Goal: Task Accomplishment & Management: Complete application form

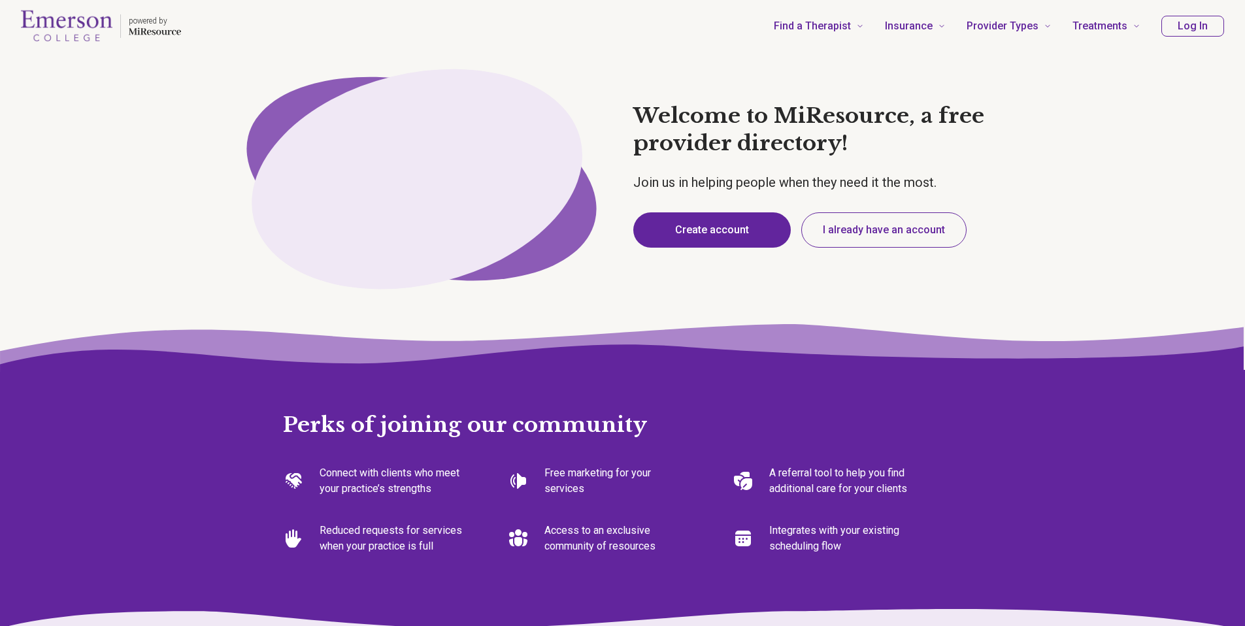
click at [710, 226] on button "Create account" at bounding box center [712, 229] width 158 height 35
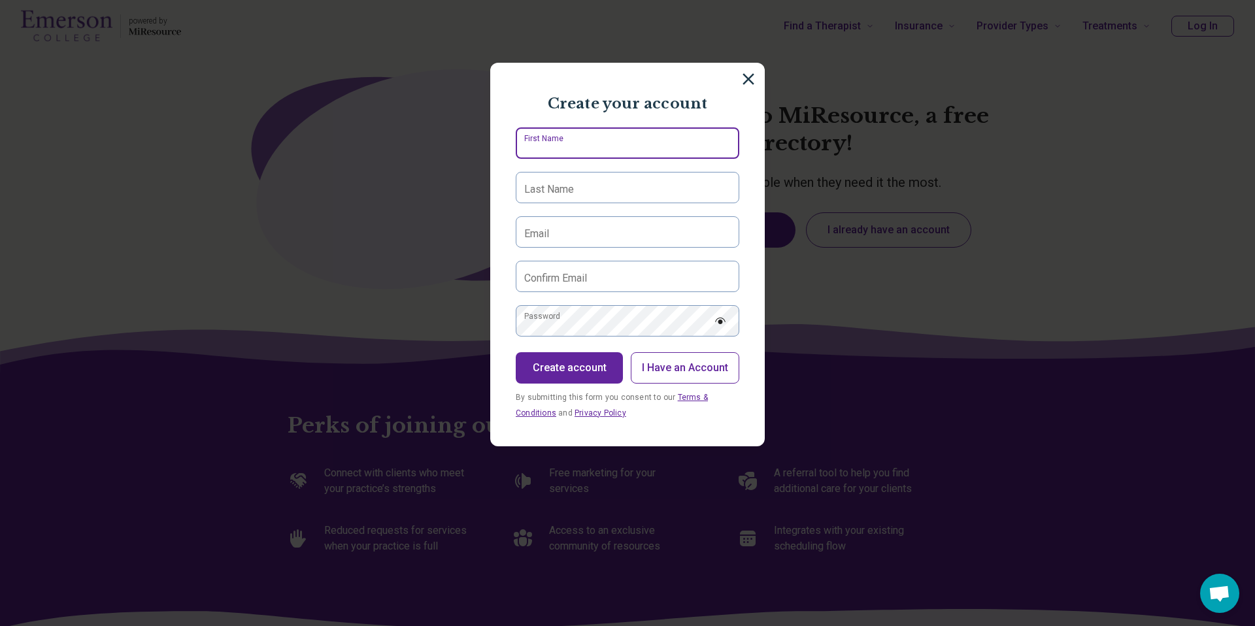
click at [667, 154] on input "First Name" at bounding box center [628, 142] width 224 height 31
type input "*******"
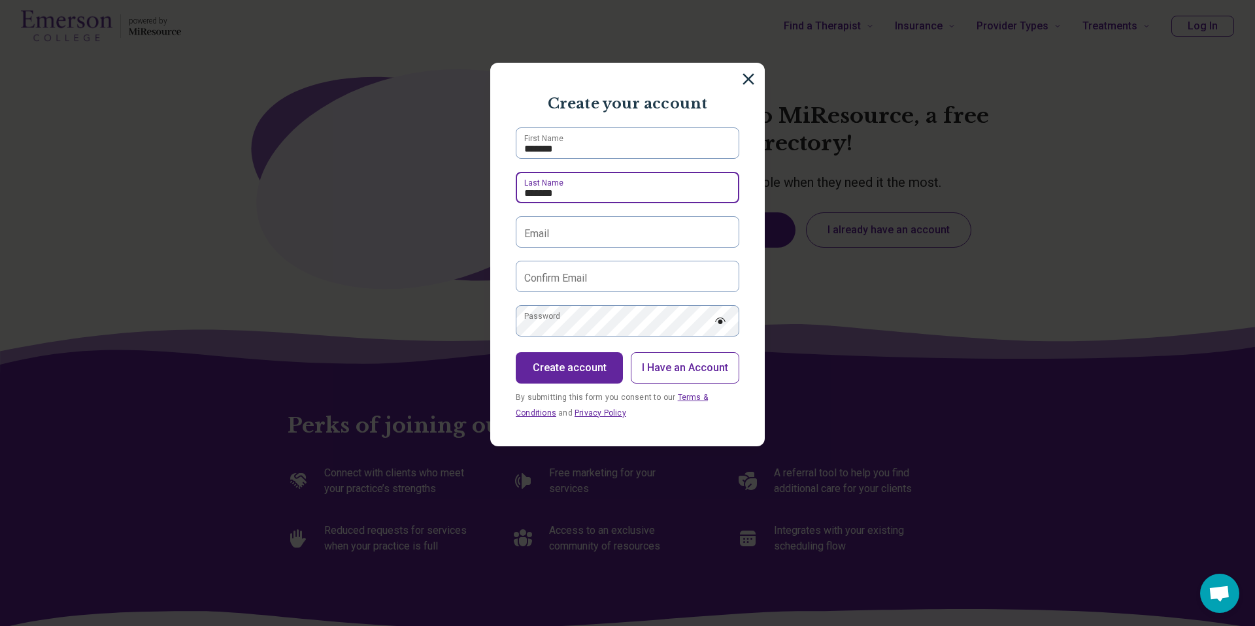
type input "*******"
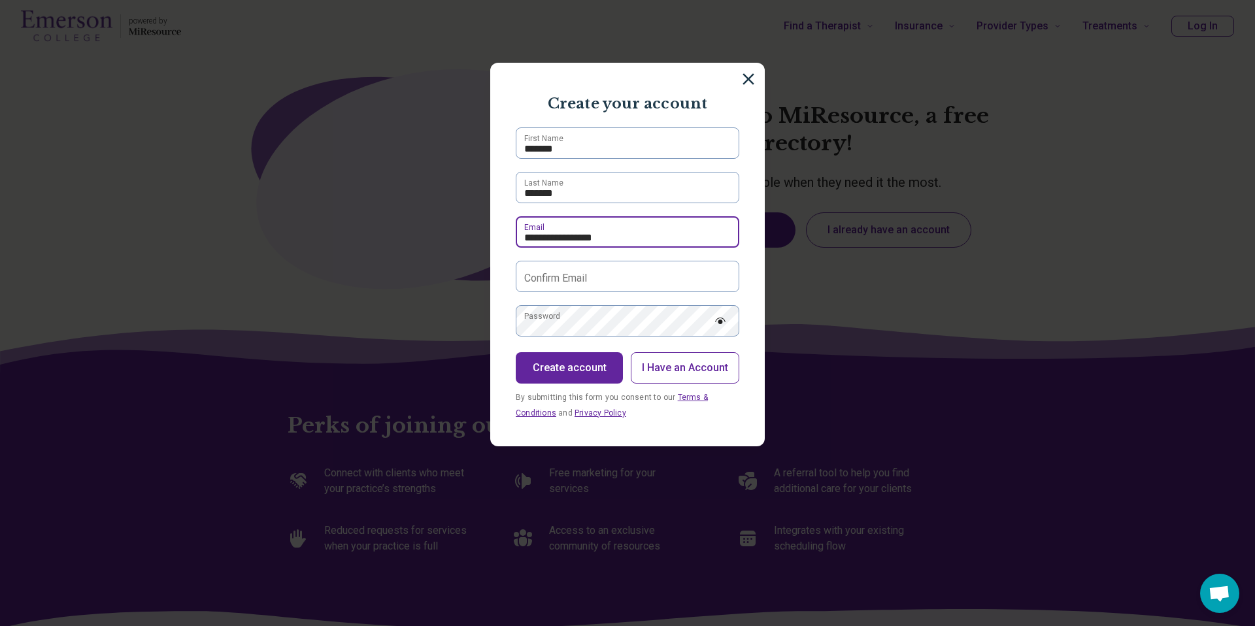
type input "**********"
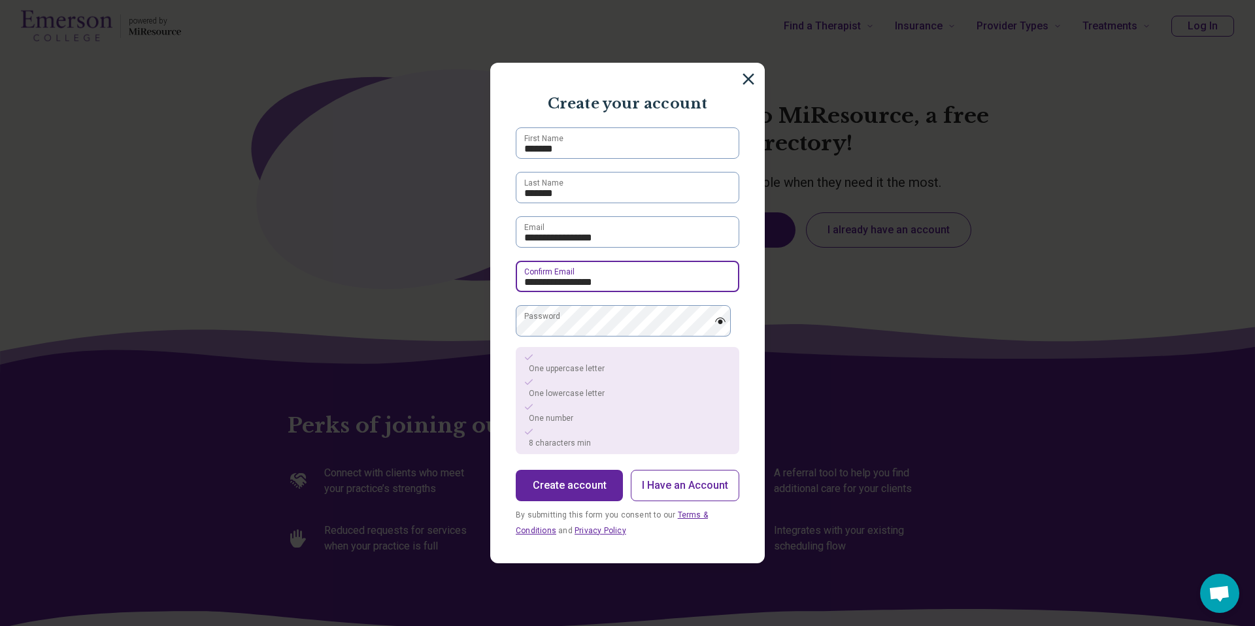
type input "**********"
click at [715, 323] on img at bounding box center [721, 321] width 12 height 7
click at [571, 486] on button "Create account" at bounding box center [569, 485] width 107 height 31
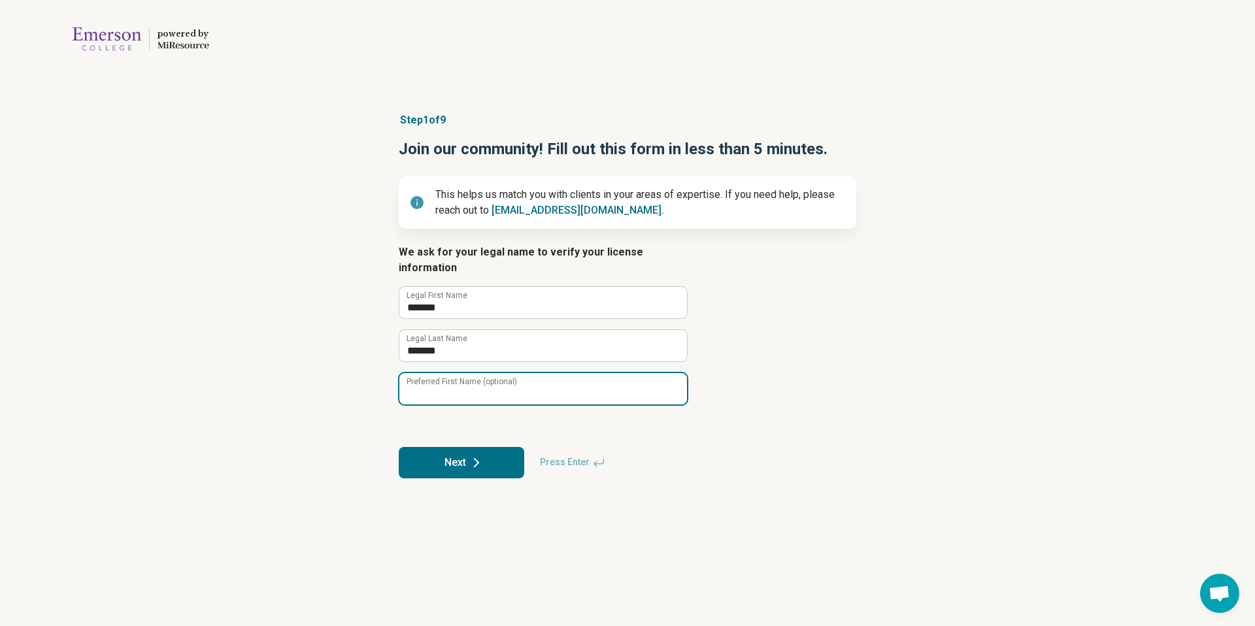
click at [571, 375] on input "Preferred First Name (optional)" at bounding box center [543, 388] width 288 height 31
type input "*******"
drag, startPoint x: 441, startPoint y: 376, endPoint x: 364, endPoint y: 378, distance: 77.2
click at [364, 378] on div "Step 1 of 9 Join our community! Fill out this form in less than 5 minutes. This…" at bounding box center [627, 295] width 1255 height 418
click at [410, 447] on button "Next" at bounding box center [462, 462] width 126 height 31
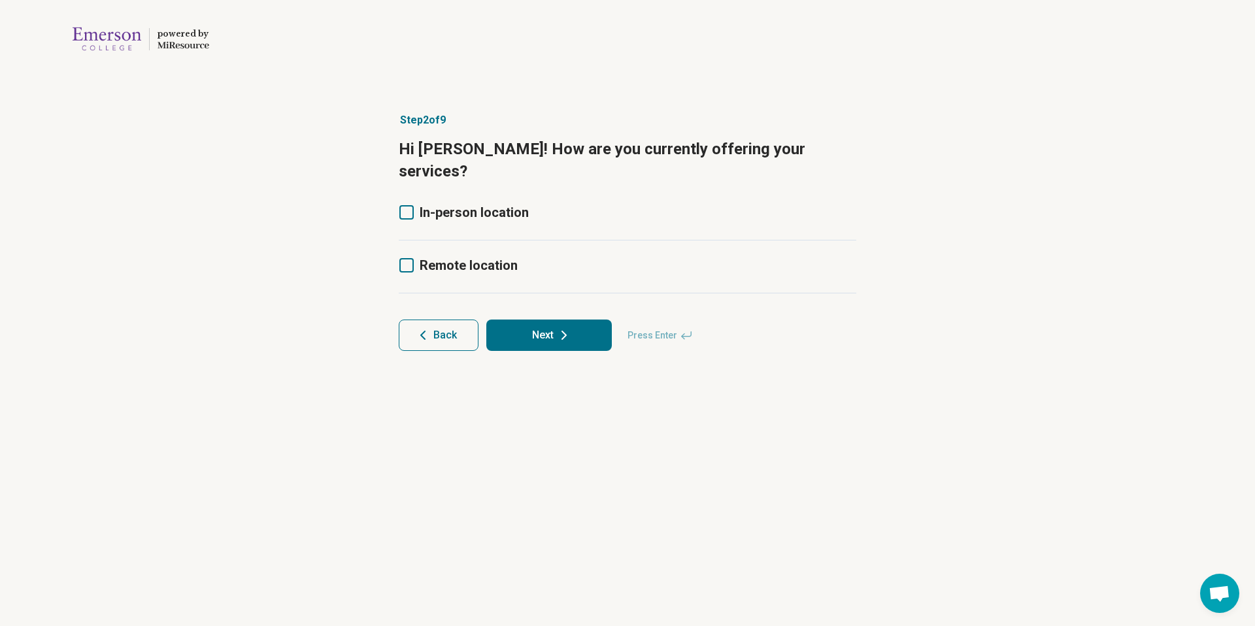
click at [469, 203] on div "In-person location" at bounding box center [628, 221] width 458 height 37
click at [467, 205] on span "In-person location" at bounding box center [474, 213] width 109 height 16
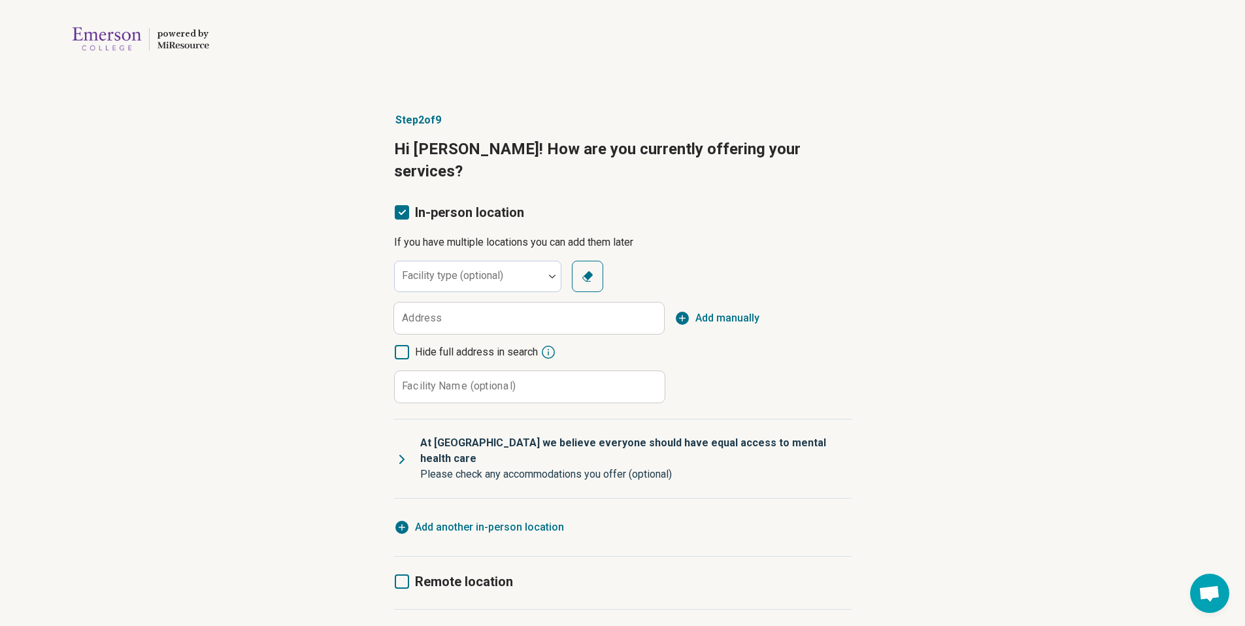
click at [406, 575] on icon at bounding box center [402, 582] width 14 height 14
click at [508, 273] on div at bounding box center [469, 282] width 139 height 18
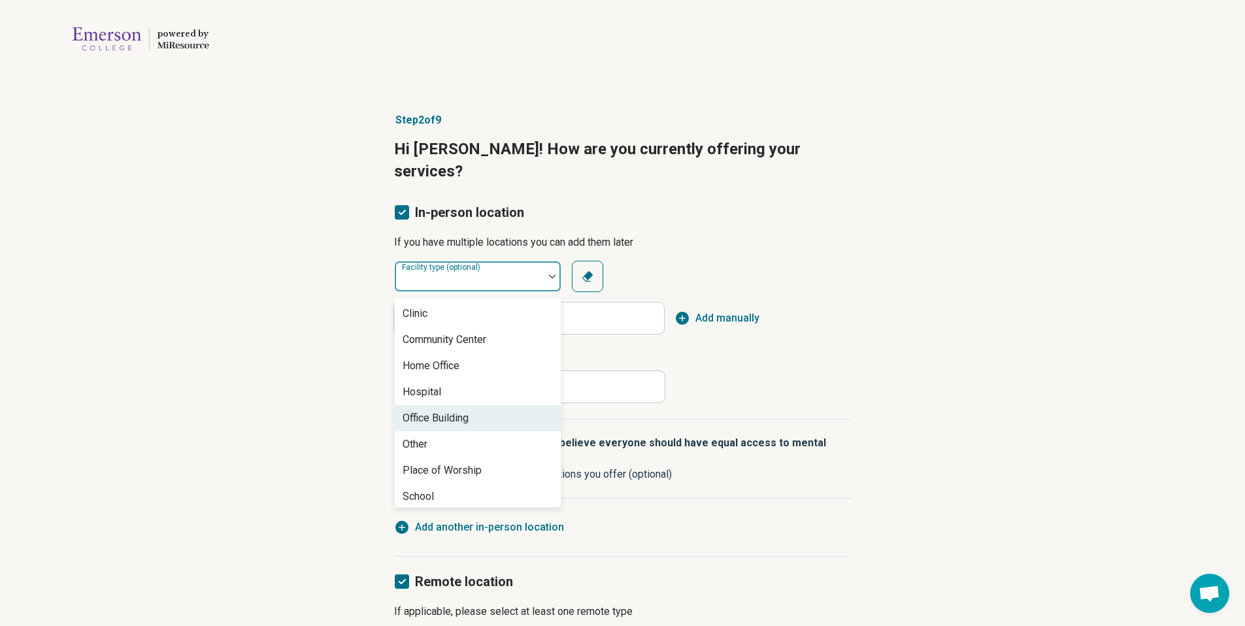
click at [502, 405] on div "Office Building" at bounding box center [478, 418] width 166 height 26
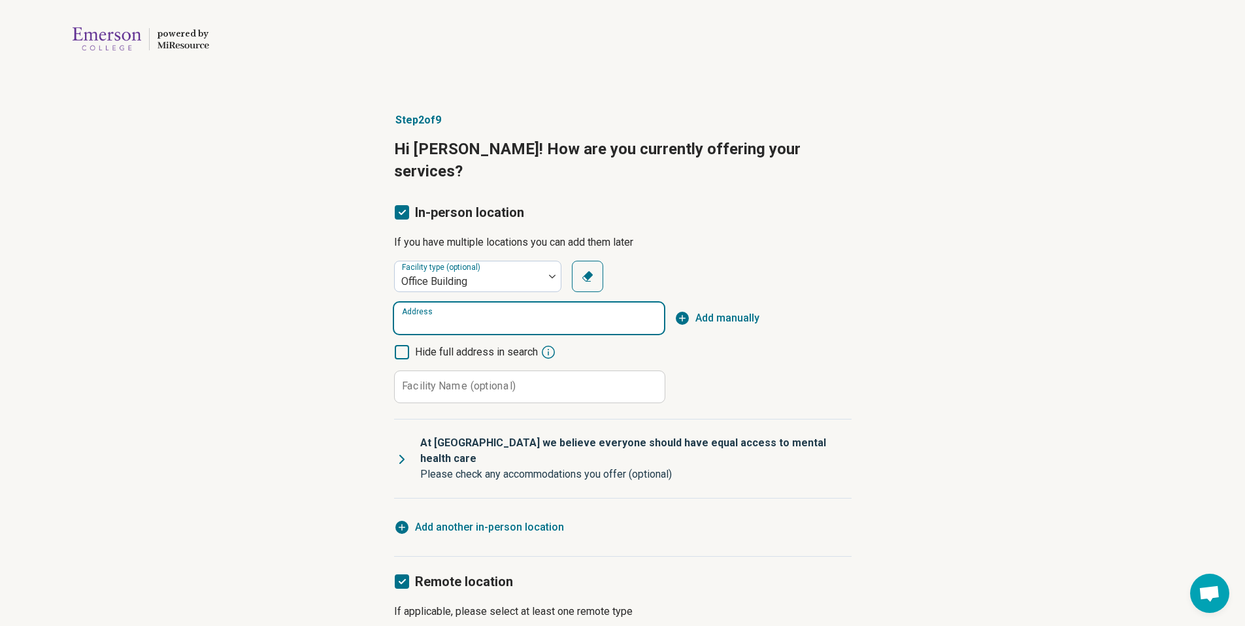
click at [511, 303] on input "Address" at bounding box center [529, 318] width 270 height 31
click at [546, 347] on div "Hide full address in search Facility Name (optional) Clear" at bounding box center [529, 374] width 270 height 59
click at [514, 305] on input "Address" at bounding box center [529, 318] width 270 height 31
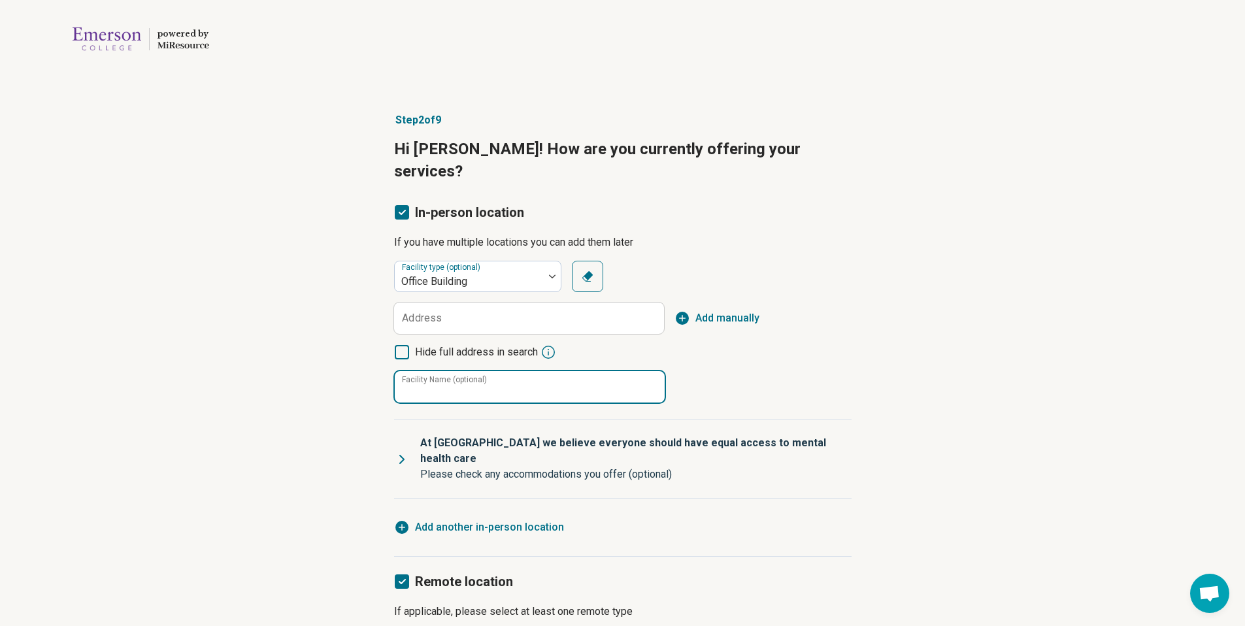
click at [573, 371] on input "Facility Name (optional)" at bounding box center [530, 386] width 270 height 31
type input "*******"
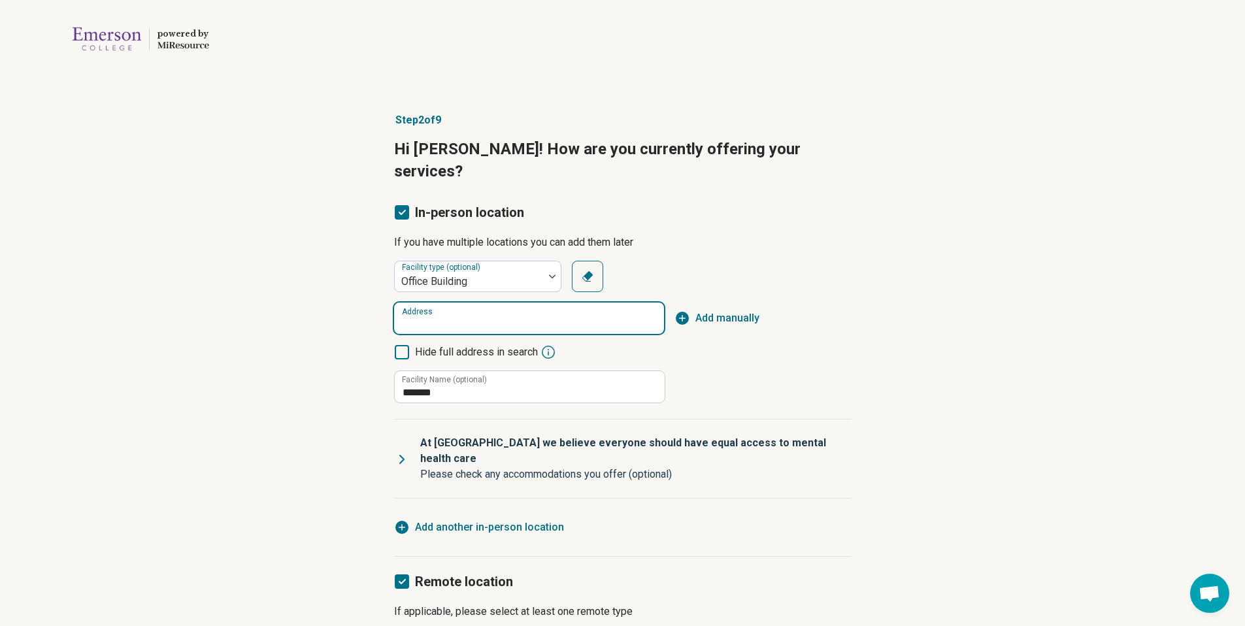
click at [503, 305] on input "Address" at bounding box center [529, 318] width 270 height 31
click at [501, 345] on span "Hide full address in search" at bounding box center [476, 353] width 123 height 16
click at [497, 303] on input "Address" at bounding box center [529, 318] width 270 height 31
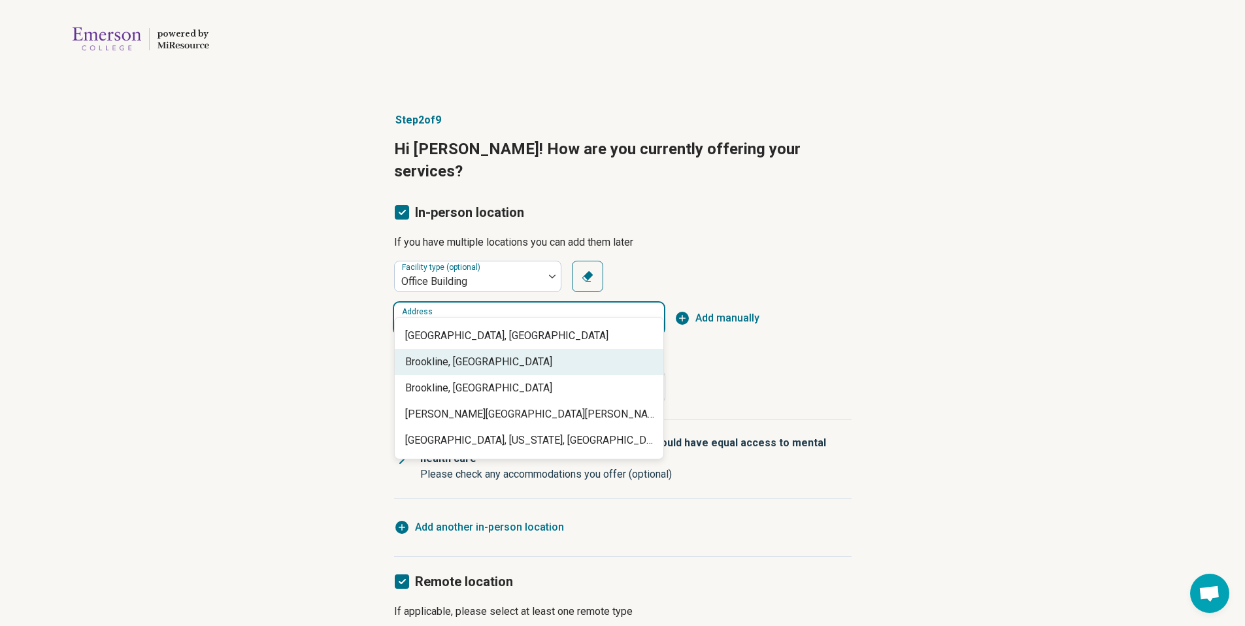
click at [458, 358] on span "Brookline, MA" at bounding box center [531, 362] width 253 height 16
type input "**********"
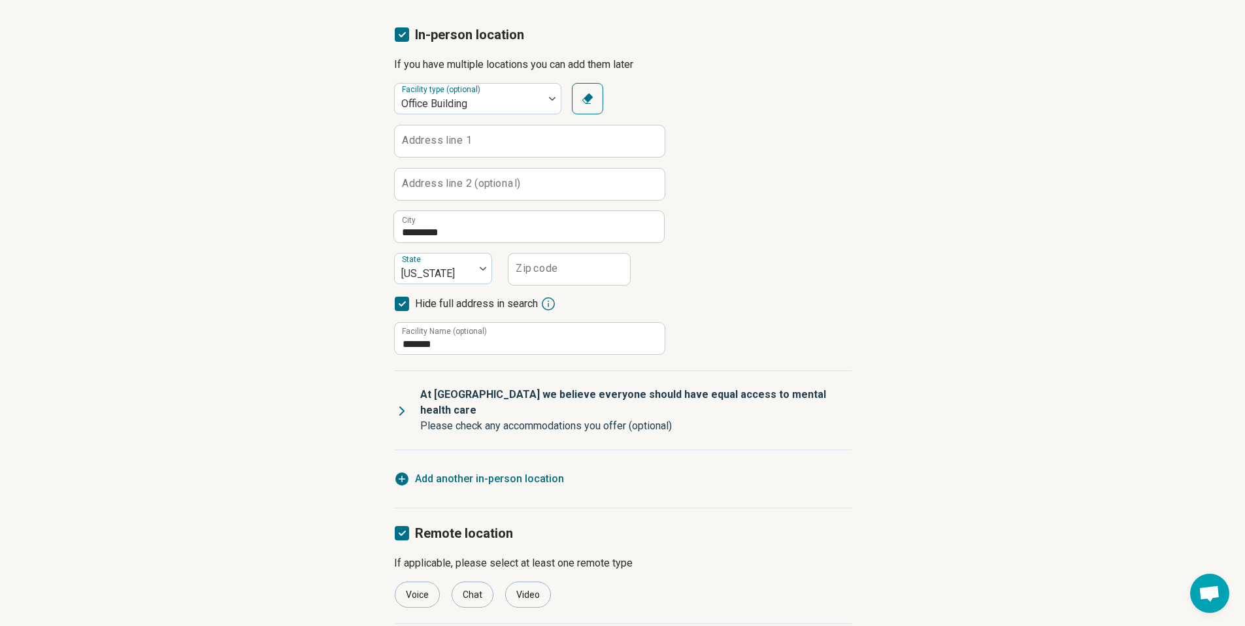
scroll to position [221, 0]
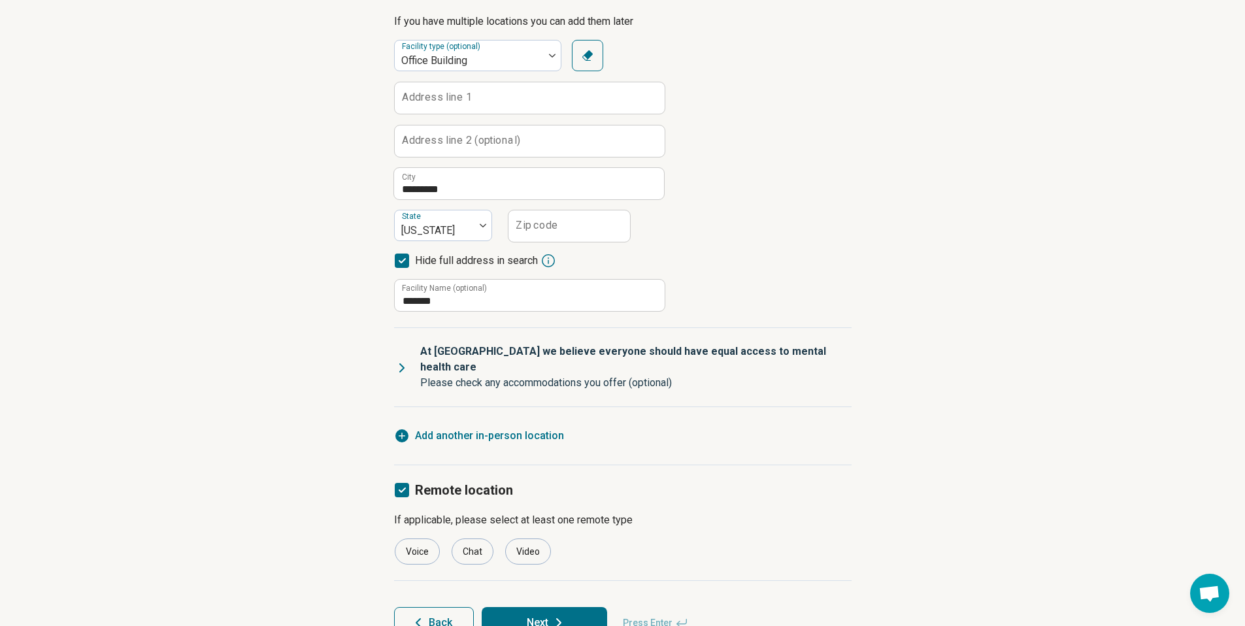
click at [403, 360] on icon at bounding box center [402, 368] width 16 height 16
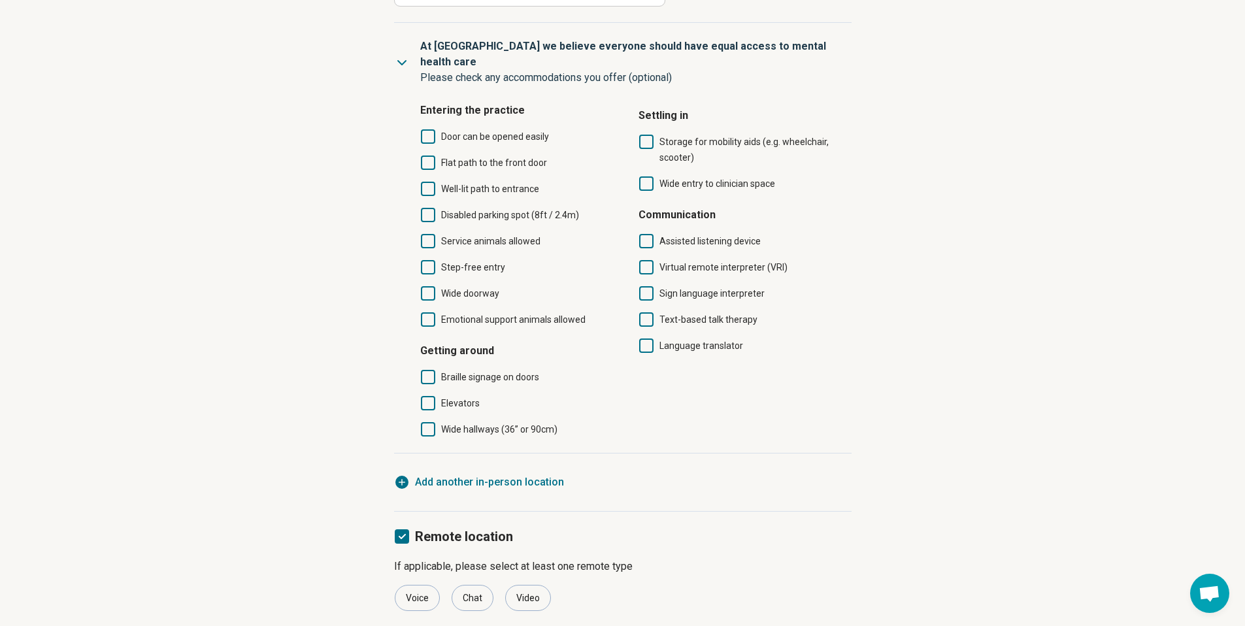
scroll to position [573, 0]
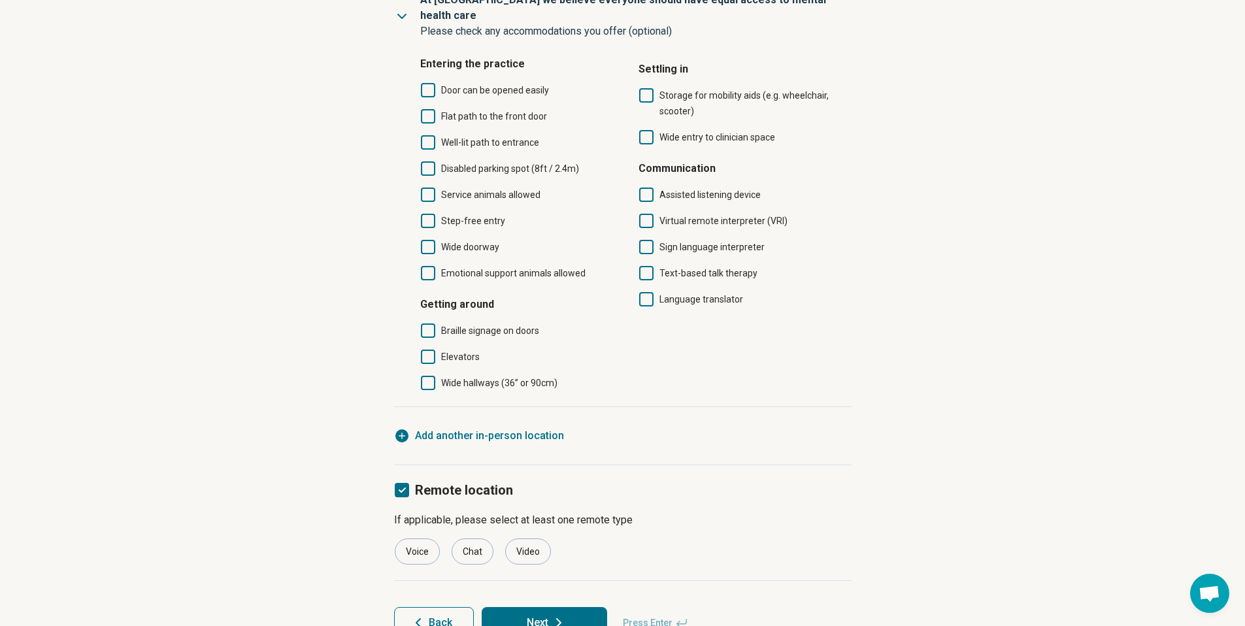
click at [571, 607] on button "Next" at bounding box center [545, 622] width 126 height 31
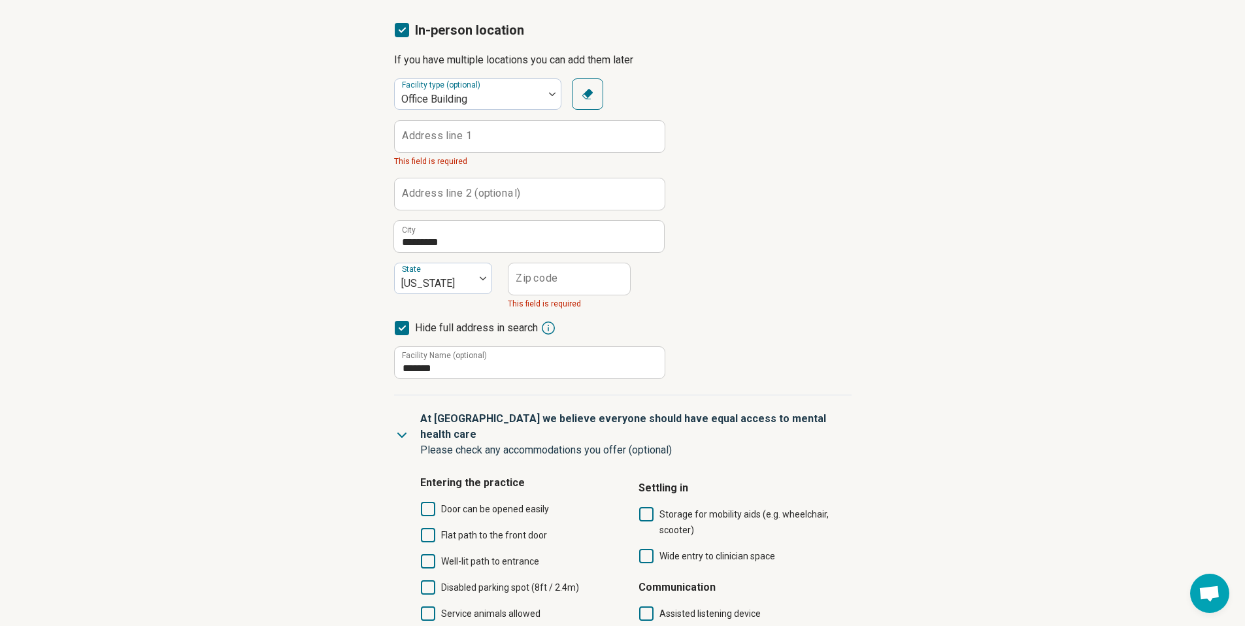
scroll to position [0, 0]
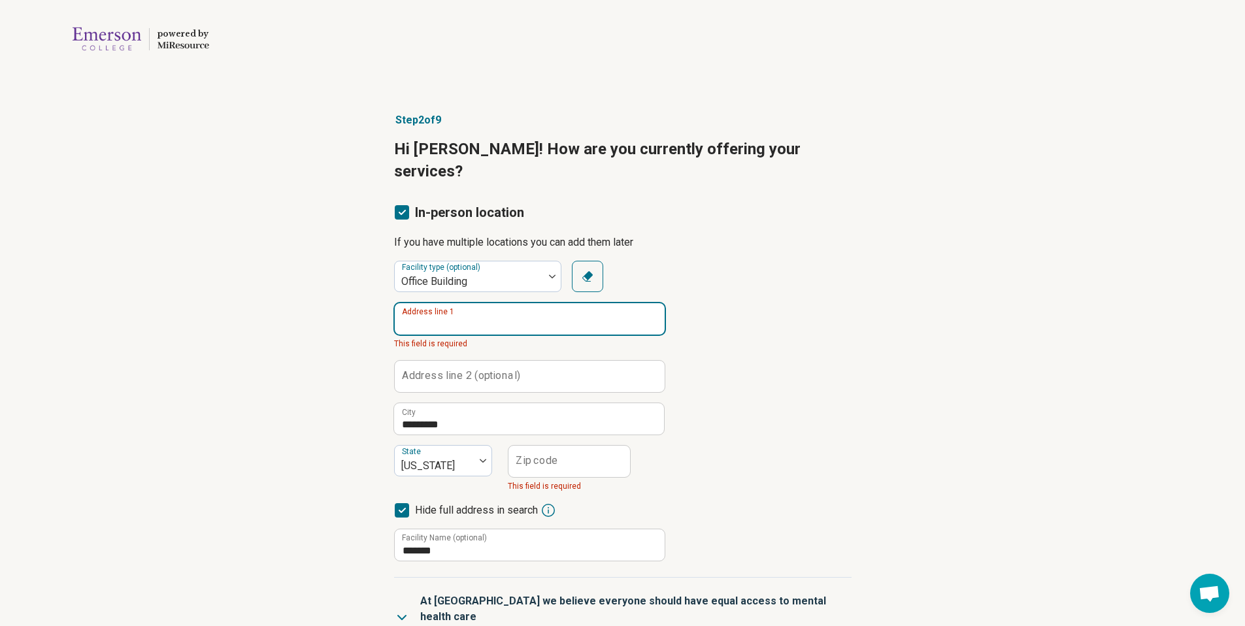
click at [581, 303] on input "Address line 1" at bounding box center [530, 318] width 270 height 31
type input "**********"
type input "*****"
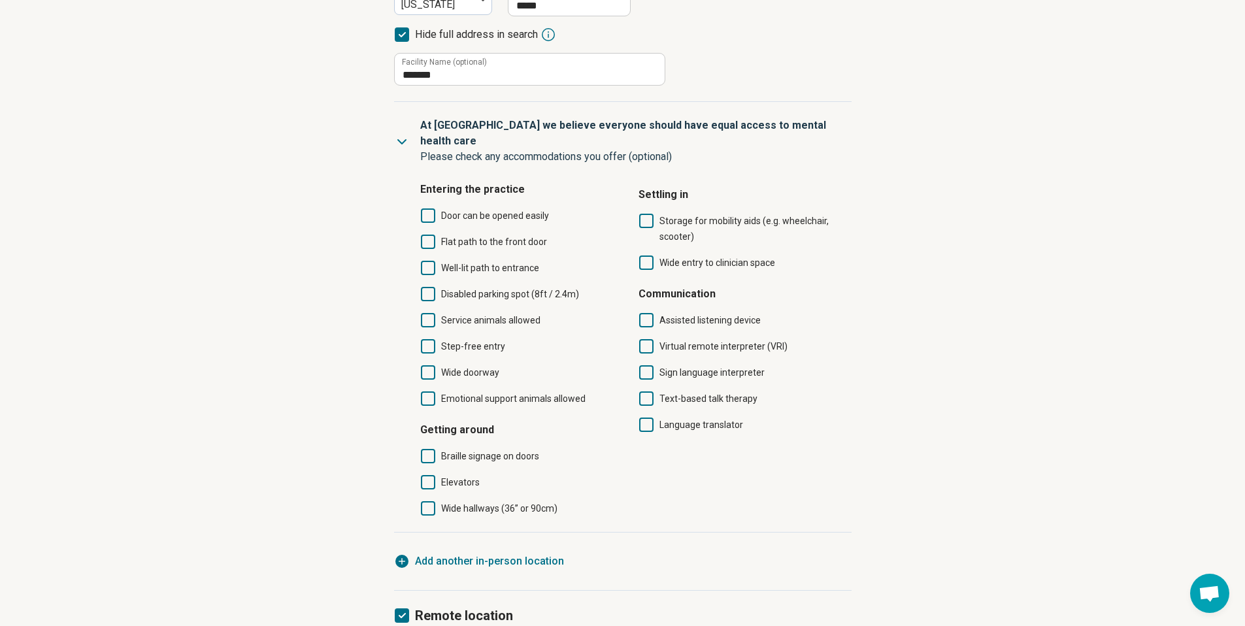
scroll to position [573, 0]
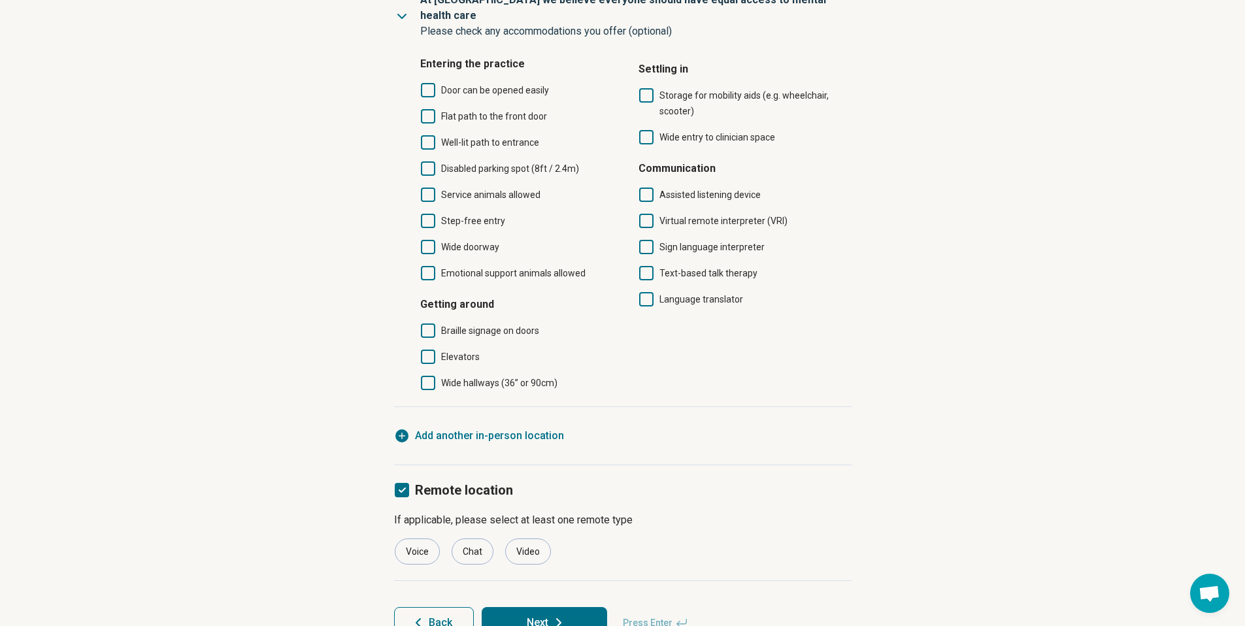
click at [558, 615] on icon at bounding box center [559, 623] width 16 height 16
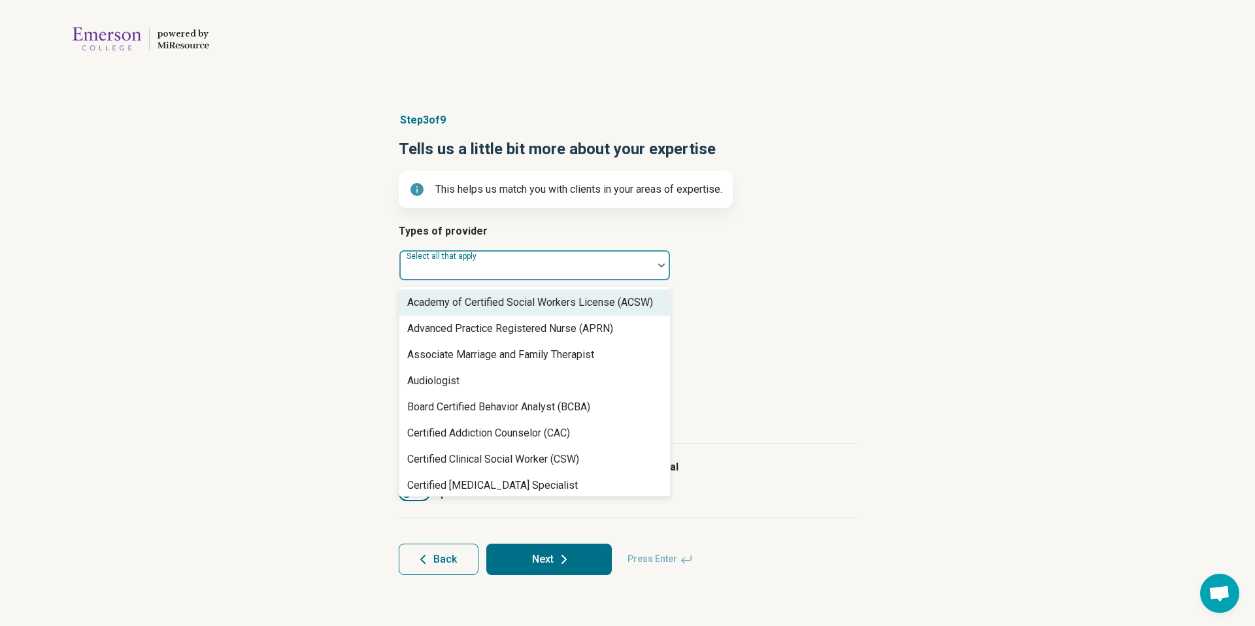
click at [482, 265] on div "Select all that apply" at bounding box center [535, 265] width 272 height 31
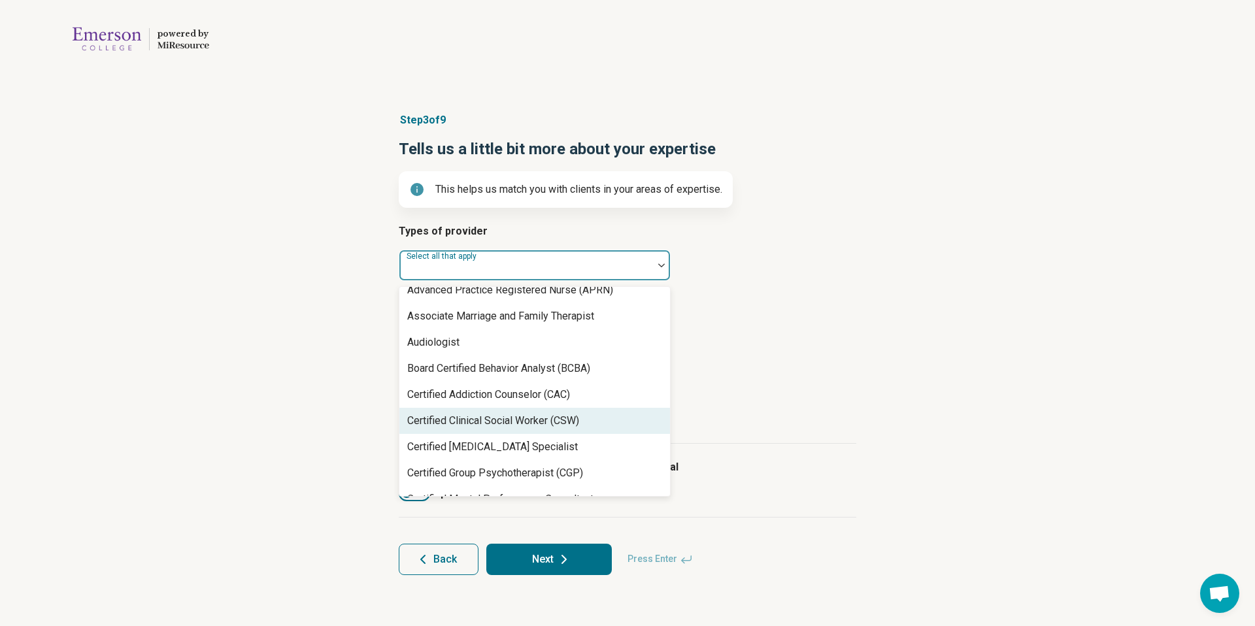
scroll to position [42, 0]
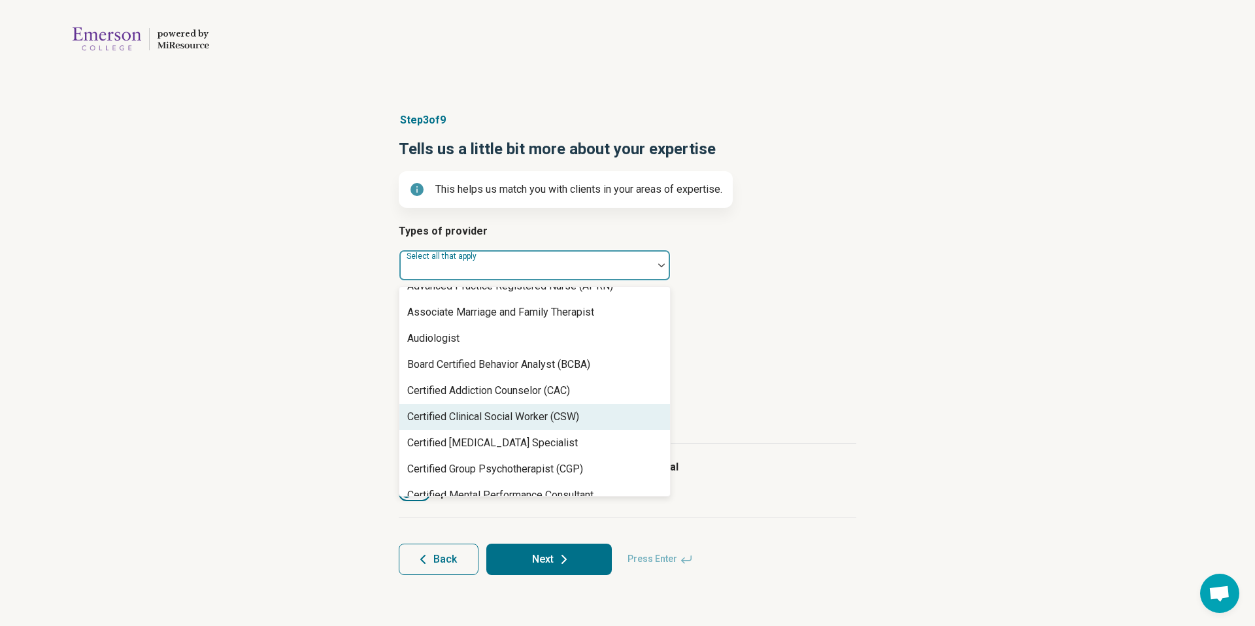
click at [620, 417] on div "Certified Clinical Social Worker (CSW)" at bounding box center [534, 417] width 271 height 26
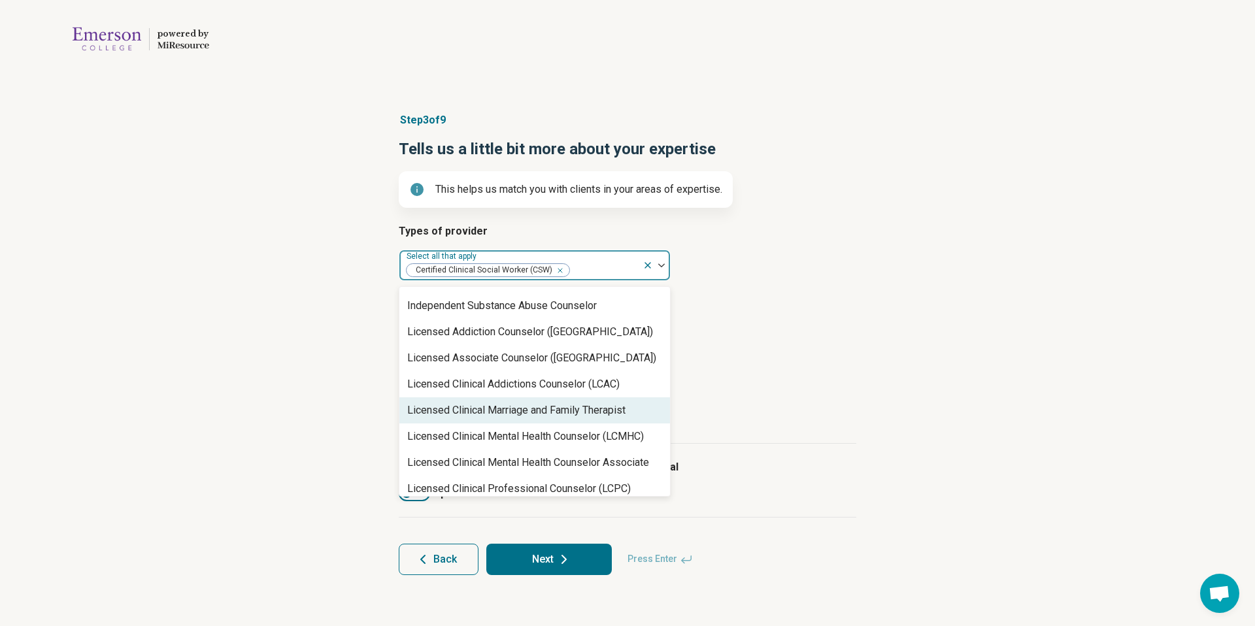
scroll to position [467, 0]
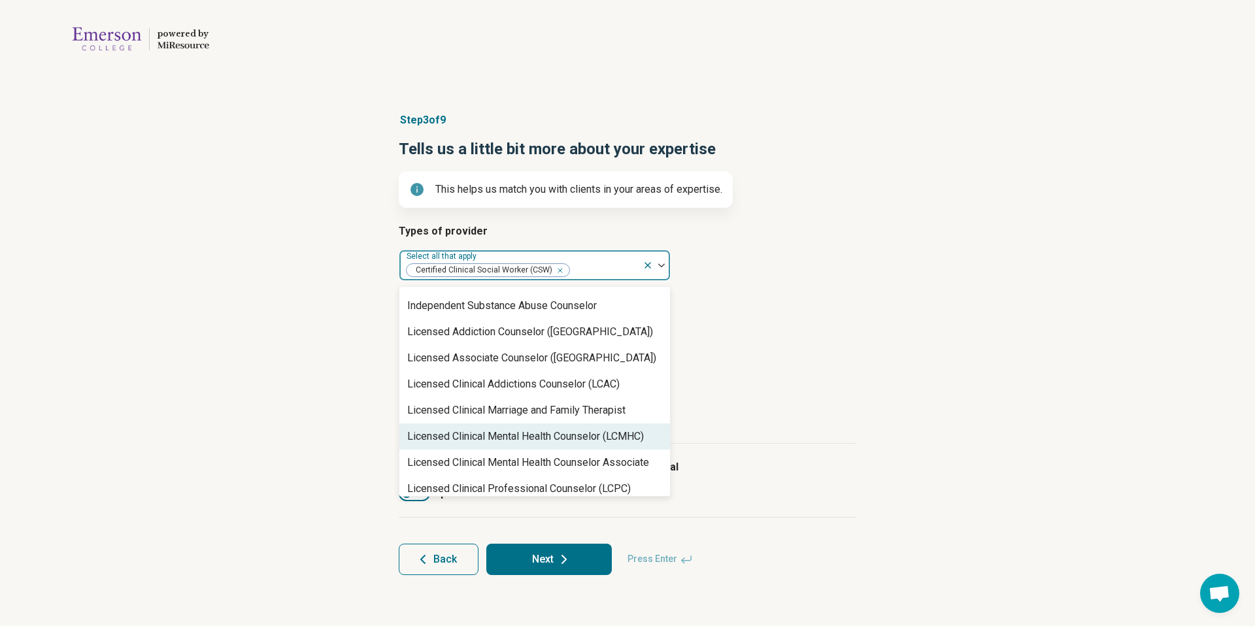
click at [634, 427] on div "Licensed Clinical Mental Health Counselor (LCMHC)" at bounding box center [534, 437] width 271 height 26
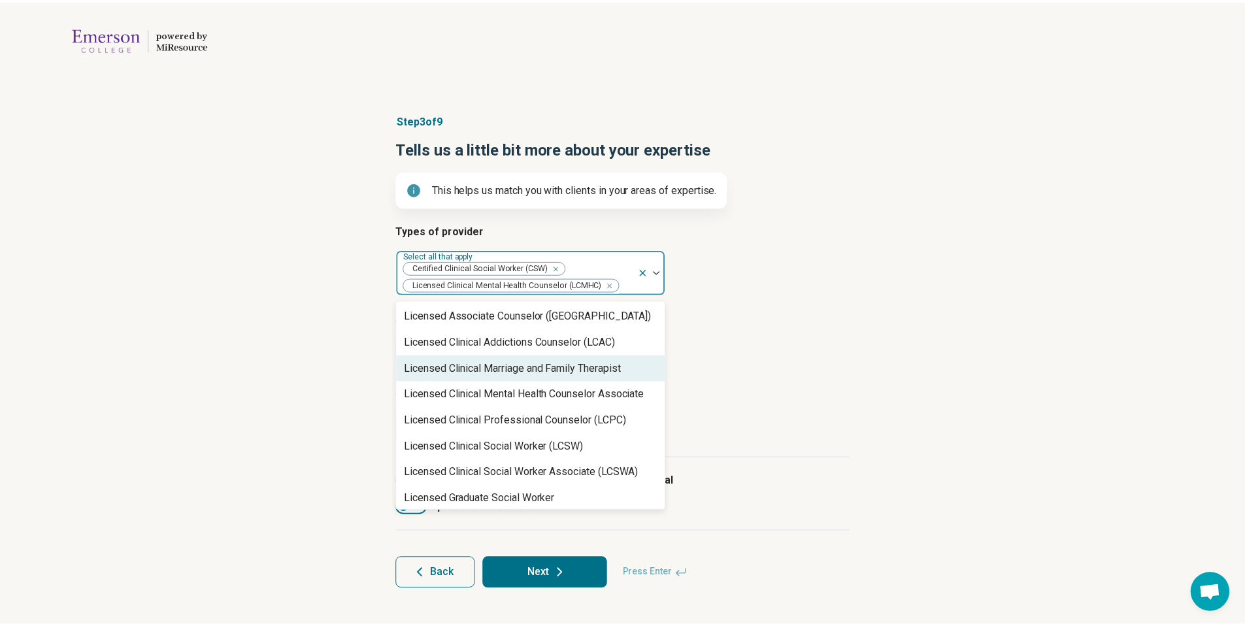
scroll to position [559, 0]
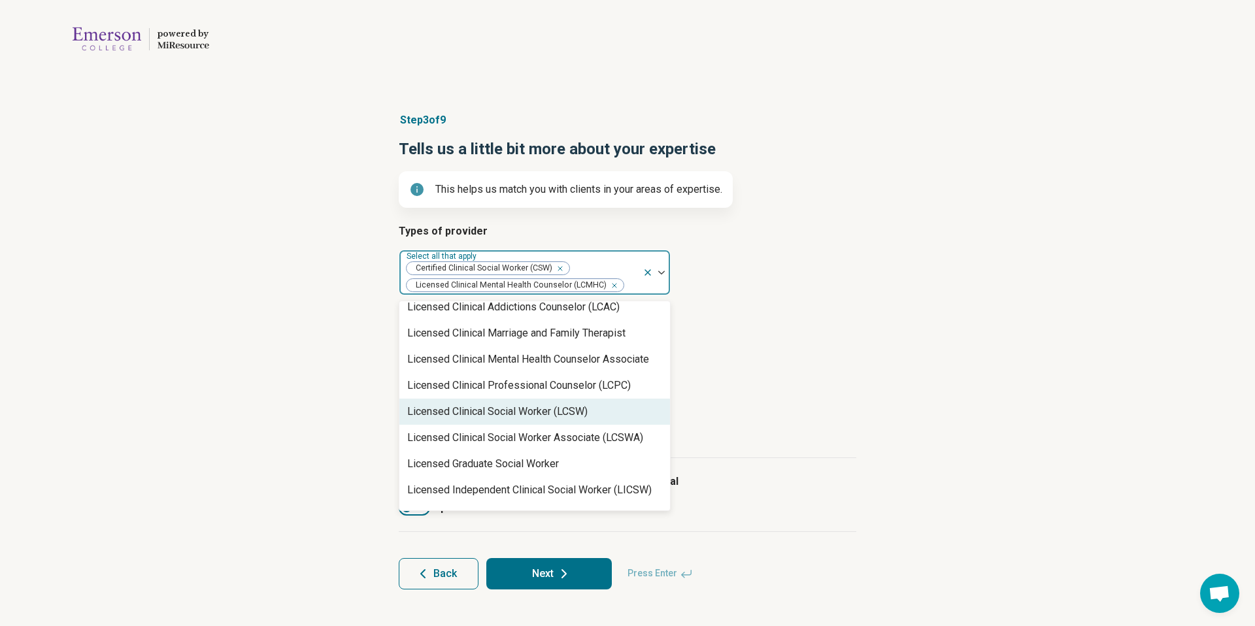
click at [634, 422] on div "Licensed Clinical Social Worker (LCSW)" at bounding box center [534, 412] width 271 height 26
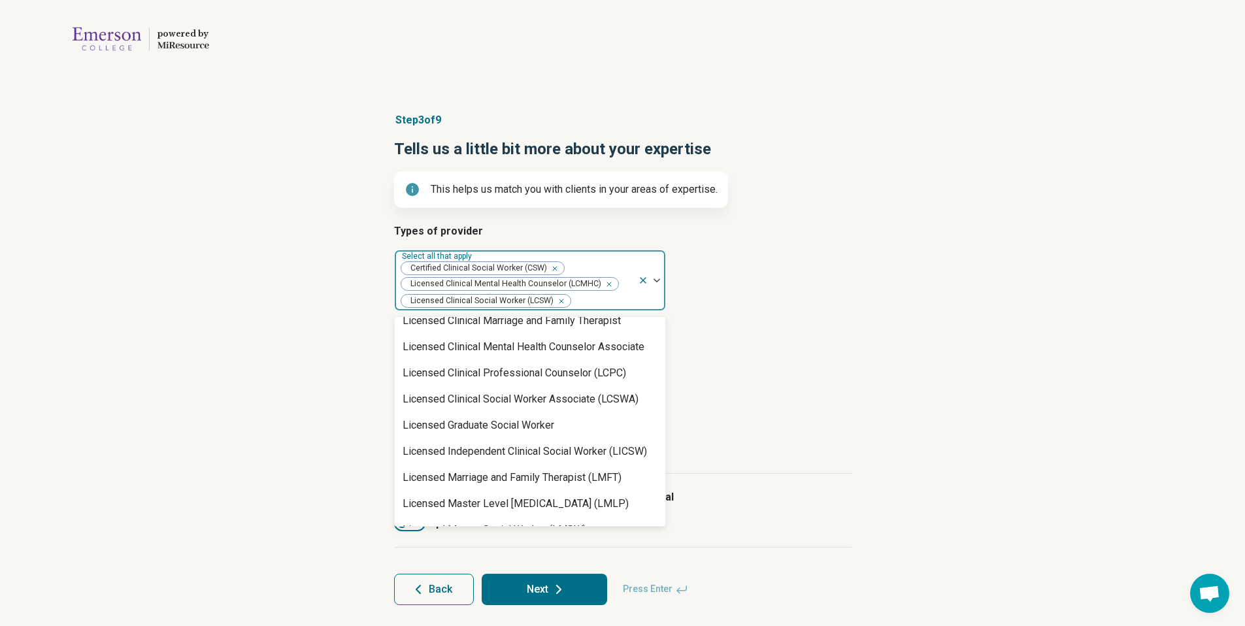
scroll to position [630, 0]
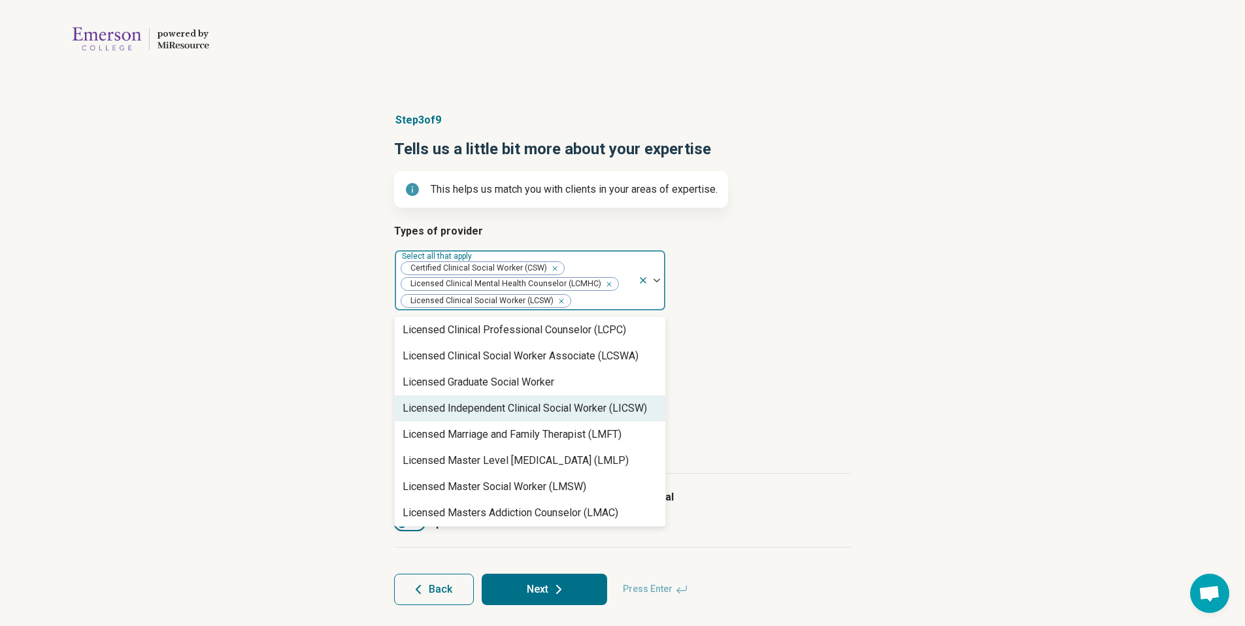
click at [603, 414] on div "Licensed Independent Clinical Social Worker (LICSW)" at bounding box center [525, 409] width 244 height 16
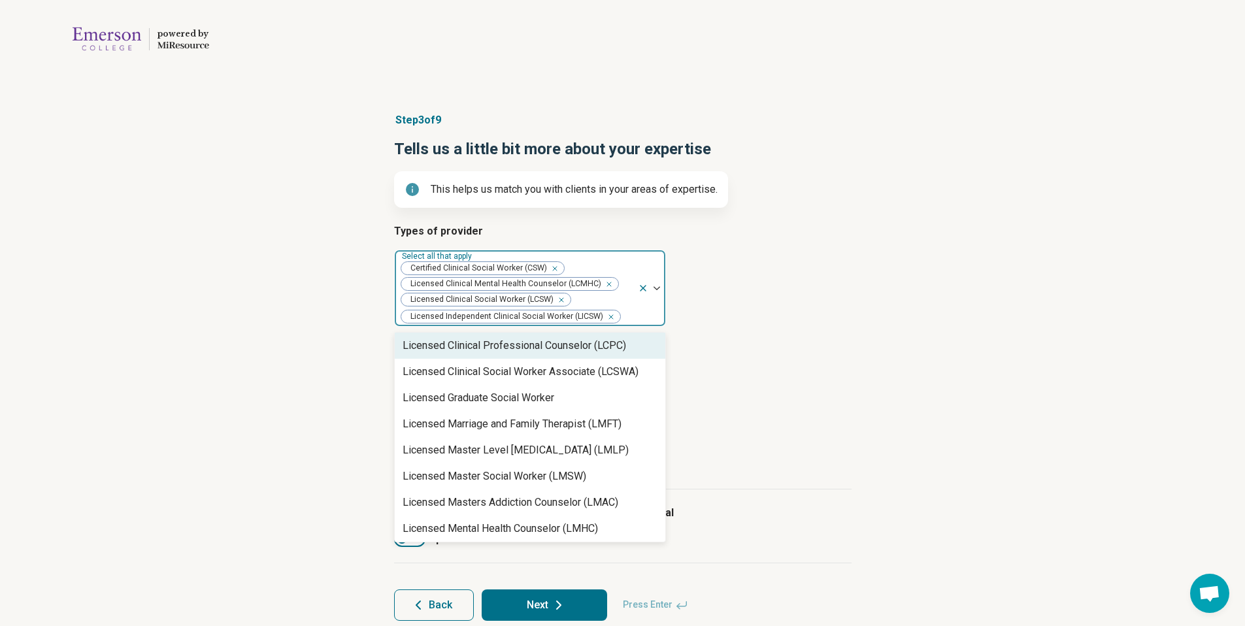
click at [557, 269] on div "Remove [object Object]" at bounding box center [553, 269] width 16 height 16
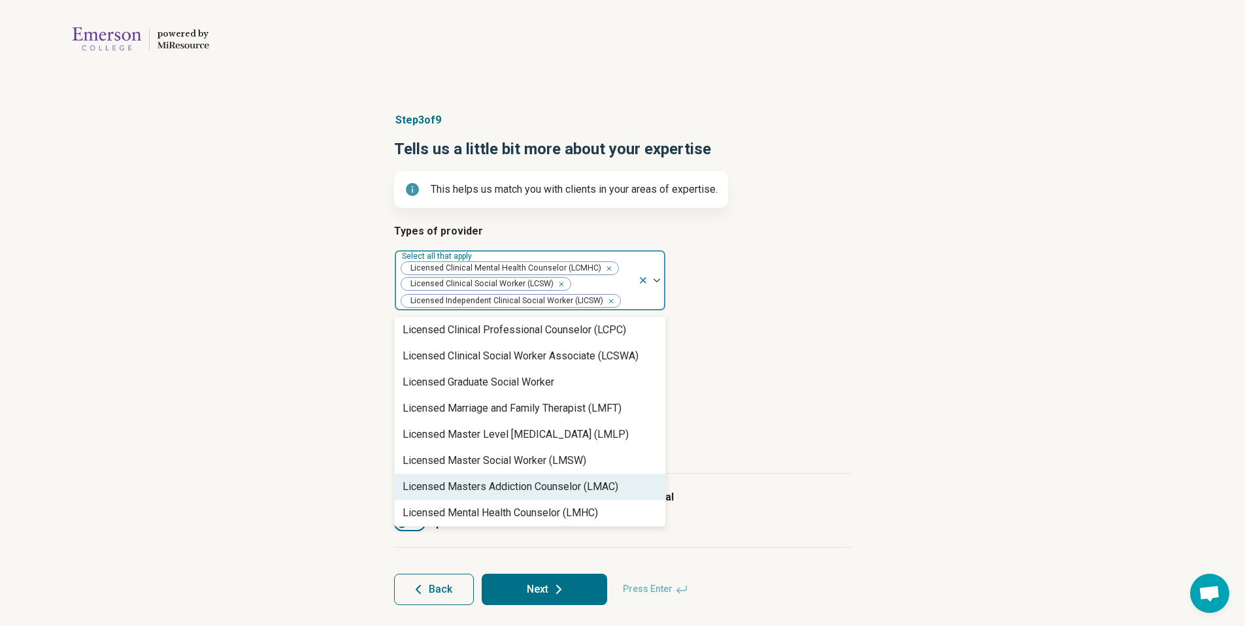
click at [765, 479] on div "I accept clients/patients who are actively suicidal I prescribe medication" at bounding box center [623, 511] width 458 height 74
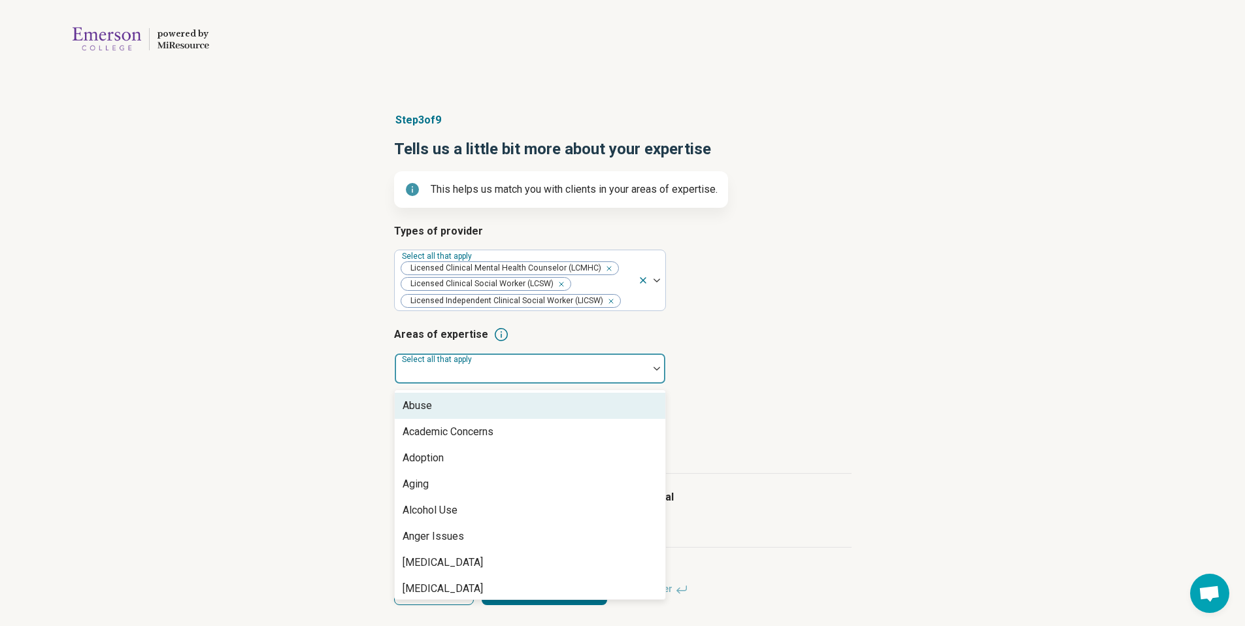
click at [611, 369] on div at bounding box center [521, 374] width 243 height 18
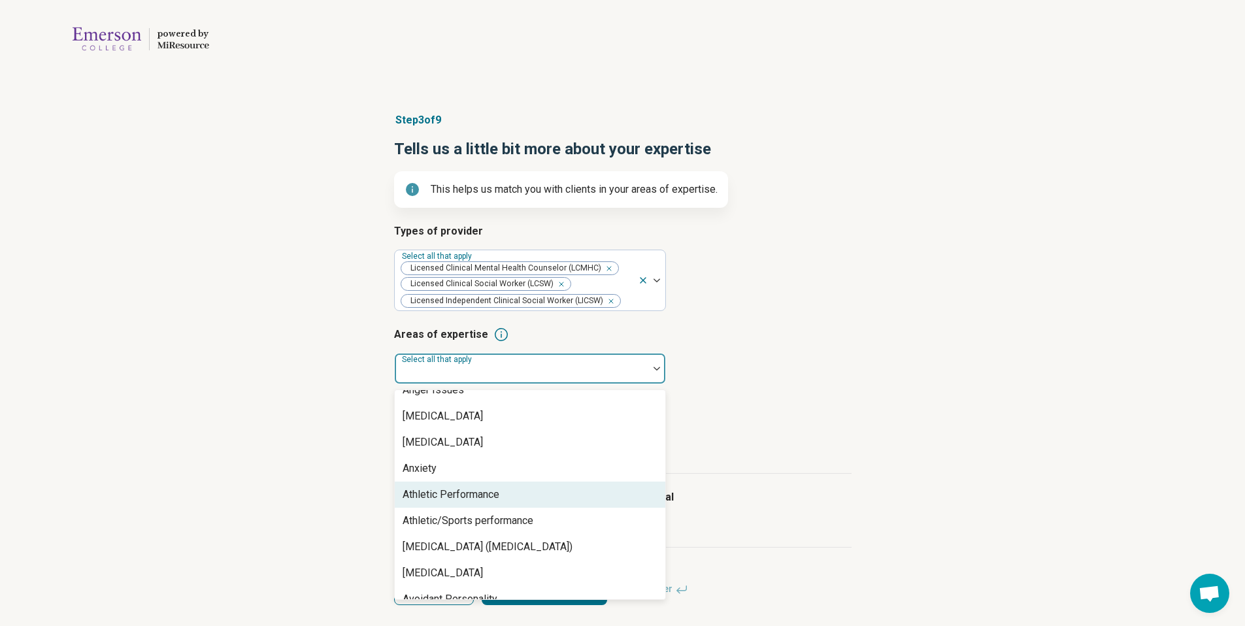
scroll to position [149, 0]
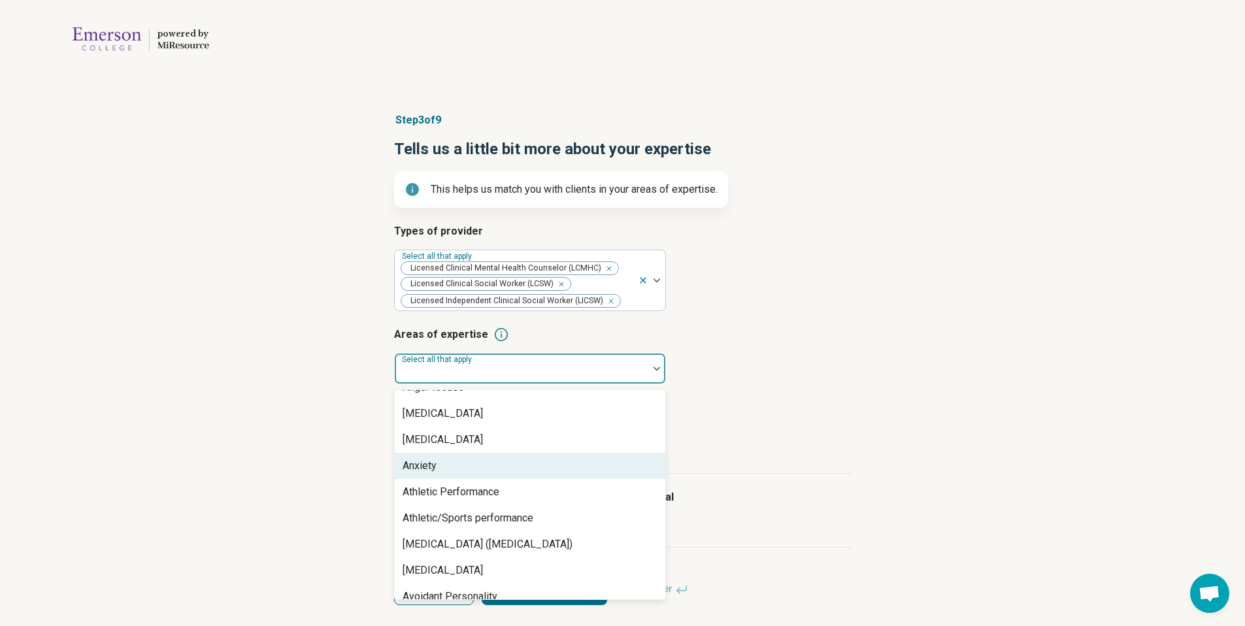
click at [591, 474] on div "Anxiety" at bounding box center [530, 466] width 271 height 26
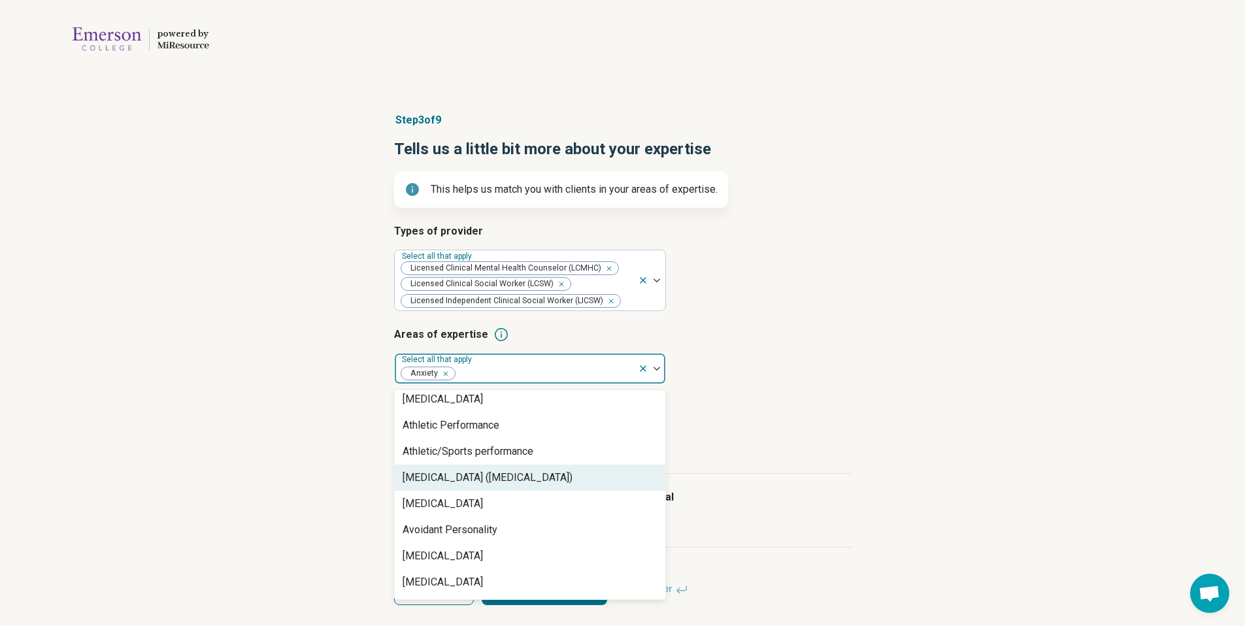
scroll to position [191, 0]
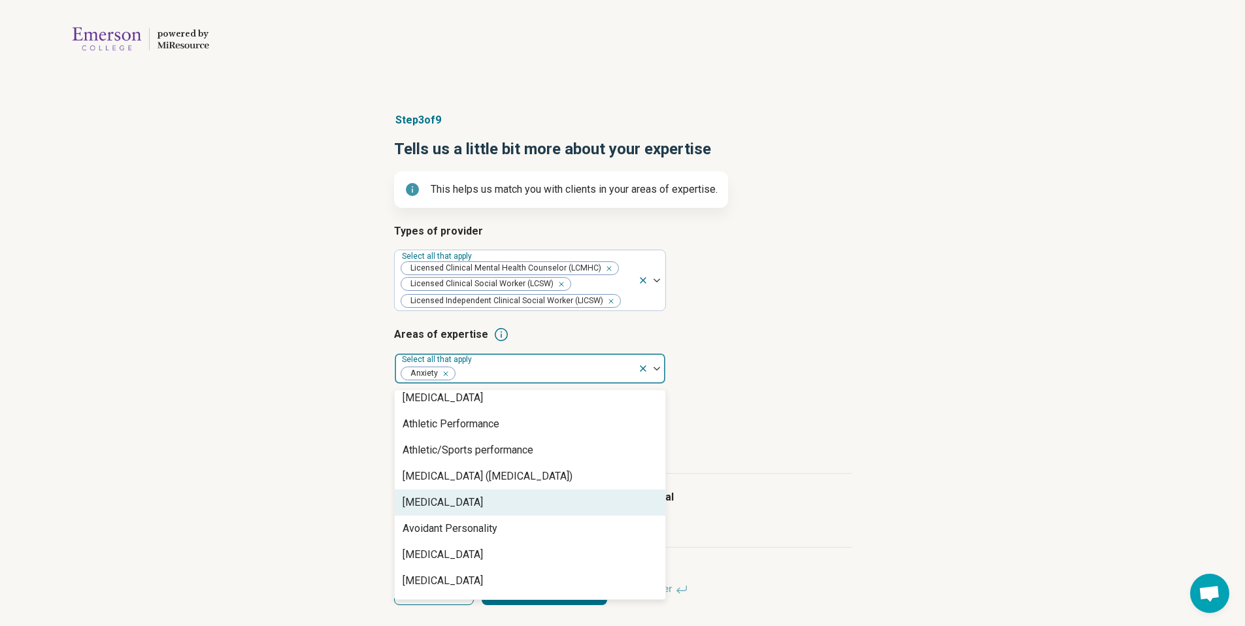
click at [592, 497] on div "[MEDICAL_DATA]" at bounding box center [530, 503] width 271 height 26
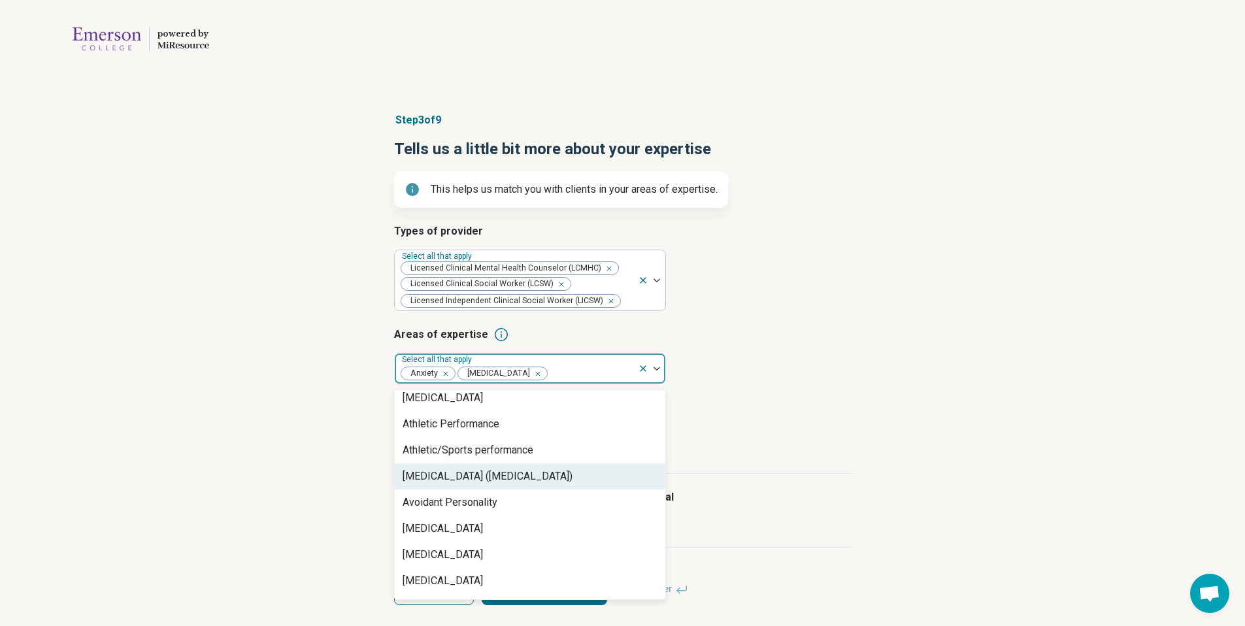
click at [573, 484] on div "Attention Deficit Hyperactivity Disorder (ADHD)" at bounding box center [488, 477] width 170 height 16
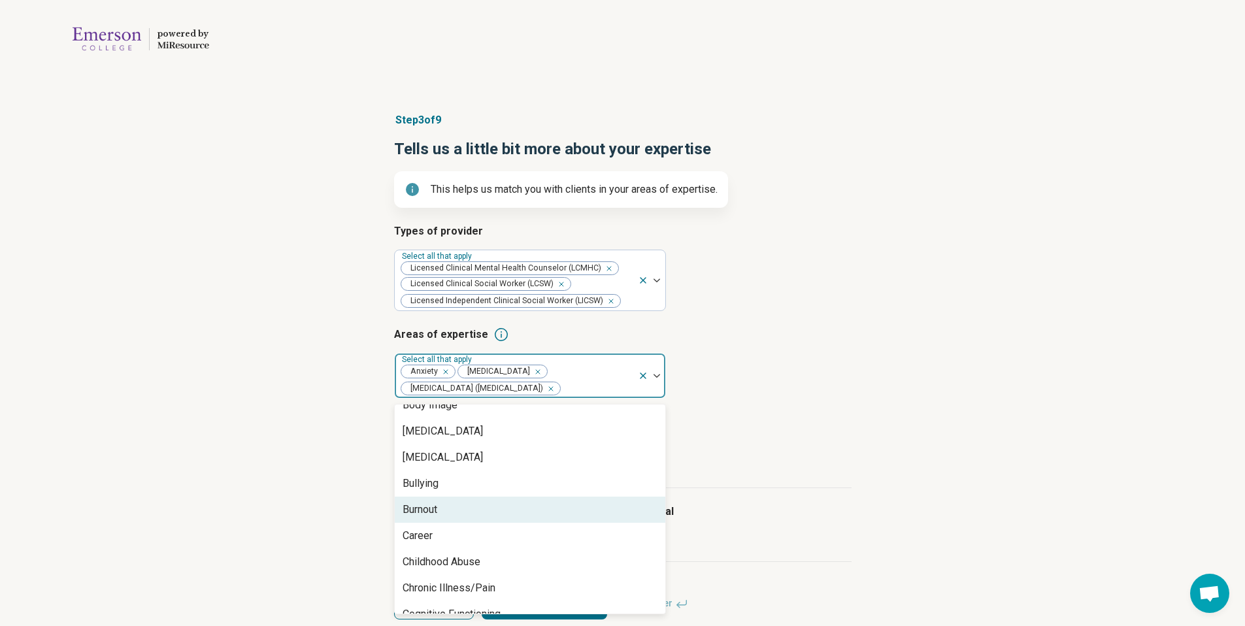
scroll to position [383, 0]
click at [591, 514] on div "Burnout" at bounding box center [530, 508] width 271 height 26
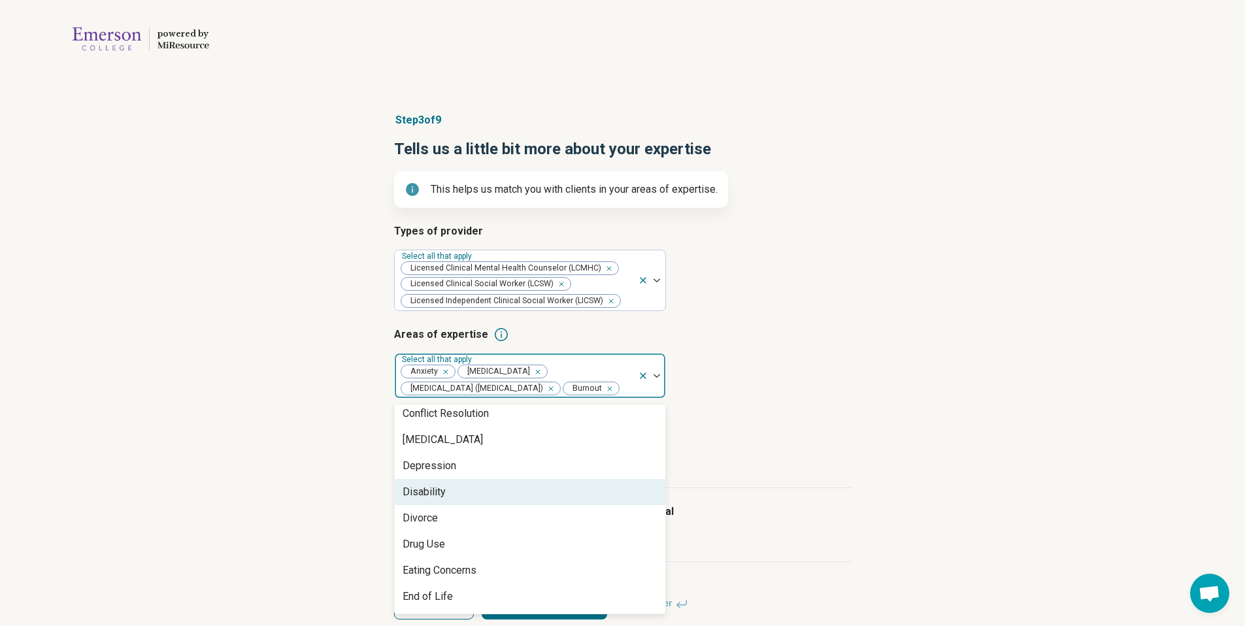
scroll to position [634, 0]
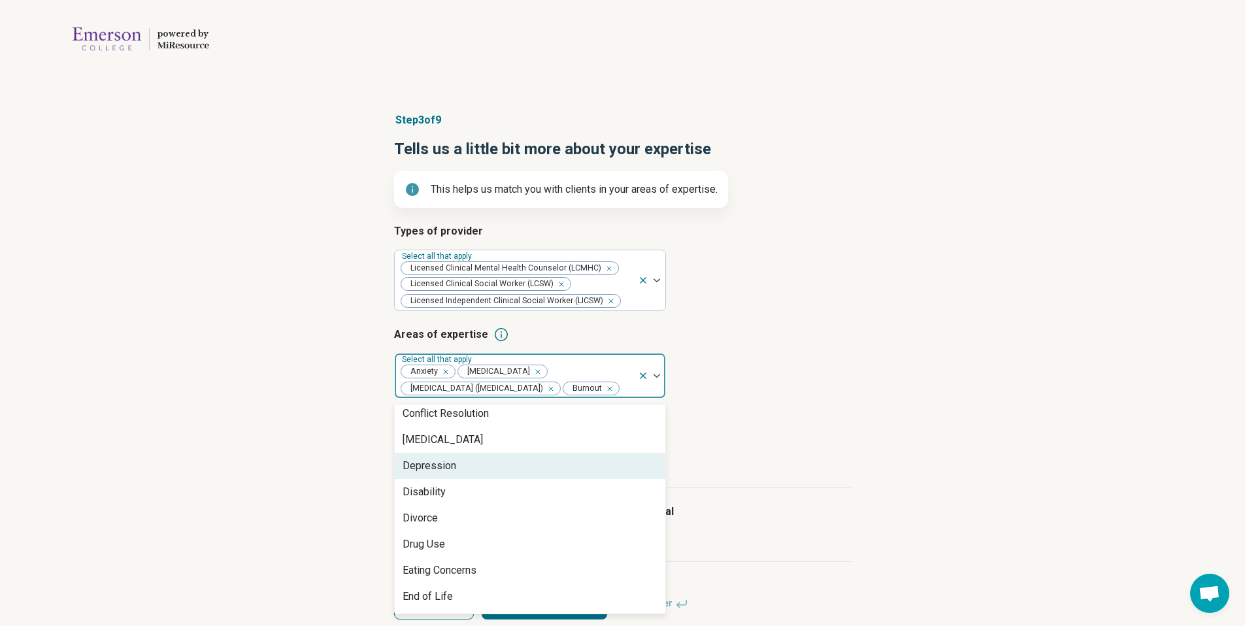
click at [636, 479] on div "Depression" at bounding box center [530, 466] width 271 height 26
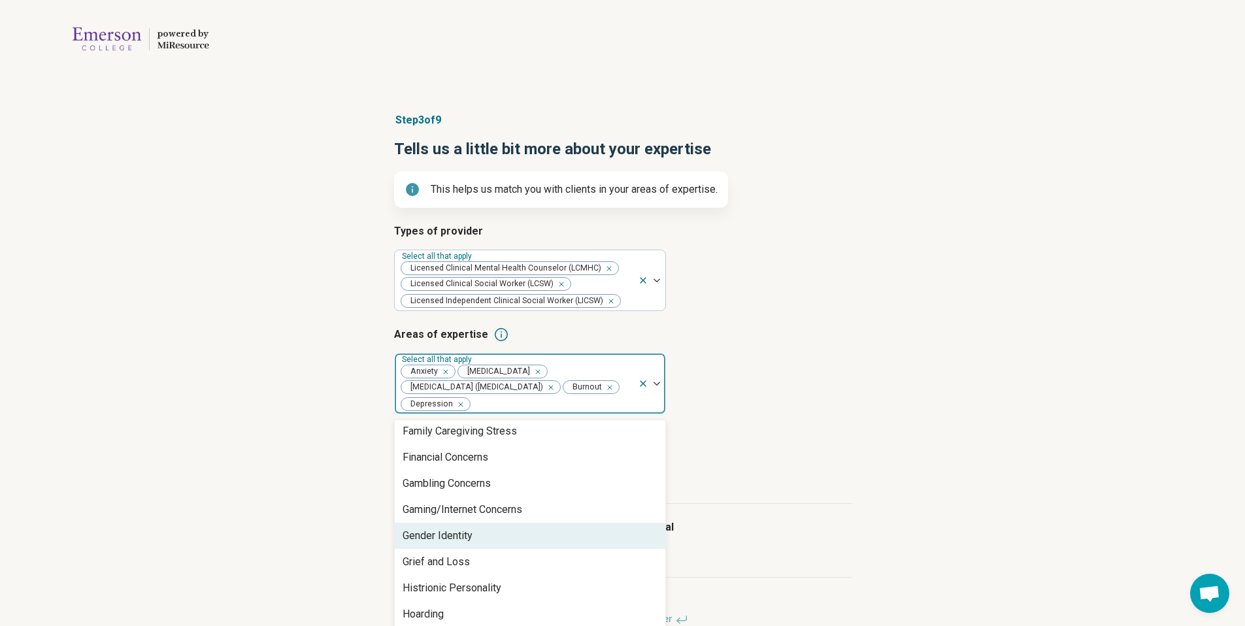
scroll to position [844, 0]
click at [610, 538] on div "Gender Identity" at bounding box center [530, 533] width 271 height 26
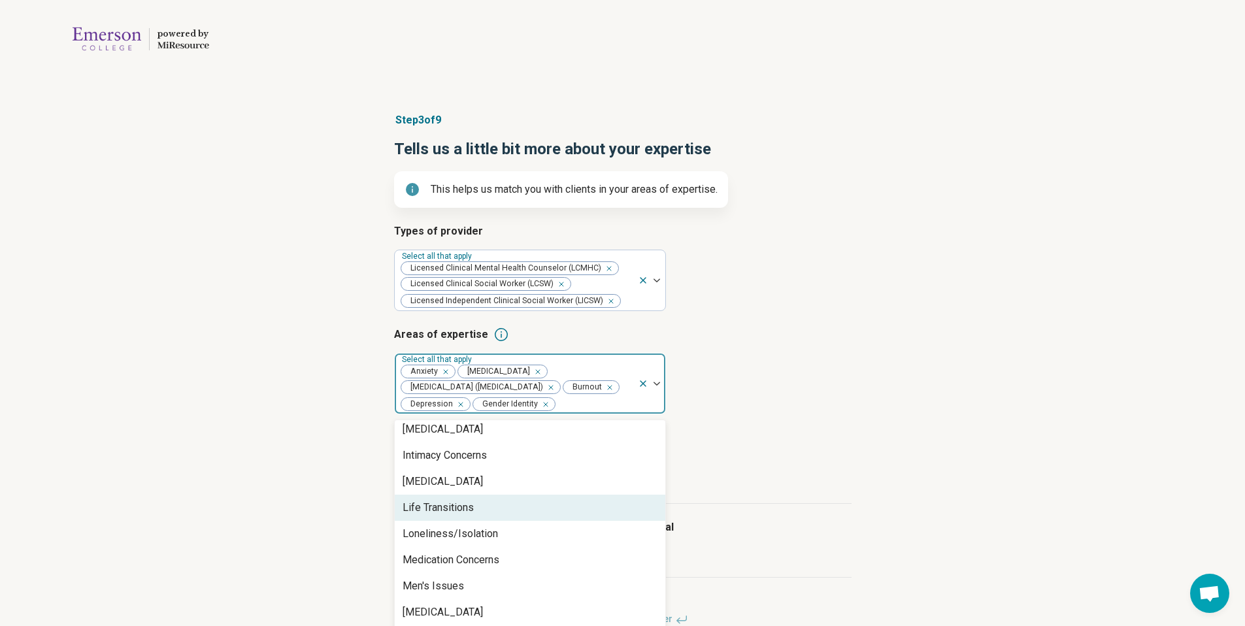
click at [609, 512] on div "Life Transitions" at bounding box center [530, 508] width 271 height 26
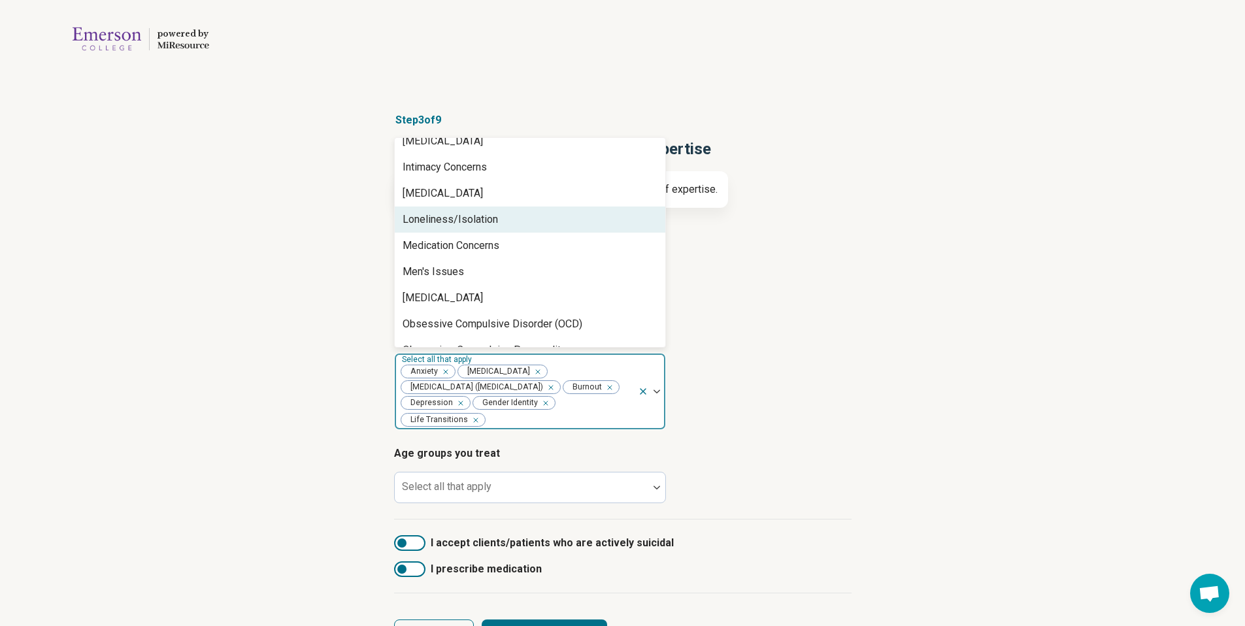
scroll to position [1140, 0]
click at [477, 417] on div "Remove [object Object]" at bounding box center [474, 420] width 16 height 16
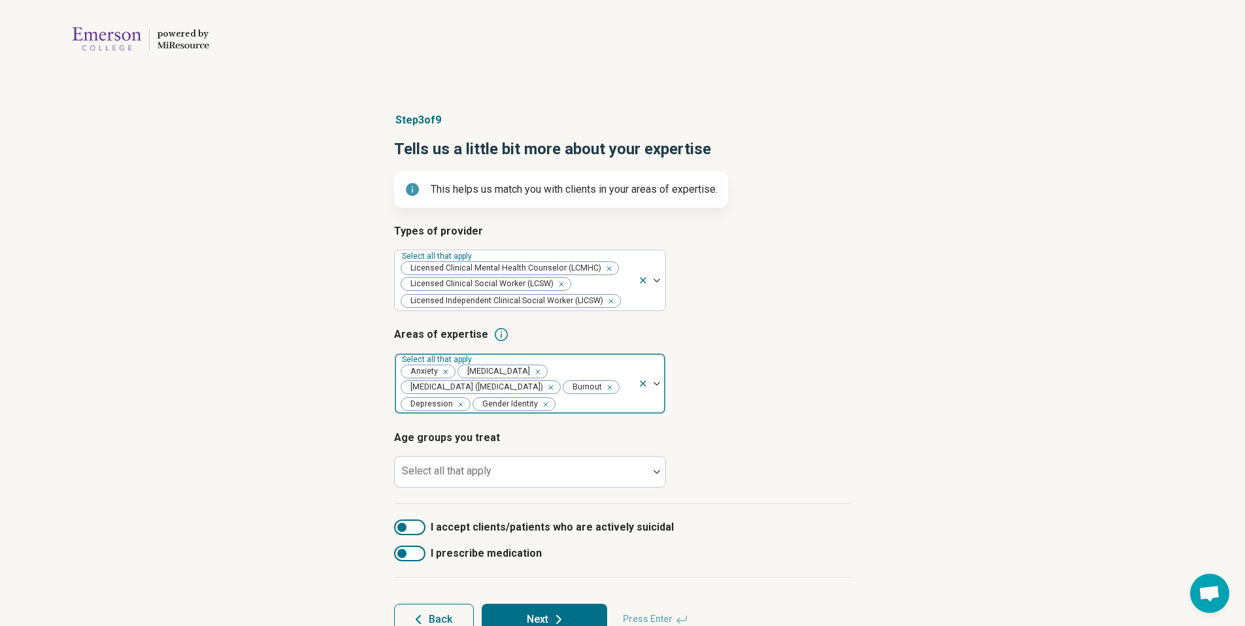
click at [659, 388] on div at bounding box center [651, 384] width 27 height 60
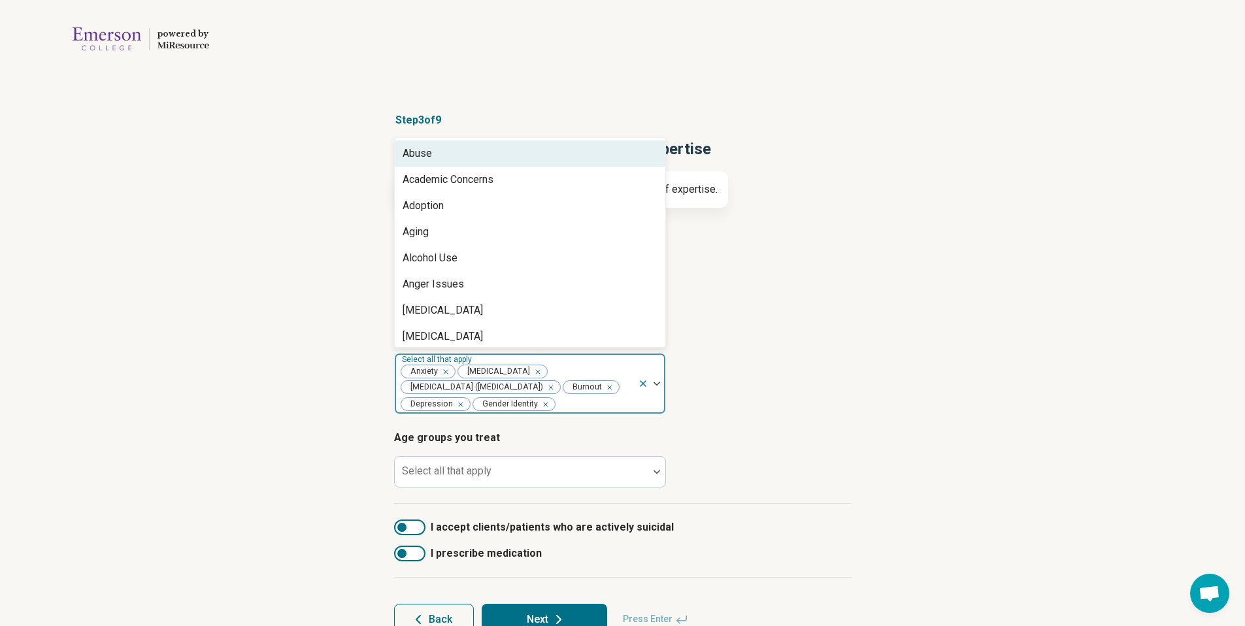
click at [645, 407] on div at bounding box center [651, 384] width 27 height 60
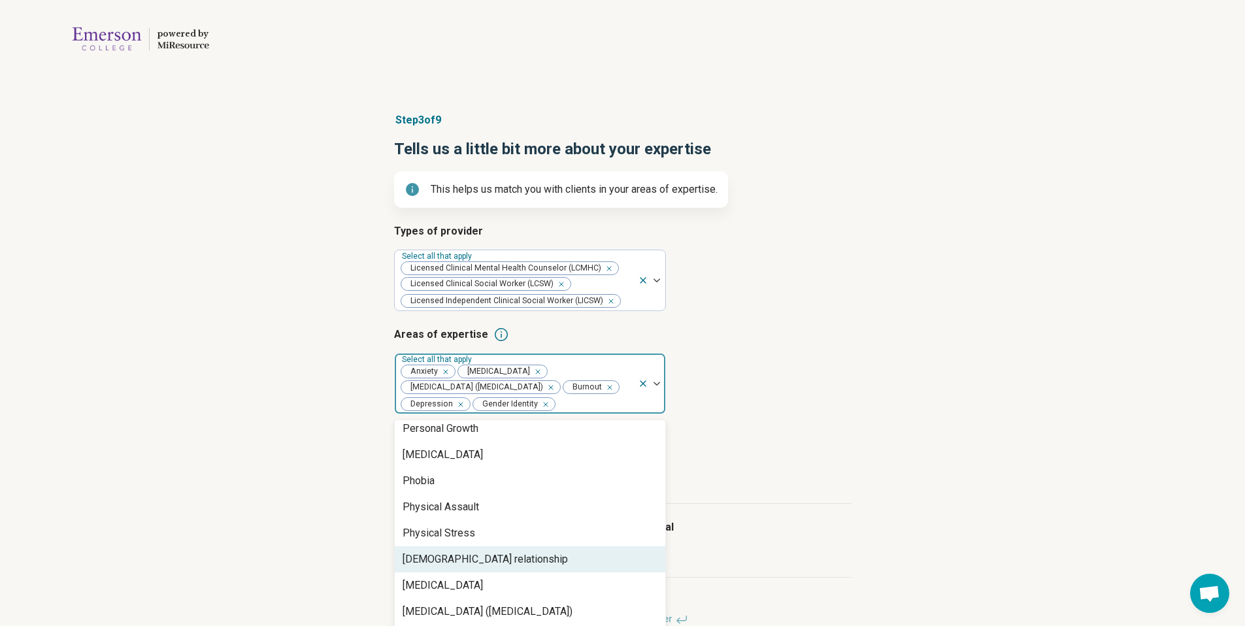
scroll to position [1576, 0]
click at [568, 554] on div "Polyamorous relationship" at bounding box center [530, 560] width 271 height 26
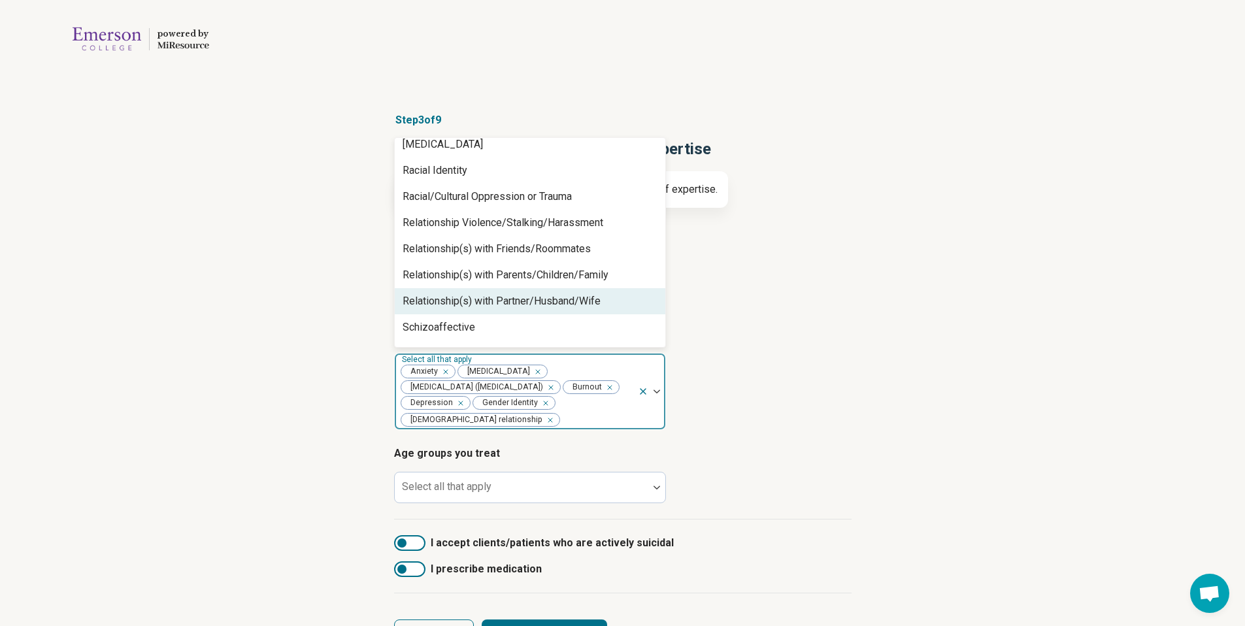
scroll to position [1789, 0]
click at [599, 302] on div "Relationship(s) with Partner/Husband/Wife" at bounding box center [502, 300] width 198 height 16
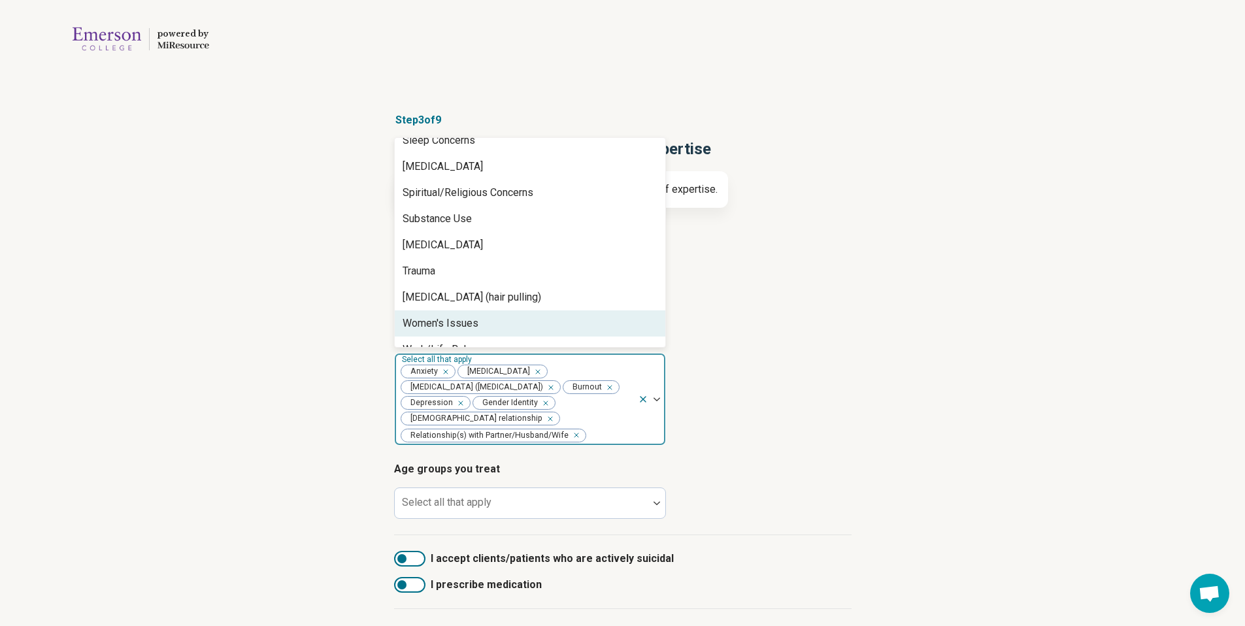
scroll to position [2196, 0]
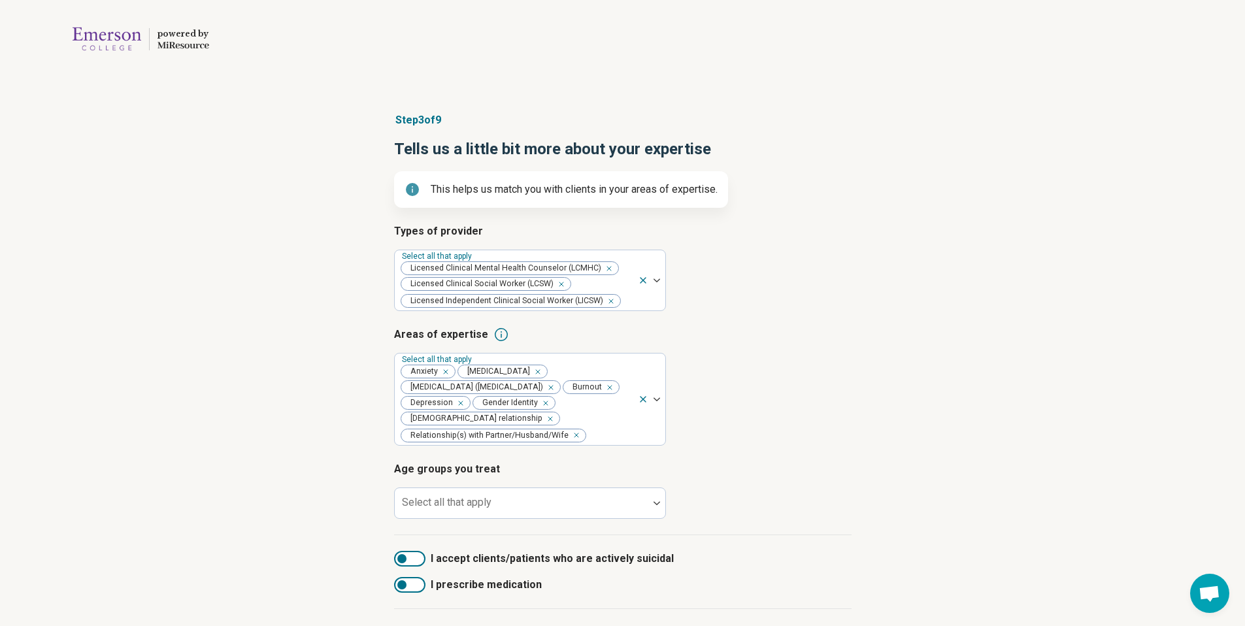
click at [843, 312] on div "Types of provider Select all that apply Licensed Clinical Mental Health Counsel…" at bounding box center [623, 380] width 458 height 312
click at [618, 509] on div at bounding box center [521, 508] width 243 height 18
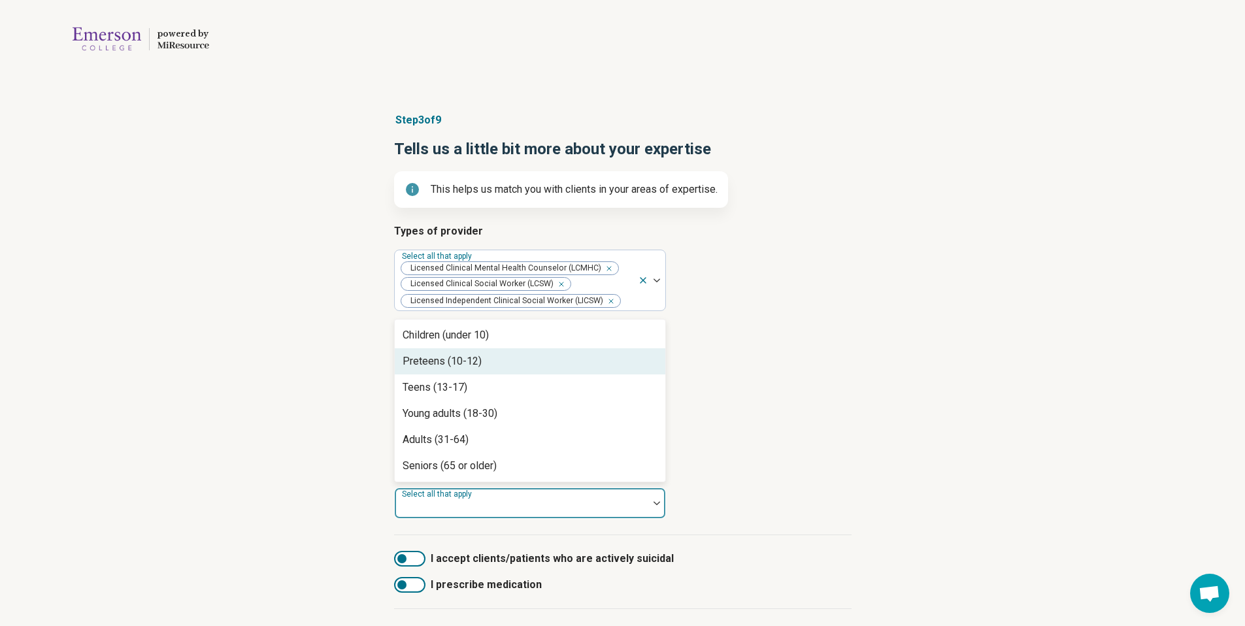
drag, startPoint x: 611, startPoint y: 378, endPoint x: 615, endPoint y: 365, distance: 13.9
click at [615, 365] on div "Children (under 10) Preteens (10-12) Teens (13-17) Young adults (18-30) Adults …" at bounding box center [530, 401] width 271 height 162
click at [615, 367] on div "Preteens (10-12)" at bounding box center [530, 361] width 271 height 26
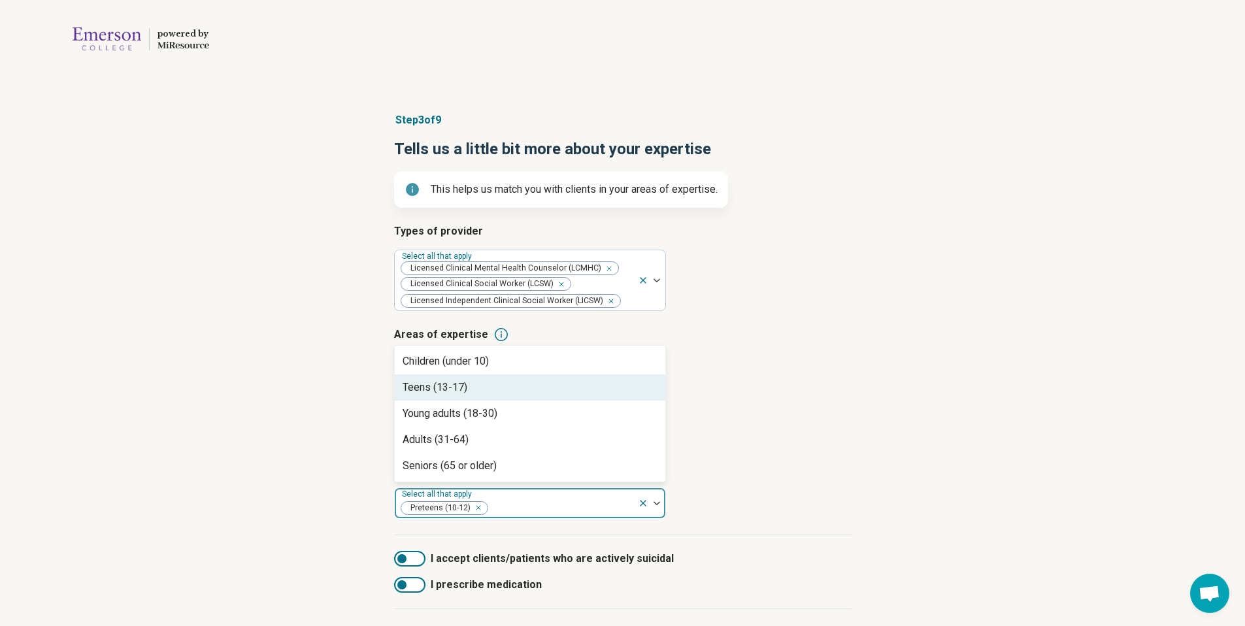
click at [610, 390] on div "Teens (13-17)" at bounding box center [530, 388] width 271 height 26
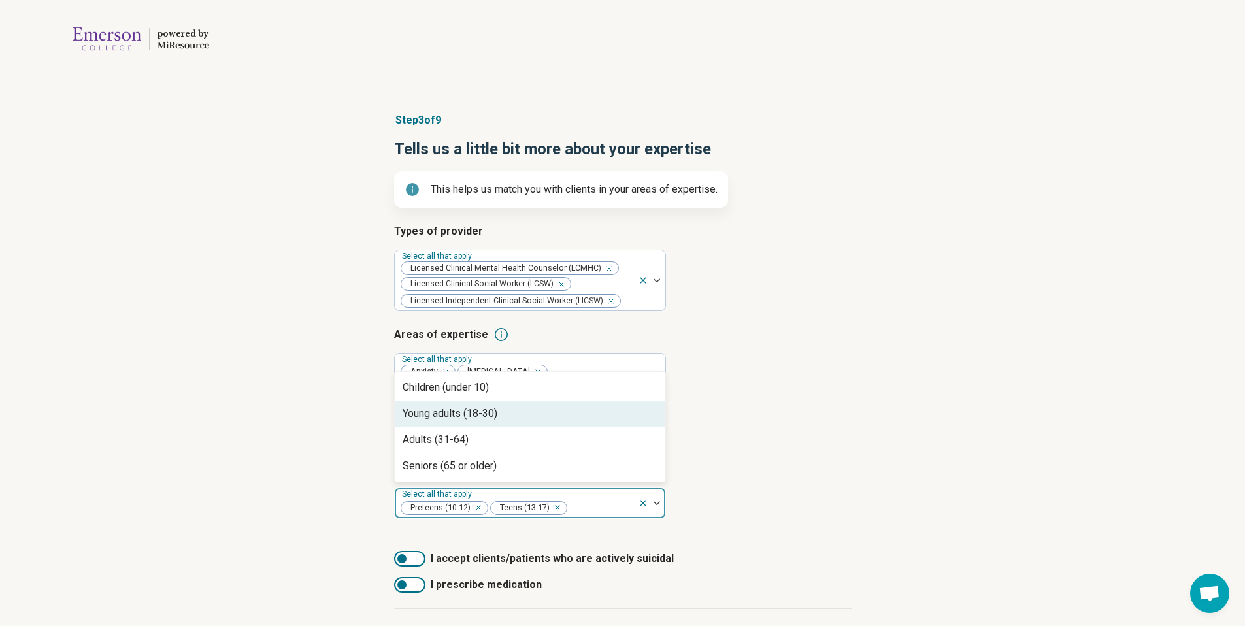
click at [607, 409] on div "Young adults (18-30)" at bounding box center [530, 414] width 271 height 26
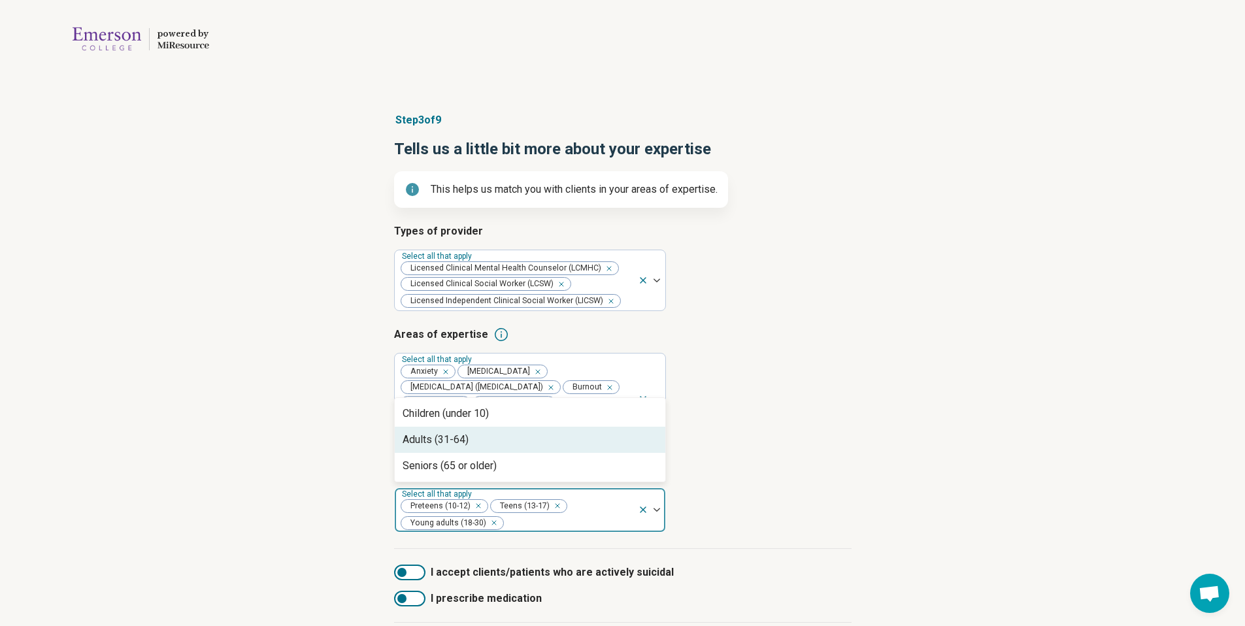
click at [594, 442] on div "Adults (31-64)" at bounding box center [530, 440] width 271 height 26
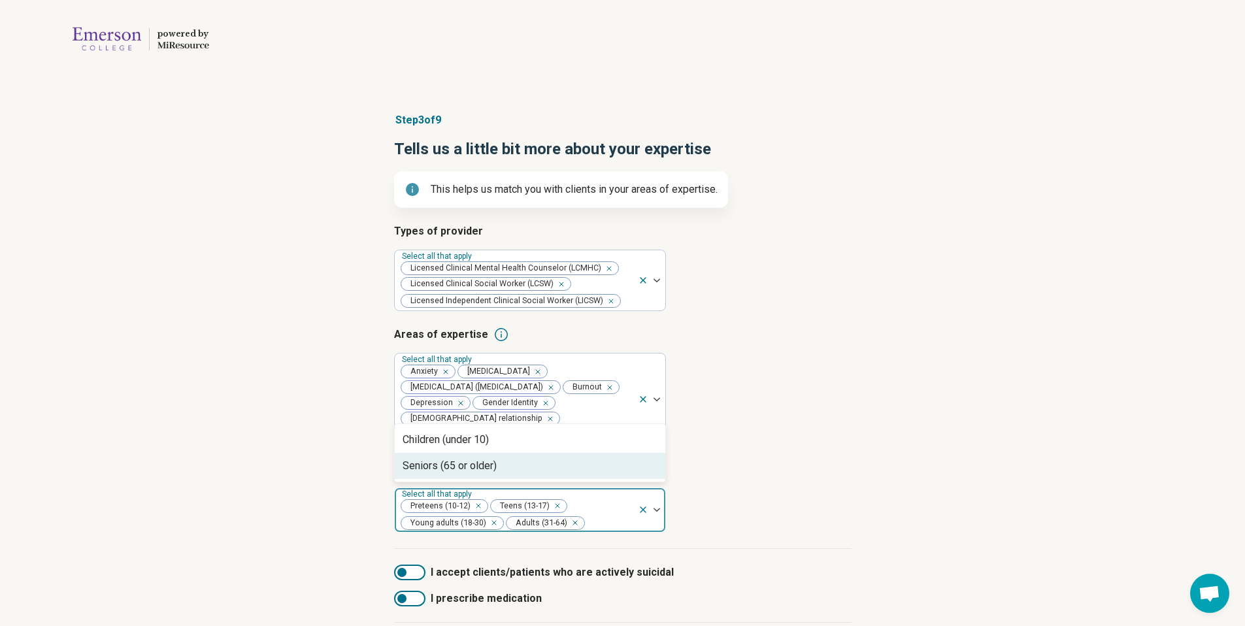
click at [596, 464] on div "Seniors (65 or older)" at bounding box center [530, 466] width 271 height 26
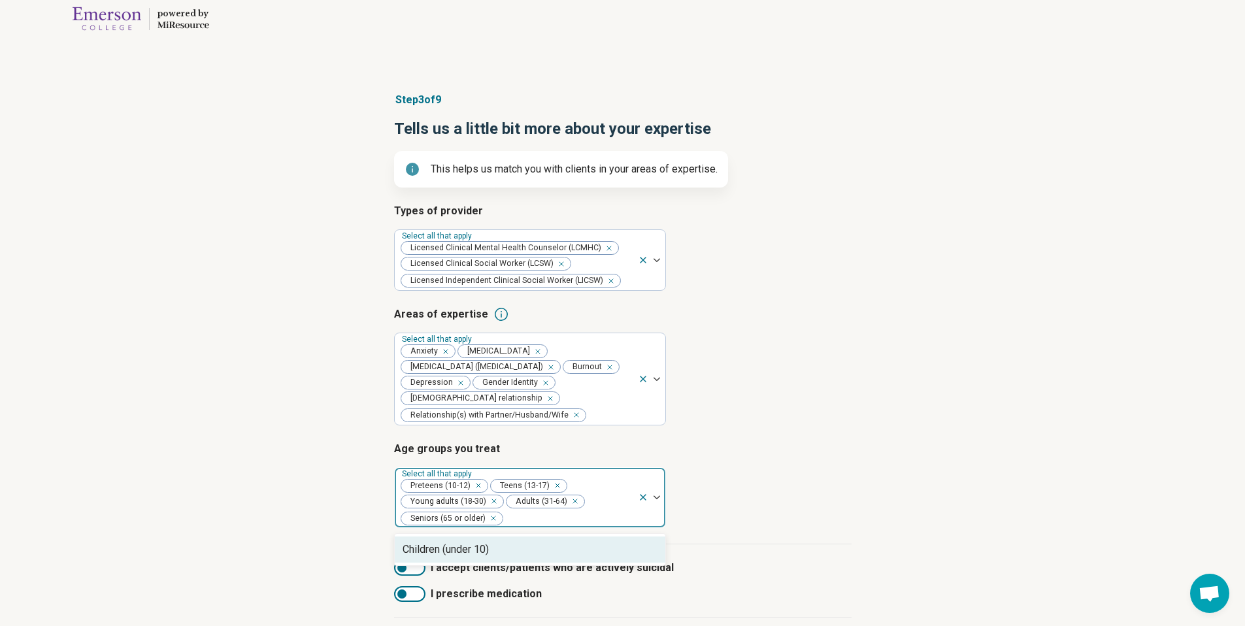
scroll to position [101, 0]
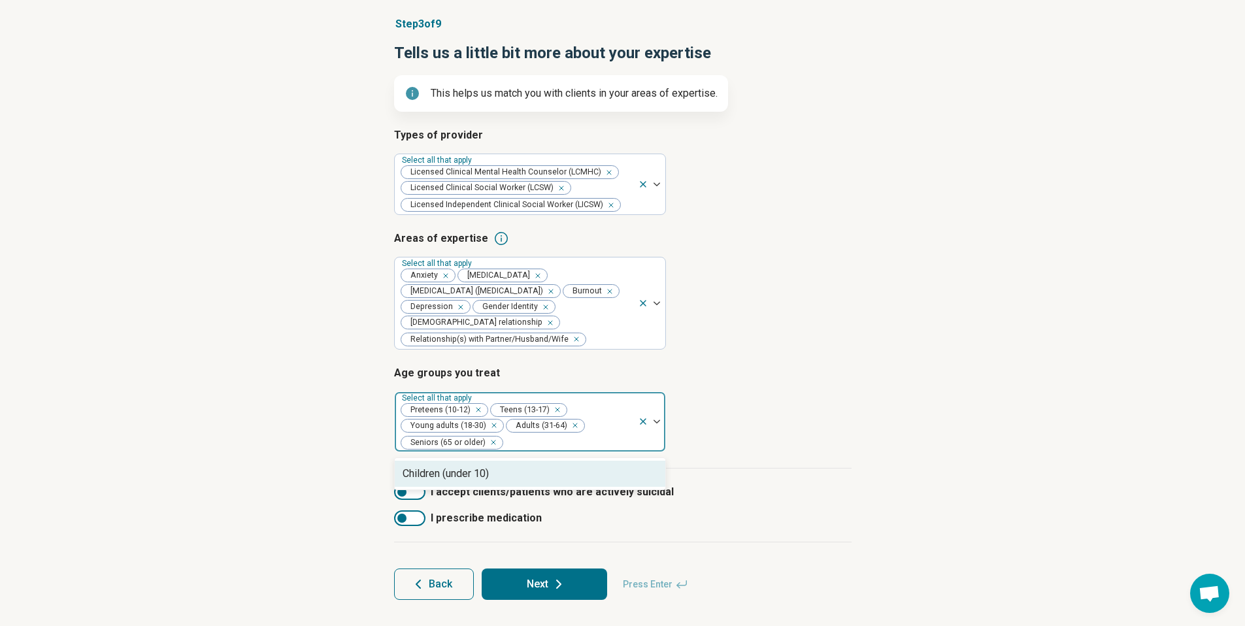
click at [596, 493] on span "I accept clients/patients who are actively suicidal" at bounding box center [552, 492] width 243 height 16
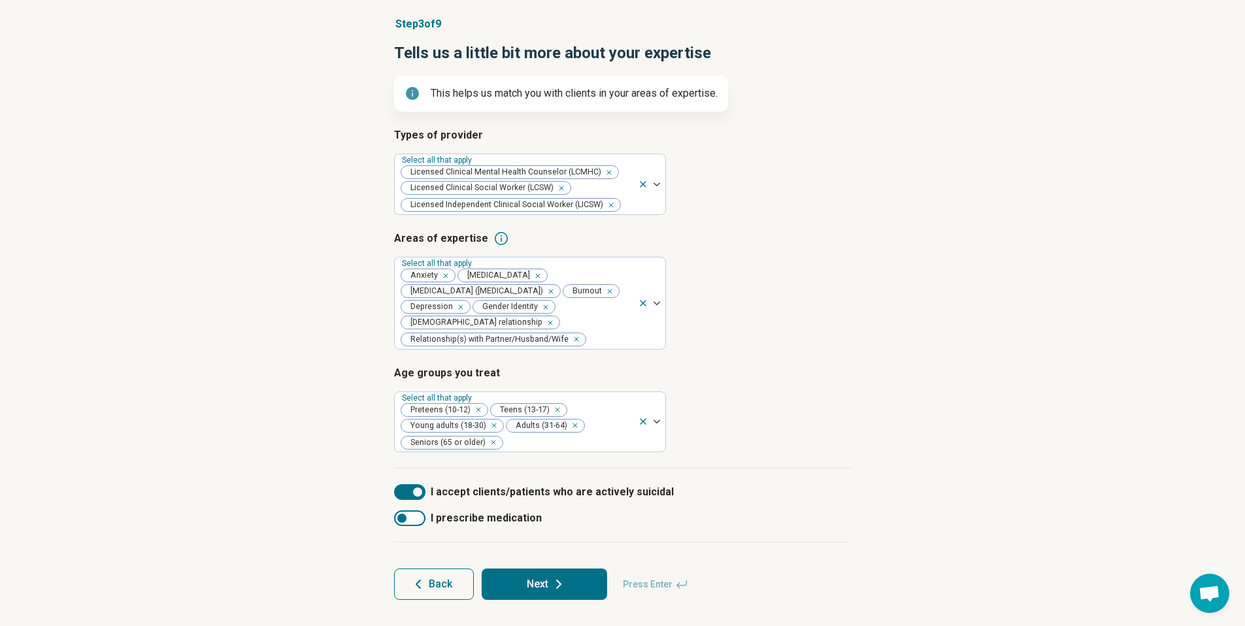
scroll to position [7, 0]
click at [596, 496] on span "I accept clients/patients who are actively suicidal" at bounding box center [552, 492] width 243 height 16
drag, startPoint x: 573, startPoint y: 586, endPoint x: 665, endPoint y: 506, distance: 122.3
click at [665, 506] on form "Types of provider Select all that apply Licensed Clinical Mental Health Counsel…" at bounding box center [623, 363] width 458 height 473
click at [596, 580] on button "Next" at bounding box center [545, 584] width 126 height 31
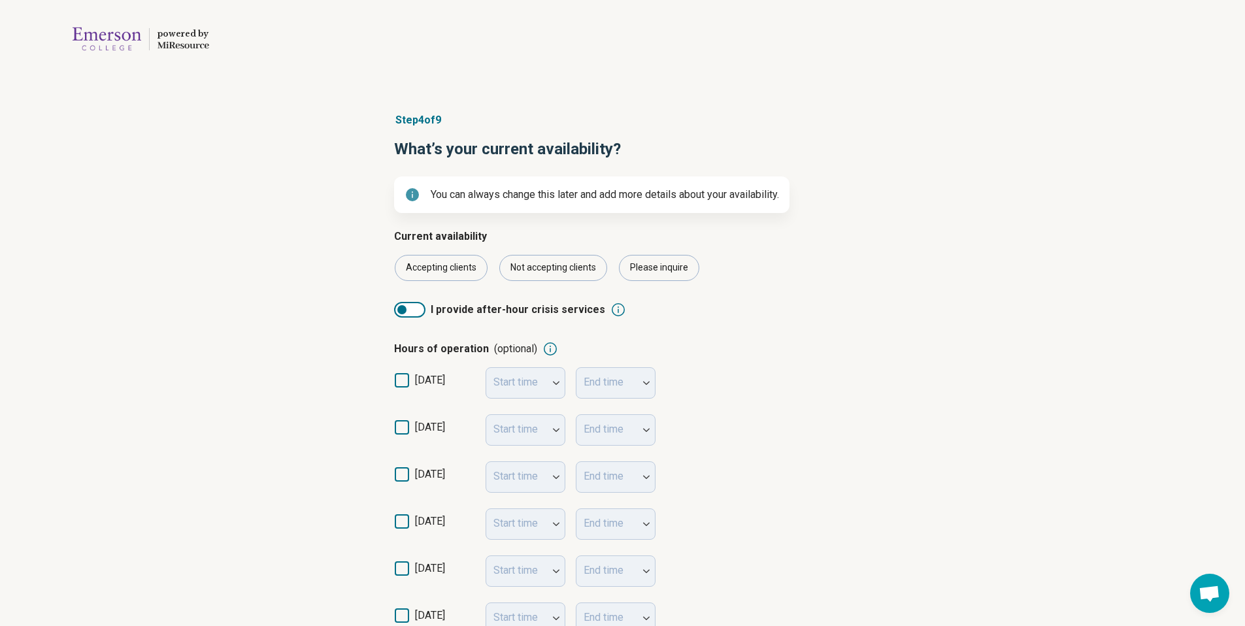
click at [527, 428] on div "Start time" at bounding box center [526, 429] width 80 height 31
click at [547, 429] on div "Start time" at bounding box center [526, 429] width 80 height 31
click at [549, 430] on div "Start time" at bounding box center [526, 429] width 80 height 31
click at [552, 428] on div "Start time" at bounding box center [526, 429] width 80 height 31
click at [557, 434] on div "Start time" at bounding box center [526, 429] width 80 height 31
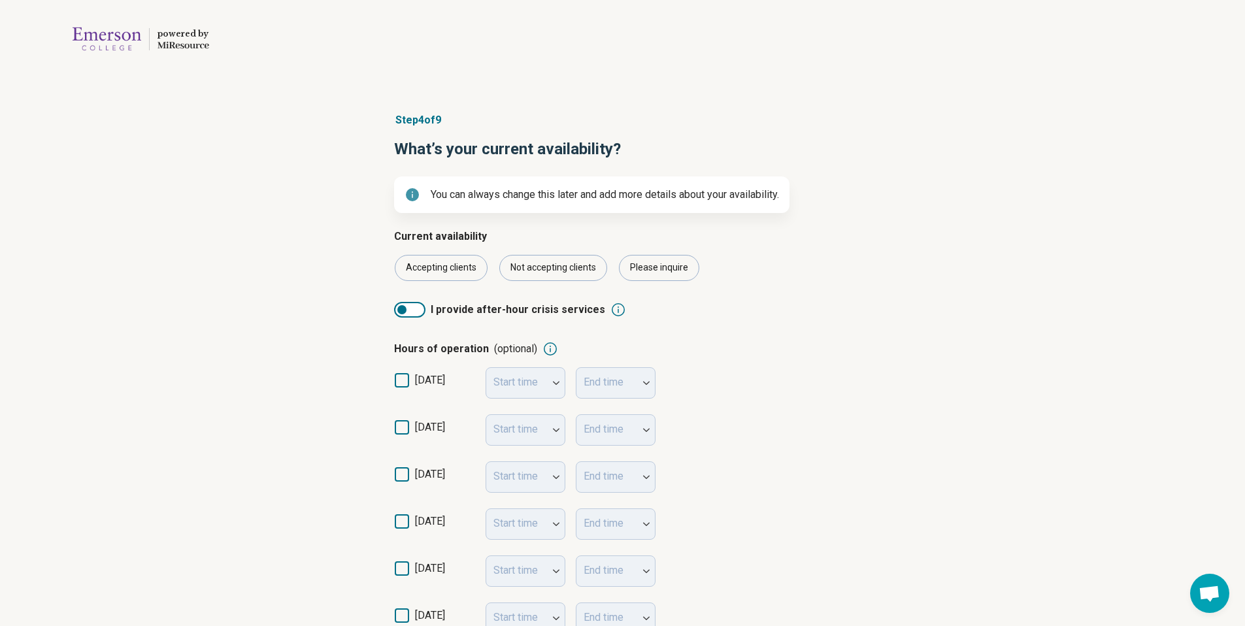
click at [556, 430] on div "Start time" at bounding box center [526, 429] width 80 height 31
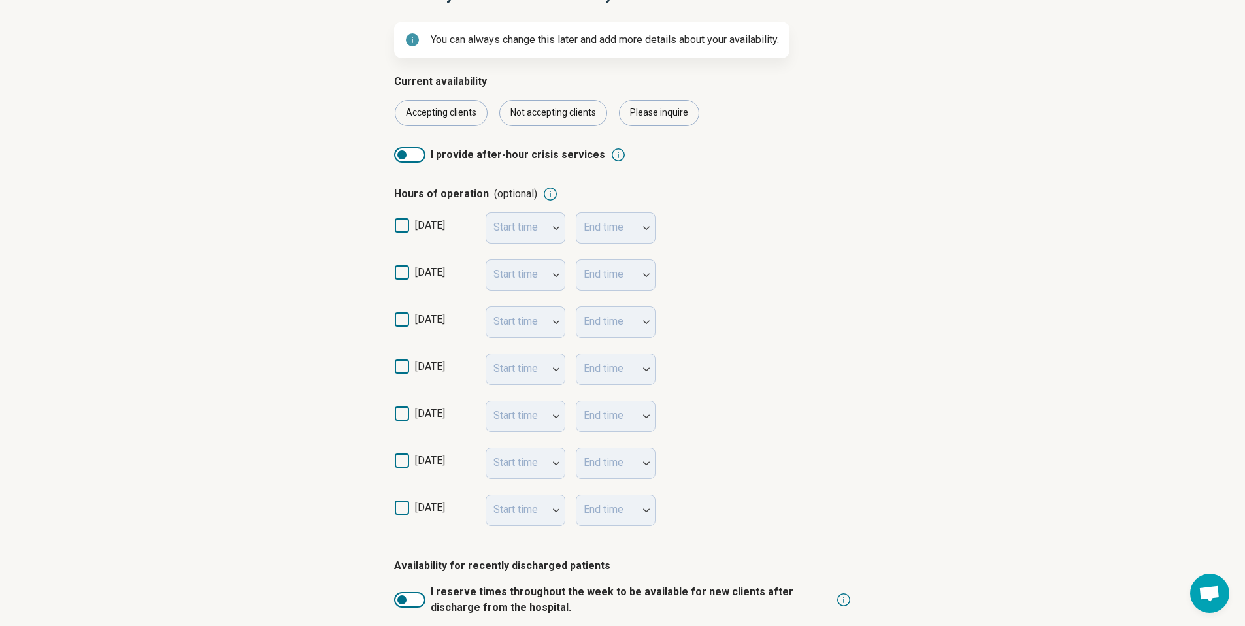
scroll to position [237, 0]
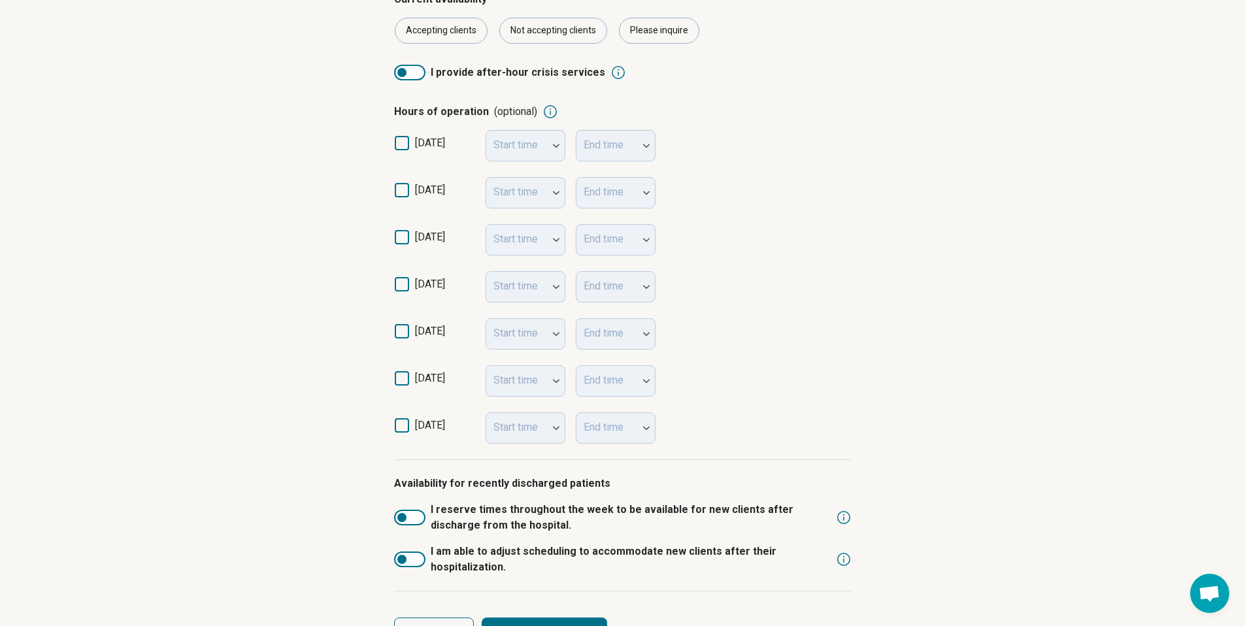
click at [412, 188] on label "monday" at bounding box center [434, 195] width 81 height 26
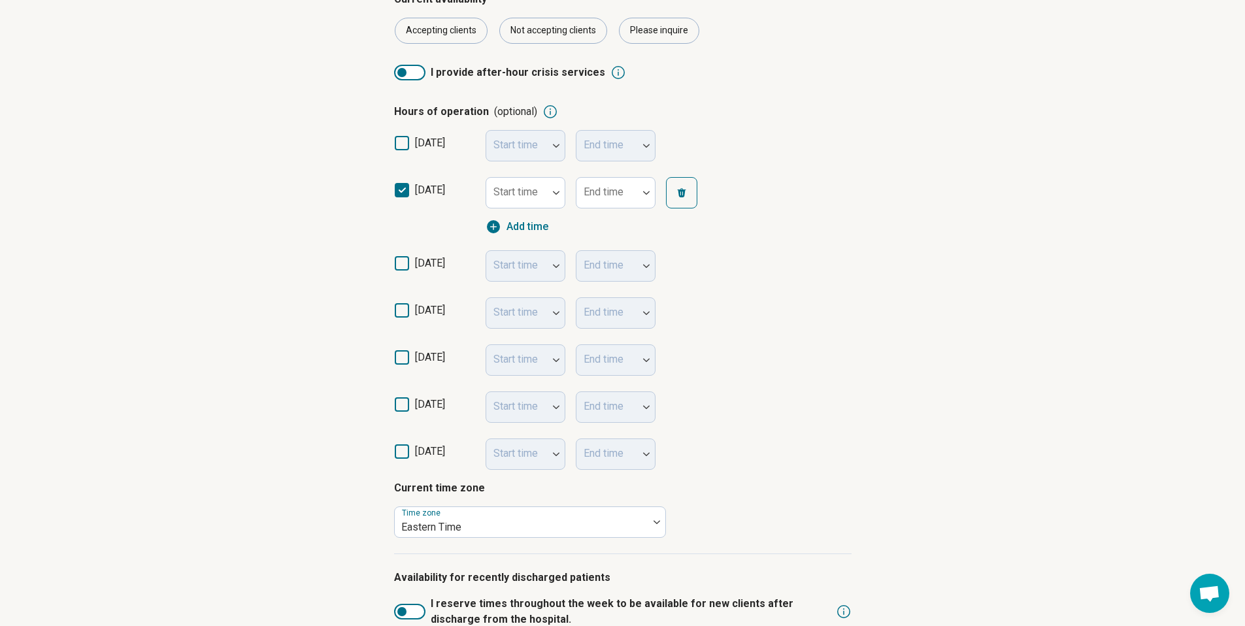
click at [407, 266] on icon at bounding box center [402, 263] width 14 height 14
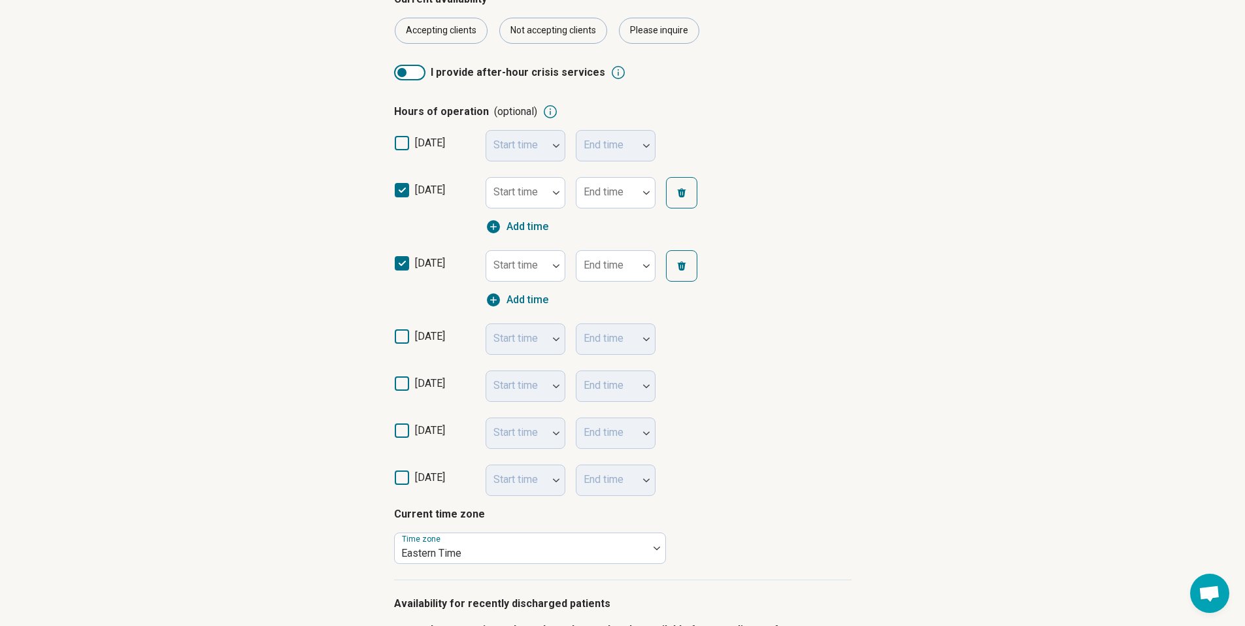
click at [396, 338] on icon at bounding box center [402, 336] width 14 height 14
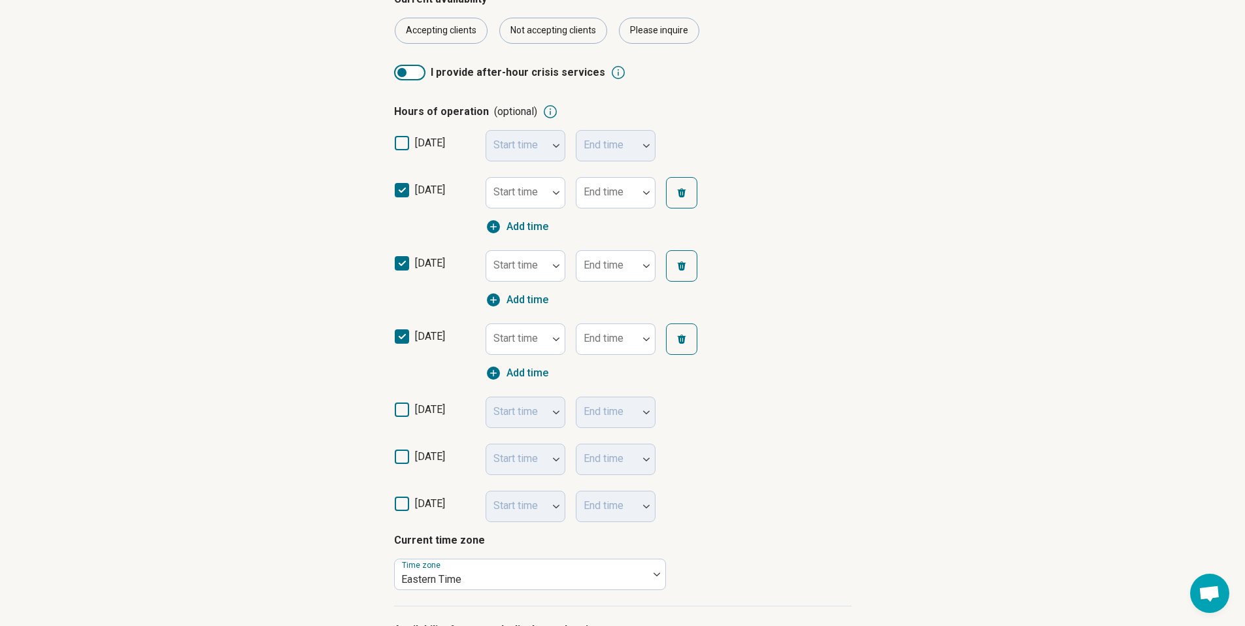
click at [415, 418] on span "thursday" at bounding box center [430, 415] width 30 height 26
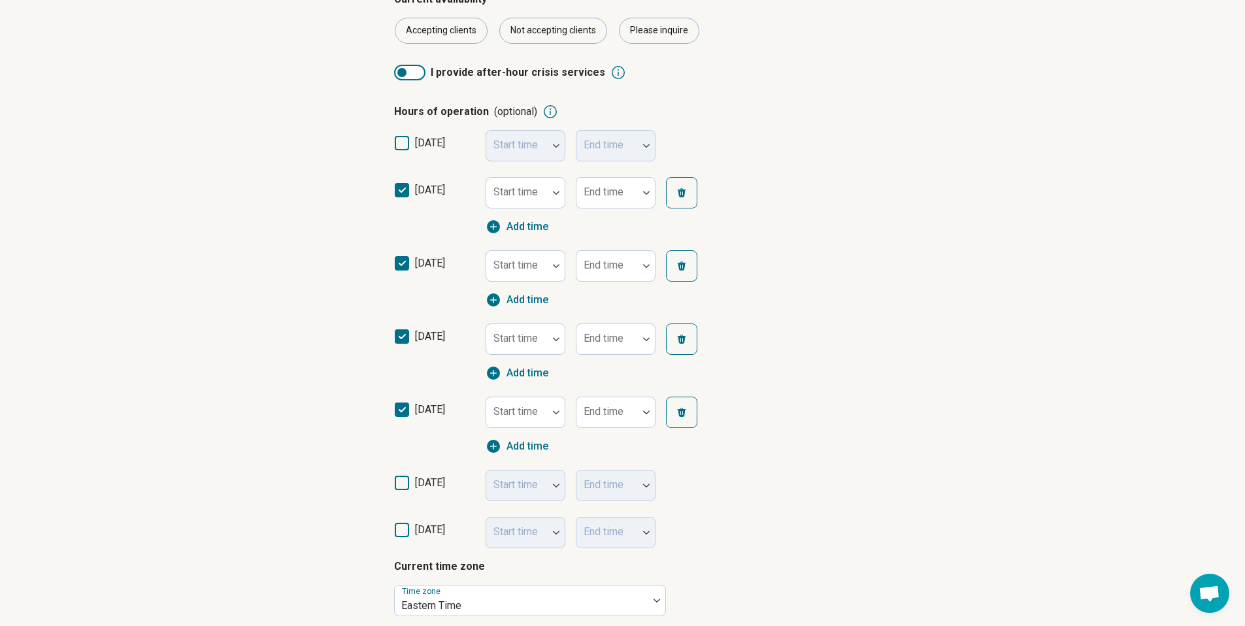
click at [421, 475] on div "friday Start time End time" at bounding box center [623, 485] width 458 height 47
click at [448, 477] on label "friday" at bounding box center [434, 488] width 81 height 26
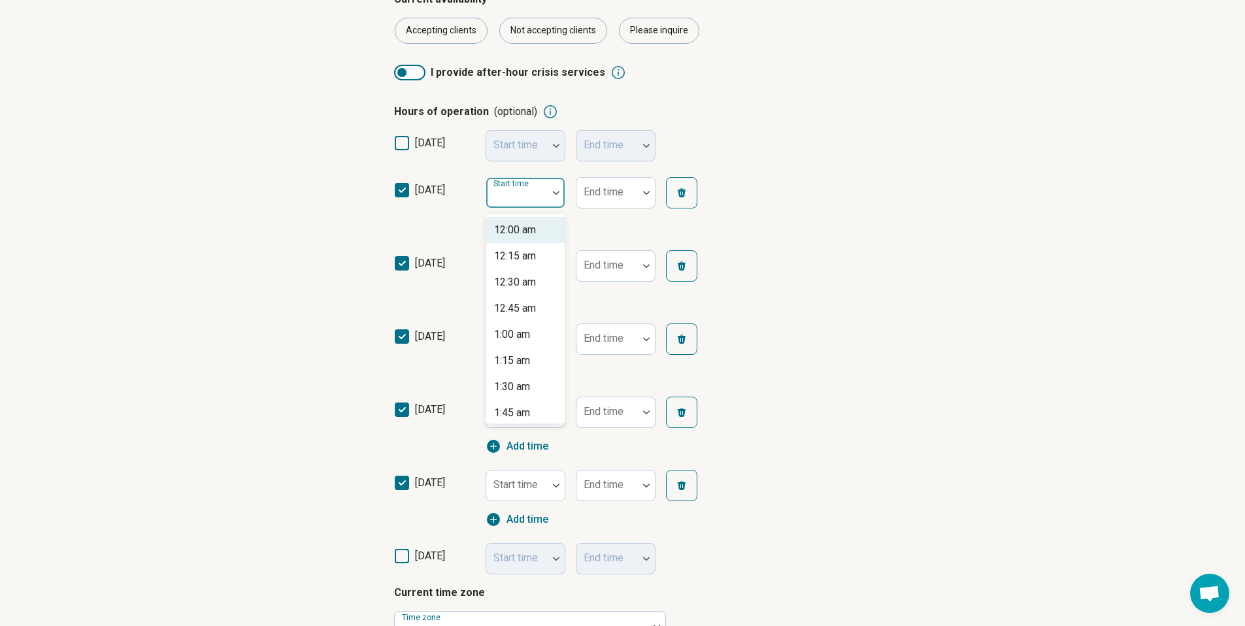
click at [562, 193] on div at bounding box center [556, 193] width 17 height 4
click at [535, 365] on div "9:00 am" at bounding box center [525, 369] width 78 height 26
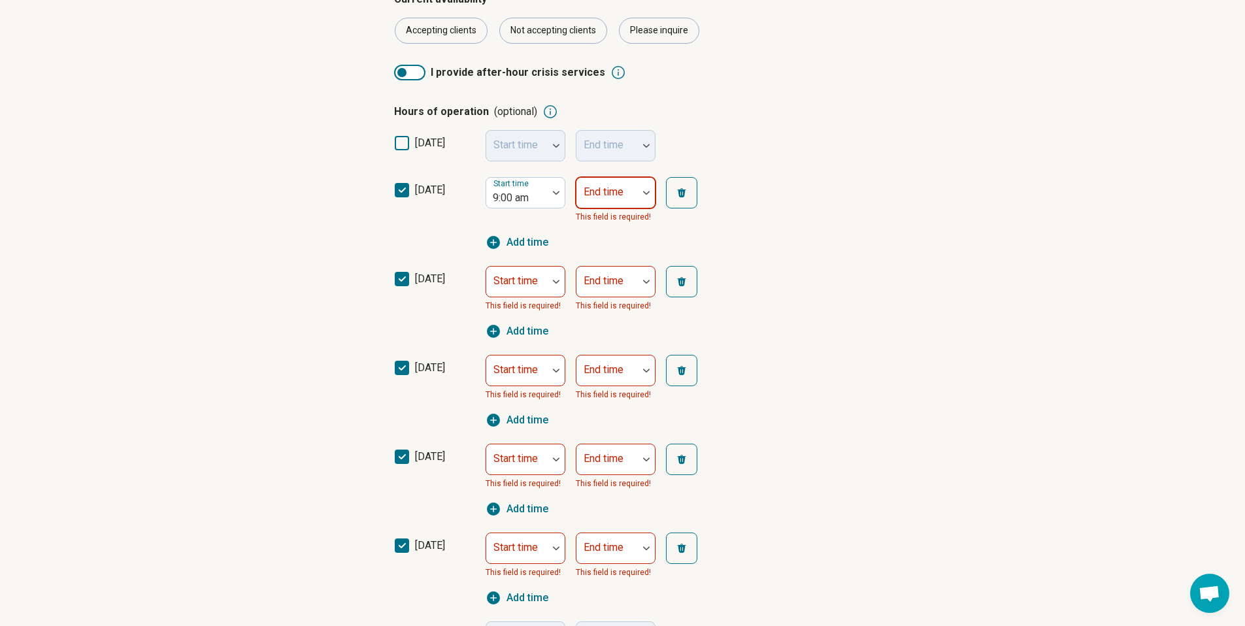
click at [626, 190] on div at bounding box center [607, 198] width 51 height 18
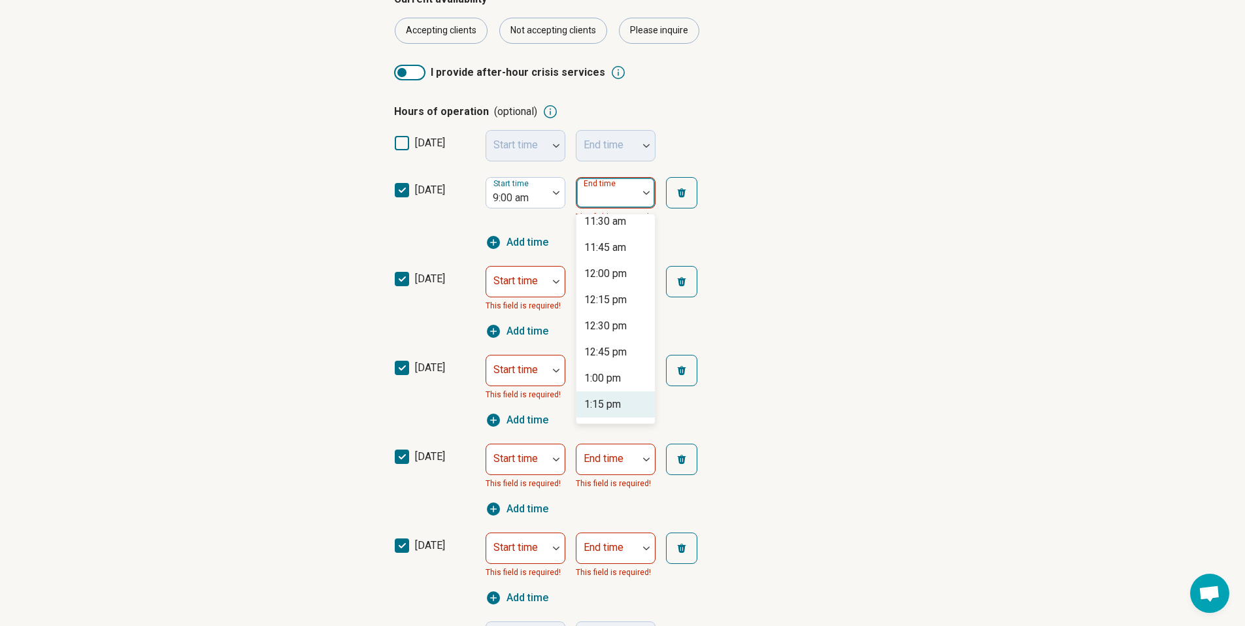
scroll to position [250, 0]
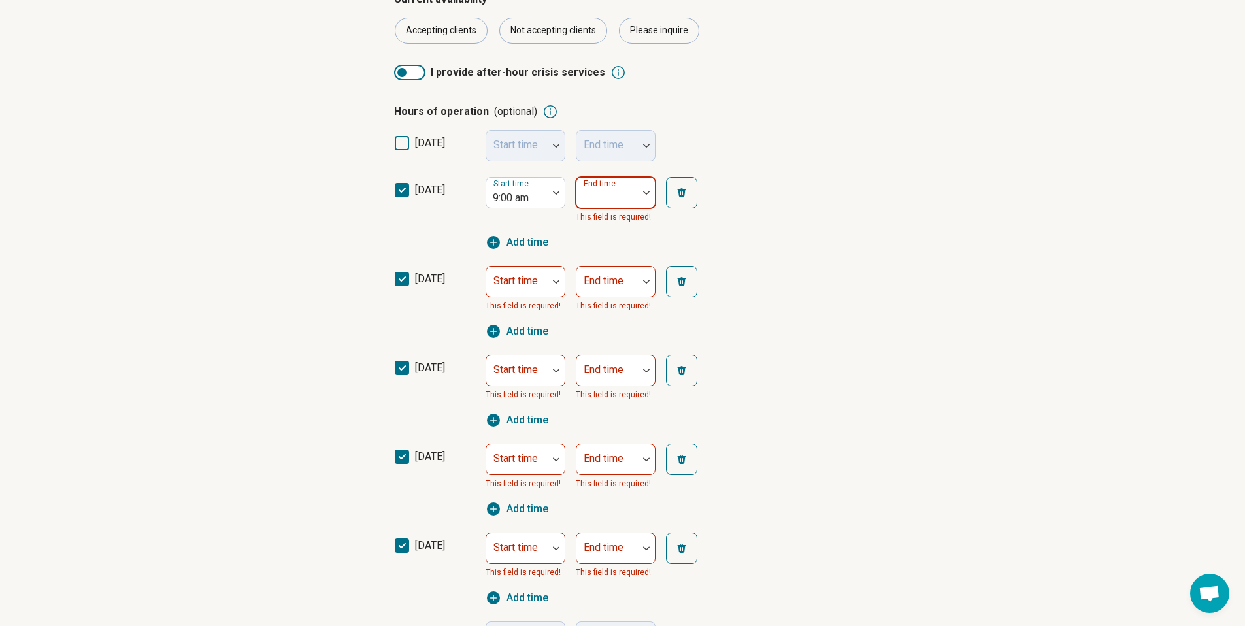
type input "*"
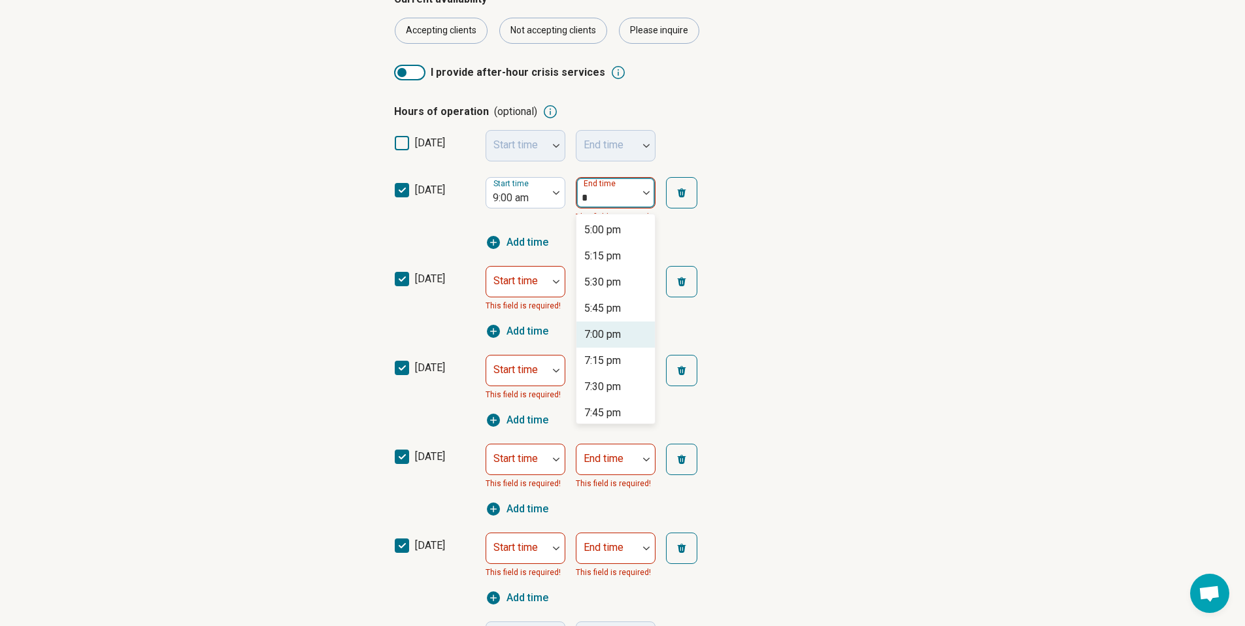
click at [610, 324] on div "7:00 pm" at bounding box center [616, 335] width 78 height 26
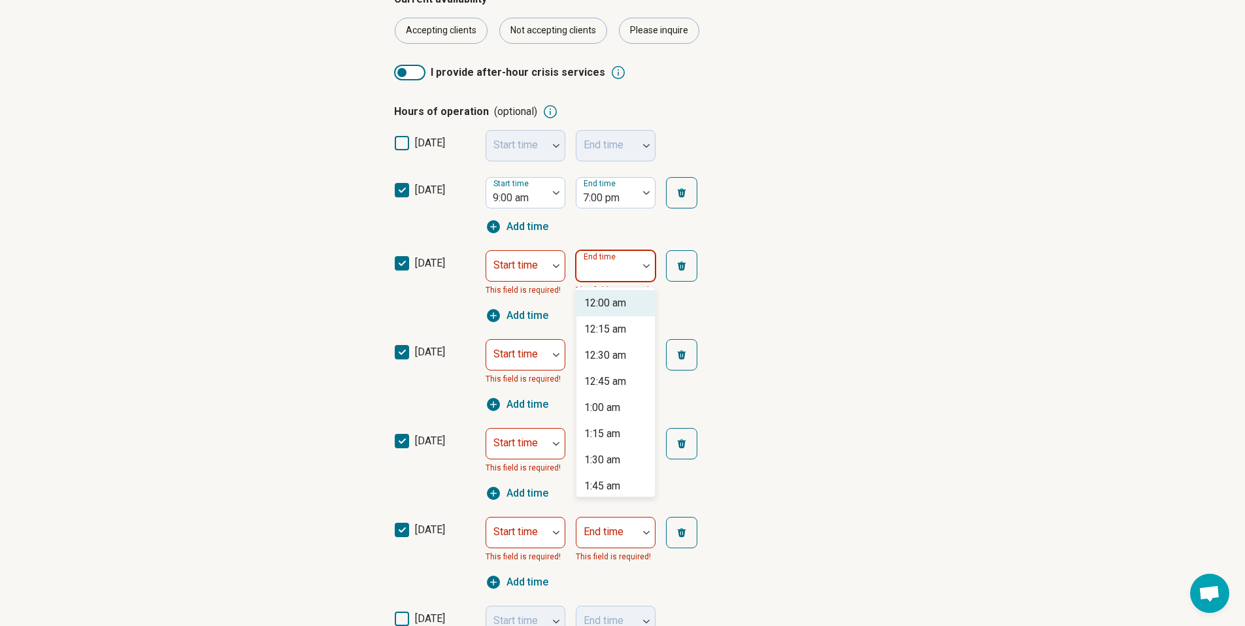
click at [604, 273] on div at bounding box center [607, 271] width 51 height 18
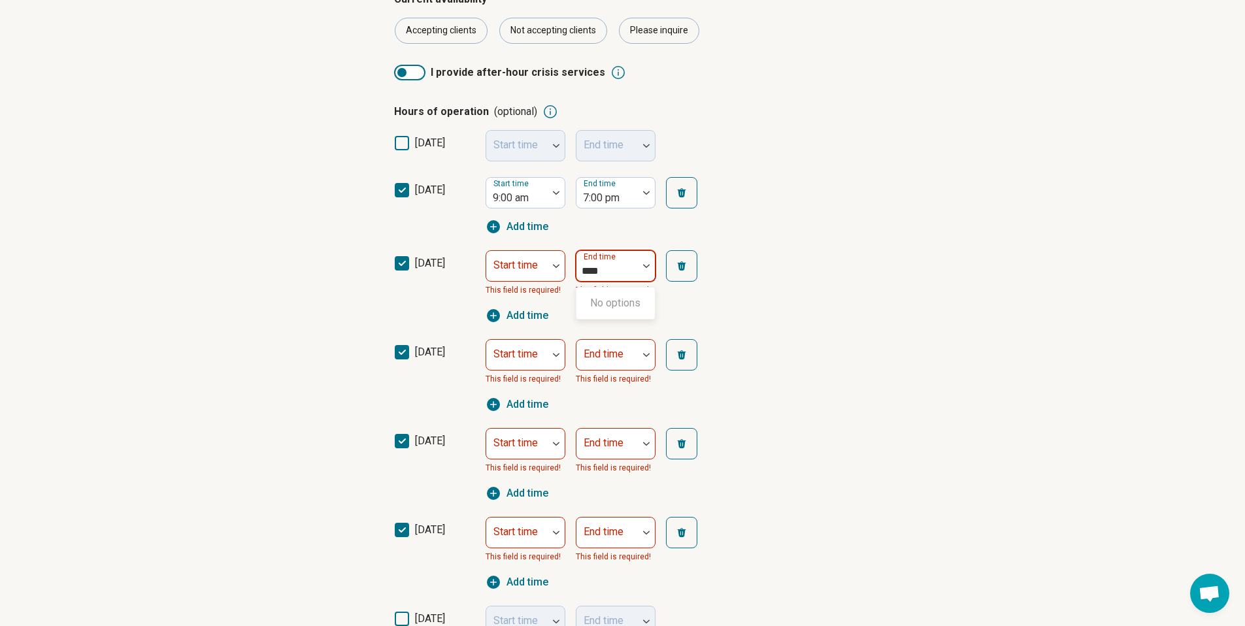
type input "*******"
click at [600, 303] on div "7:00 pm" at bounding box center [602, 303] width 37 height 16
click at [509, 262] on div "Start time" at bounding box center [526, 265] width 80 height 31
type input "*******"
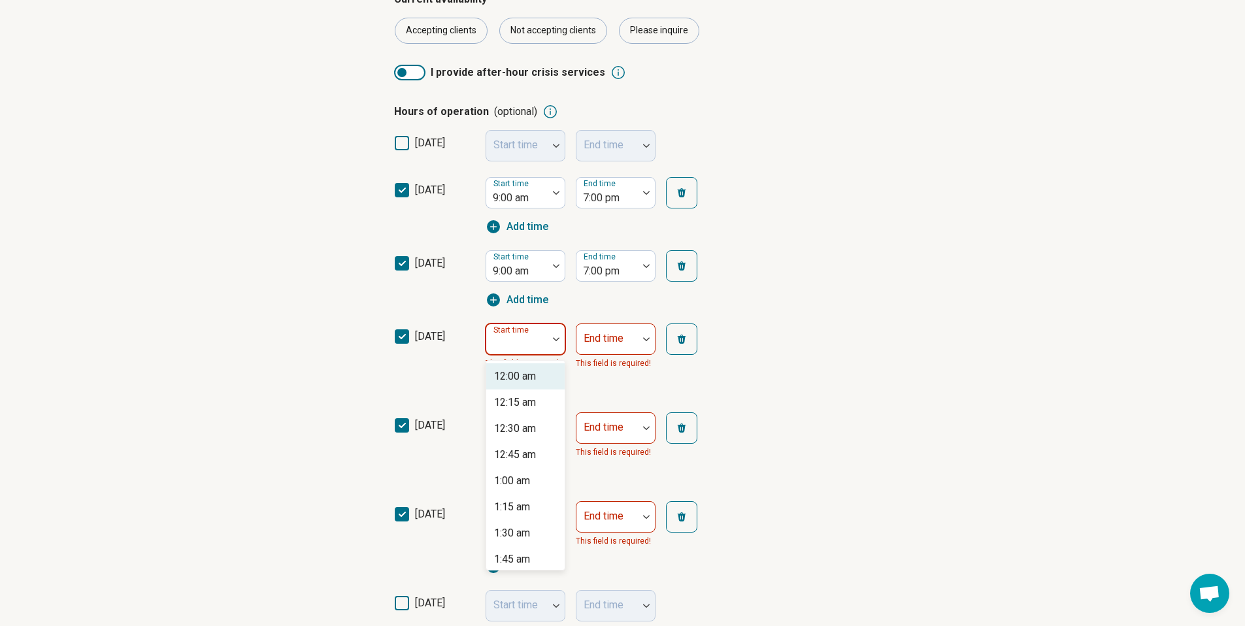
click at [526, 327] on div "Start time" at bounding box center [526, 339] width 80 height 31
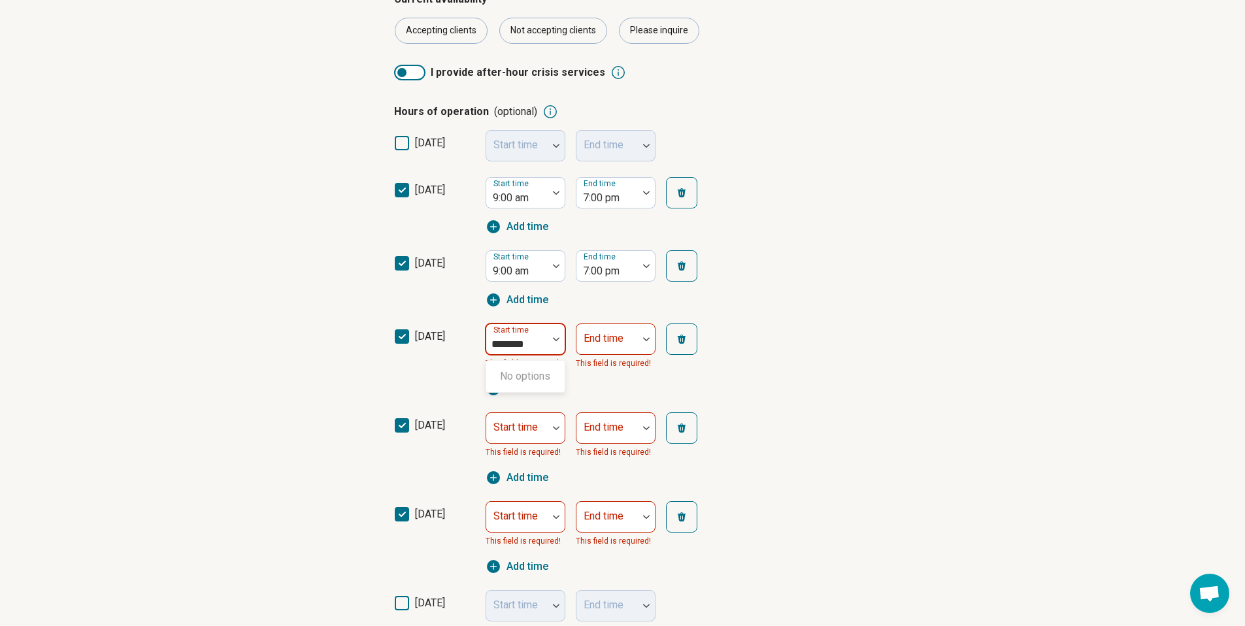
type input "*******"
click at [624, 317] on div "wednesday Start time 9:00 am End time This field is required! Add time" at bounding box center [623, 360] width 458 height 89
click at [620, 334] on div "End time" at bounding box center [616, 339] width 80 height 31
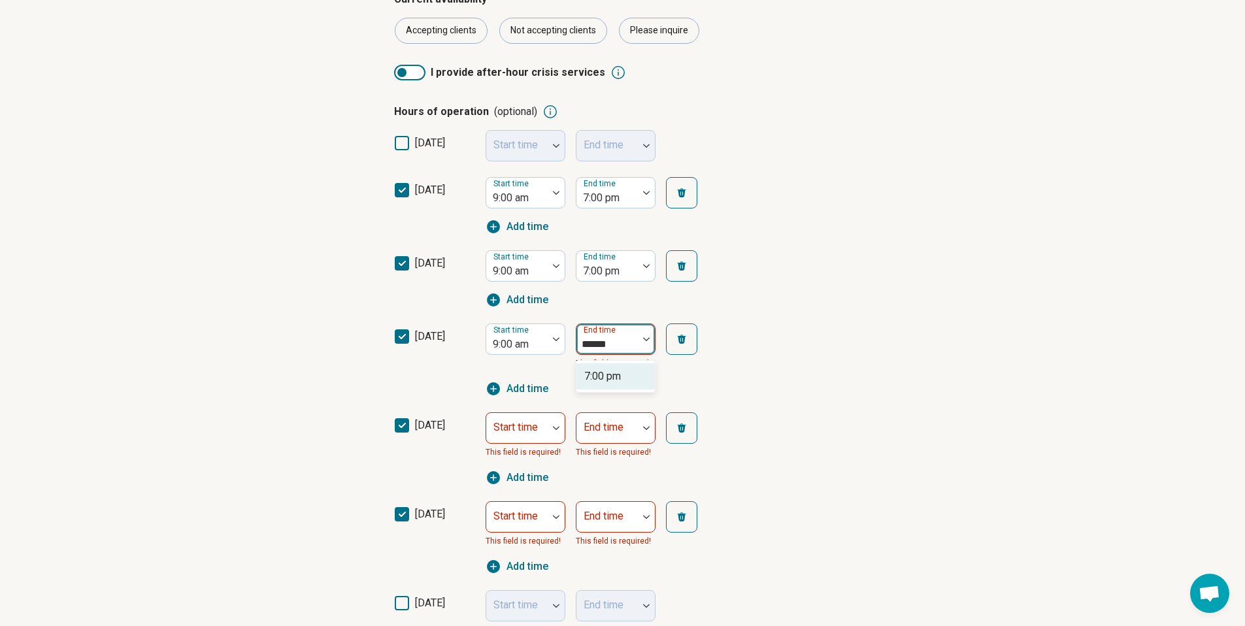
type input "*******"
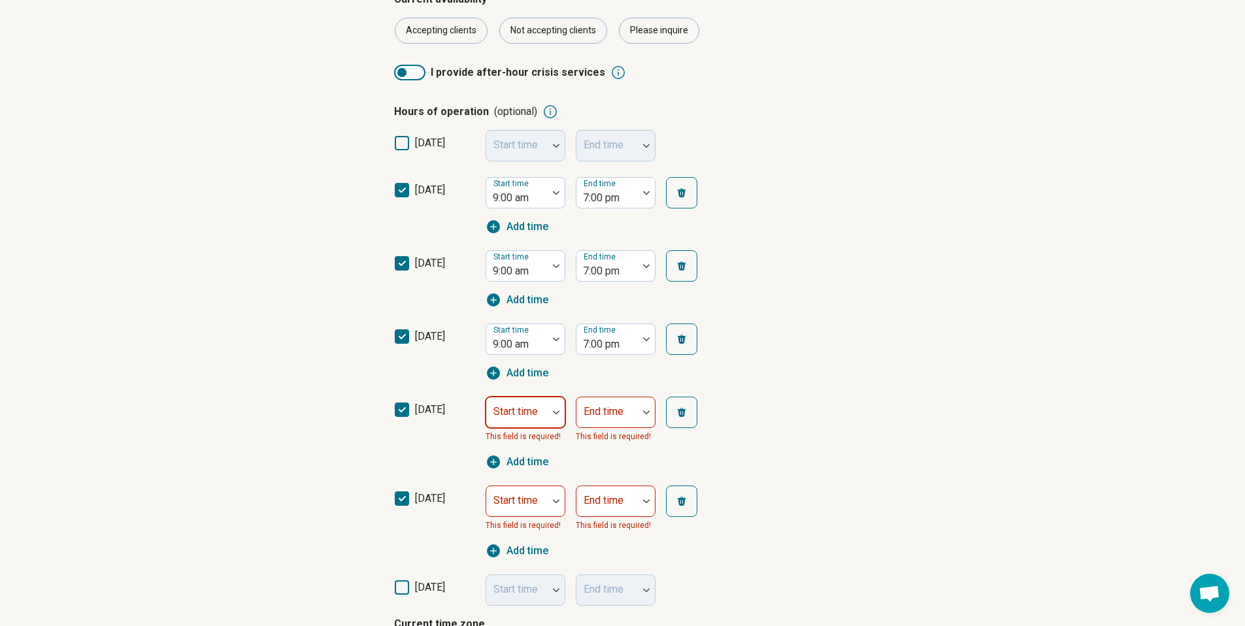
click at [526, 414] on div "Start time" at bounding box center [526, 412] width 80 height 31
type input "*******"
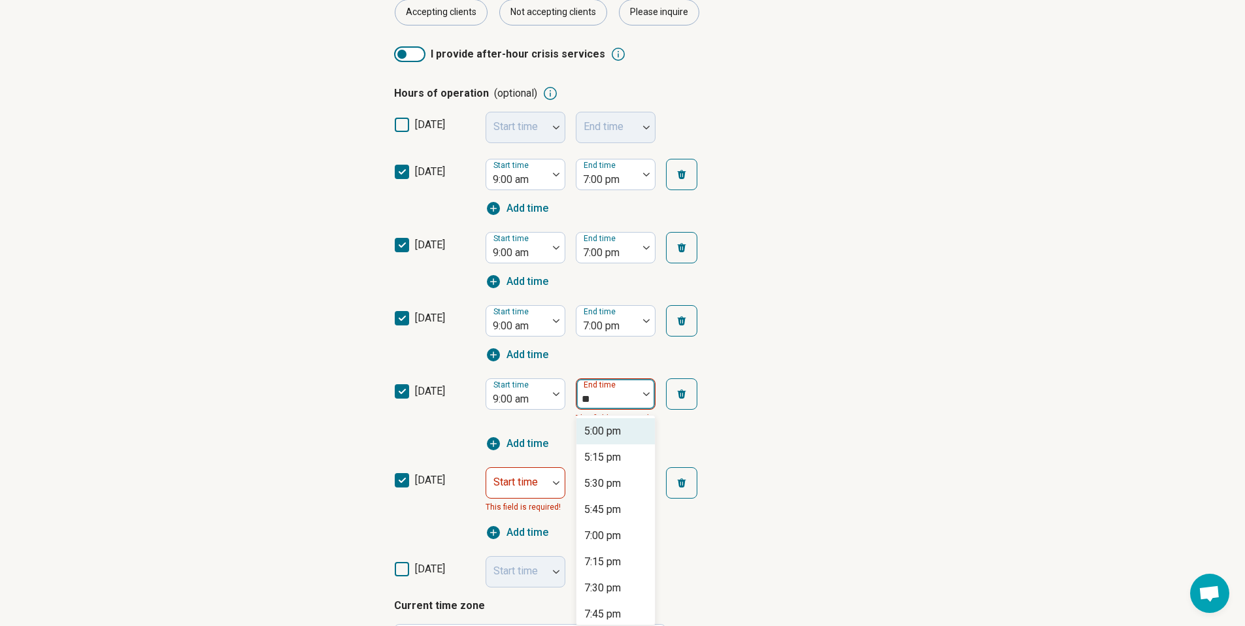
scroll to position [260, 0]
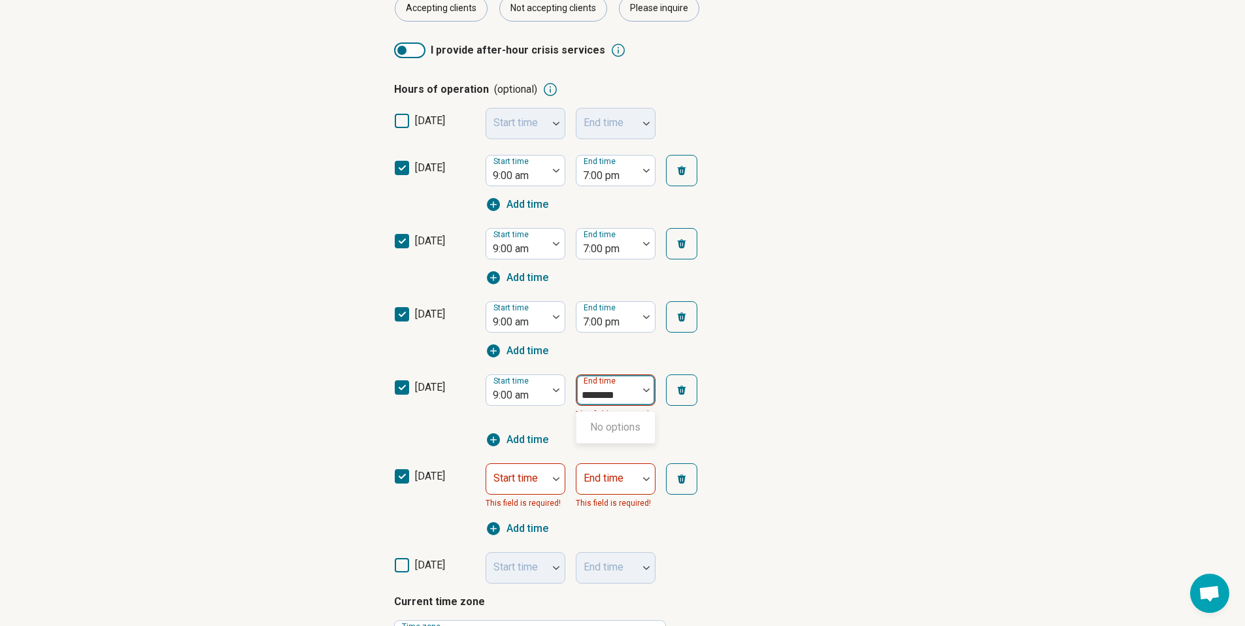
type input "*******"
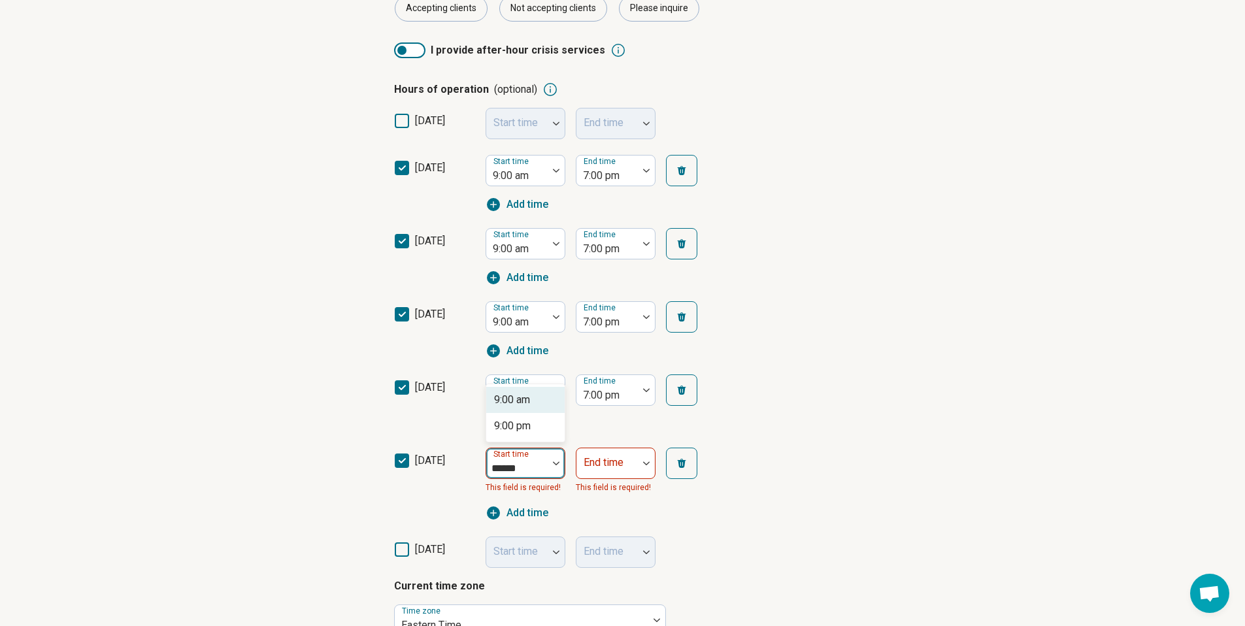
type input "*******"
type input "*"
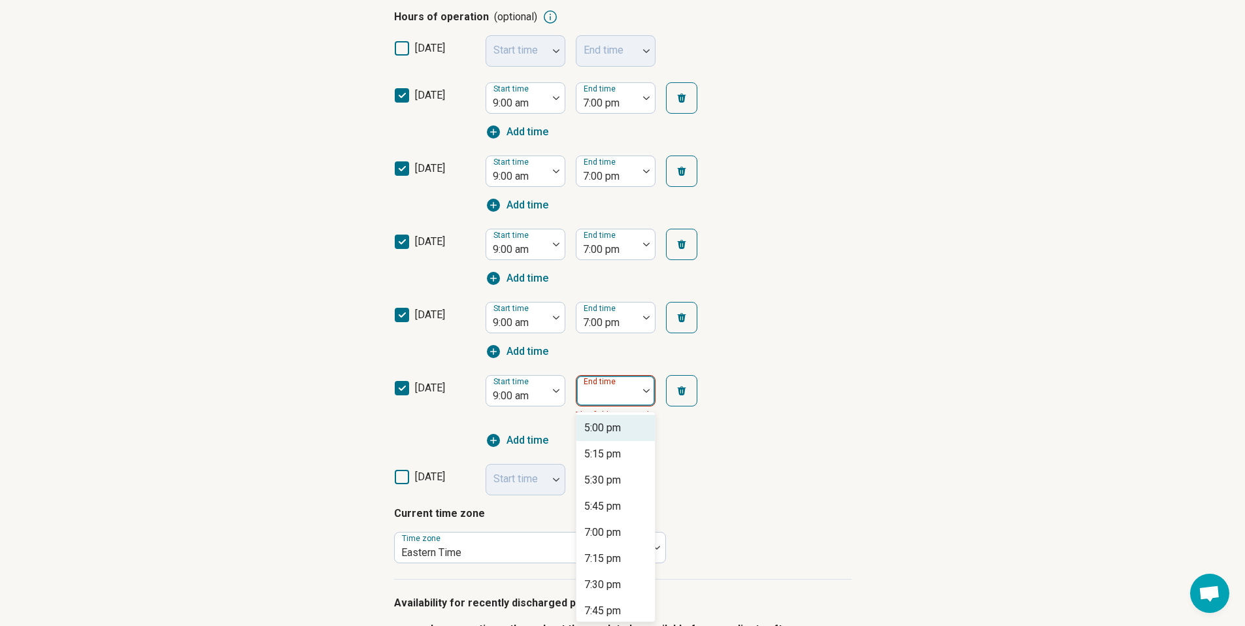
scroll to position [333, 0]
type input "*******"
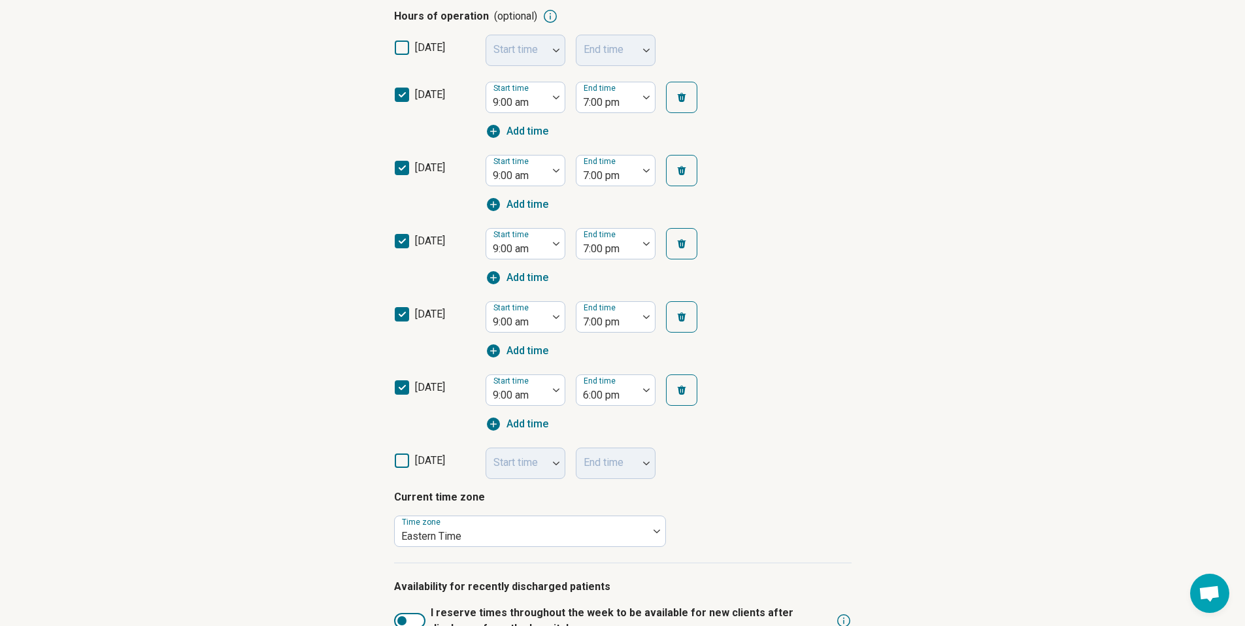
drag, startPoint x: 833, startPoint y: 446, endPoint x: 823, endPoint y: 421, distance: 27.3
click at [833, 447] on div "saturday Start time End time" at bounding box center [623, 459] width 458 height 39
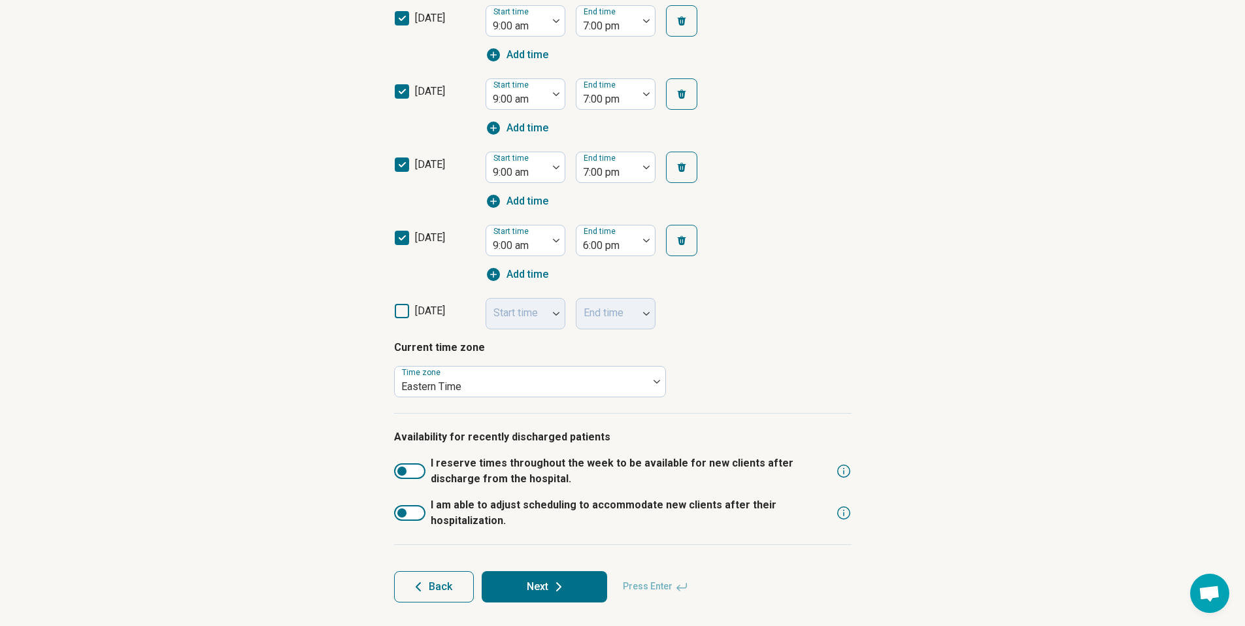
scroll to position [484, 0]
click at [578, 582] on button "Next" at bounding box center [545, 584] width 126 height 31
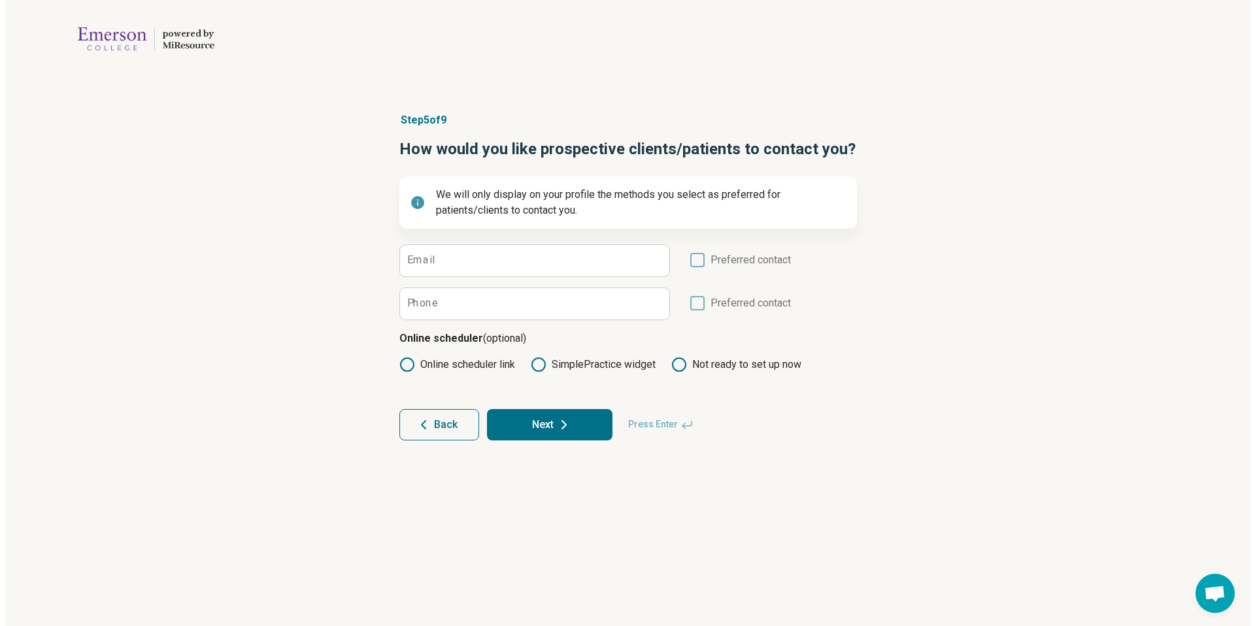
scroll to position [0, 0]
click at [437, 363] on label "Online scheduler link" at bounding box center [457, 365] width 116 height 16
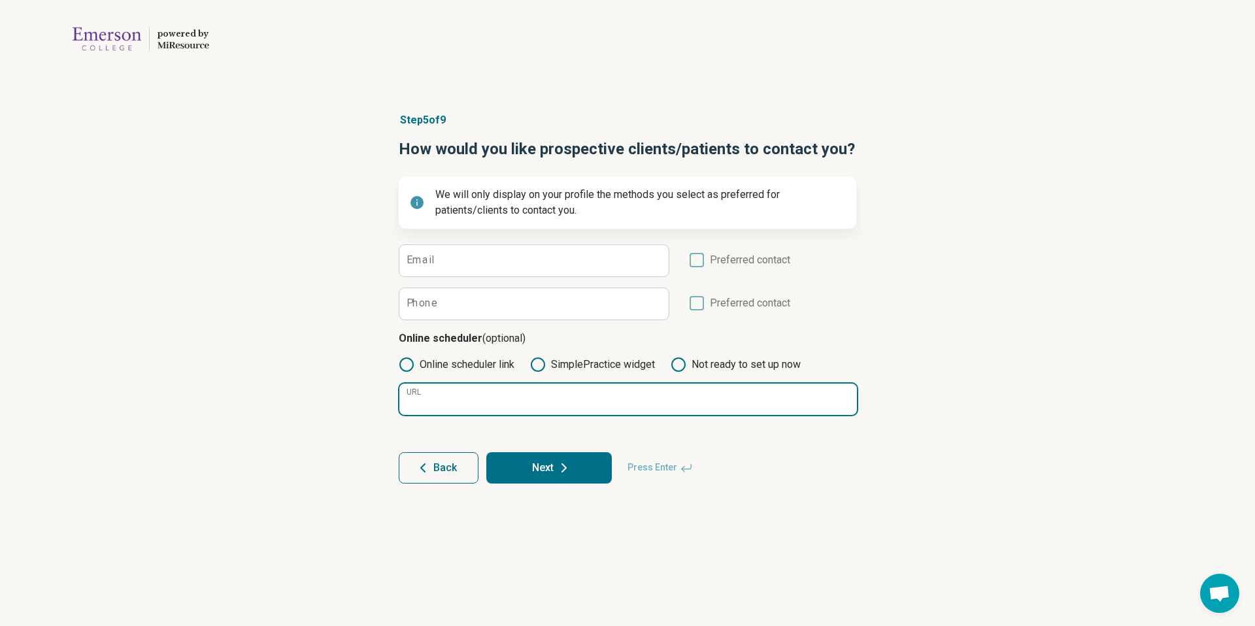
click at [426, 397] on input "URL" at bounding box center [628, 399] width 458 height 31
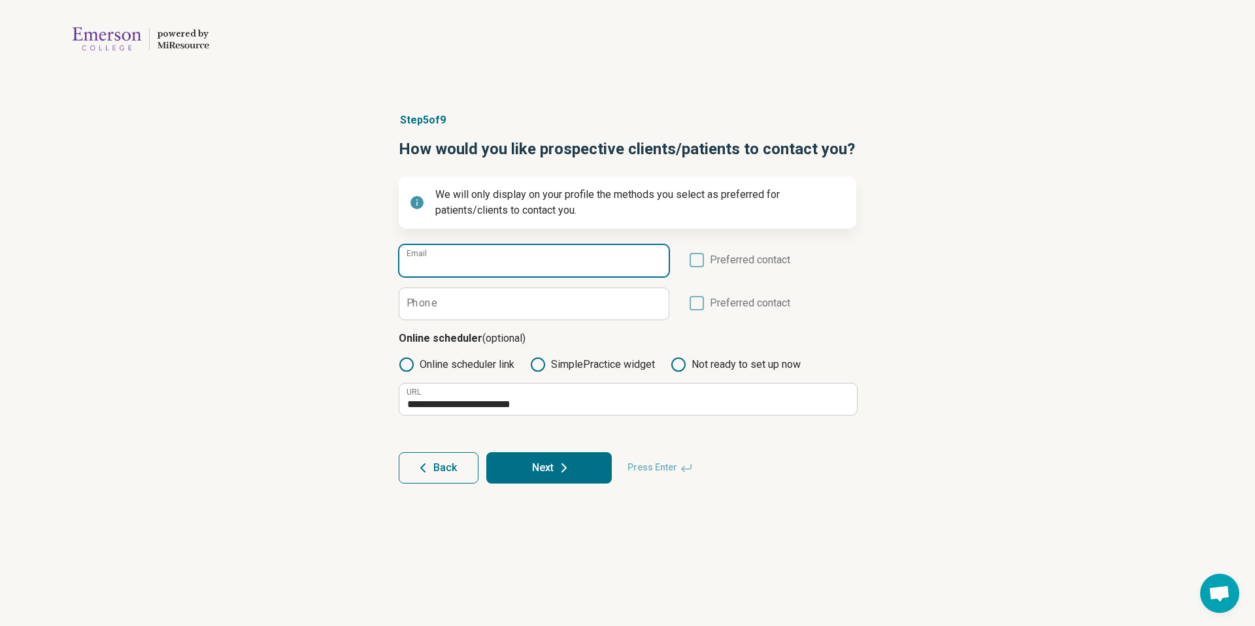
click at [614, 266] on input "Email" at bounding box center [533, 260] width 269 height 31
click at [514, 469] on button "Next" at bounding box center [549, 467] width 126 height 31
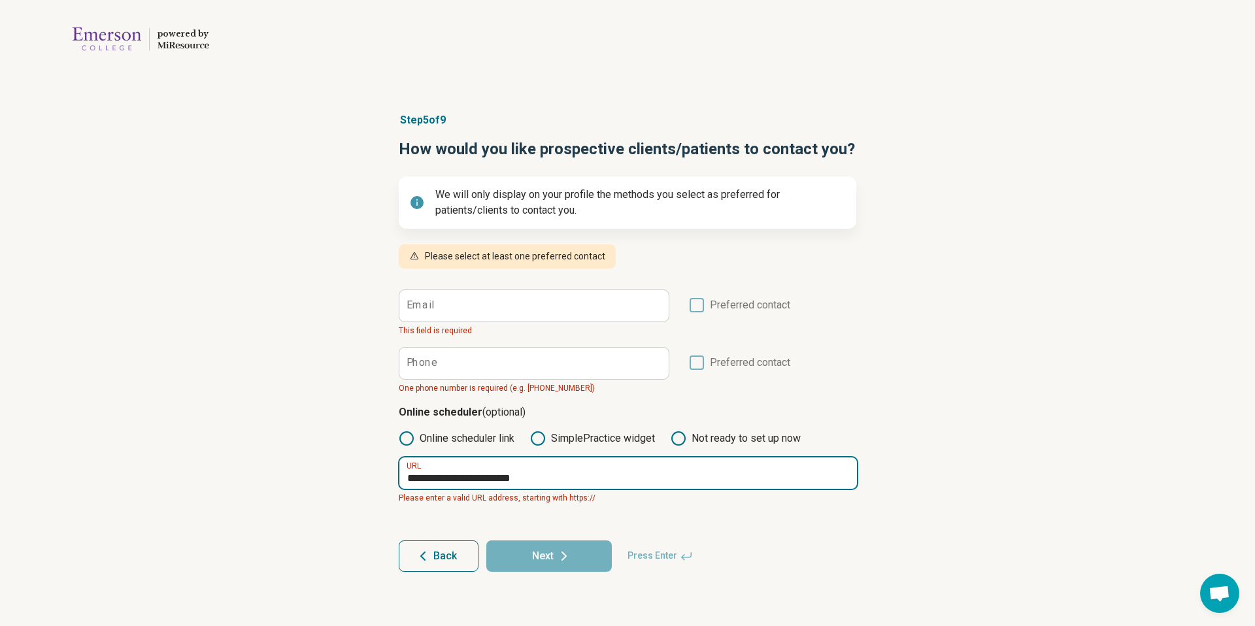
click at [404, 484] on input "**********" at bounding box center [628, 473] width 458 height 31
click at [405, 484] on input "**********" at bounding box center [628, 473] width 458 height 31
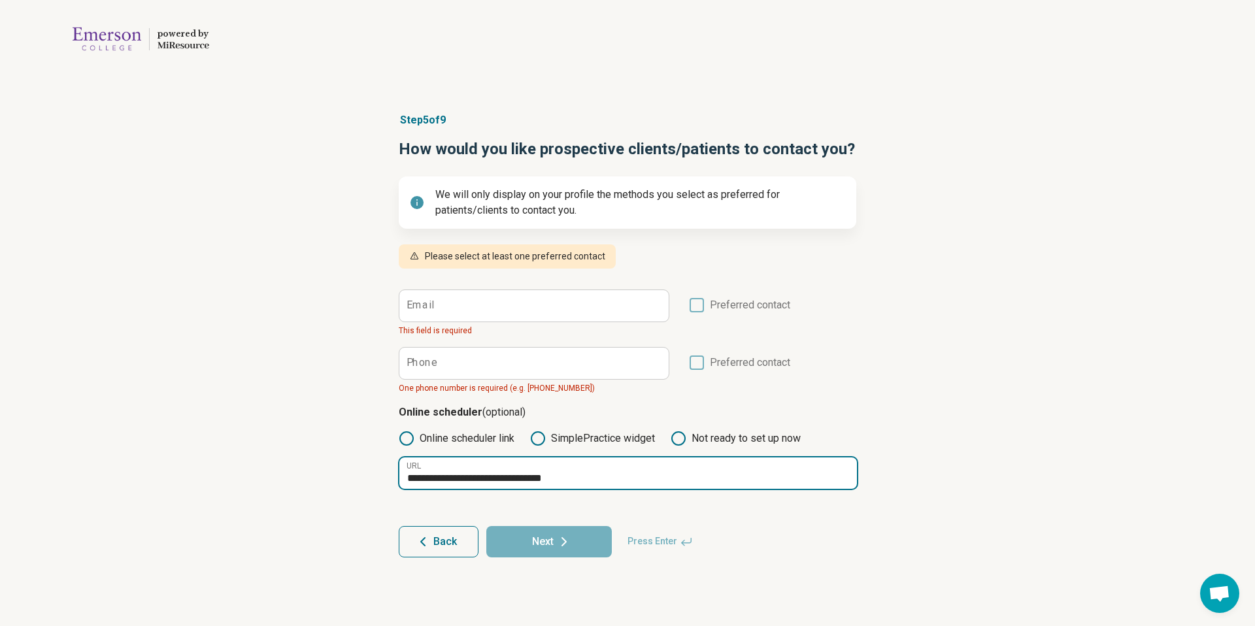
type input "**********"
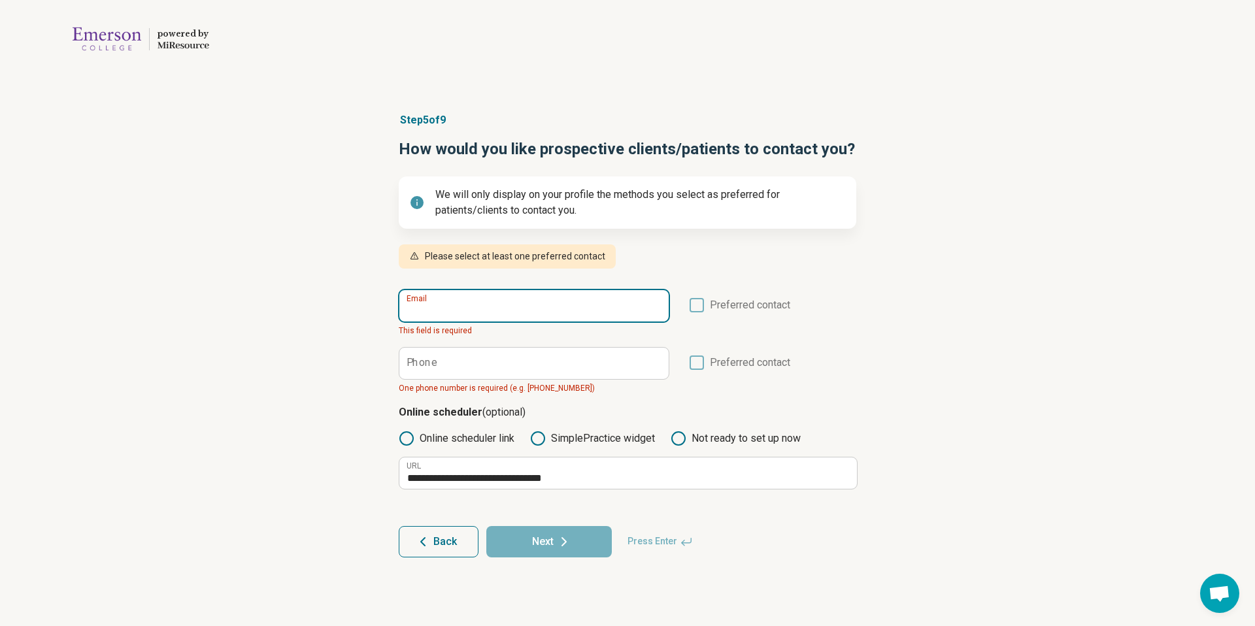
click at [516, 320] on input "Email" at bounding box center [533, 305] width 269 height 31
type input "**********"
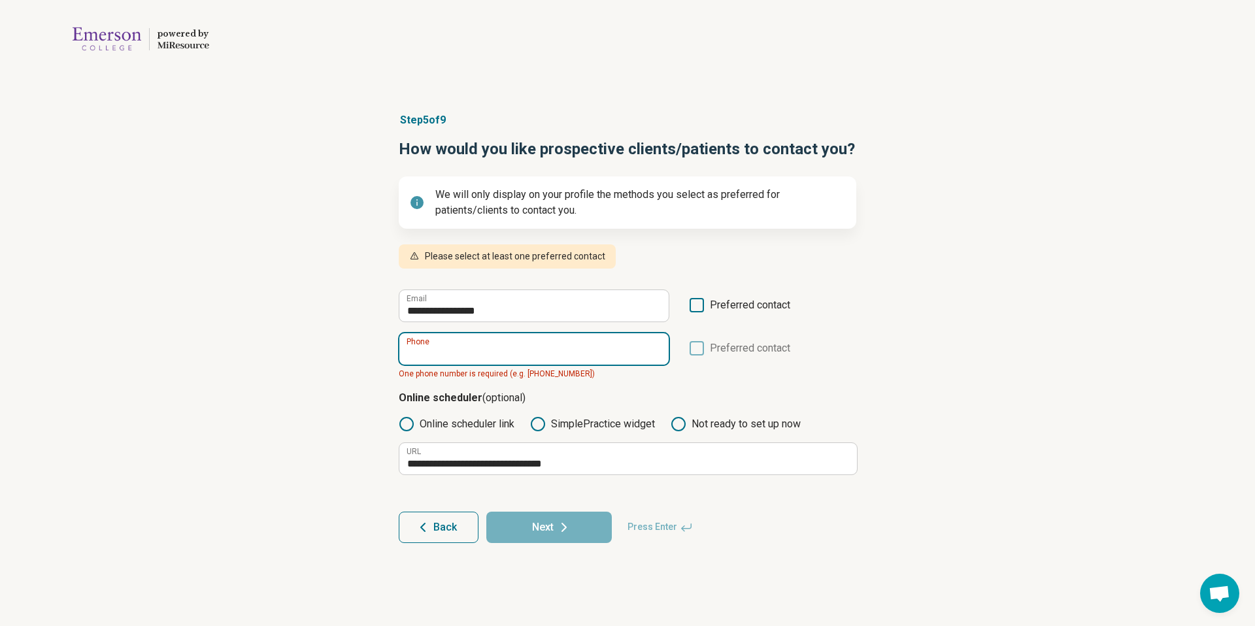
click at [535, 349] on input "Phone" at bounding box center [533, 348] width 269 height 31
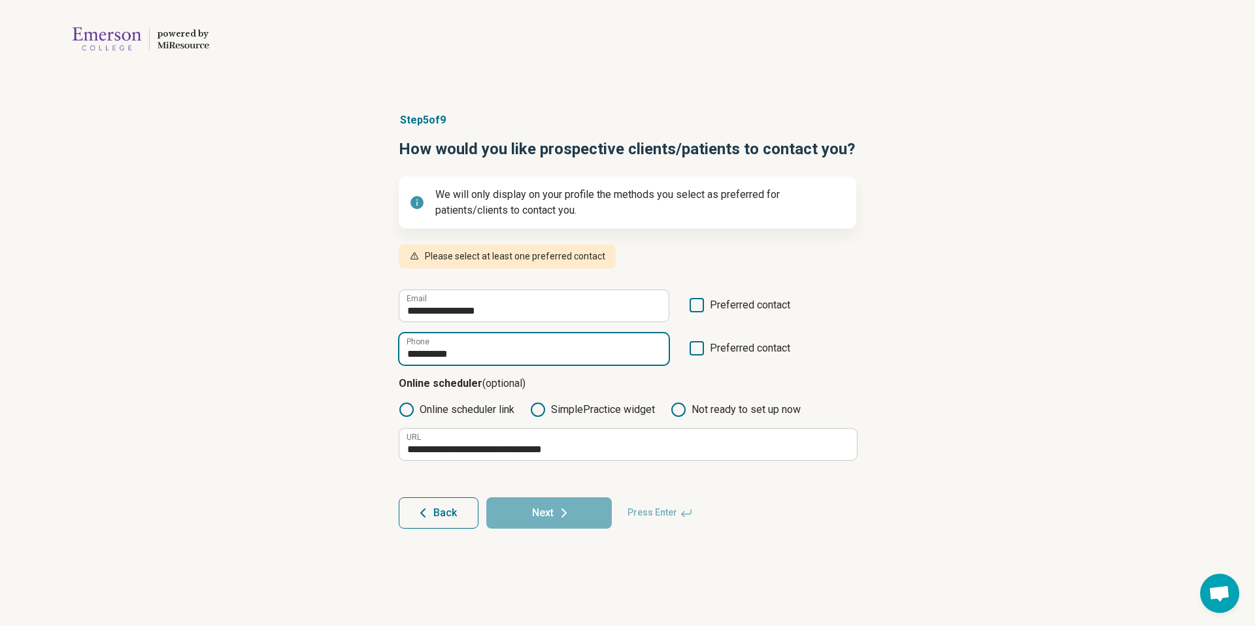
type input "**********"
click at [703, 314] on label "Preferred contact" at bounding box center [739, 309] width 101 height 25
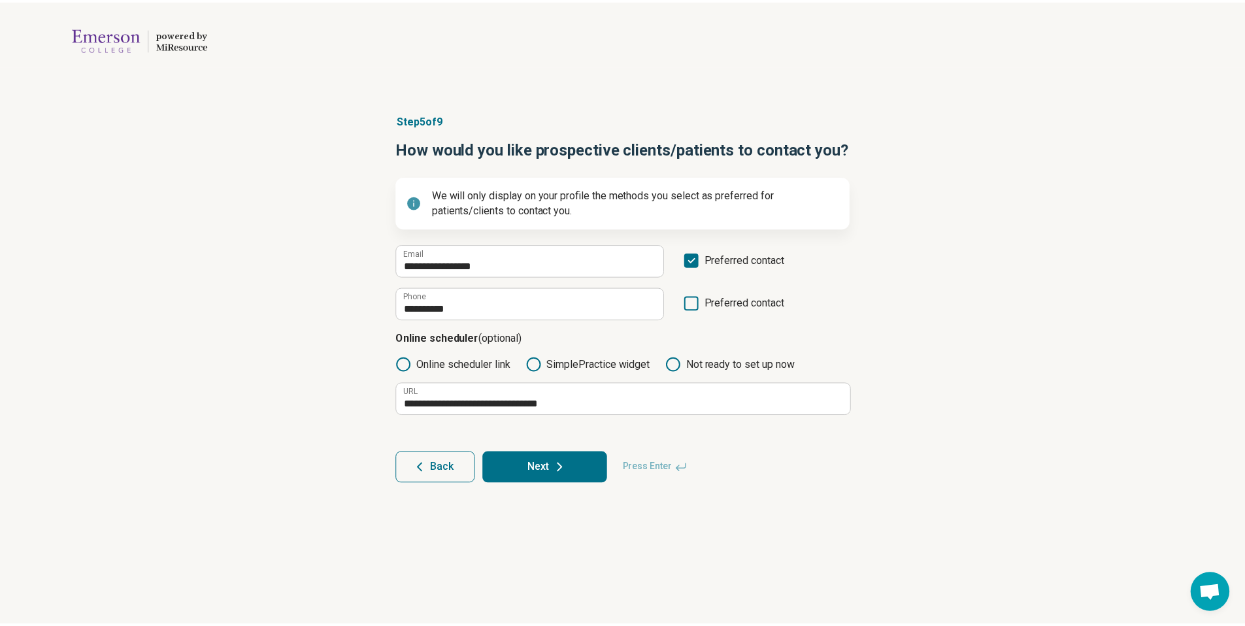
scroll to position [7, 0]
click at [582, 473] on button "Next" at bounding box center [549, 467] width 126 height 31
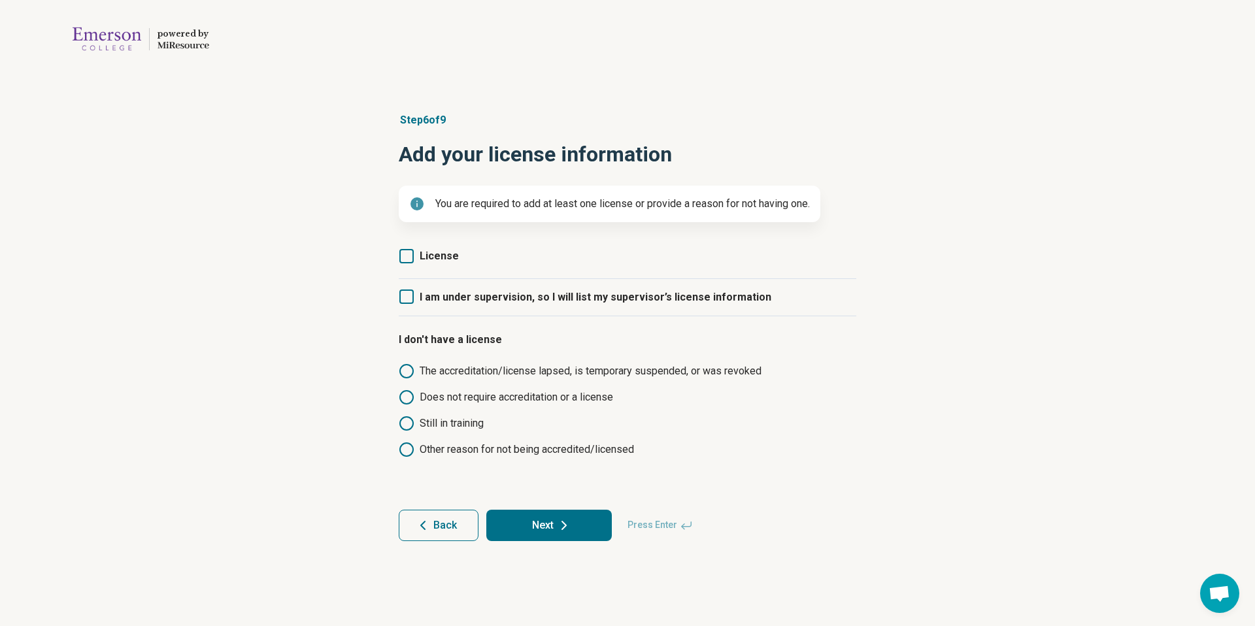
click at [452, 257] on span "License" at bounding box center [439, 256] width 39 height 12
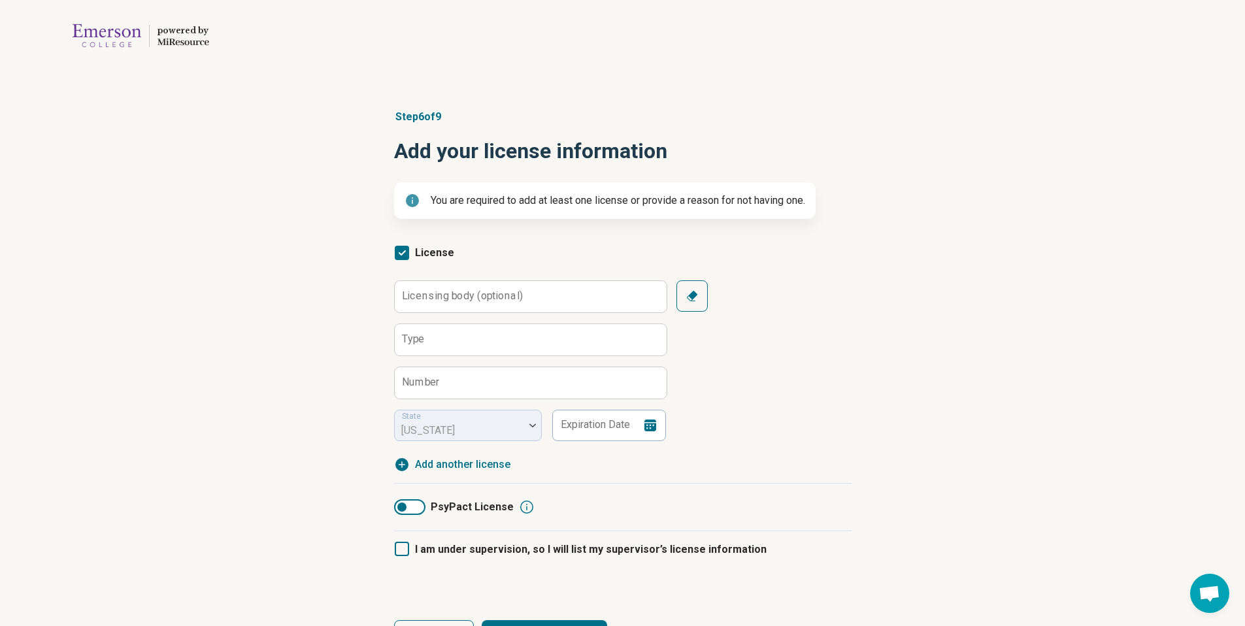
scroll to position [5, 0]
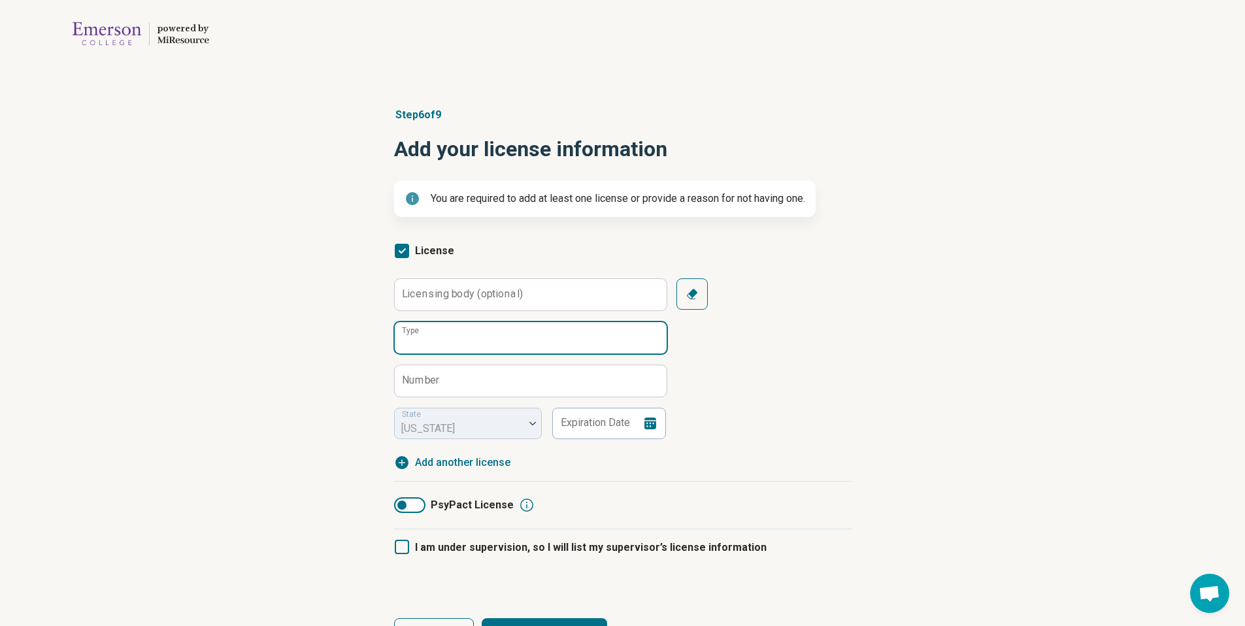
click at [573, 343] on input "Type" at bounding box center [531, 337] width 272 height 31
type input "****"
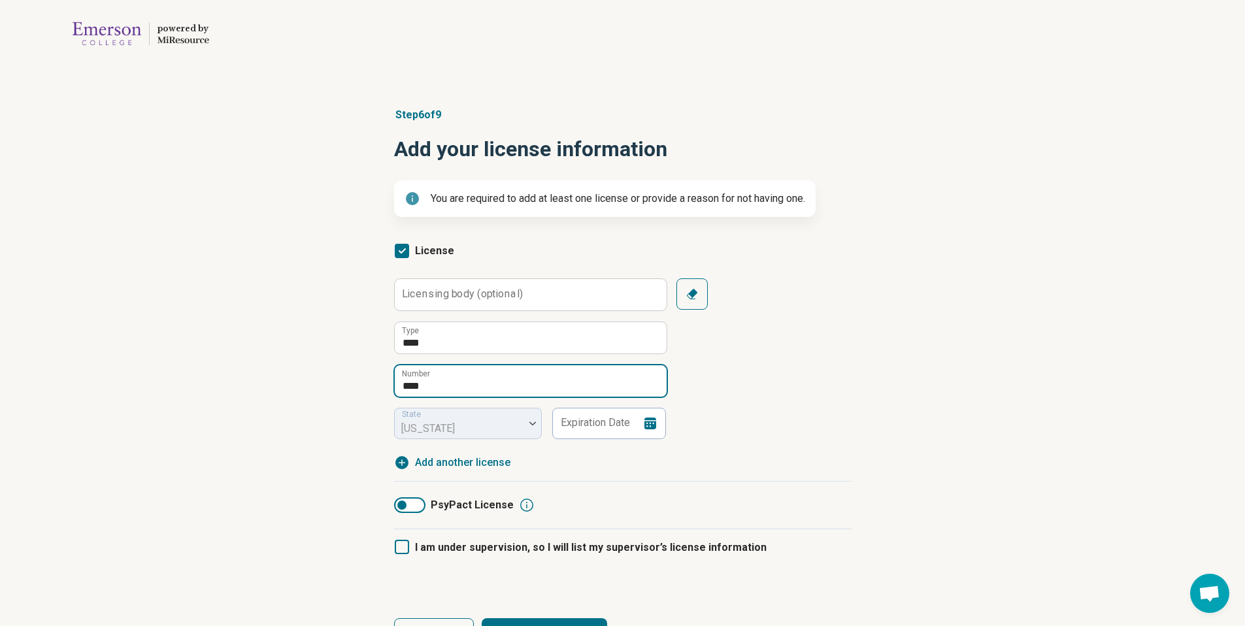
type input "****"
click at [497, 458] on span "Add another license" at bounding box center [462, 463] width 95 height 16
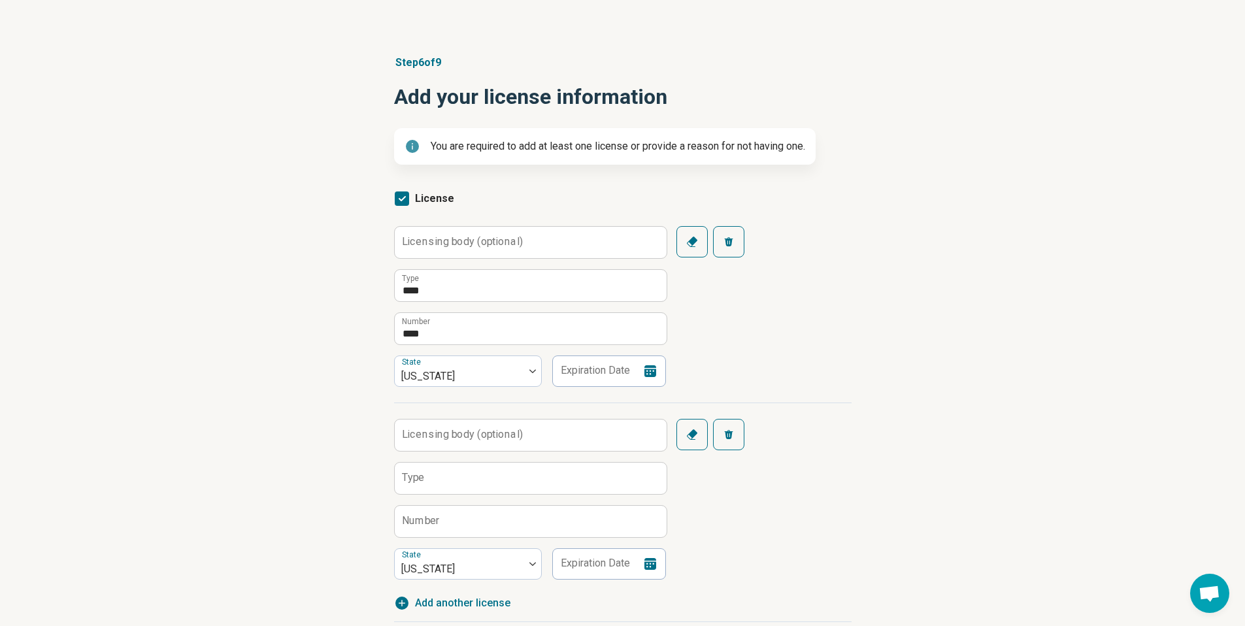
scroll to position [87, 0]
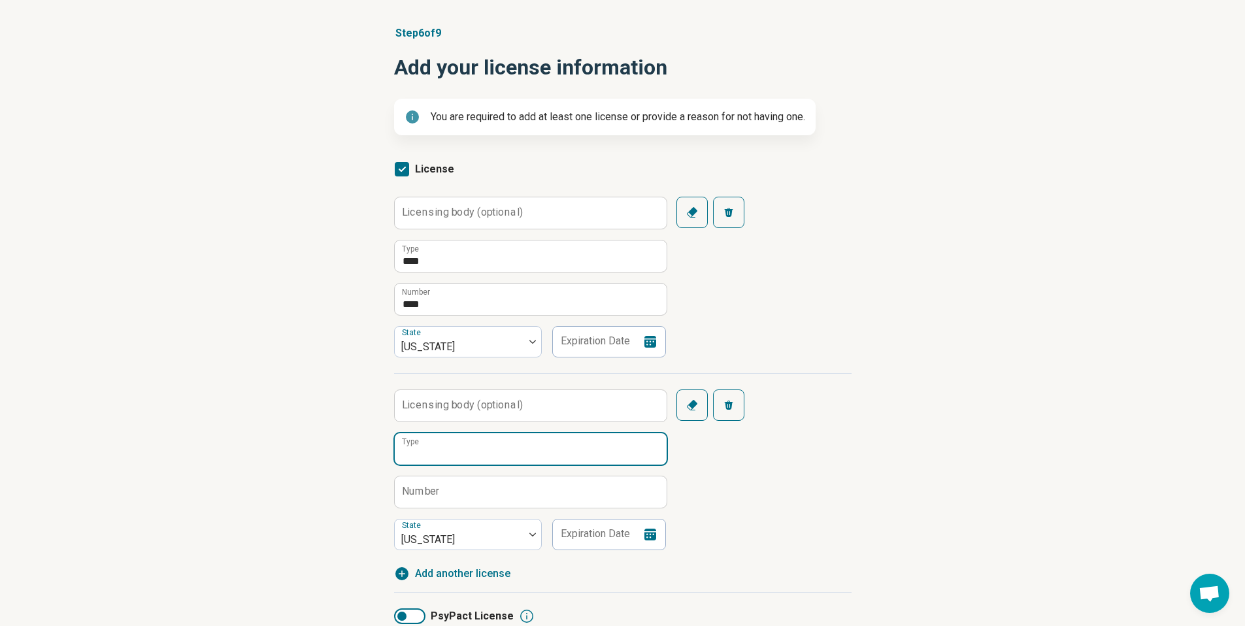
click at [532, 439] on input "Type" at bounding box center [531, 448] width 272 height 31
type input "*****"
click at [728, 408] on icon "button" at bounding box center [728, 405] width 8 height 9
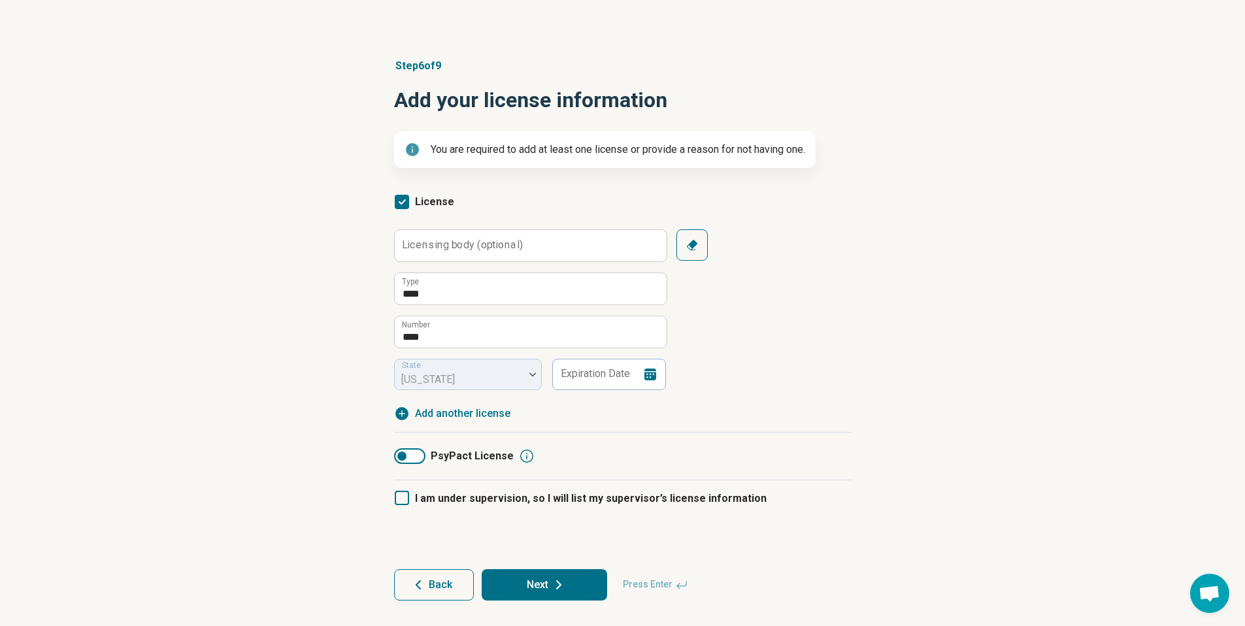
click at [468, 496] on span "I am under supervision, so I will list my supervisor’s license information" at bounding box center [591, 498] width 352 height 12
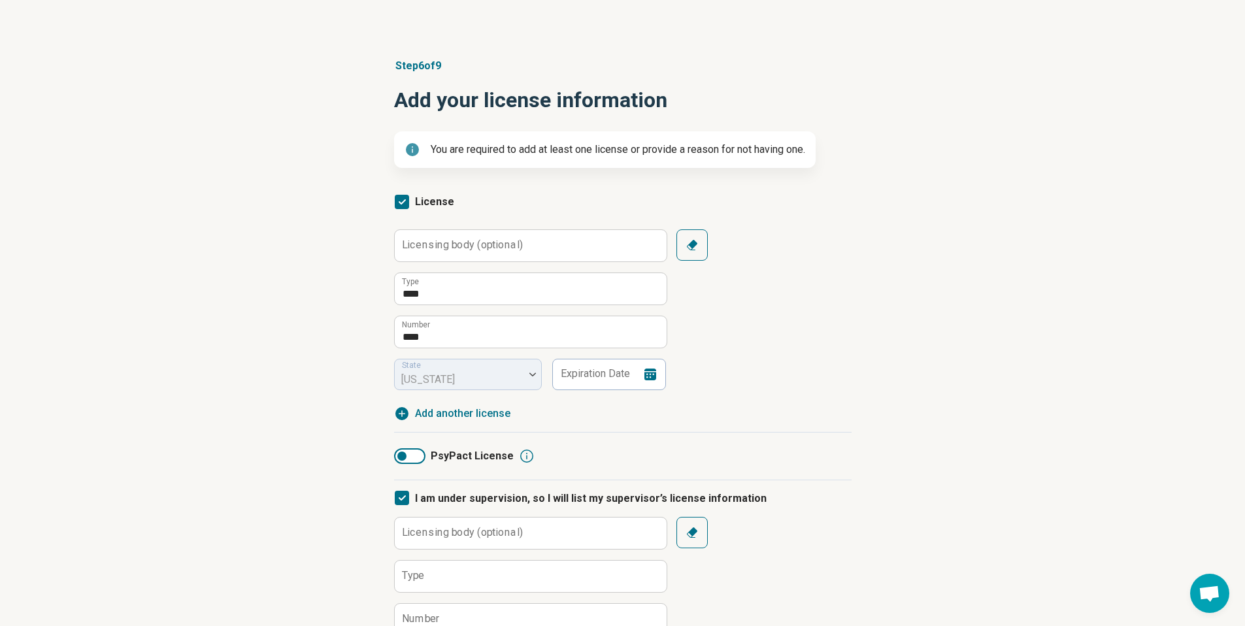
scroll to position [7, 0]
click at [468, 496] on span "I am under supervision, so I will list my supervisor’s license information" at bounding box center [591, 498] width 352 height 12
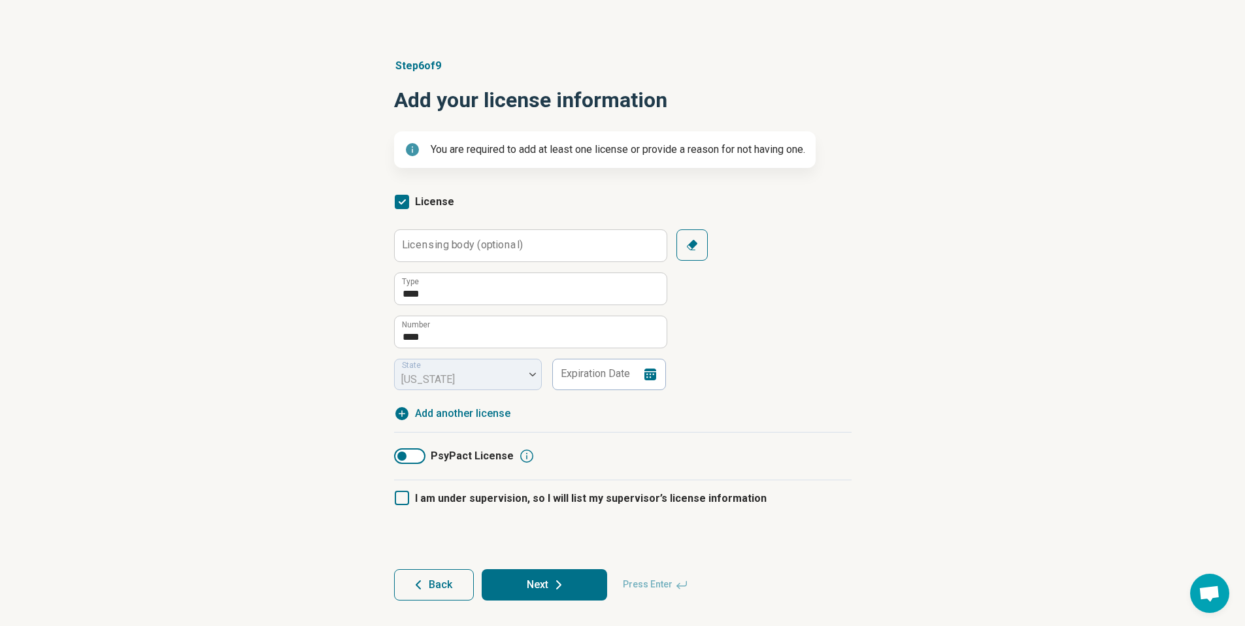
click at [569, 581] on button "Next" at bounding box center [545, 584] width 126 height 31
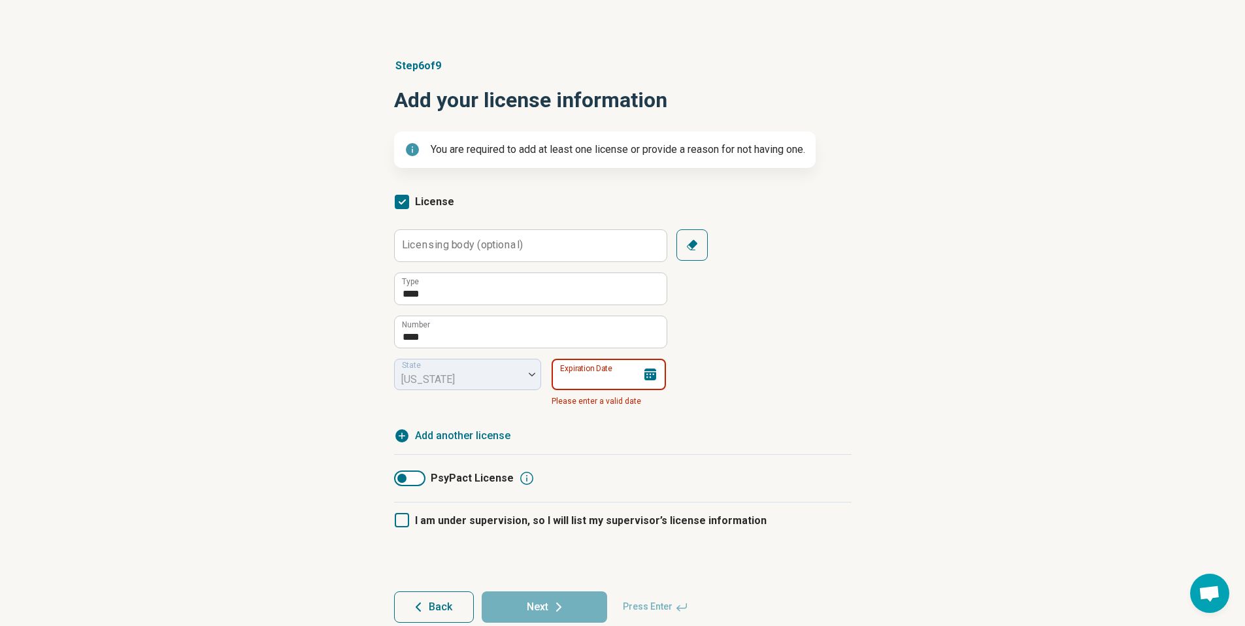
click at [607, 382] on input "Expiration Date" at bounding box center [609, 374] width 114 height 31
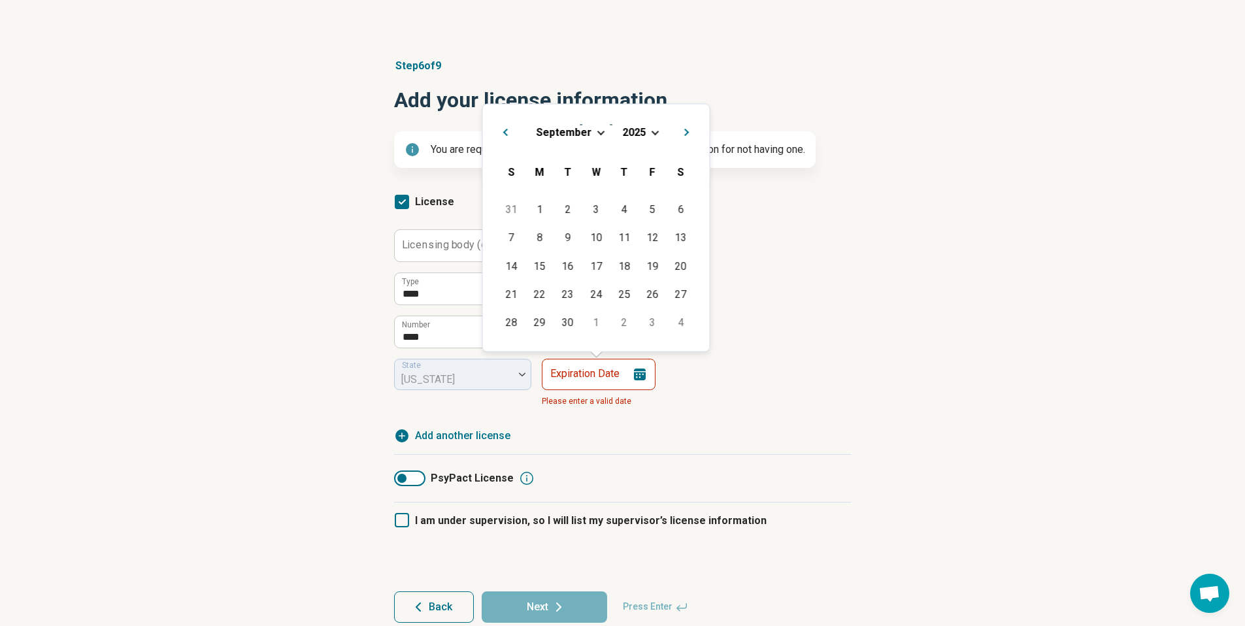
click at [681, 131] on button "Next Month" at bounding box center [689, 130] width 21 height 21
click at [681, 132] on button "Next Month" at bounding box center [689, 130] width 21 height 21
click at [688, 103] on span "Next Month" at bounding box center [688, 105] width 0 height 16
click at [596, 325] on div "31" at bounding box center [596, 323] width 28 height 28
type input "**********"
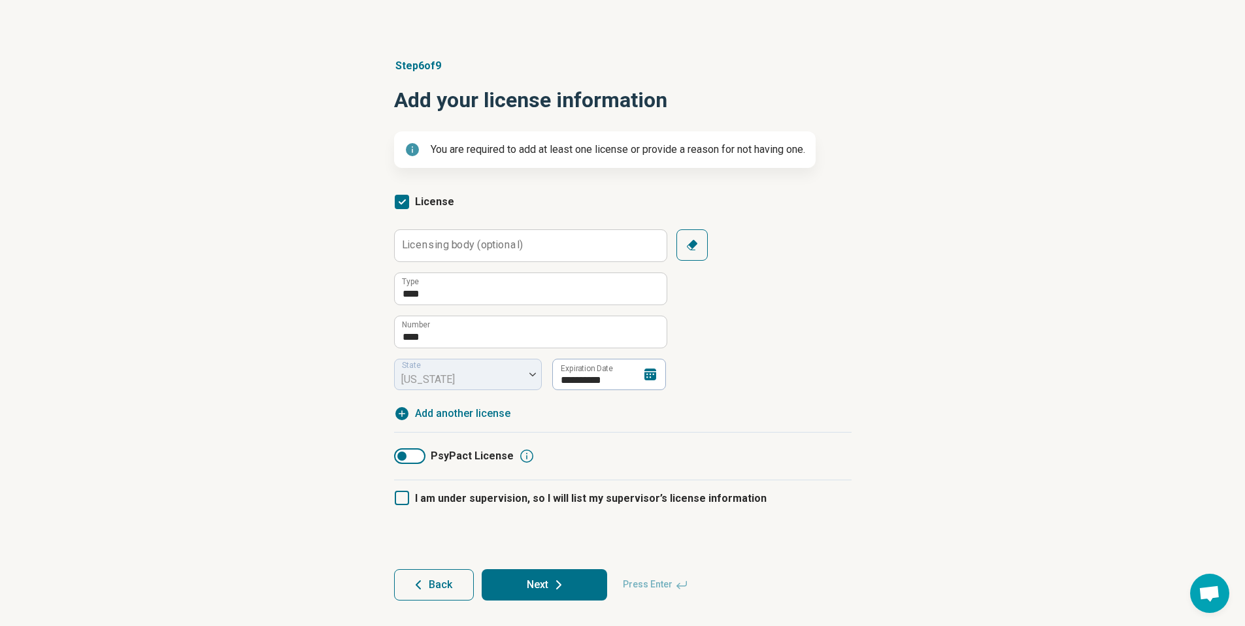
click at [727, 419] on div "**********" at bounding box center [623, 325] width 458 height 192
click at [538, 577] on button "Next" at bounding box center [545, 584] width 126 height 31
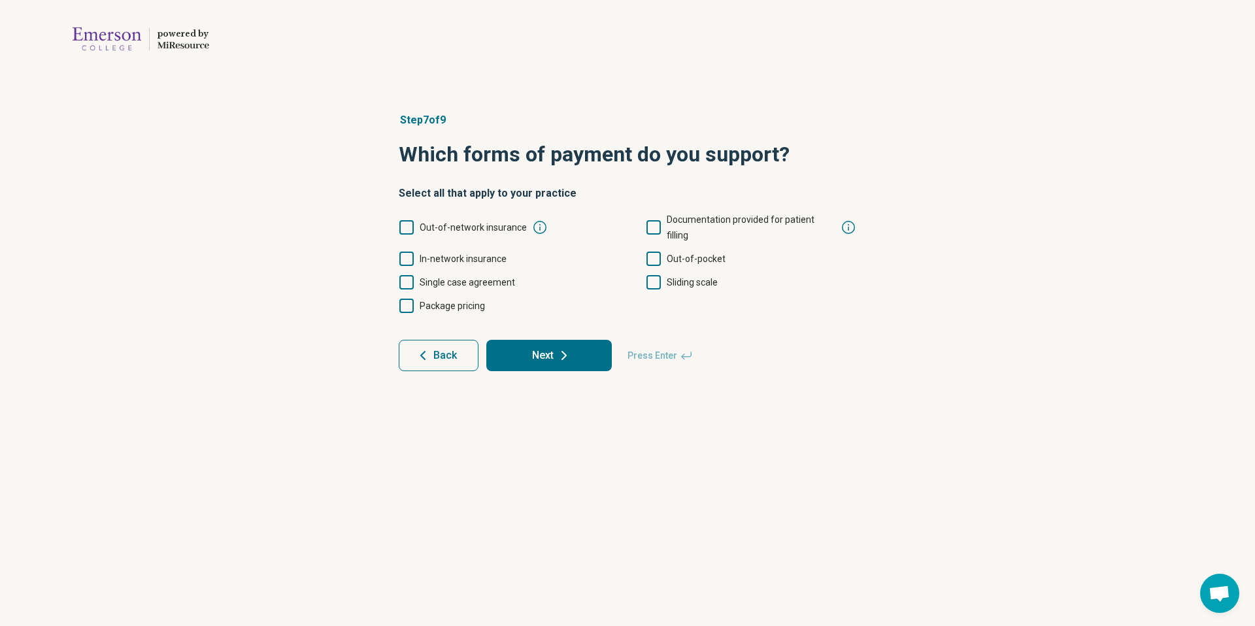
click at [450, 254] on span "In-network insurance" at bounding box center [463, 259] width 87 height 10
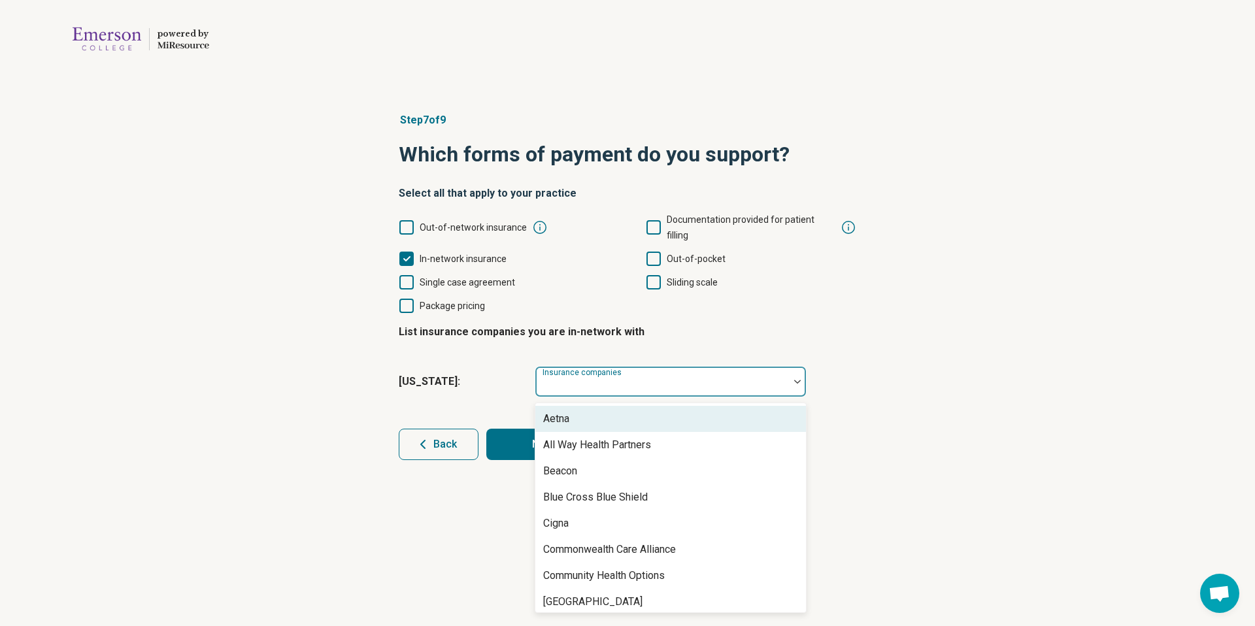
click at [671, 378] on div at bounding box center [662, 387] width 243 height 18
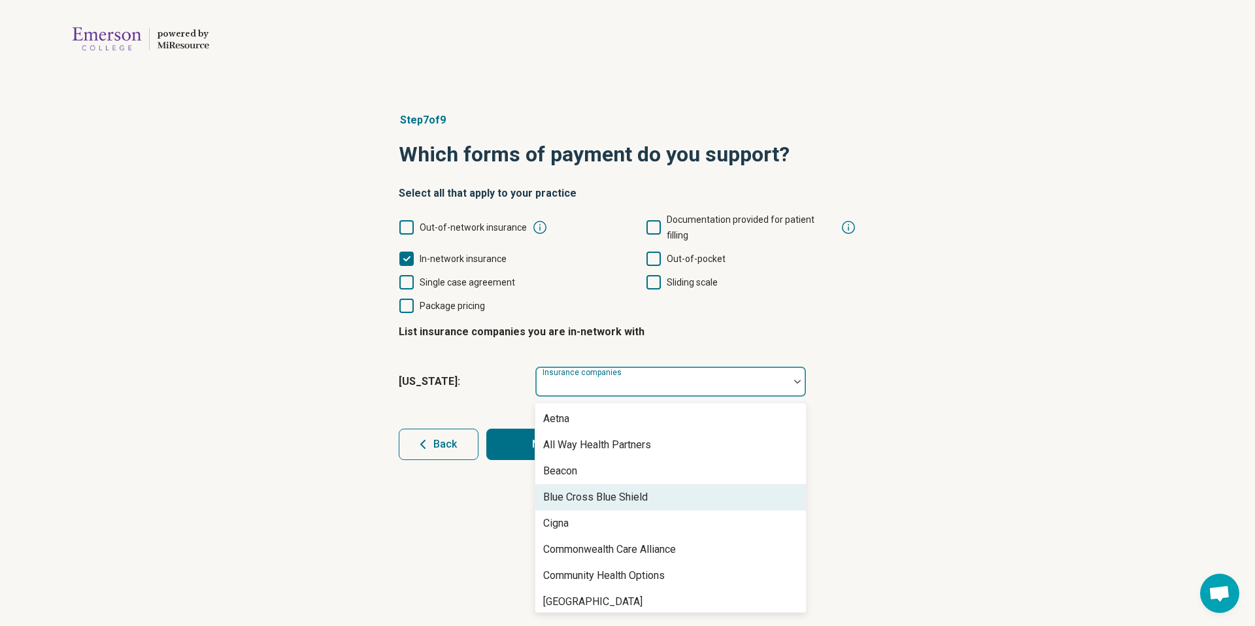
click at [705, 484] on div "Blue Cross Blue Shield" at bounding box center [670, 497] width 271 height 26
click at [705, 484] on div "Cigna" at bounding box center [670, 497] width 271 height 26
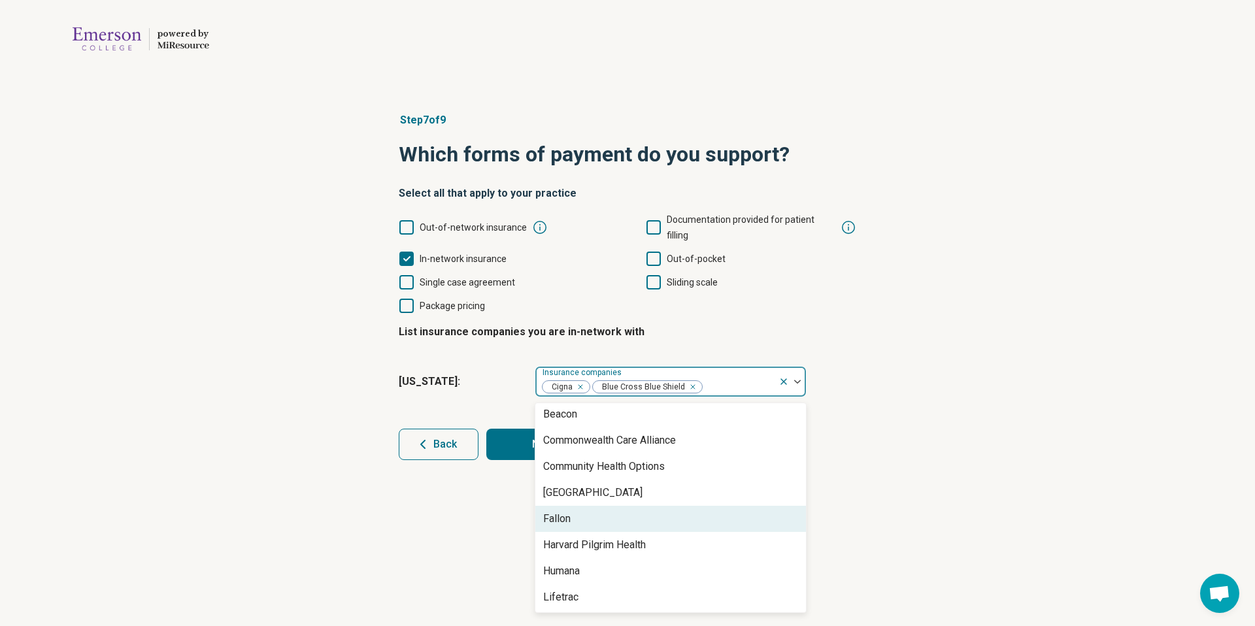
scroll to position [58, 0]
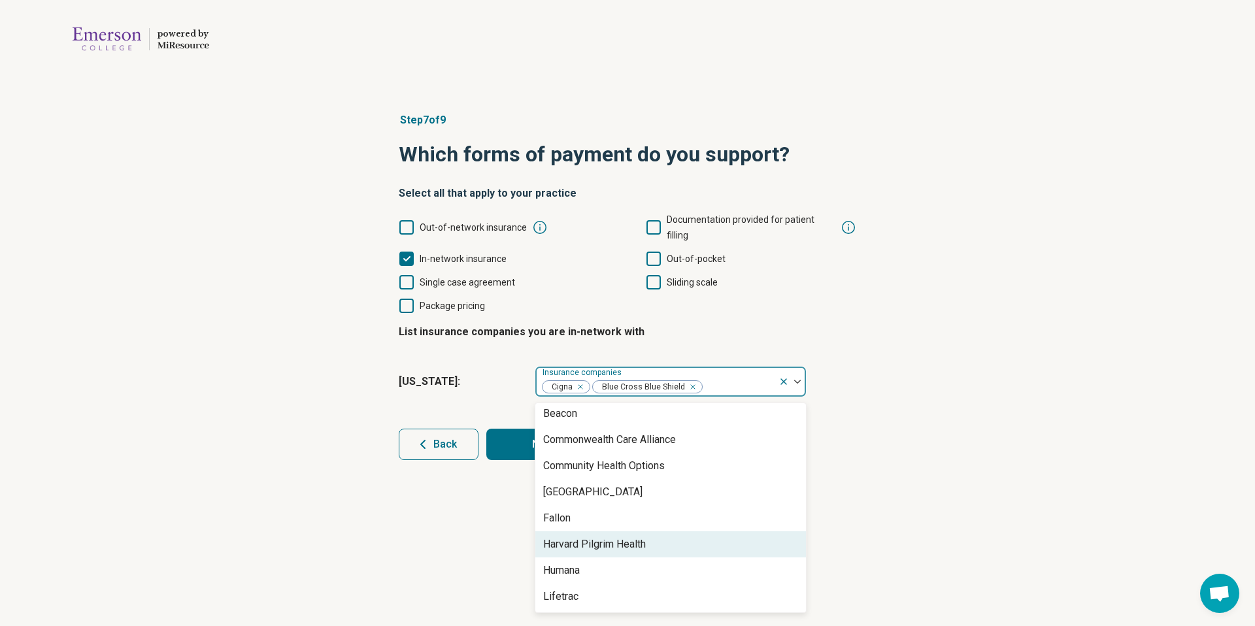
click at [711, 531] on div "Harvard Pilgrim Health" at bounding box center [670, 544] width 271 height 26
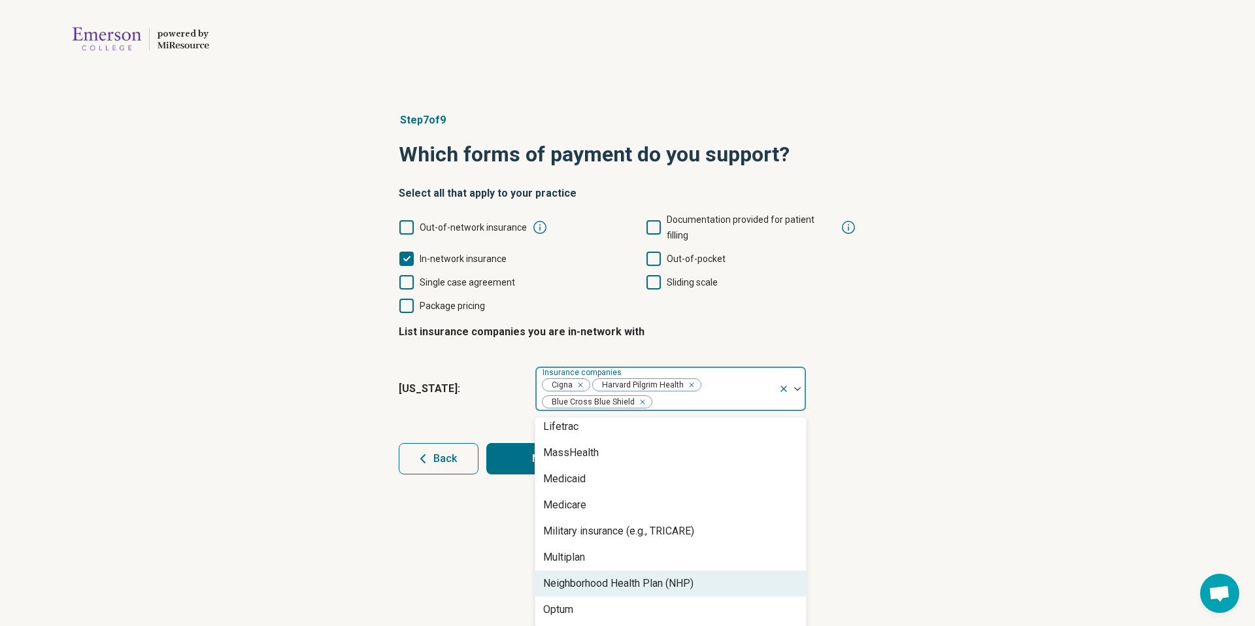
scroll to position [241, 0]
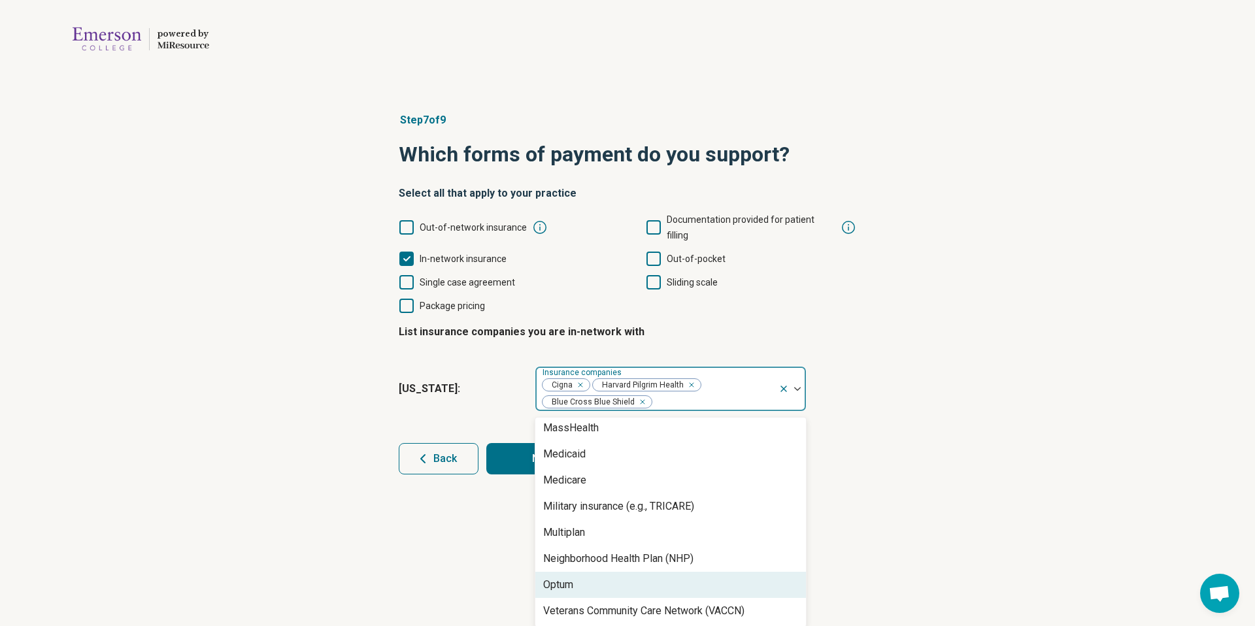
click at [699, 572] on div "Optum" at bounding box center [670, 585] width 271 height 26
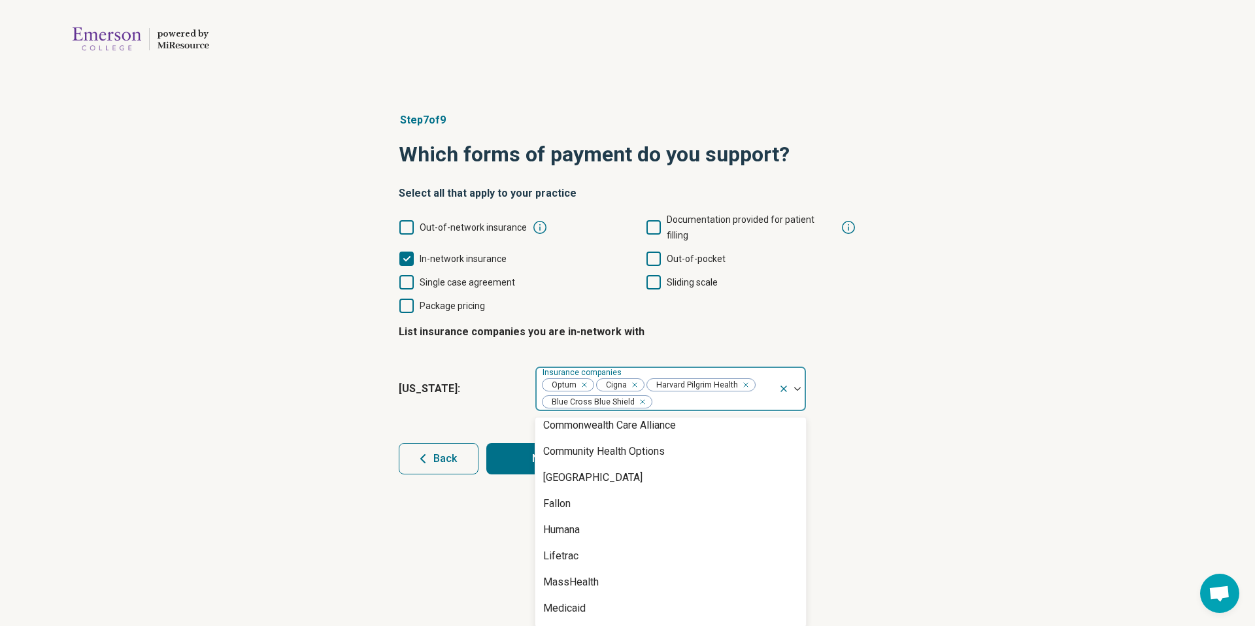
scroll to position [0, 0]
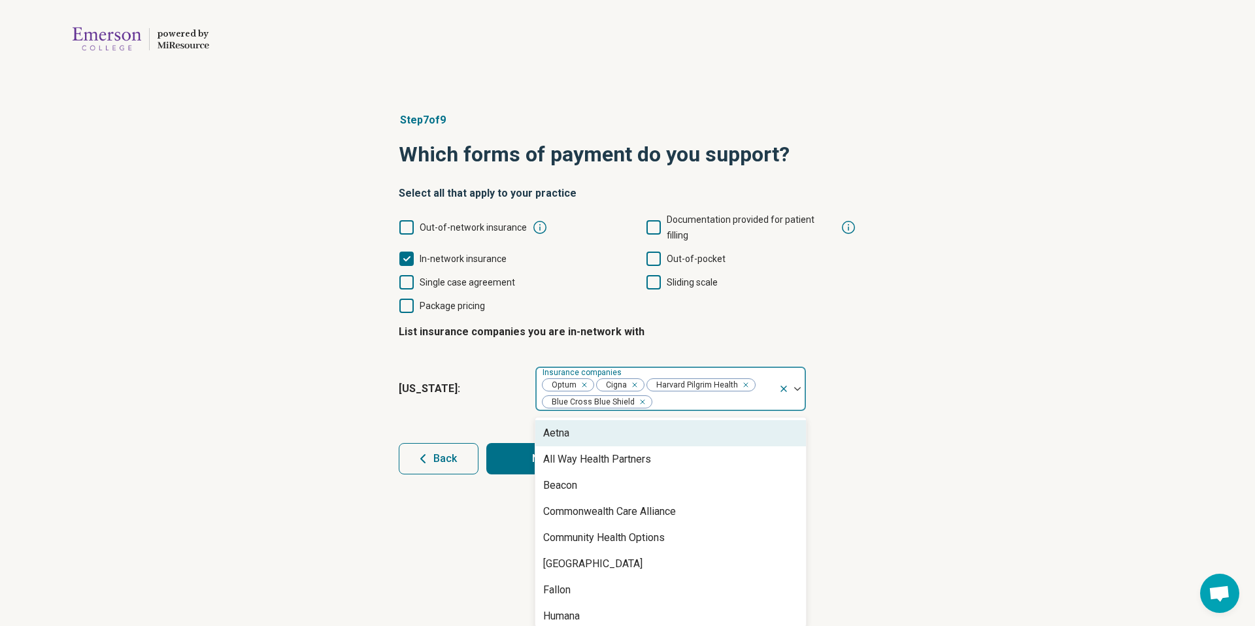
click at [686, 426] on div "Aetna" at bounding box center [670, 433] width 271 height 26
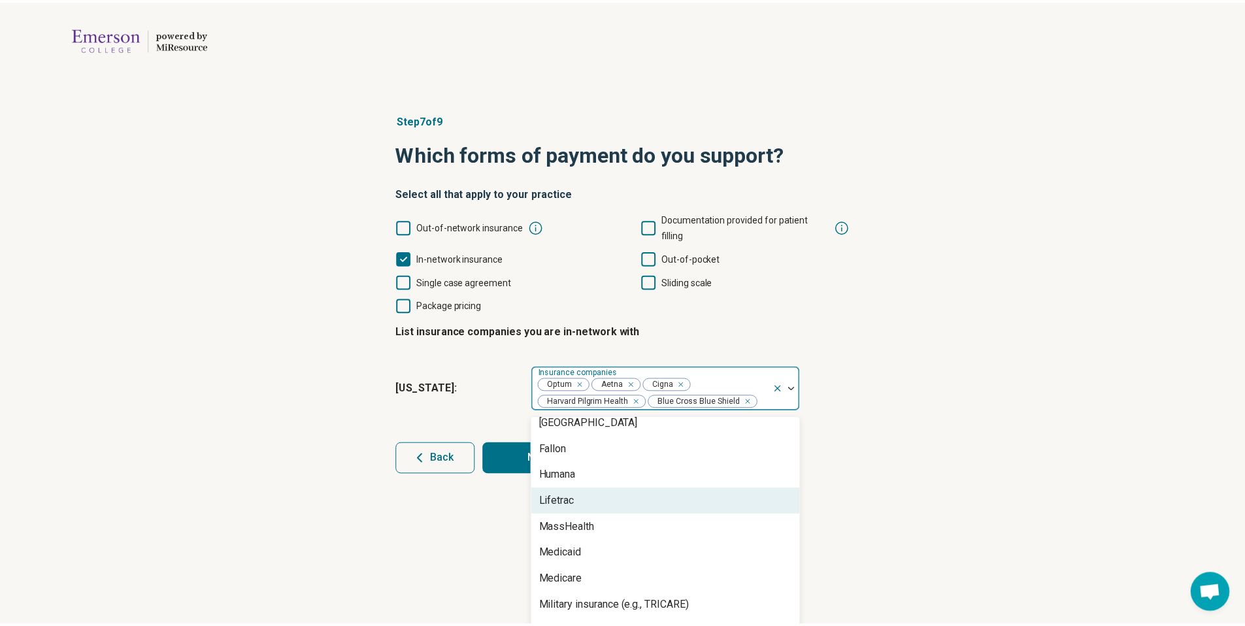
scroll to position [188, 0]
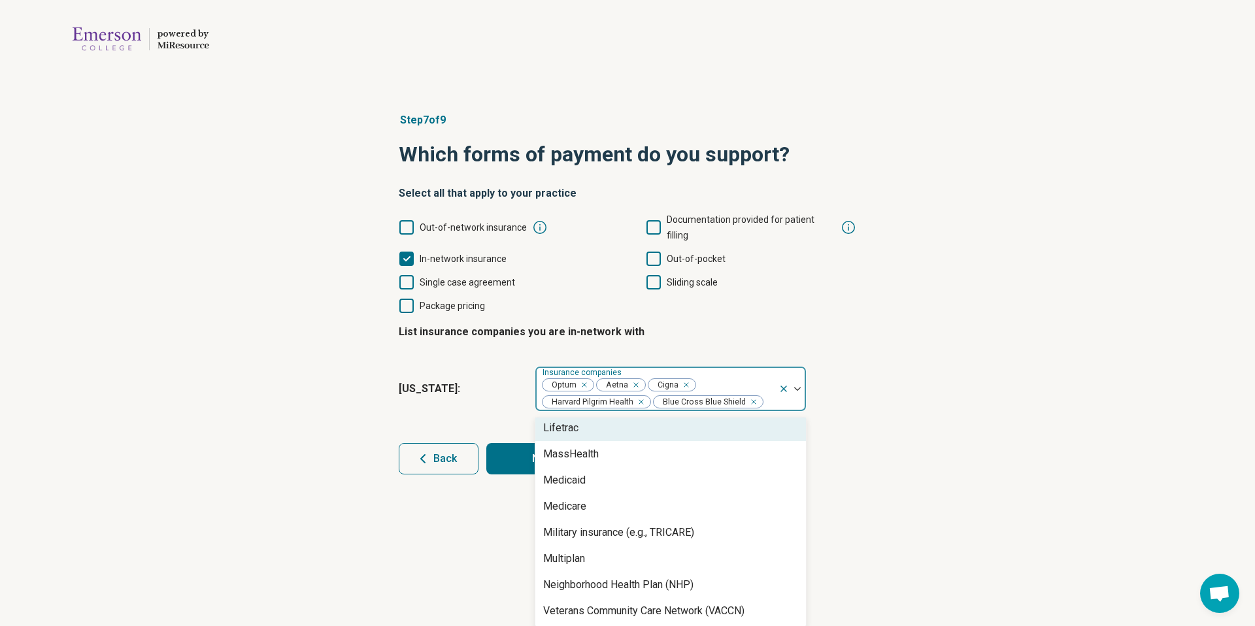
click at [743, 370] on div "Optum Aetna Cigna Harvard Pilgrim Health Blue Cross Blue Shield" at bounding box center [656, 389] width 243 height 44
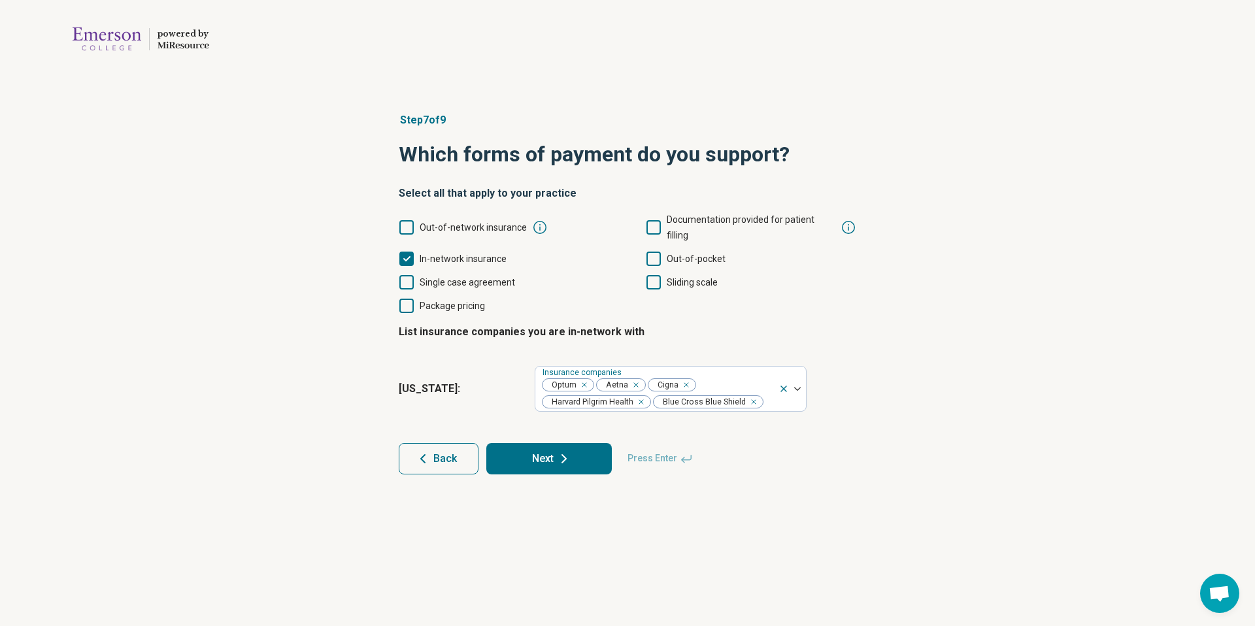
click at [571, 447] on button "Next" at bounding box center [549, 458] width 126 height 31
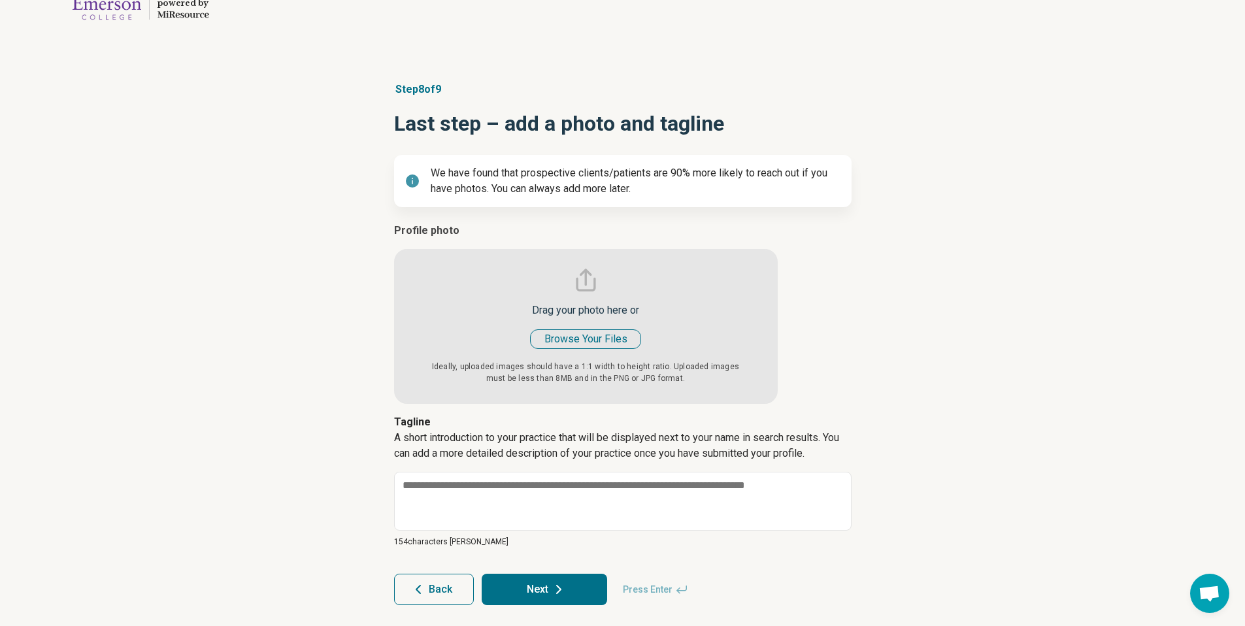
scroll to position [30, 0]
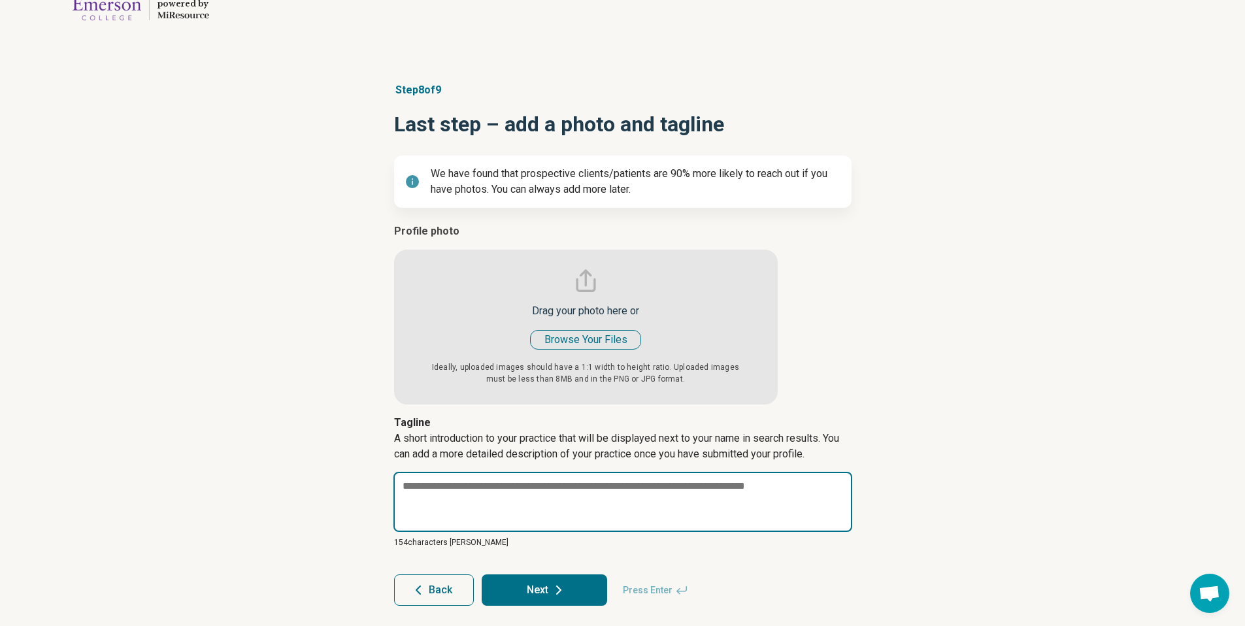
paste textarea "**********"
type textarea "*"
type textarea "**********"
click at [677, 489] on textarea "**********" at bounding box center [623, 502] width 459 height 60
type textarea "*"
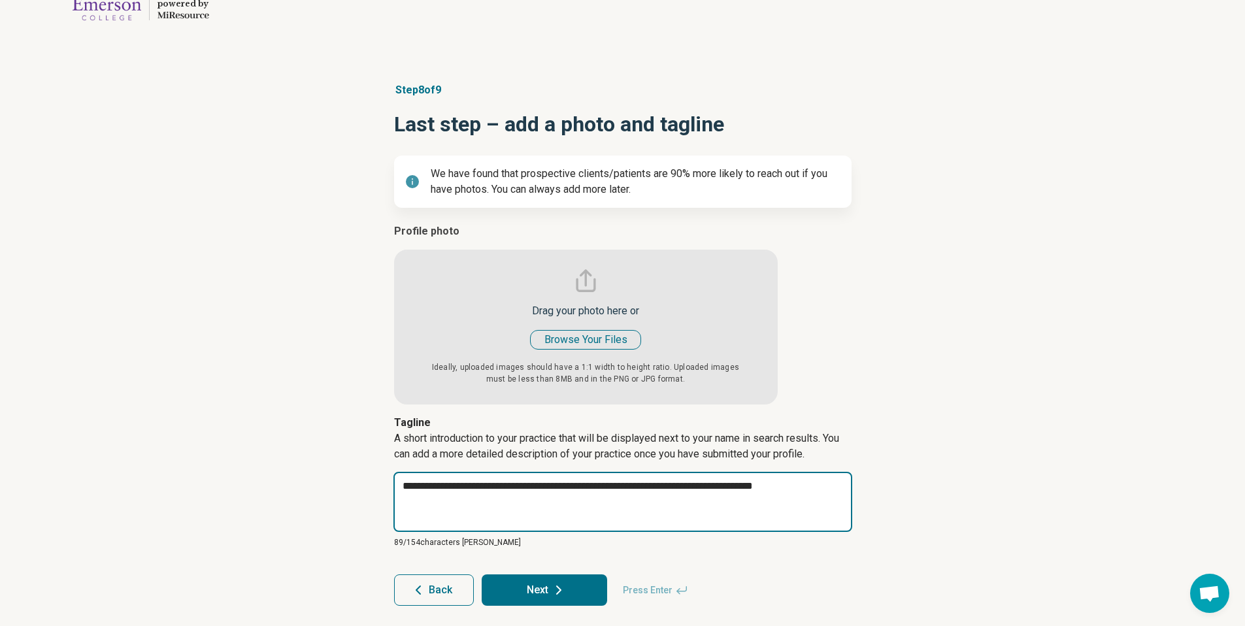
type textarea "**********"
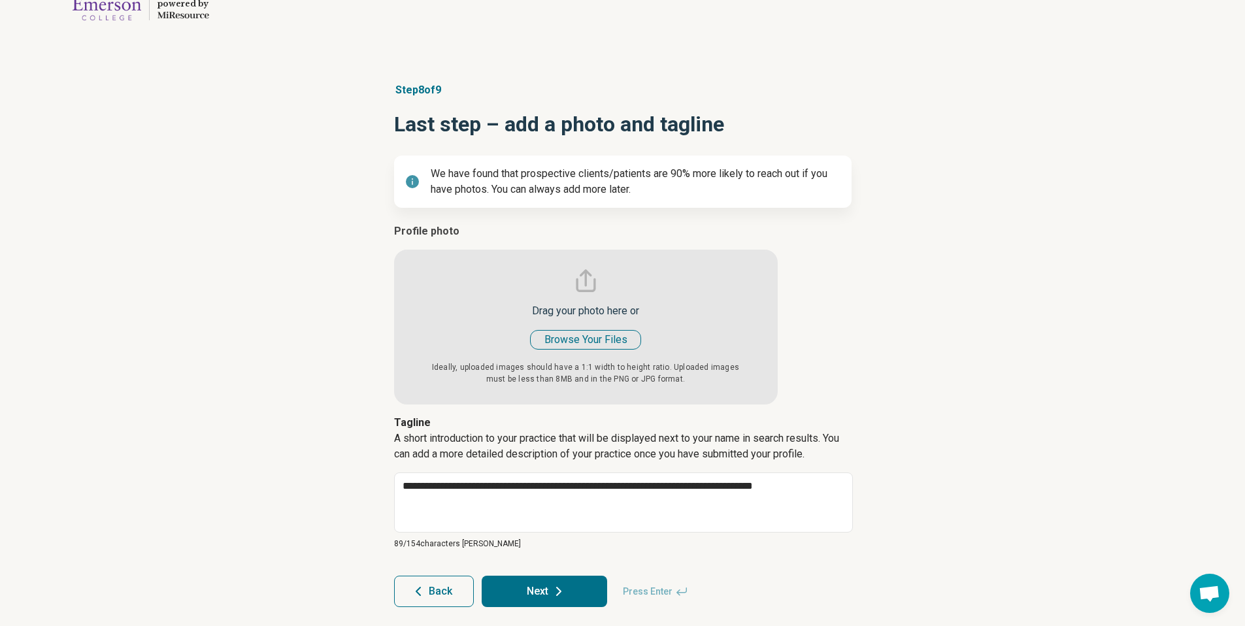
click at [559, 587] on icon at bounding box center [559, 592] width 16 height 16
type textarea "*"
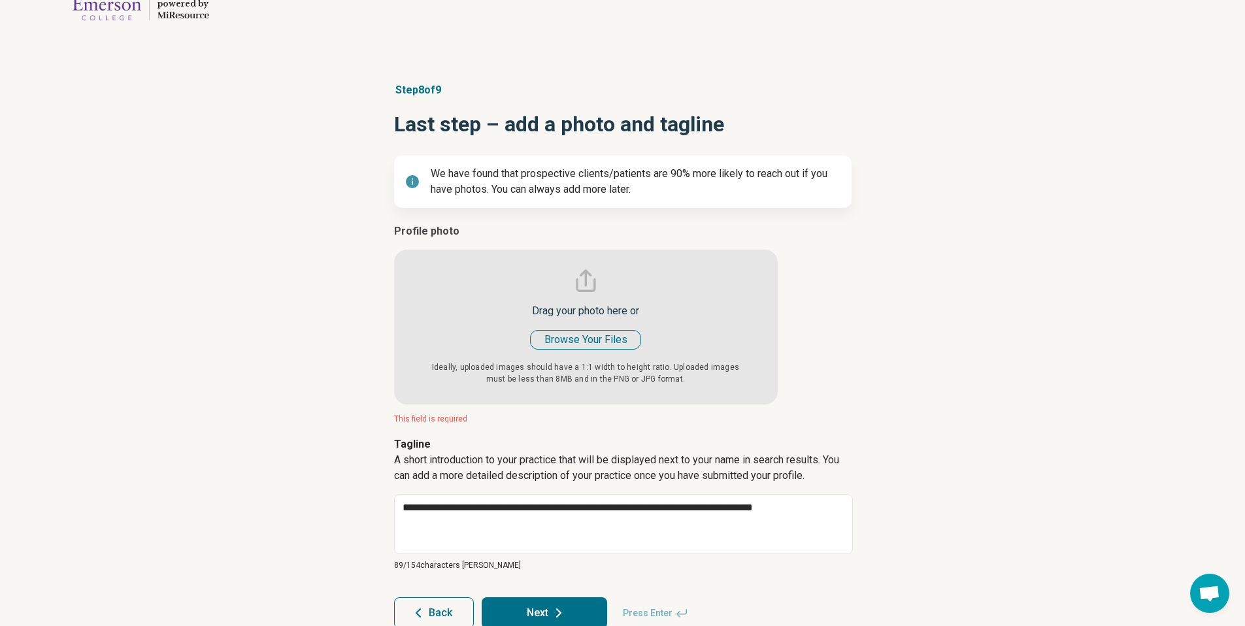
click at [551, 348] on input "file" at bounding box center [586, 314] width 384 height 181
click at [569, 348] on input "file" at bounding box center [586, 314] width 384 height 181
type input "**********"
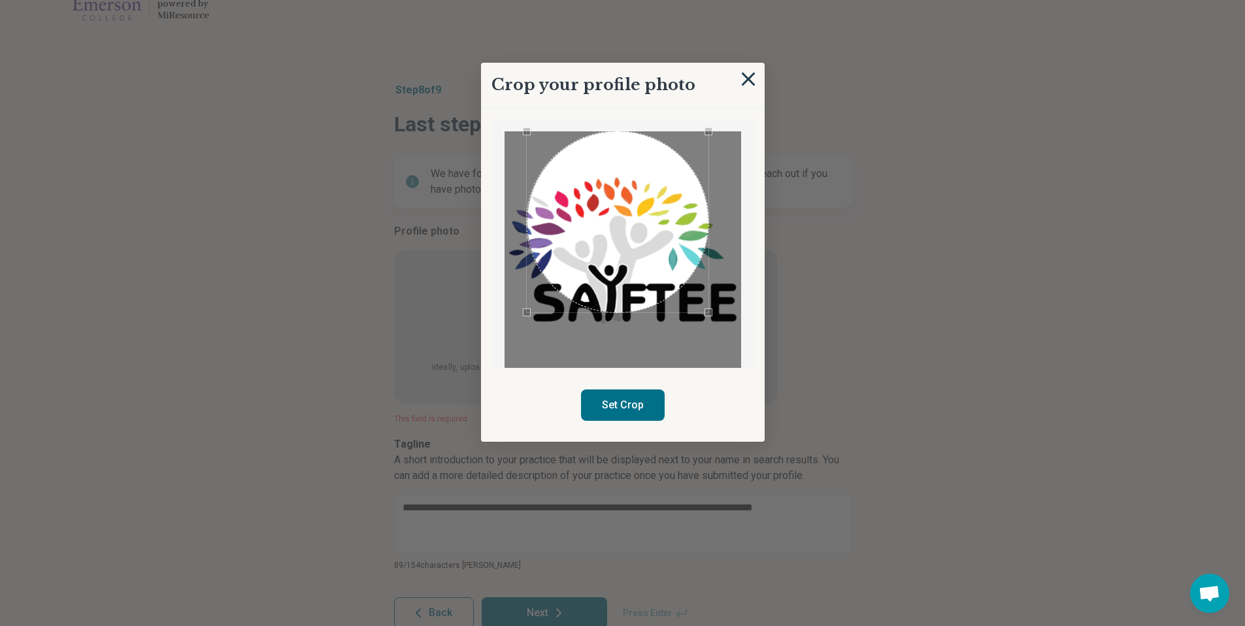
click at [749, 78] on img at bounding box center [748, 79] width 14 height 14
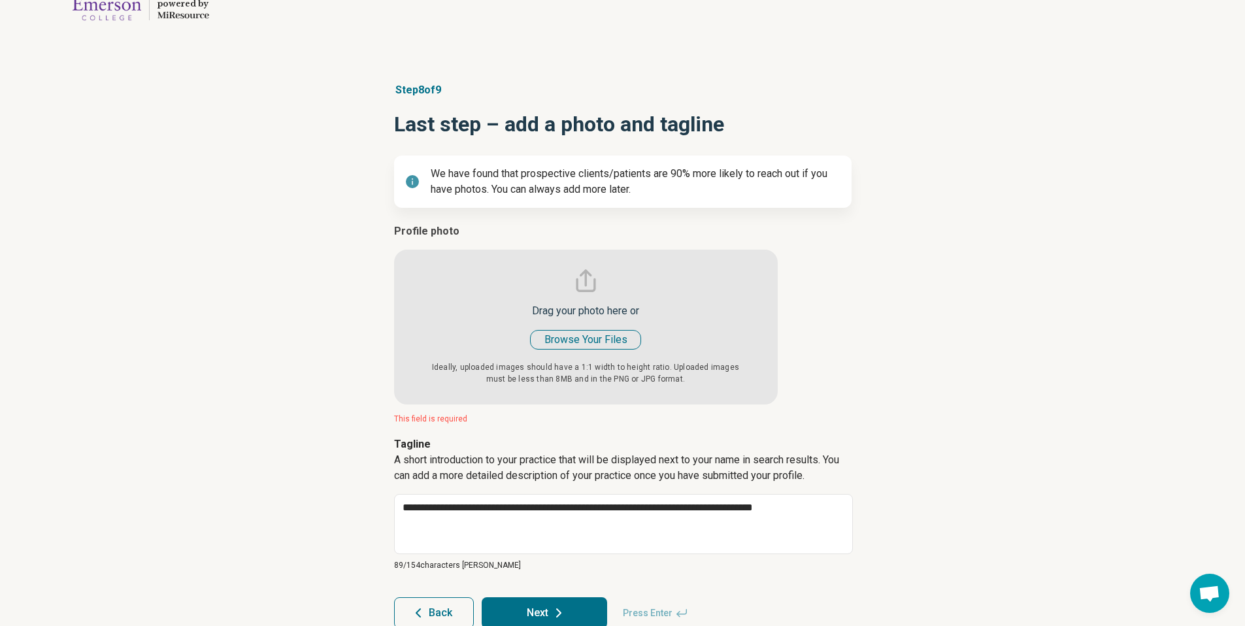
click at [611, 341] on input "file" at bounding box center [586, 314] width 384 height 181
type input "**********"
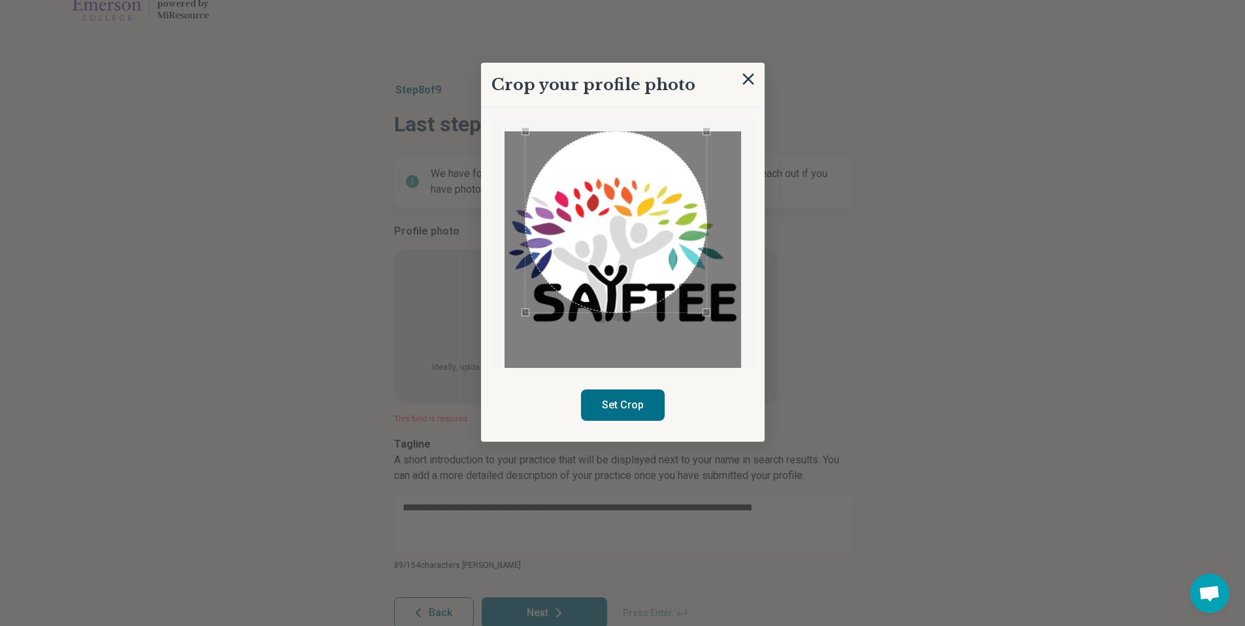
click at [664, 261] on div "Use the arrow keys to move the crop selection area" at bounding box center [617, 222] width 182 height 182
click at [396, 426] on div "Crop your profile photo Set Crop" at bounding box center [623, 426] width 458 height 0
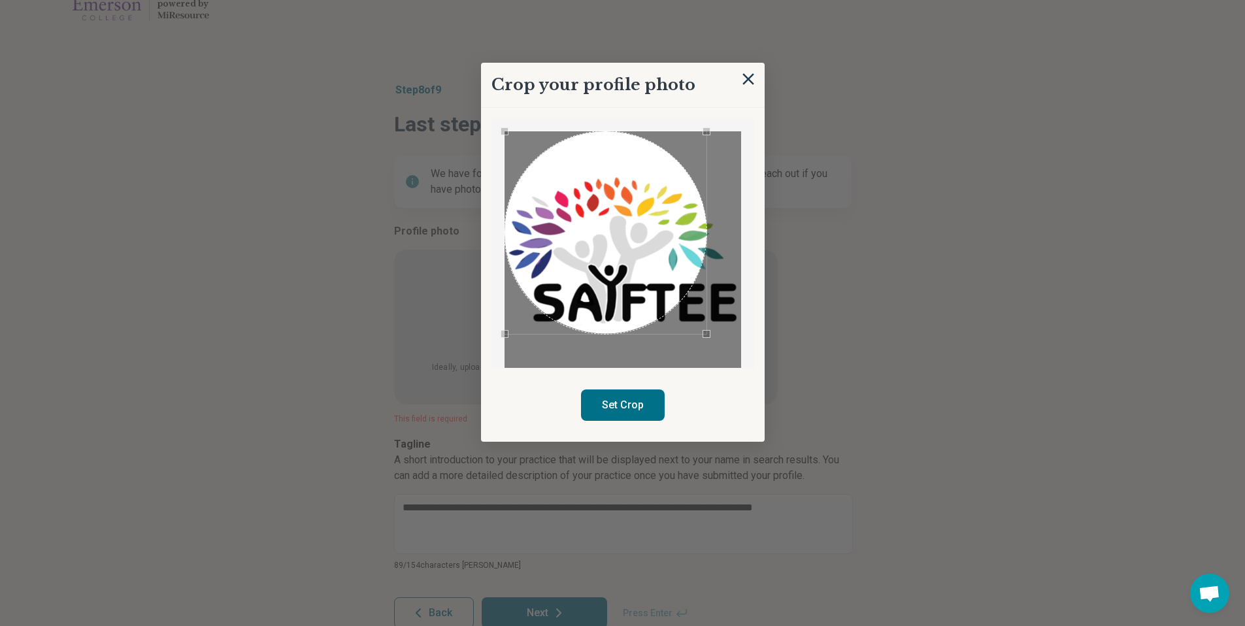
click at [460, 426] on div "Crop your profile photo Set Crop" at bounding box center [623, 426] width 458 height 0
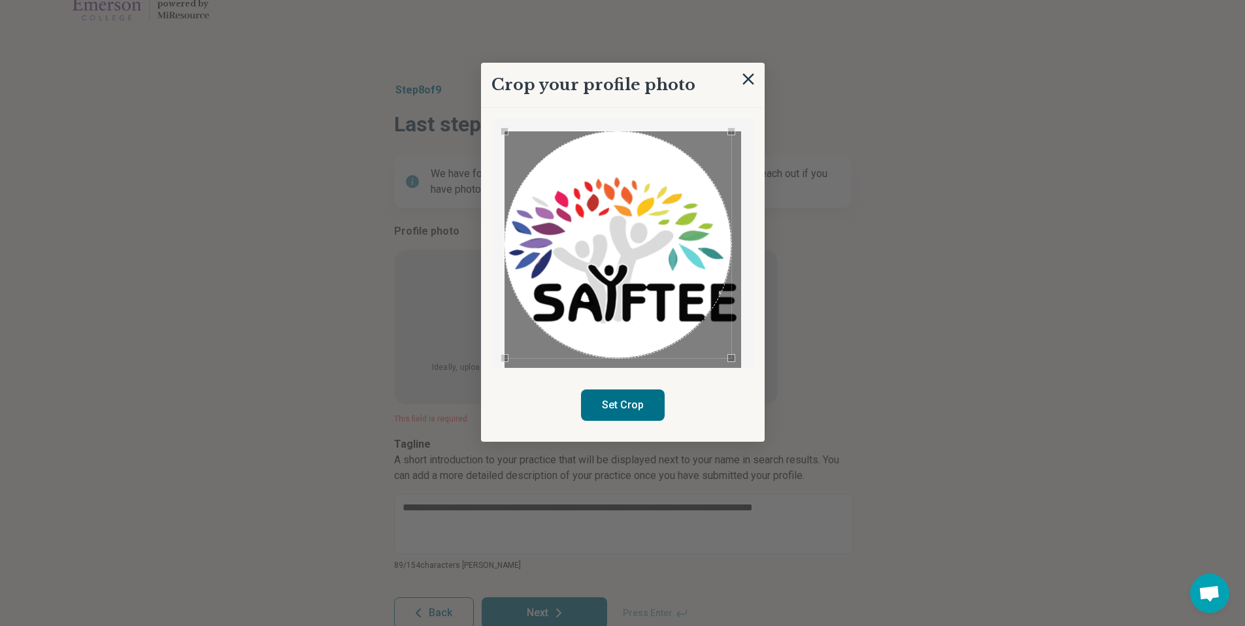
click at [793, 426] on div "Crop your profile photo Set Crop" at bounding box center [623, 426] width 458 height 0
click at [642, 264] on div "Use the arrow keys to move the crop selection area" at bounding box center [618, 244] width 227 height 227
click at [747, 82] on img at bounding box center [748, 79] width 14 height 14
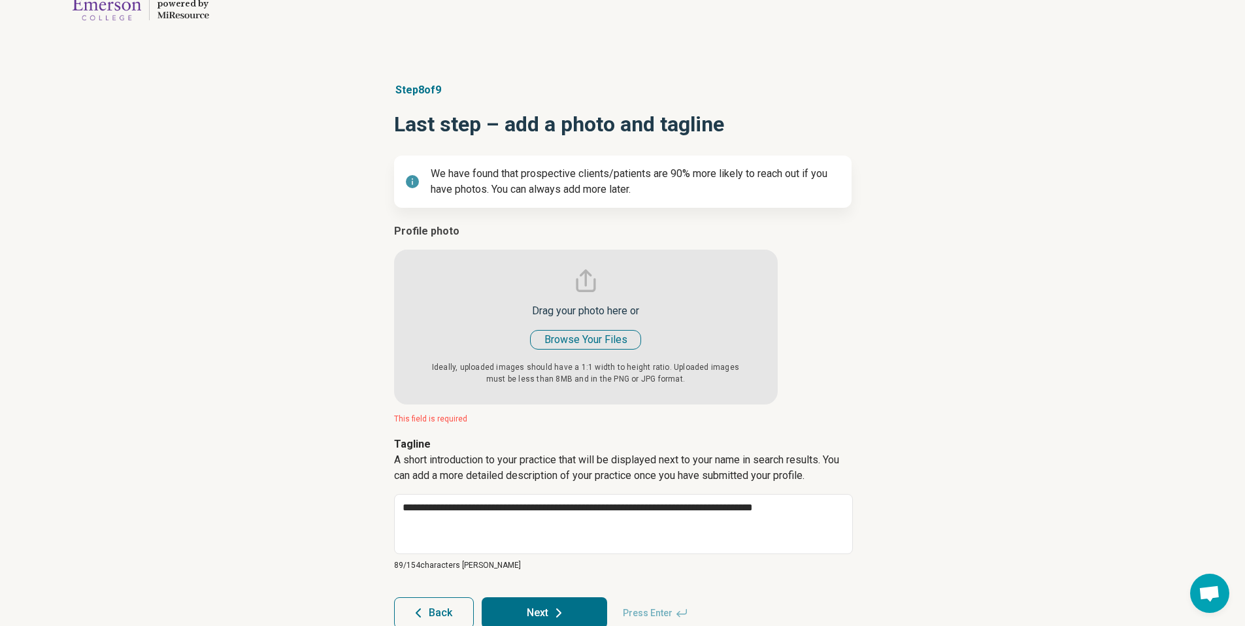
click at [618, 328] on input "file" at bounding box center [586, 314] width 384 height 181
type input "**********"
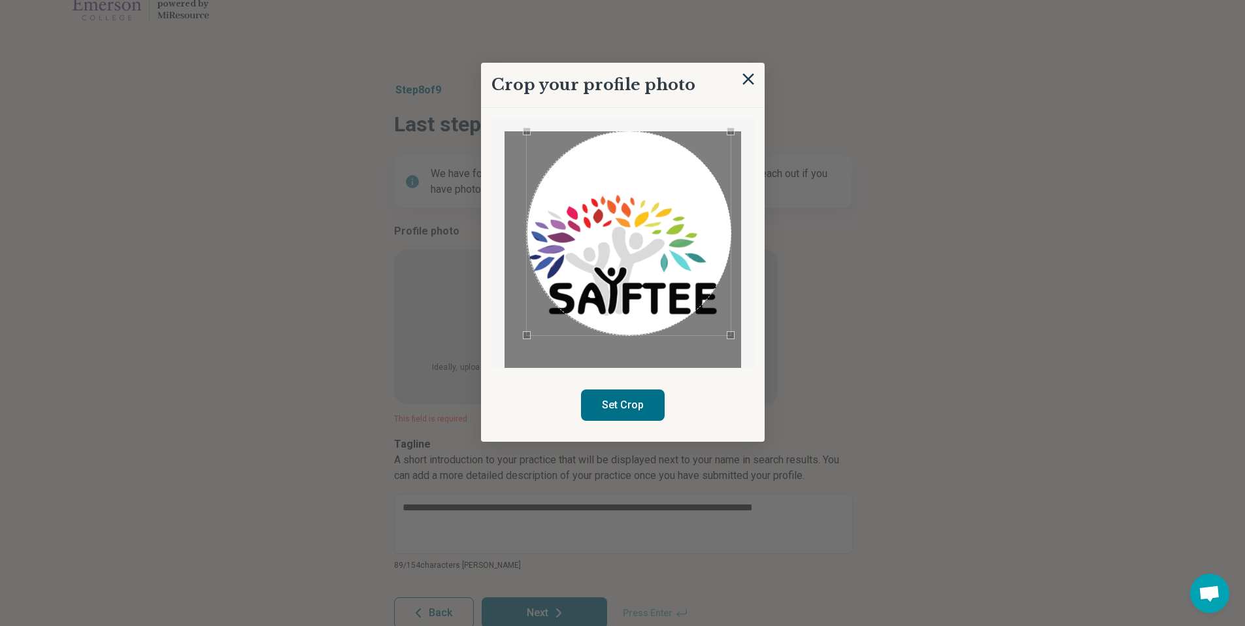
click at [852, 426] on div "Crop your profile photo Set Crop" at bounding box center [623, 426] width 458 height 0
click at [673, 280] on div "Use the arrow keys to move the crop selection area" at bounding box center [629, 233] width 204 height 204
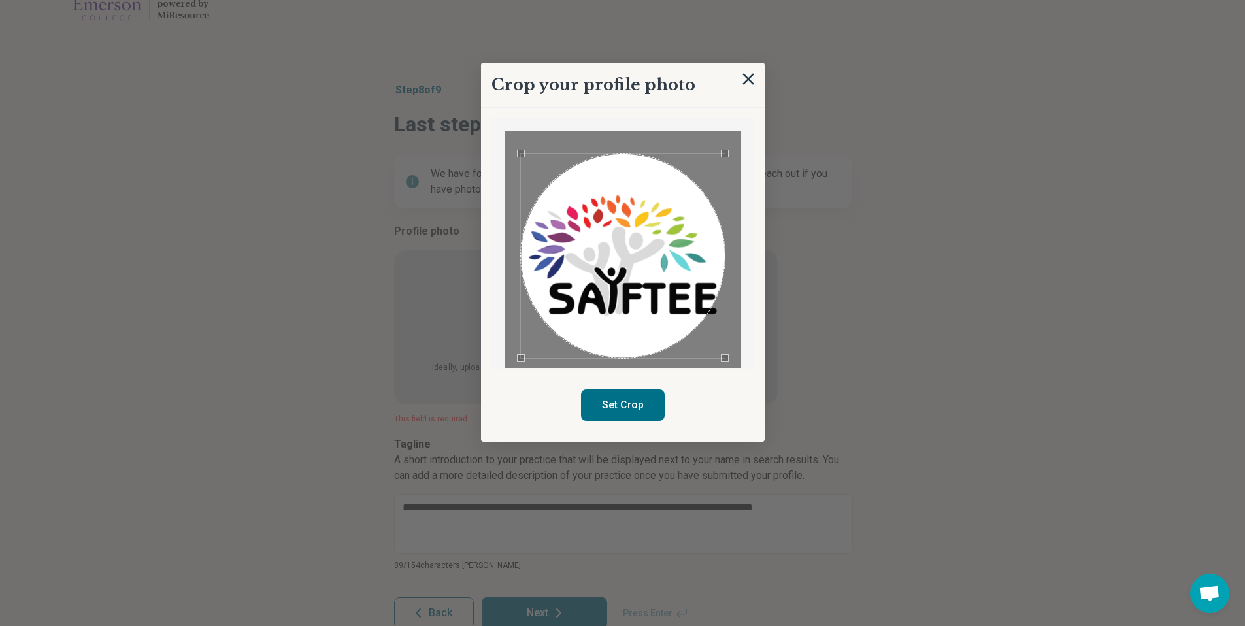
click at [641, 293] on div "Use the arrow keys to move the crop selection area" at bounding box center [623, 256] width 204 height 204
click at [645, 403] on button "Set Crop" at bounding box center [623, 405] width 84 height 31
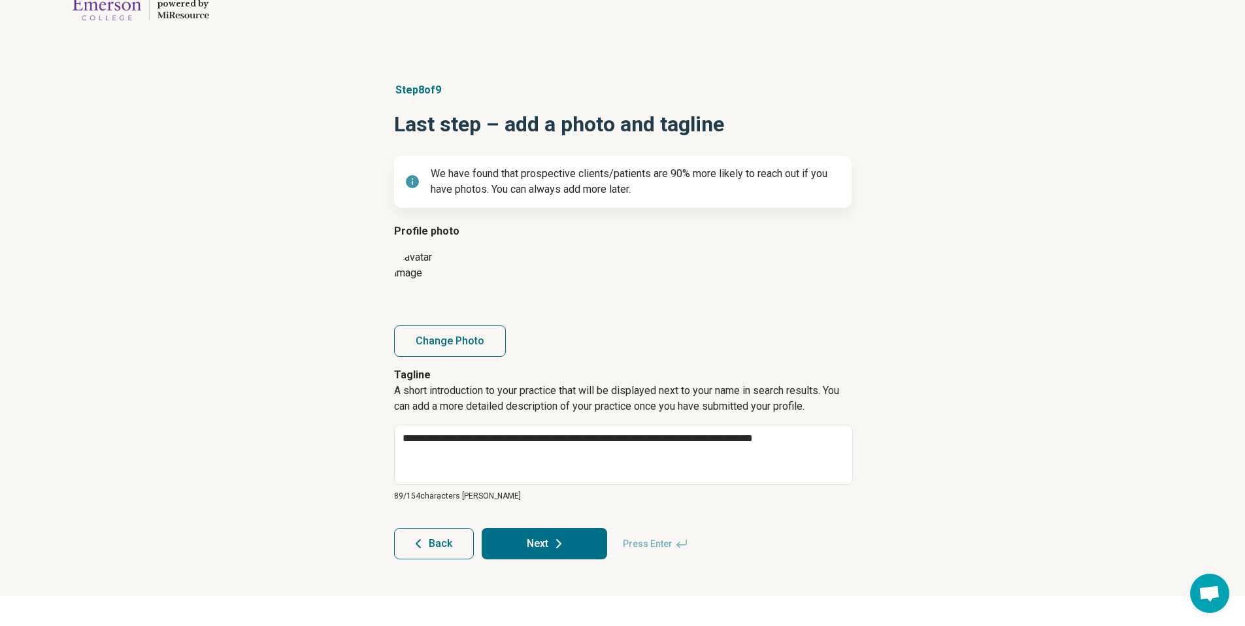
click at [539, 528] on button "Next" at bounding box center [545, 543] width 126 height 31
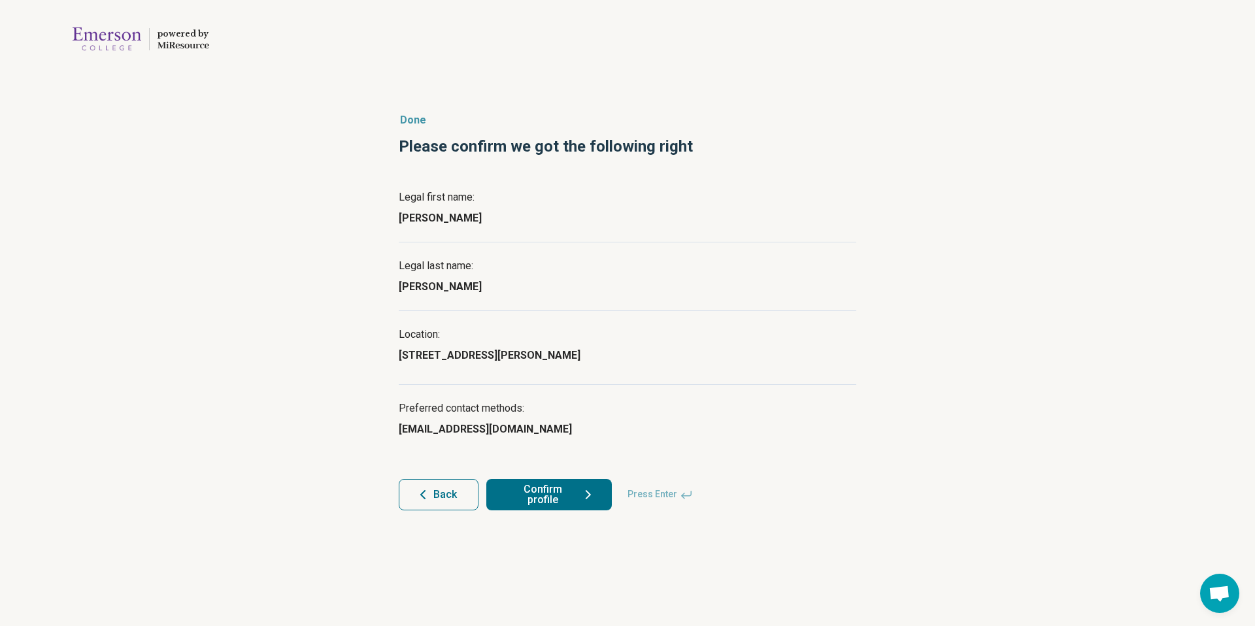
click at [569, 503] on button "Confirm profile" at bounding box center [549, 494] width 126 height 31
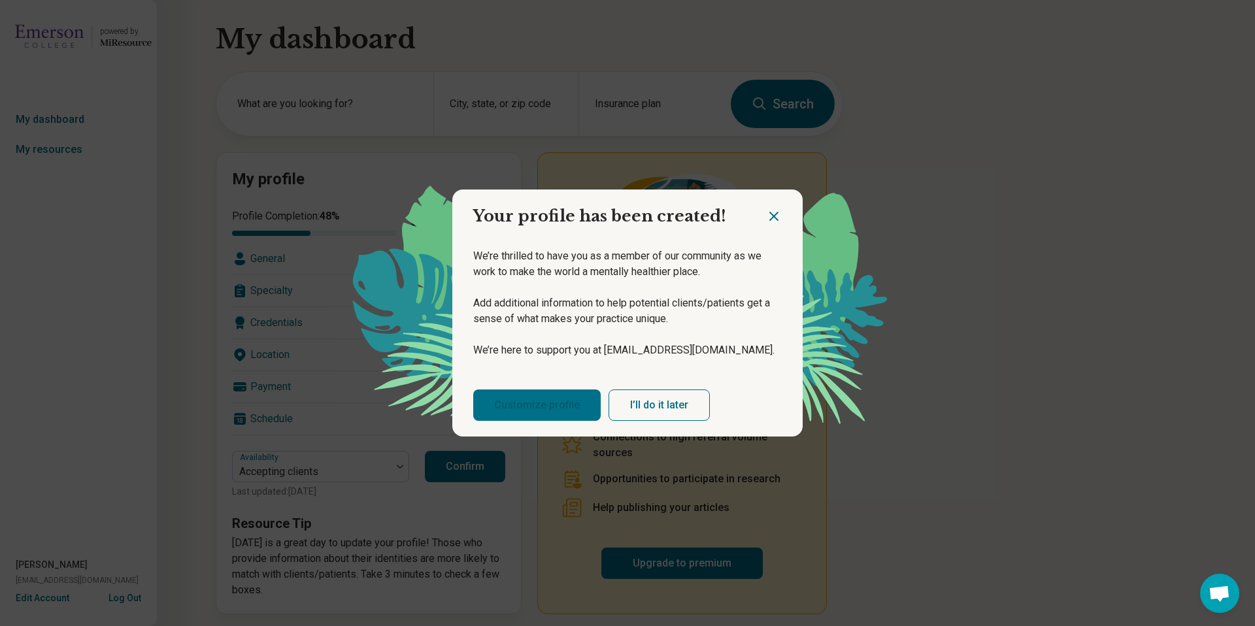
click at [575, 397] on link "Customize profile" at bounding box center [536, 405] width 127 height 31
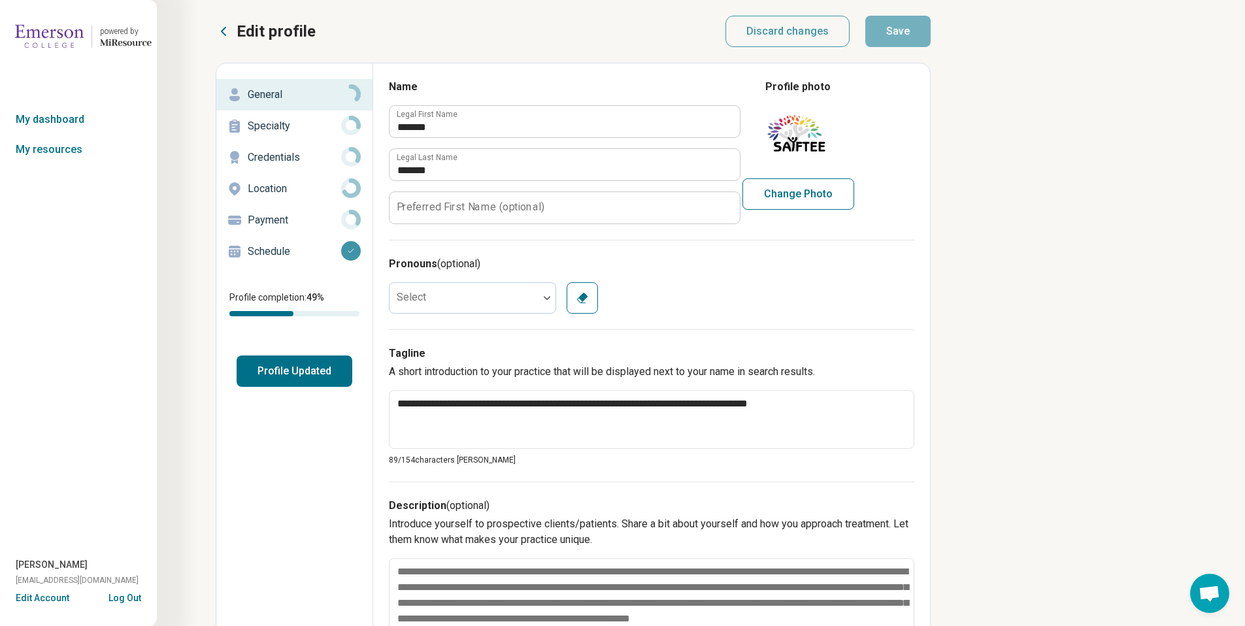
click at [532, 203] on label "Preferred First Name (optional)" at bounding box center [471, 207] width 148 height 10
click at [532, 203] on input "Preferred First Name (optional)" at bounding box center [565, 207] width 350 height 31
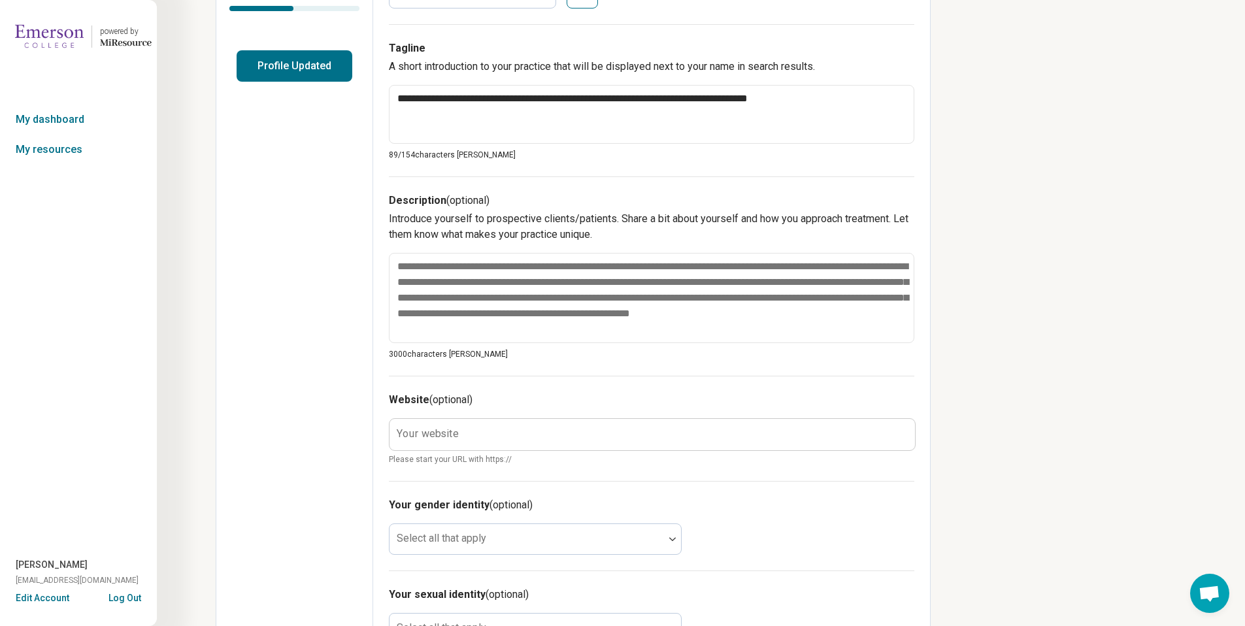
scroll to position [308, 0]
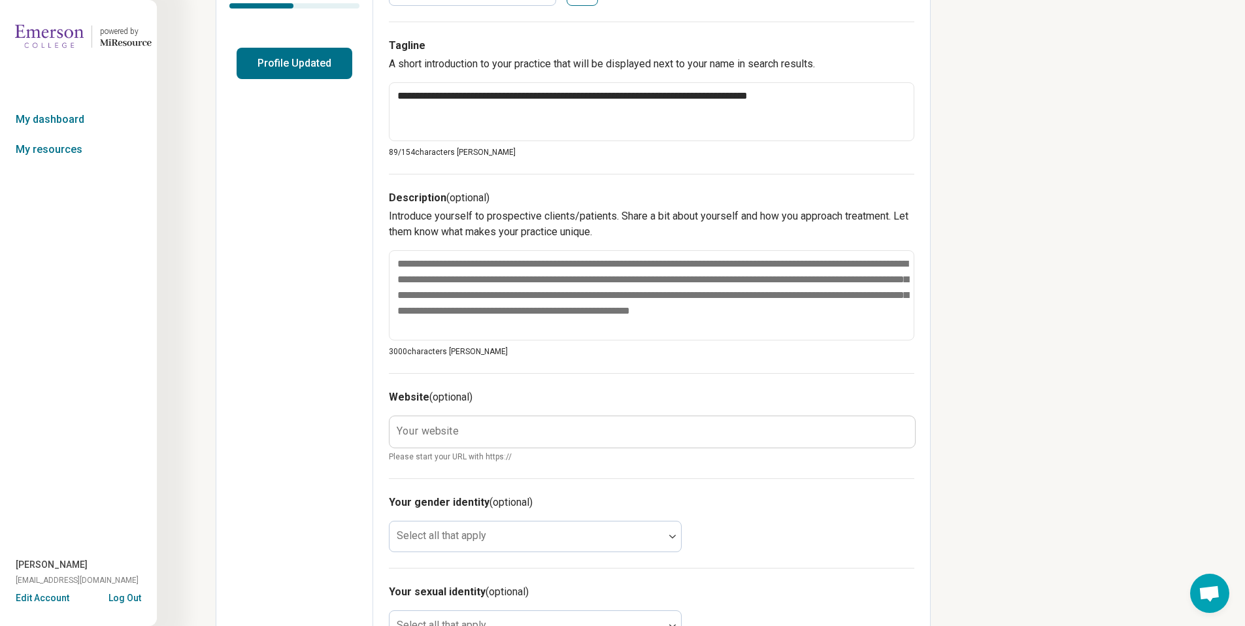
click at [585, 458] on span "Please start your URL with https://" at bounding box center [652, 457] width 526 height 12
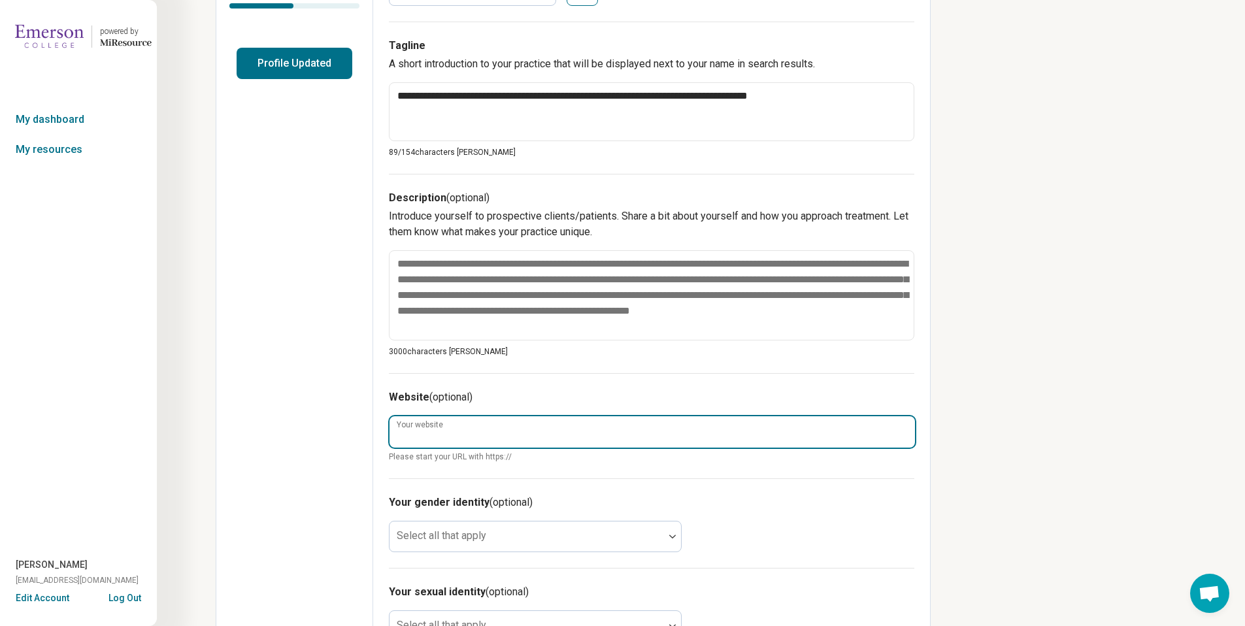
click at [586, 430] on input "Your website" at bounding box center [653, 431] width 526 height 31
type textarea "*"
click at [401, 429] on input "**********" at bounding box center [653, 431] width 526 height 31
type input "**********"
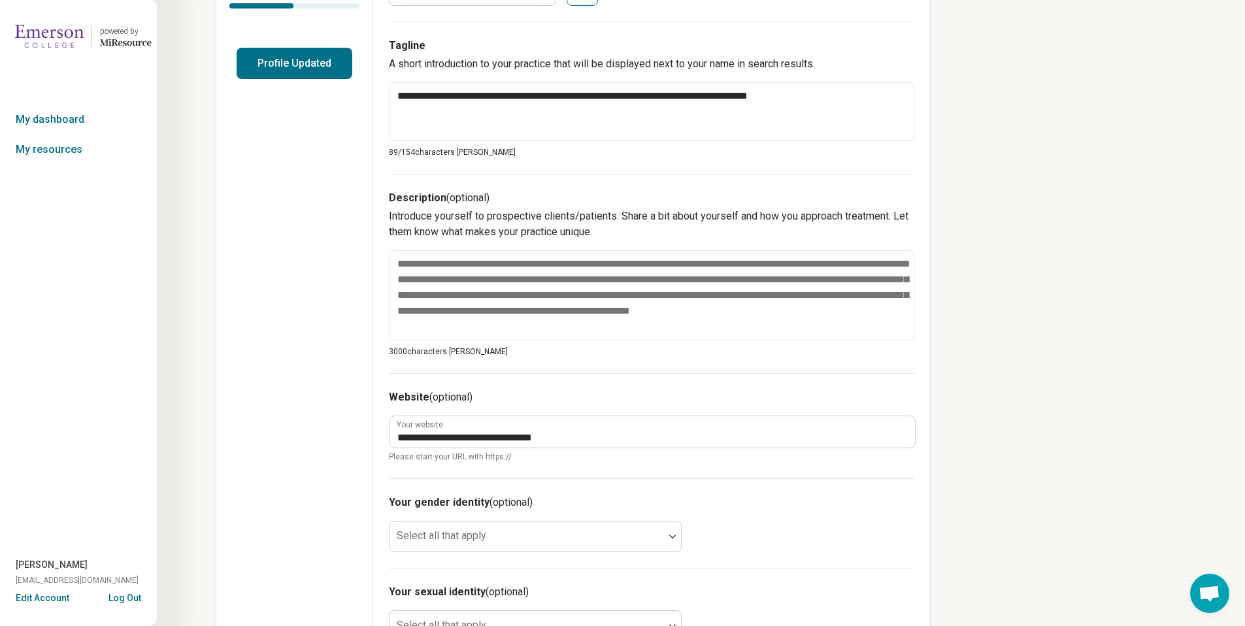
click at [434, 552] on div "Your gender identity (optional) Select all that apply" at bounding box center [652, 524] width 526 height 90
click at [493, 545] on div at bounding box center [527, 542] width 264 height 18
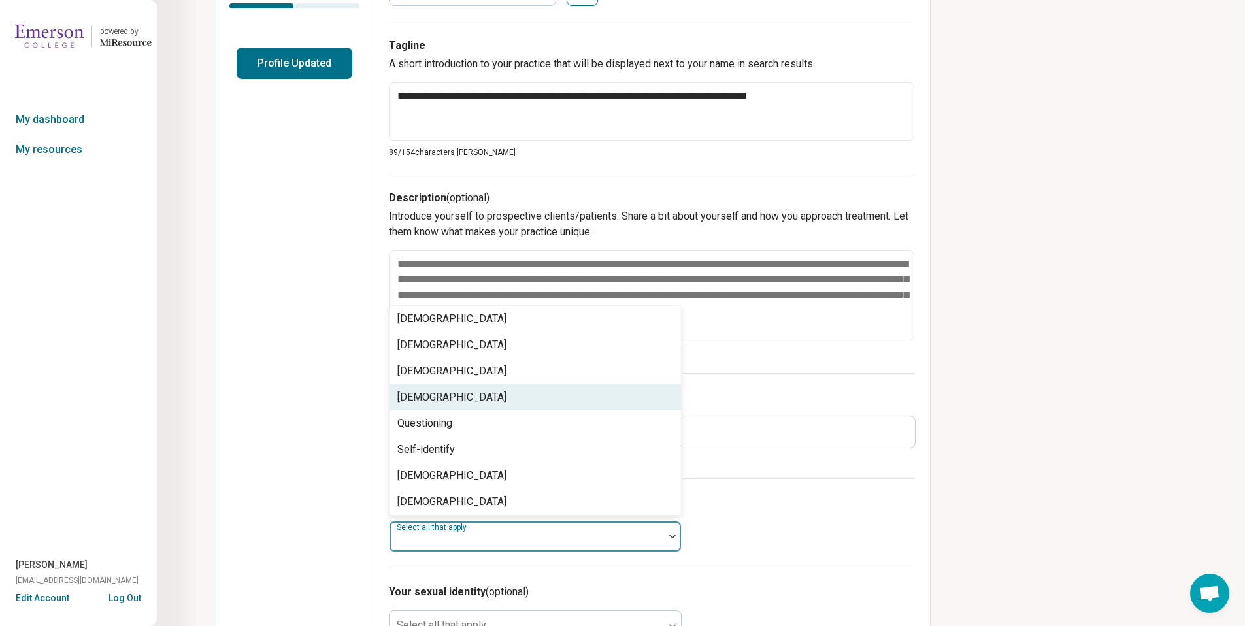
scroll to position [5, 0]
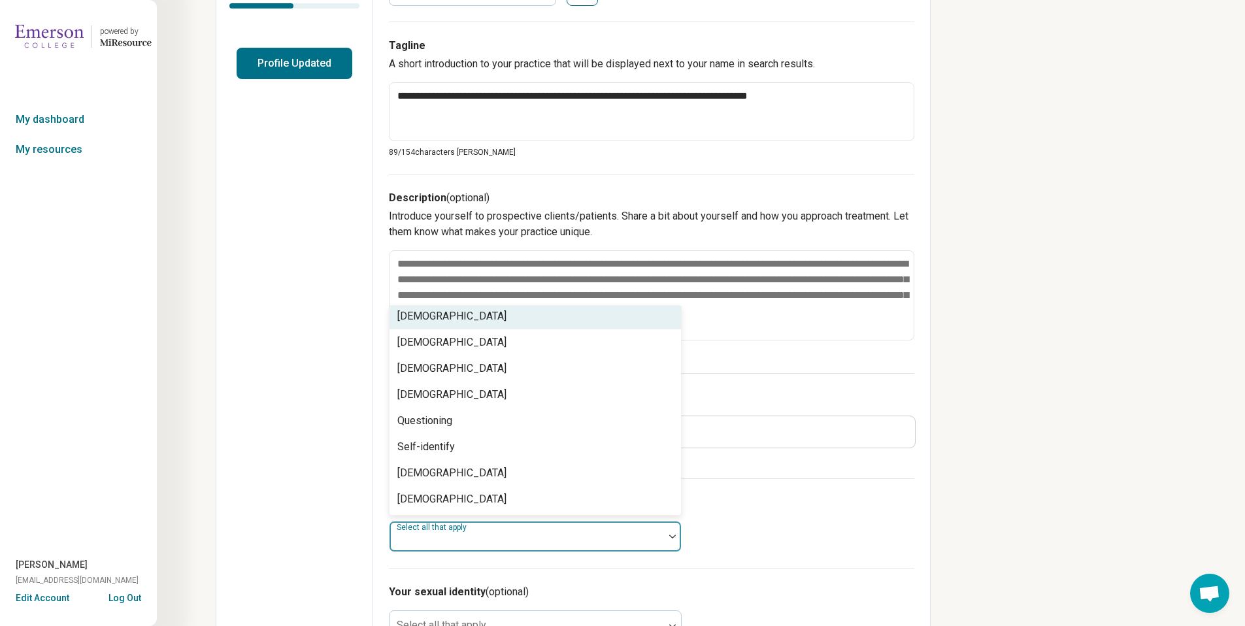
click at [901, 514] on div "Your gender identity (optional) Cisgender Man, 1 of 8. 8 results available. Use…" at bounding box center [652, 524] width 526 height 90
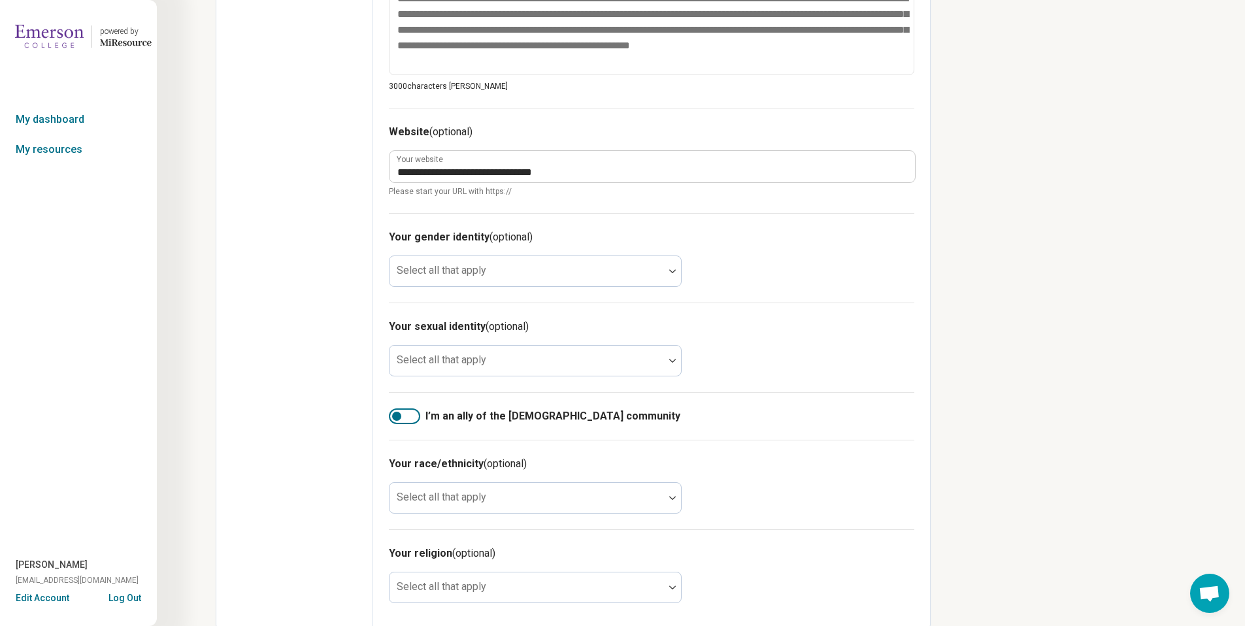
scroll to position [582, 0]
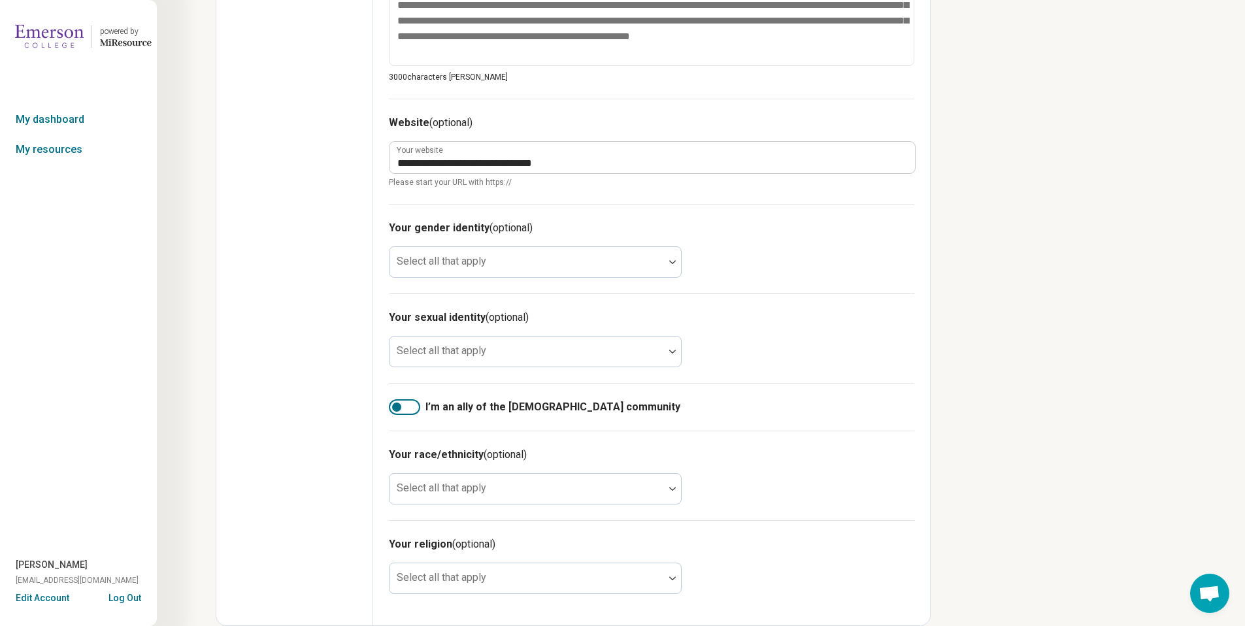
click at [402, 416] on div "I’m an ally of the LGBTQIA+ community" at bounding box center [652, 407] width 526 height 48
click at [403, 411] on div at bounding box center [404, 407] width 31 height 16
click at [628, 333] on div "Your sexual identity (optional) Select all that apply" at bounding box center [652, 339] width 526 height 90
click at [631, 342] on div at bounding box center [527, 351] width 275 height 29
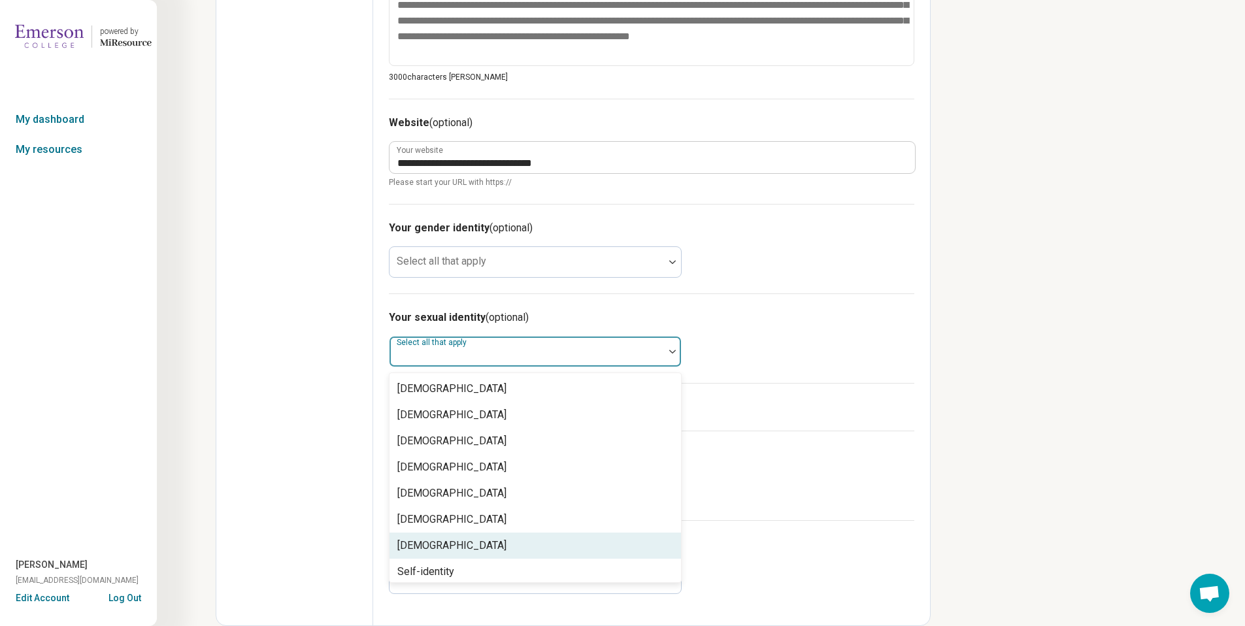
click at [569, 551] on div "Queer" at bounding box center [536, 546] width 292 height 26
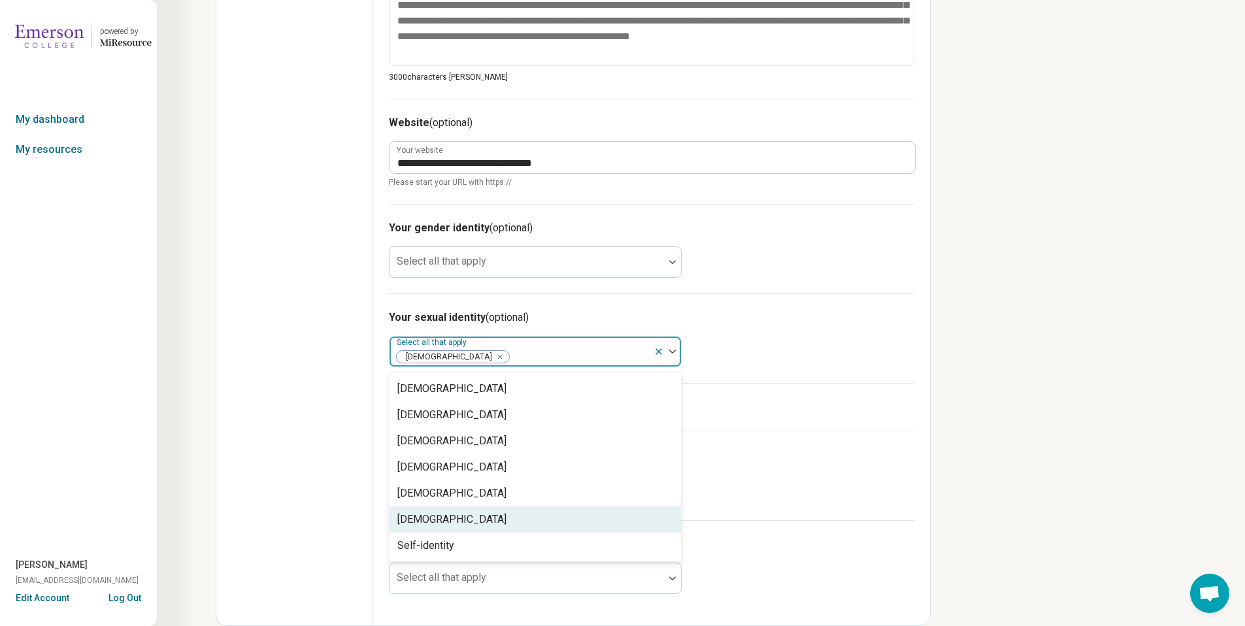
click at [994, 424] on div "**********" at bounding box center [622, 22] width 1245 height 1209
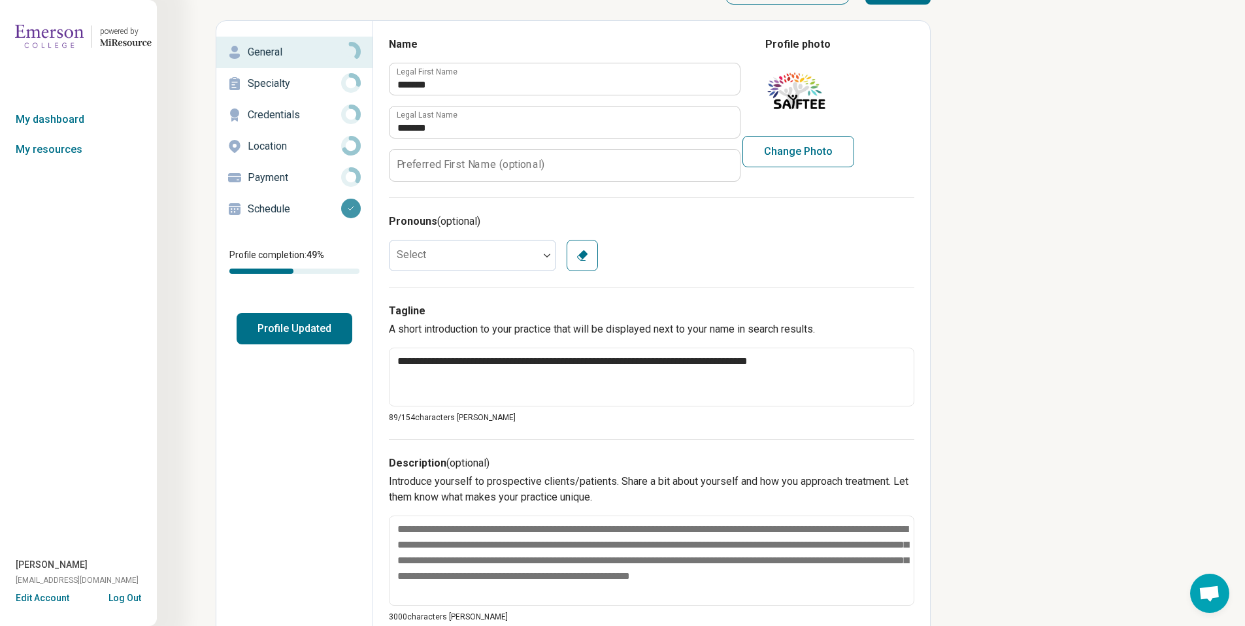
scroll to position [0, 0]
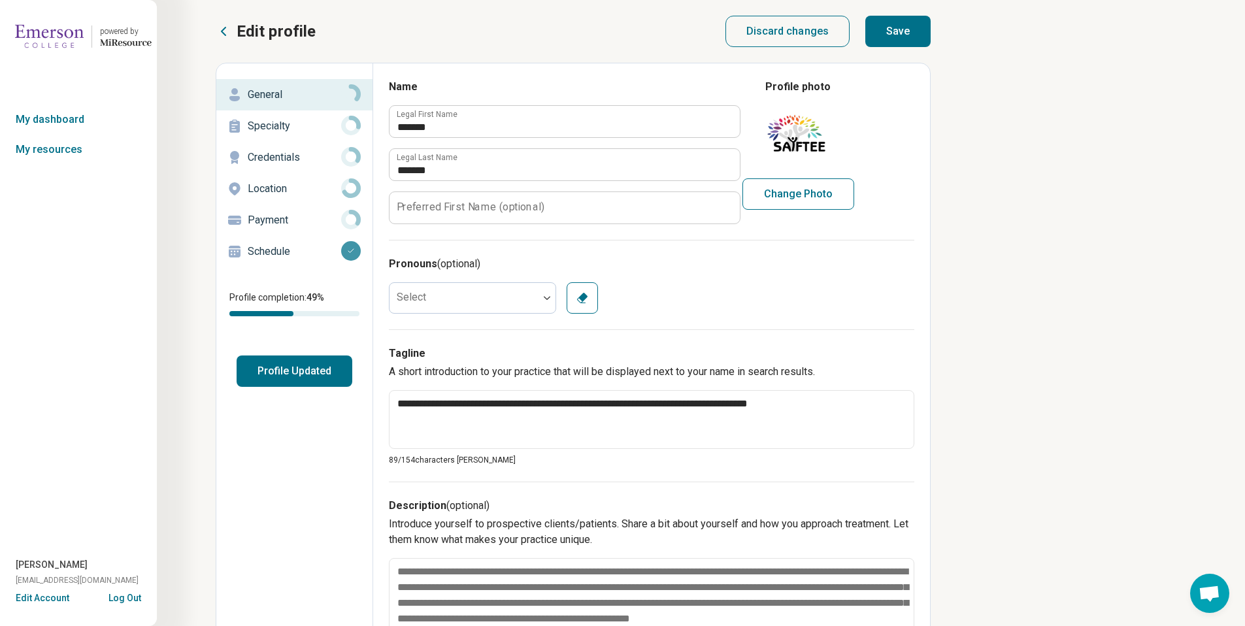
click at [282, 123] on p "Specialty" at bounding box center [294, 126] width 93 height 16
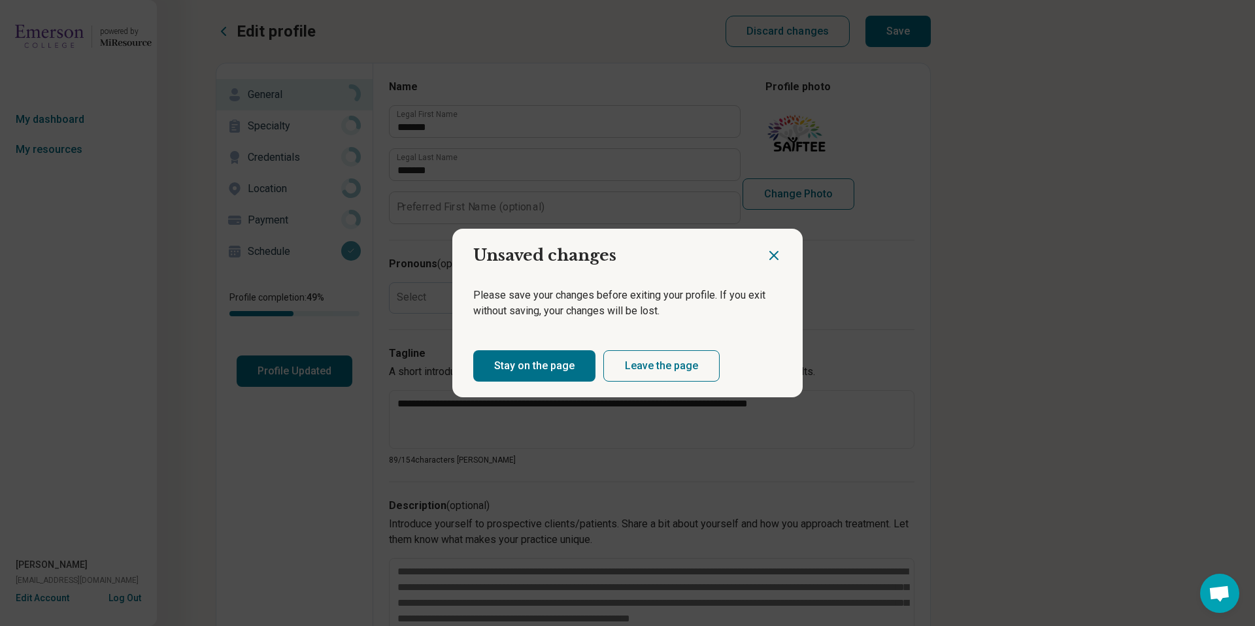
click at [522, 364] on button "Stay on the page" at bounding box center [534, 365] width 122 height 31
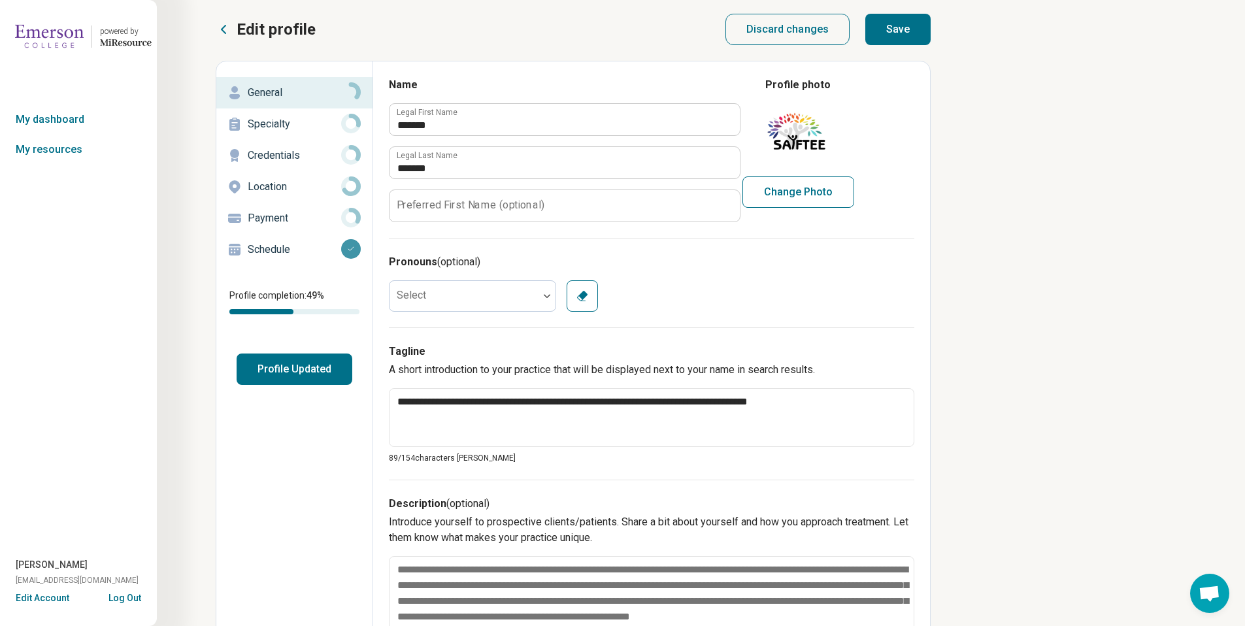
scroll to position [3, 0]
click at [904, 33] on button "Save" at bounding box center [898, 28] width 65 height 31
click at [295, 126] on p "Specialty" at bounding box center [294, 124] width 93 height 16
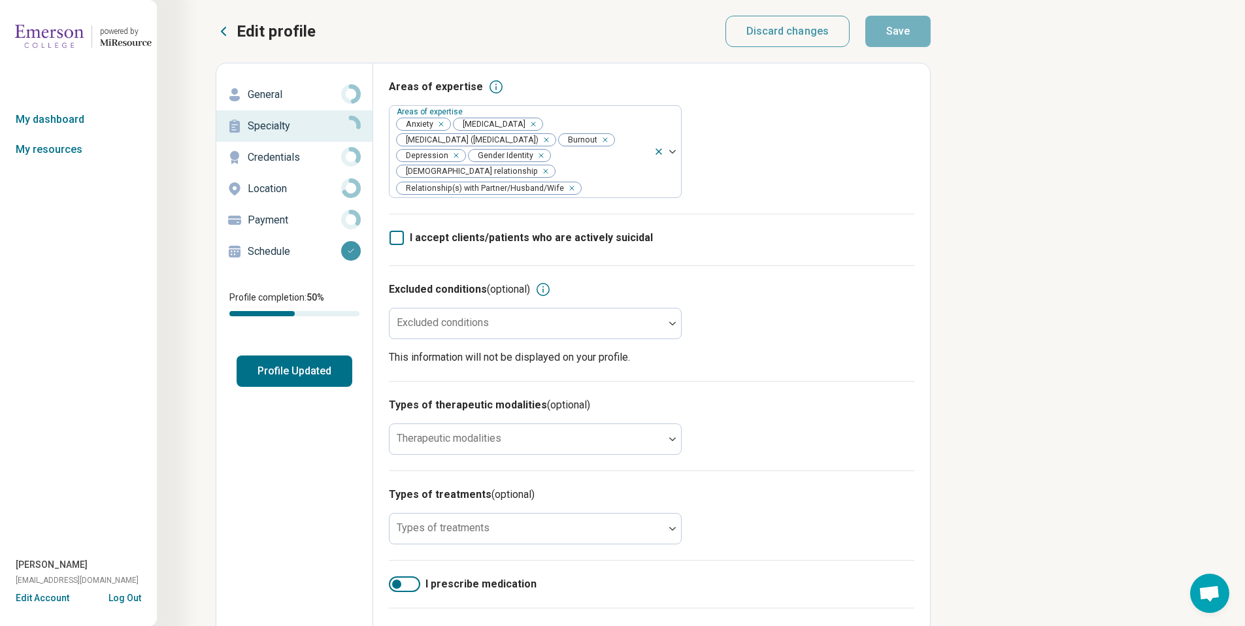
click at [305, 208] on link "Payment" at bounding box center [294, 220] width 156 height 31
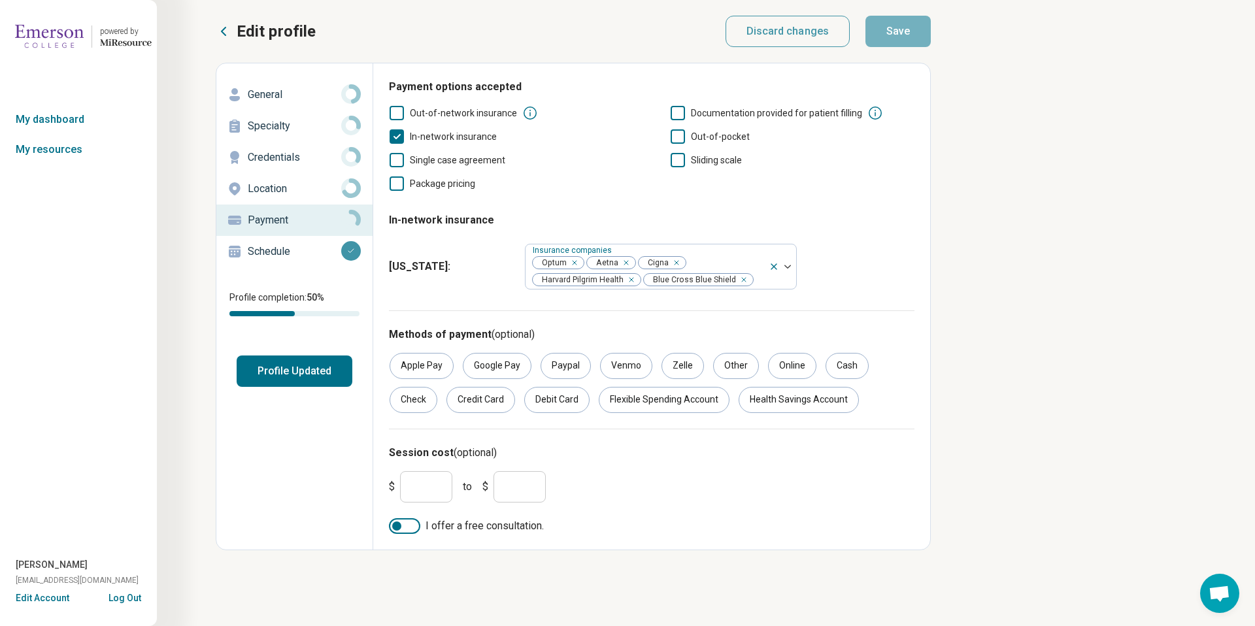
click at [311, 153] on p "Credentials" at bounding box center [294, 158] width 93 height 16
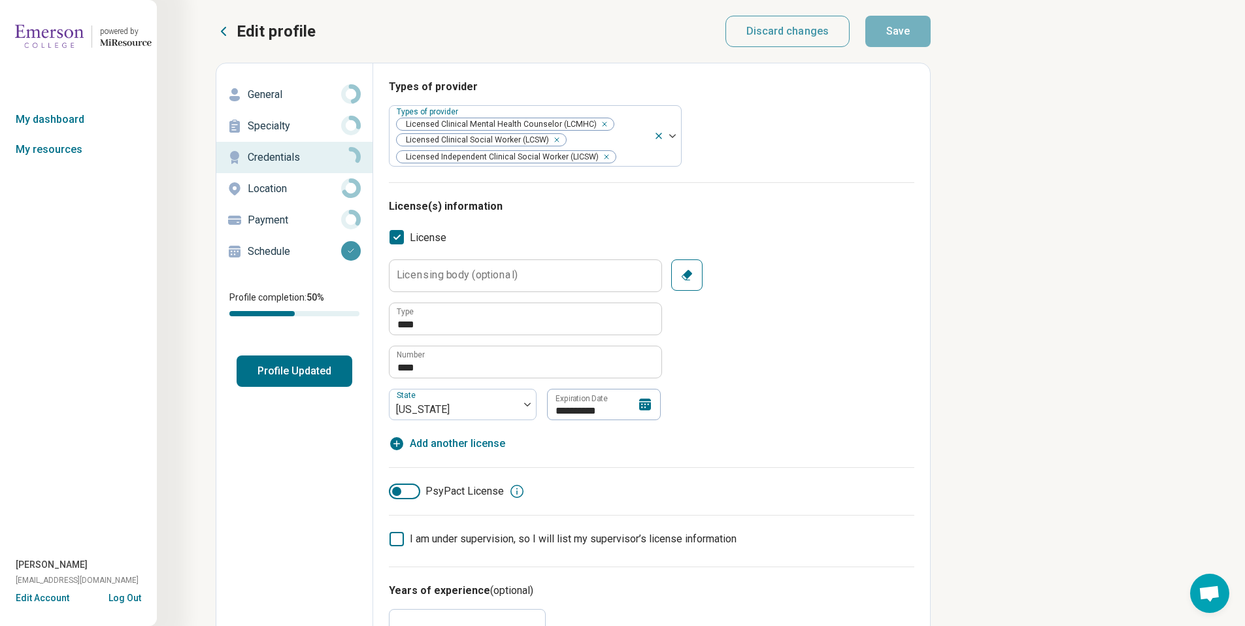
click at [291, 200] on link "Location" at bounding box center [294, 188] width 156 height 31
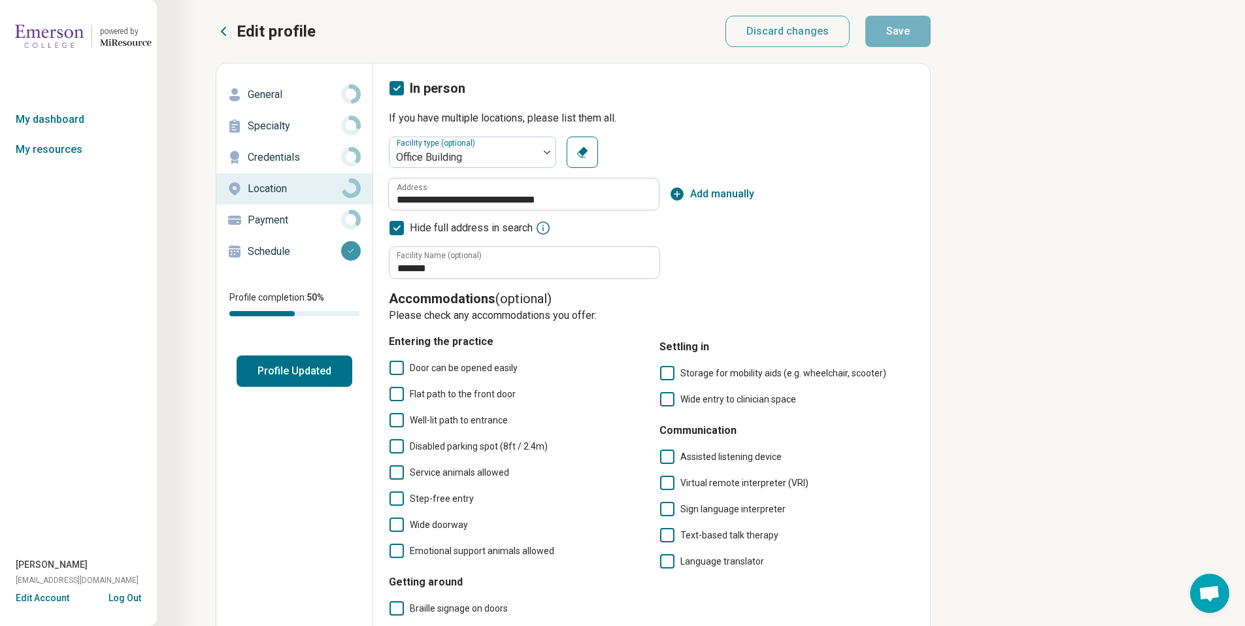
click at [297, 161] on p "Credentials" at bounding box center [294, 158] width 93 height 16
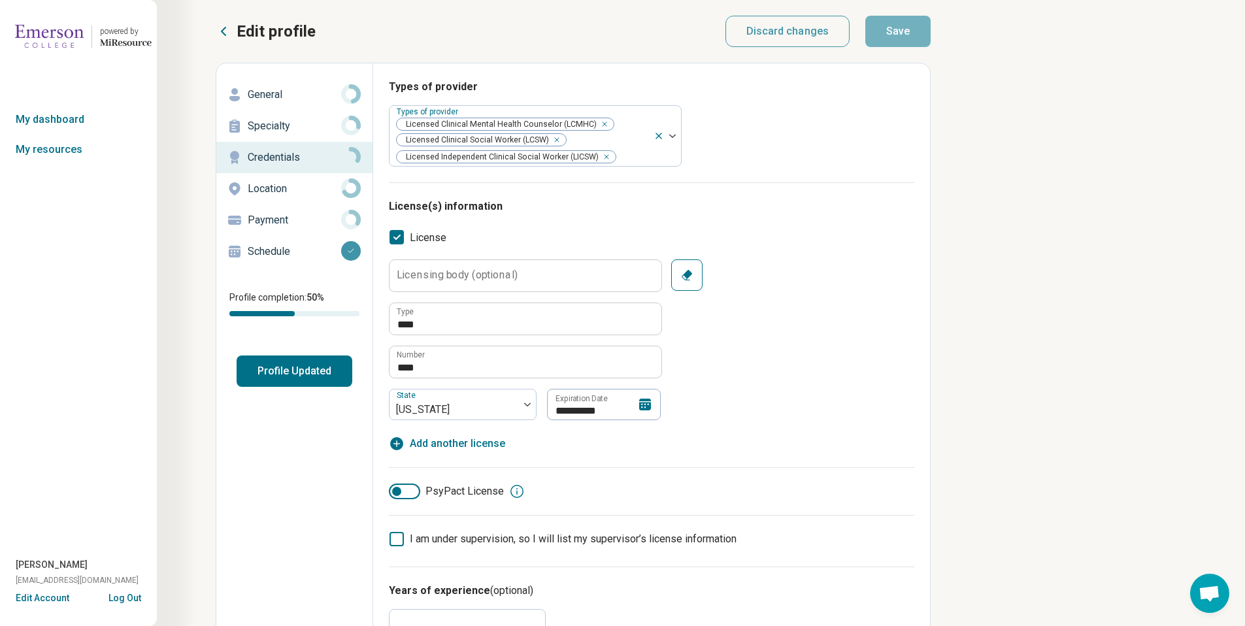
click at [303, 199] on div "Location" at bounding box center [294, 188] width 135 height 21
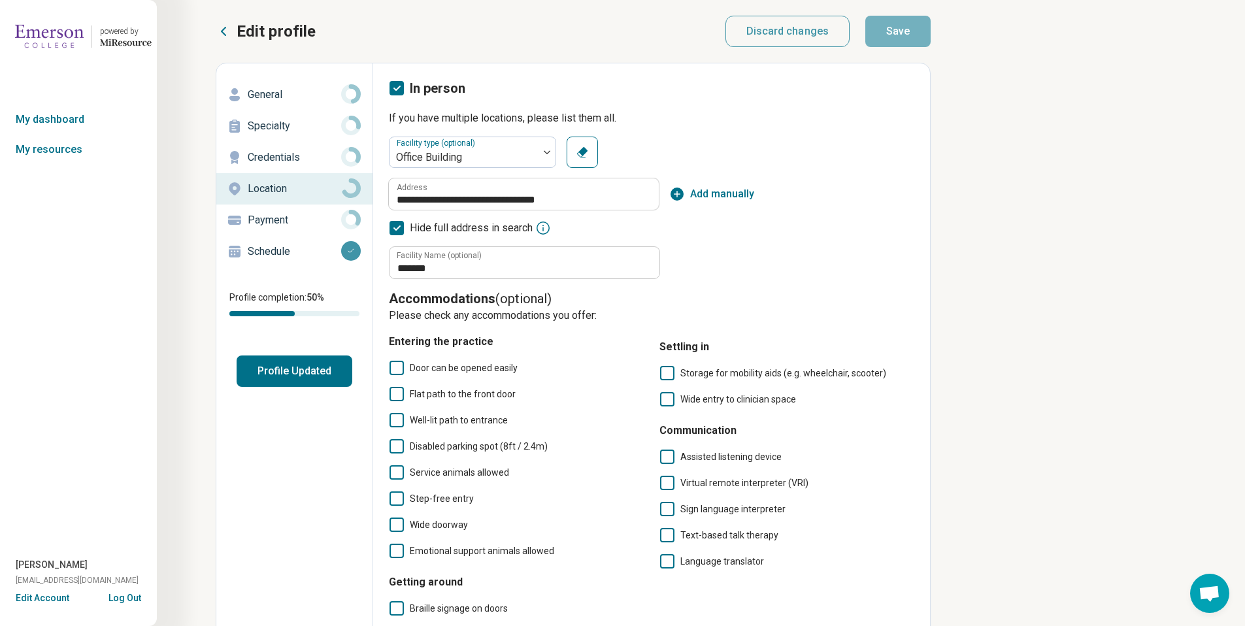
click at [298, 220] on p "Payment" at bounding box center [294, 220] width 93 height 16
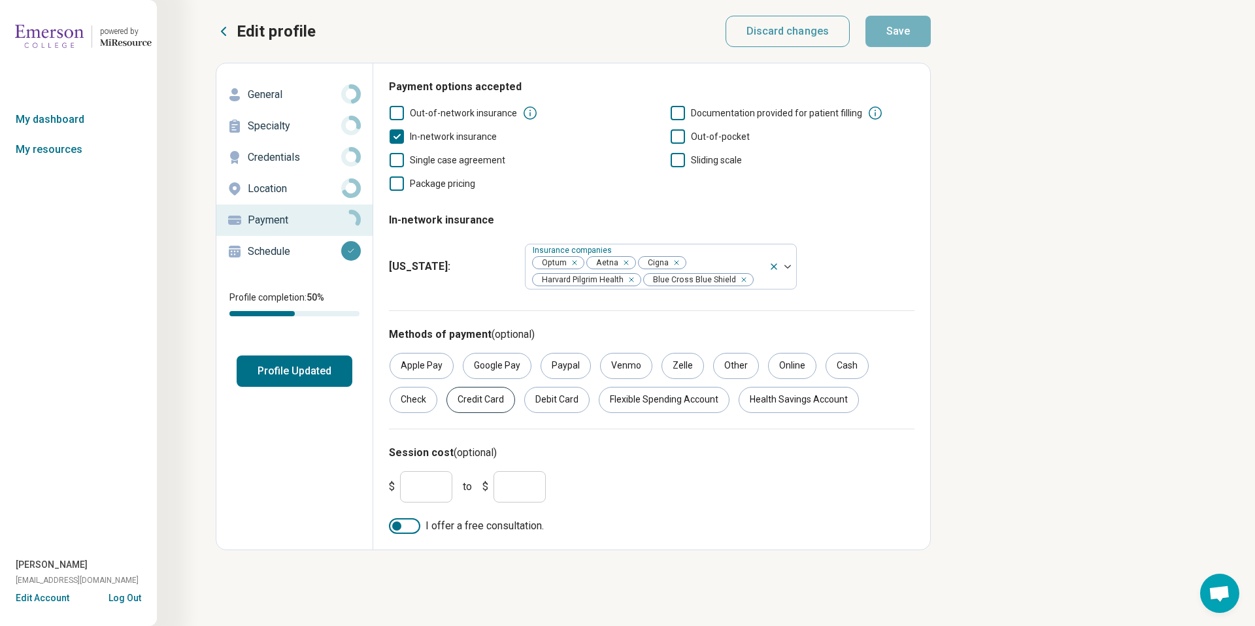
click at [463, 403] on div "Credit Card" at bounding box center [480, 400] width 69 height 26
click at [592, 398] on div "Apple Pay Google Pay Paypal Venmo Zelle Other Online Cash Check Credit Card Deb…" at bounding box center [652, 383] width 526 height 60
click at [619, 397] on div "Flexible Spending Account" at bounding box center [664, 400] width 131 height 26
click at [786, 403] on div "Health Savings Account" at bounding box center [799, 400] width 120 height 26
click at [575, 403] on div "Debit Card" at bounding box center [556, 400] width 65 height 26
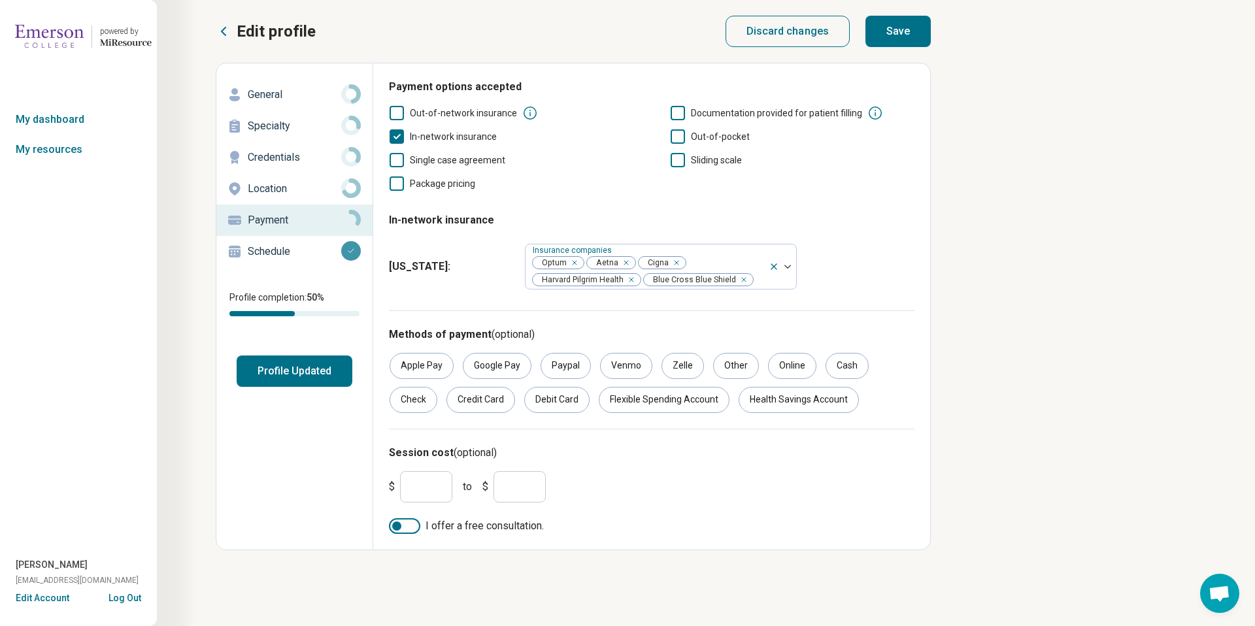
click at [711, 162] on span "Sliding scale" at bounding box center [716, 160] width 51 height 10
click at [901, 44] on button "Save" at bounding box center [898, 31] width 65 height 31
click at [333, 192] on p "Location" at bounding box center [294, 189] width 93 height 16
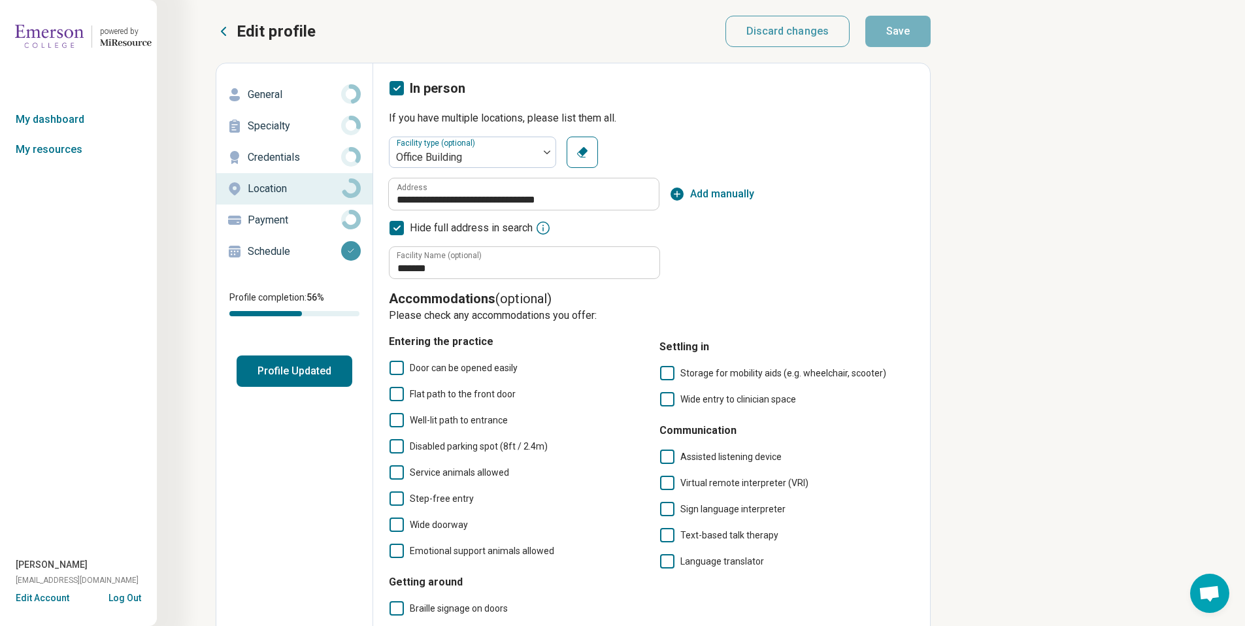
click at [330, 163] on p "Credentials" at bounding box center [294, 158] width 93 height 16
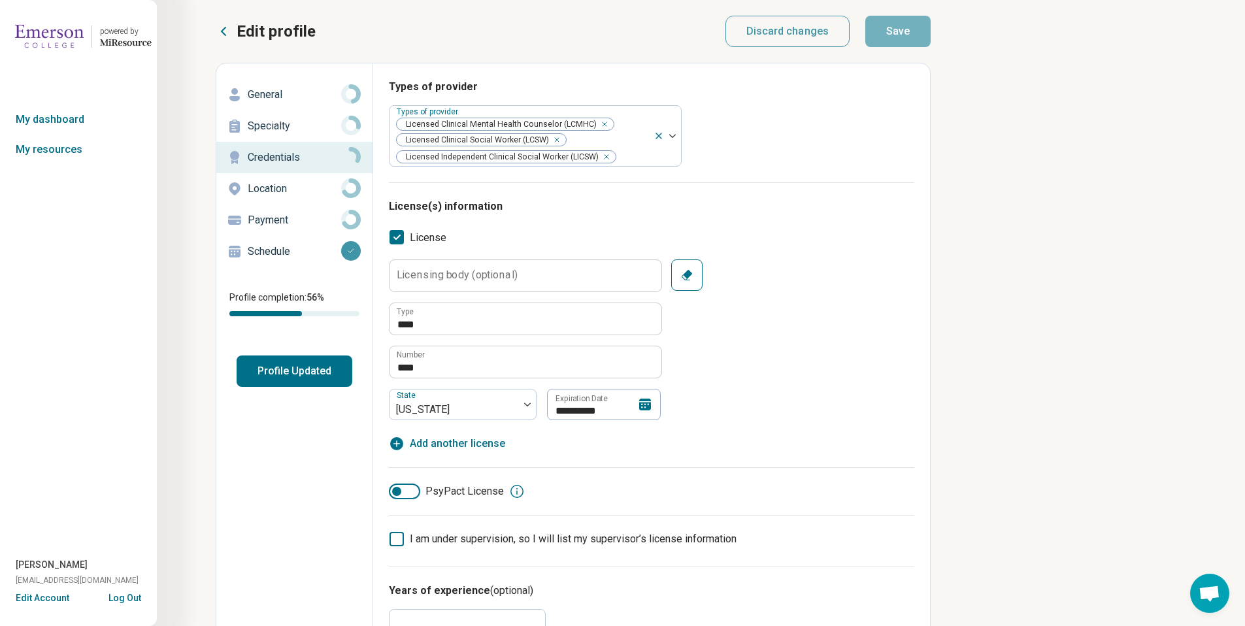
click at [294, 90] on p "General" at bounding box center [294, 95] width 93 height 16
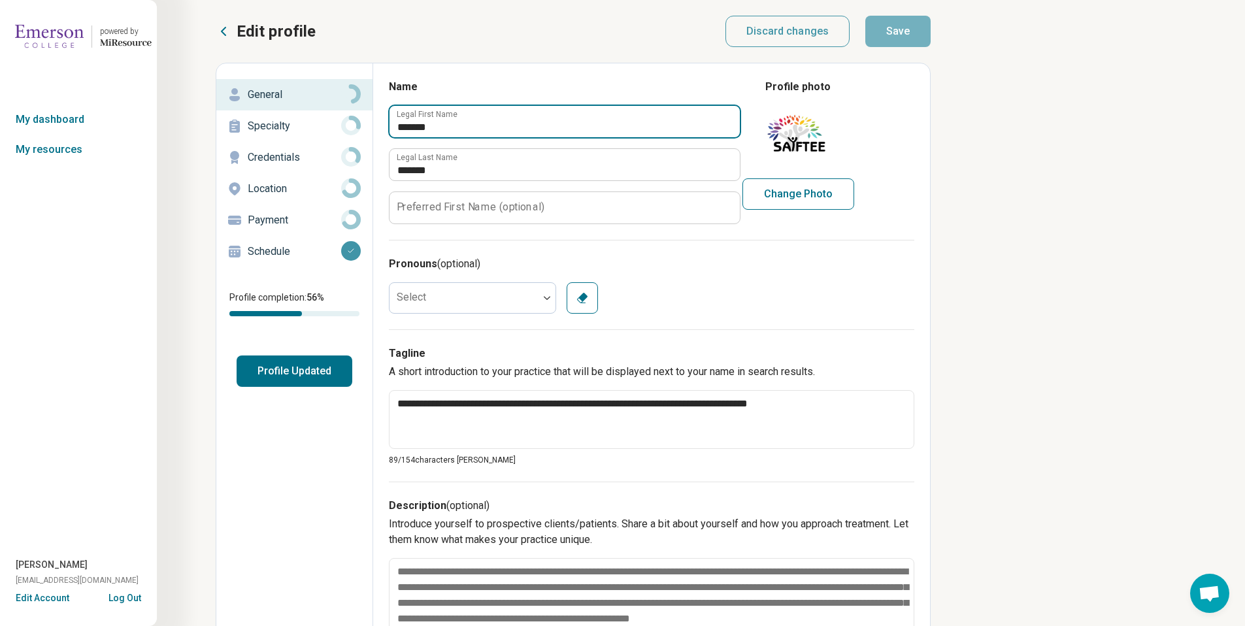
drag, startPoint x: 454, startPoint y: 134, endPoint x: 398, endPoint y: 131, distance: 56.3
click at [398, 131] on input "*******" at bounding box center [565, 121] width 350 height 31
type textarea "*"
type input "******"
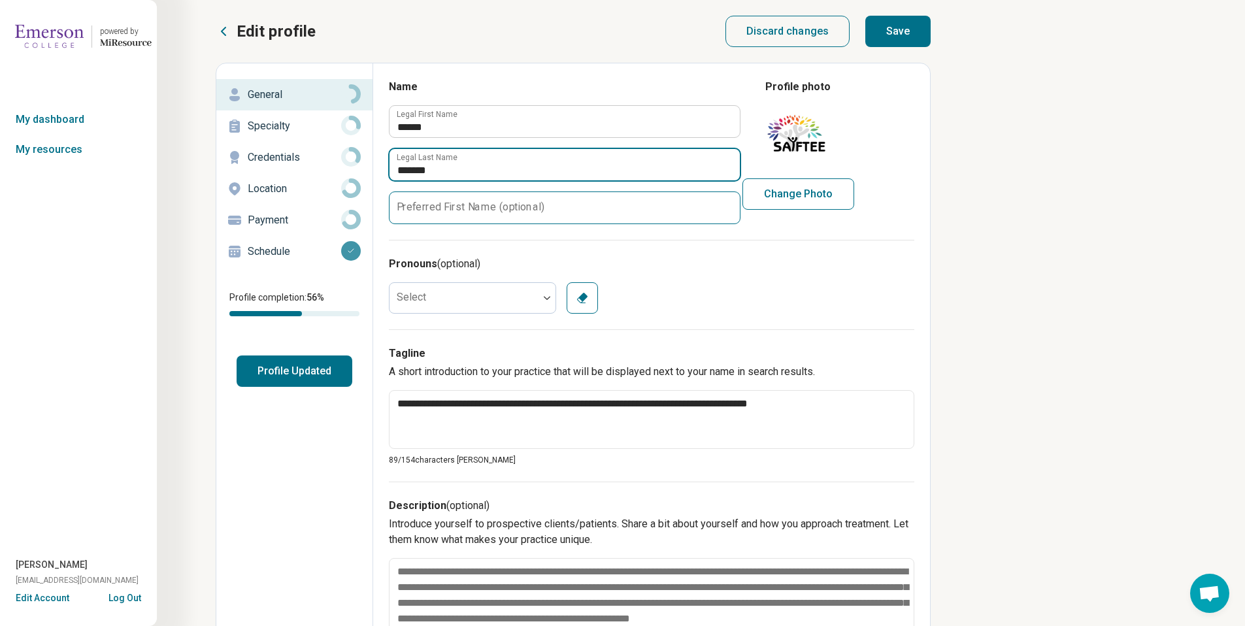
type textarea "*"
type input "*******"
type textarea "*"
type input "*"
type textarea "*"
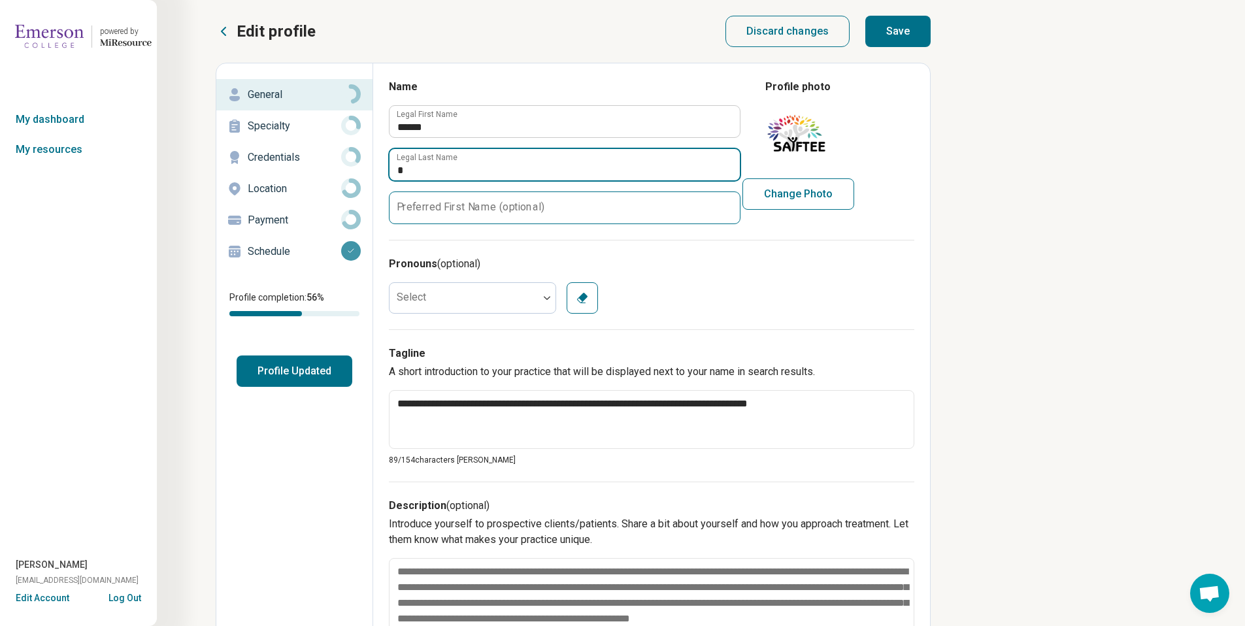
type input "*******"
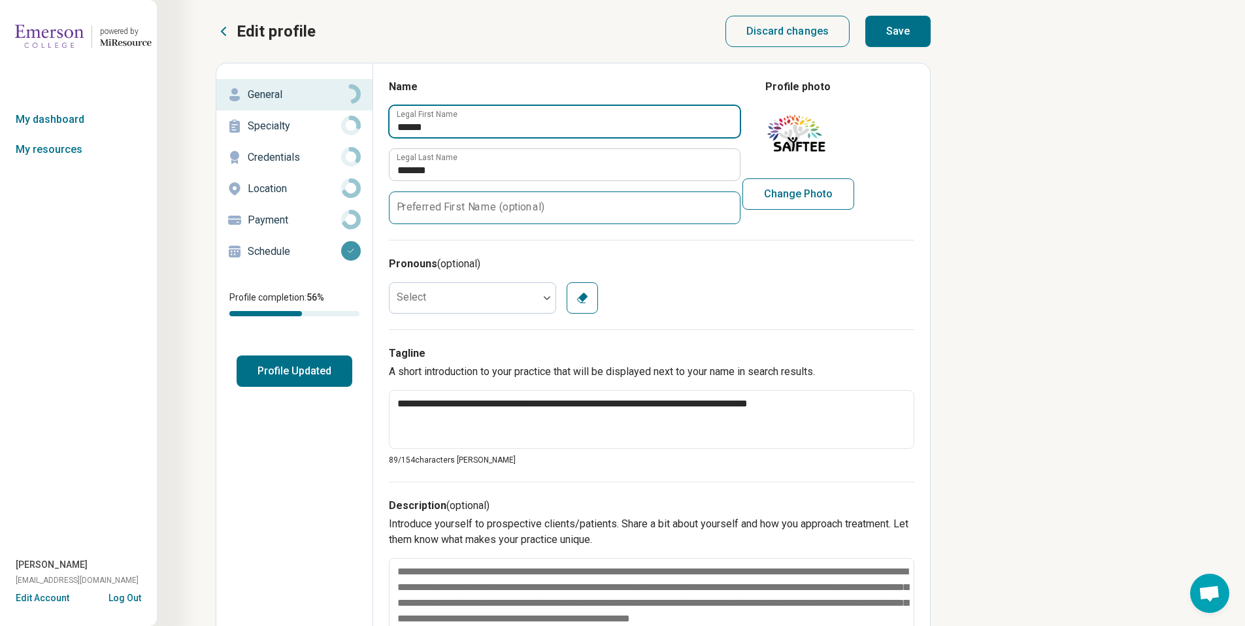
type input "*"
type textarea "*"
type input "*******"
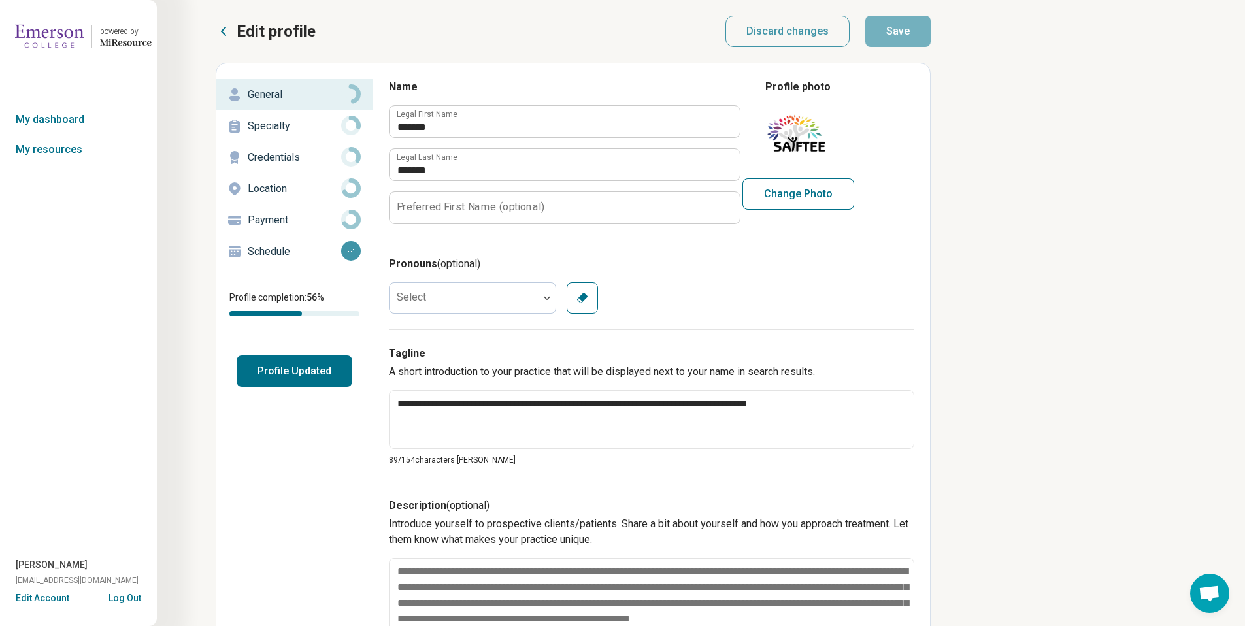
click at [309, 373] on button "Profile Updated" at bounding box center [295, 371] width 116 height 31
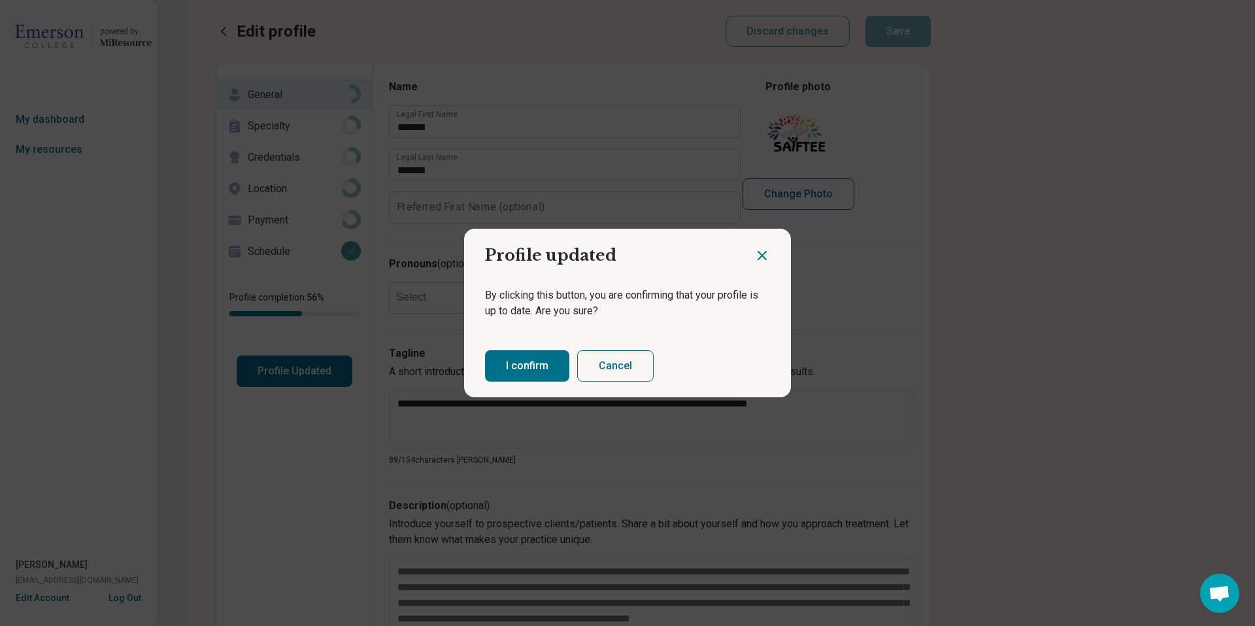
click at [496, 368] on button "I confirm" at bounding box center [527, 365] width 84 height 31
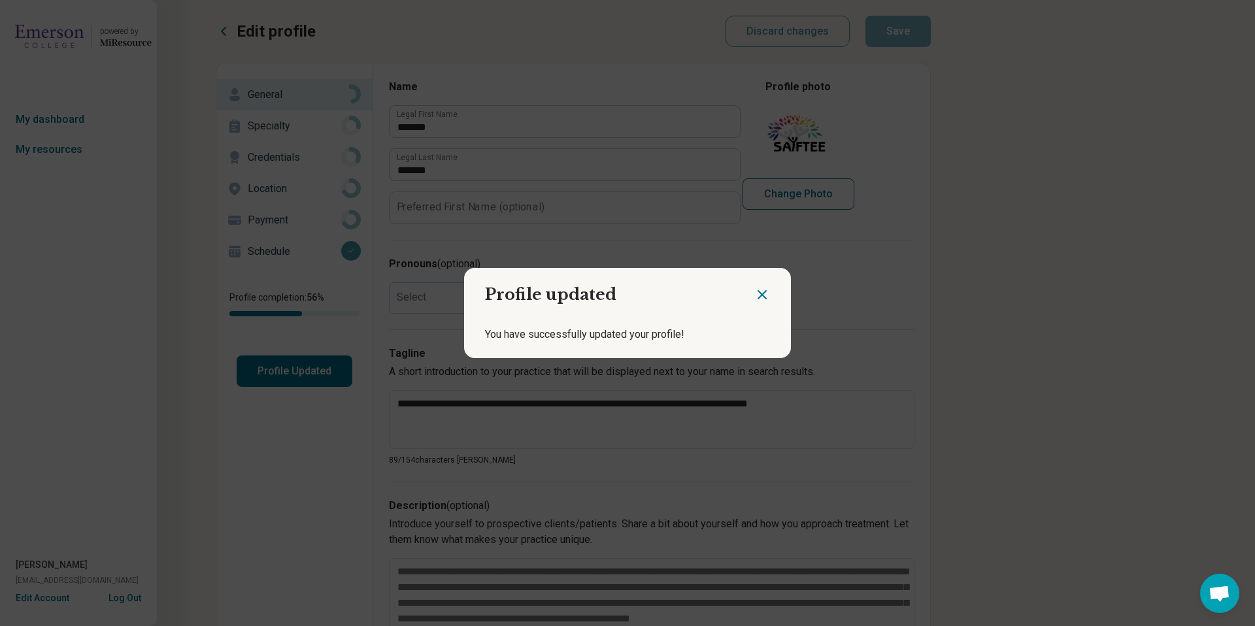
click at [747, 299] on h2 "Profile updated" at bounding box center [609, 289] width 290 height 43
click at [761, 294] on icon "Close dialog" at bounding box center [762, 295] width 16 height 16
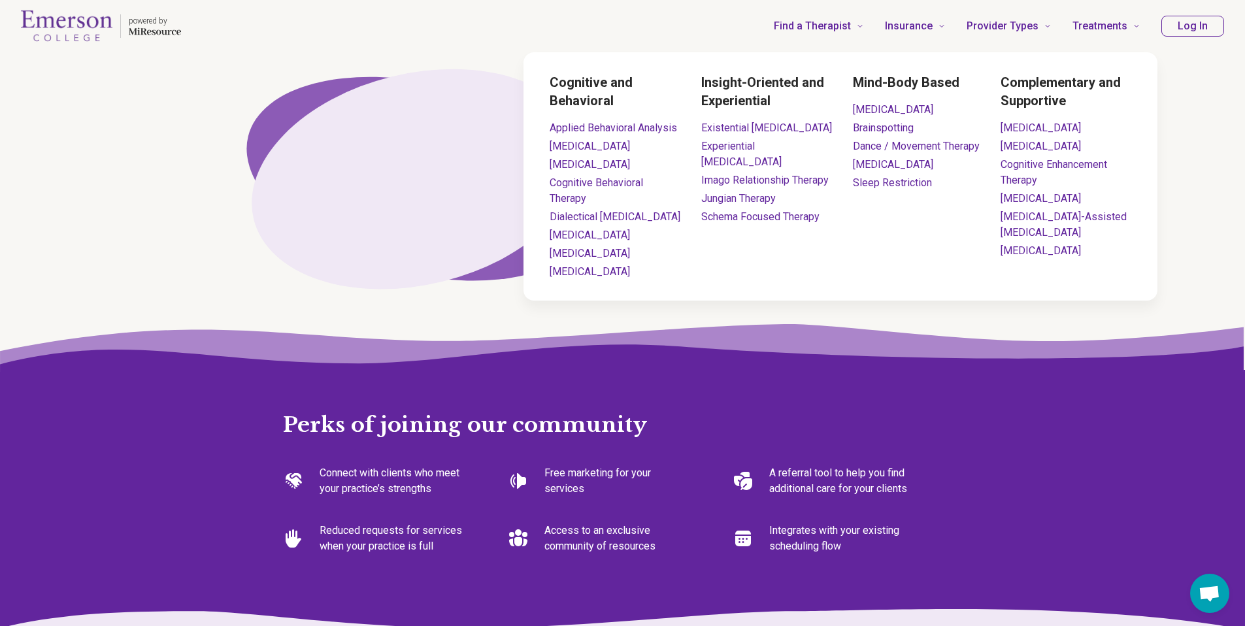
click at [1180, 25] on button "Log In" at bounding box center [1193, 26] width 63 height 21
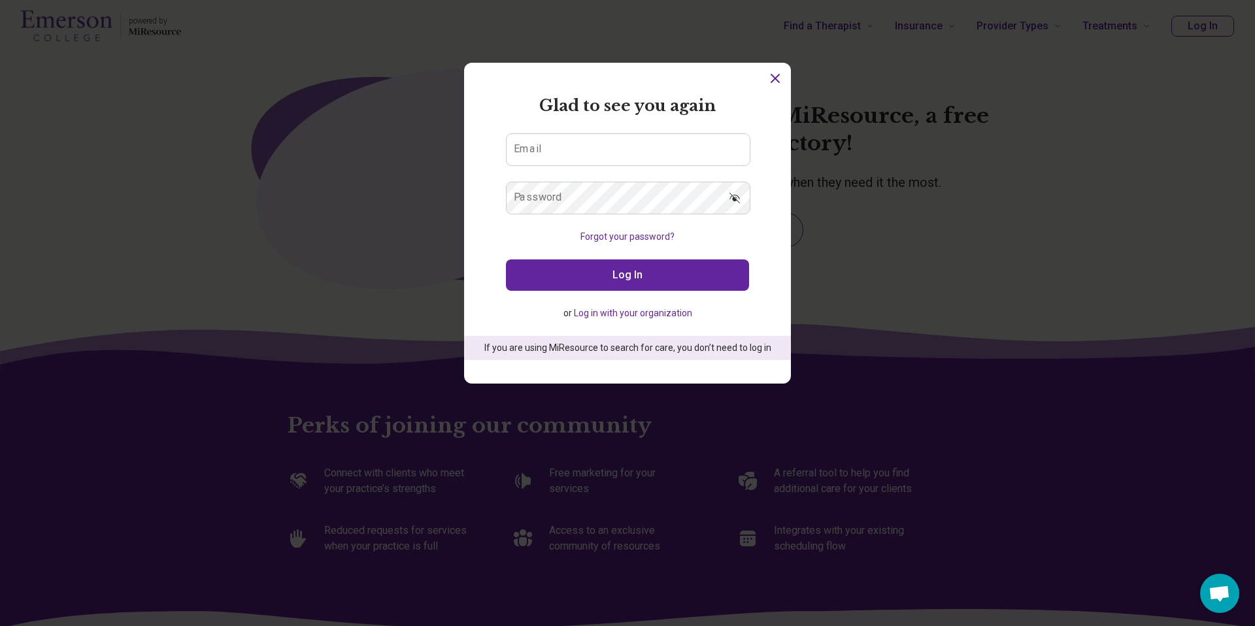
click at [768, 75] on icon "Dismiss" at bounding box center [775, 79] width 16 height 16
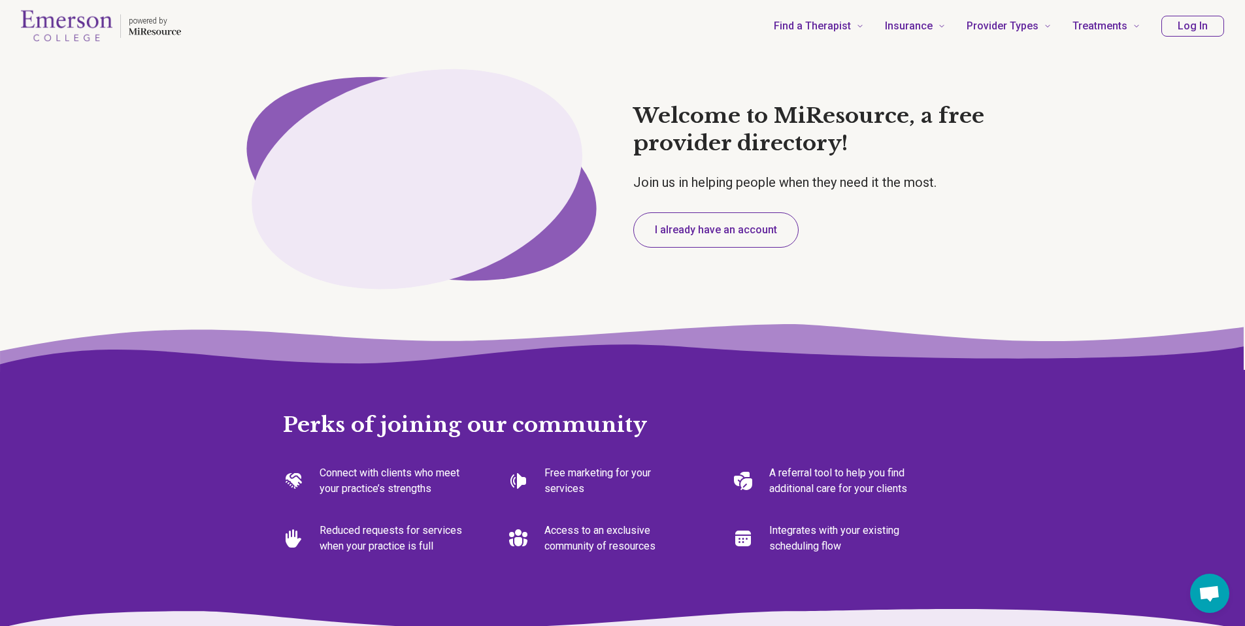
click at [1168, 31] on button "Log In" at bounding box center [1193, 26] width 63 height 21
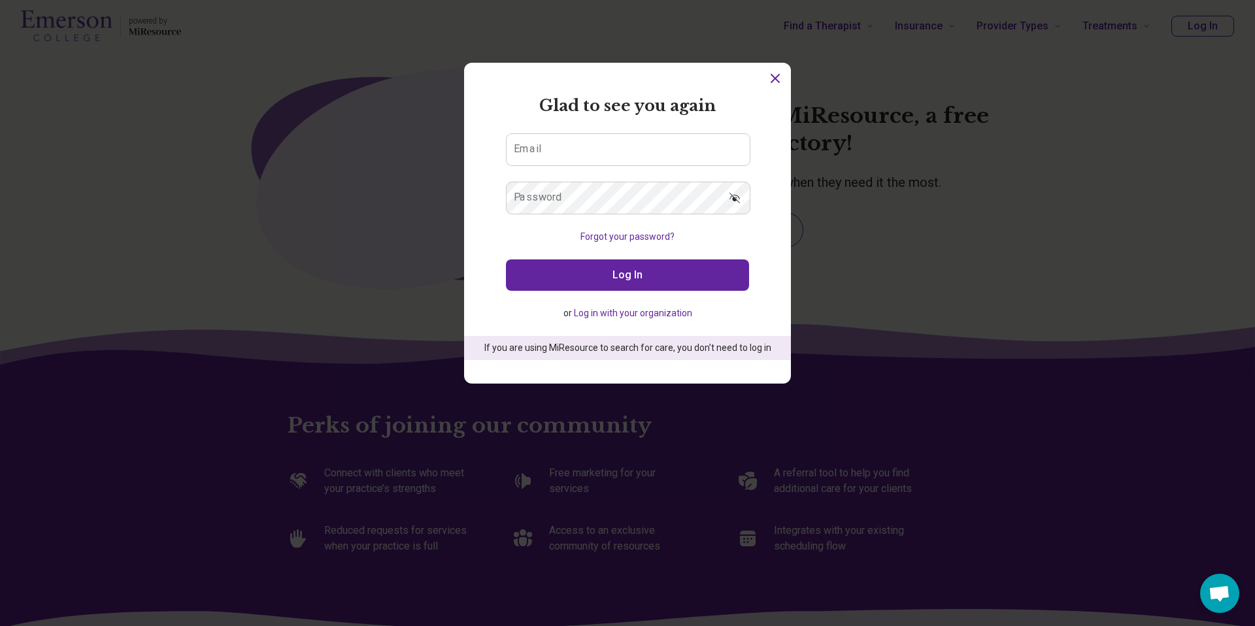
click at [628, 315] on button "Log in with your organization" at bounding box center [633, 314] width 118 height 14
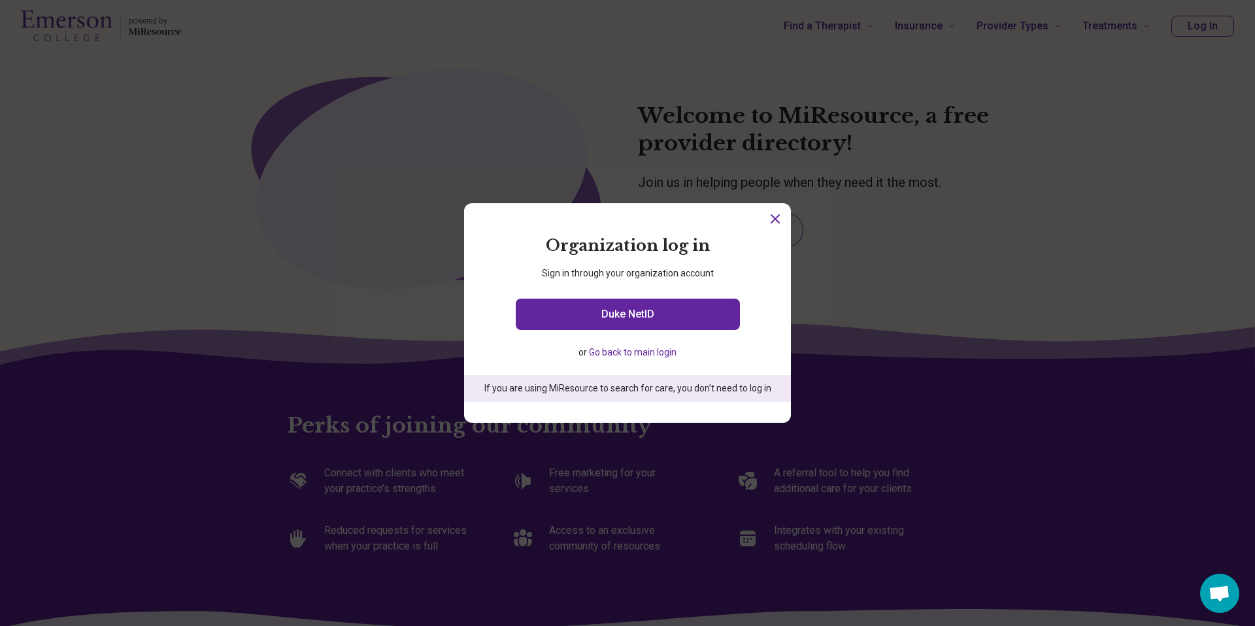
click at [636, 355] on button "Go back to main login" at bounding box center [633, 353] width 88 height 14
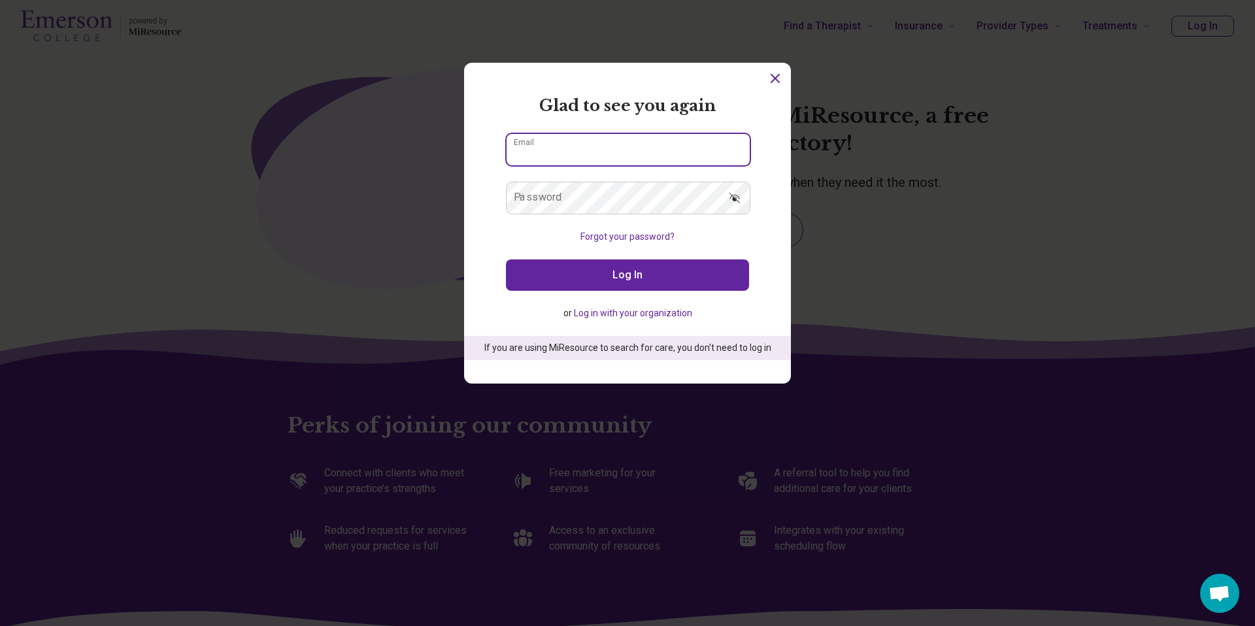
click at [626, 141] on input "Email" at bounding box center [628, 149] width 243 height 31
click at [775, 78] on icon "Dismiss" at bounding box center [775, 79] width 16 height 16
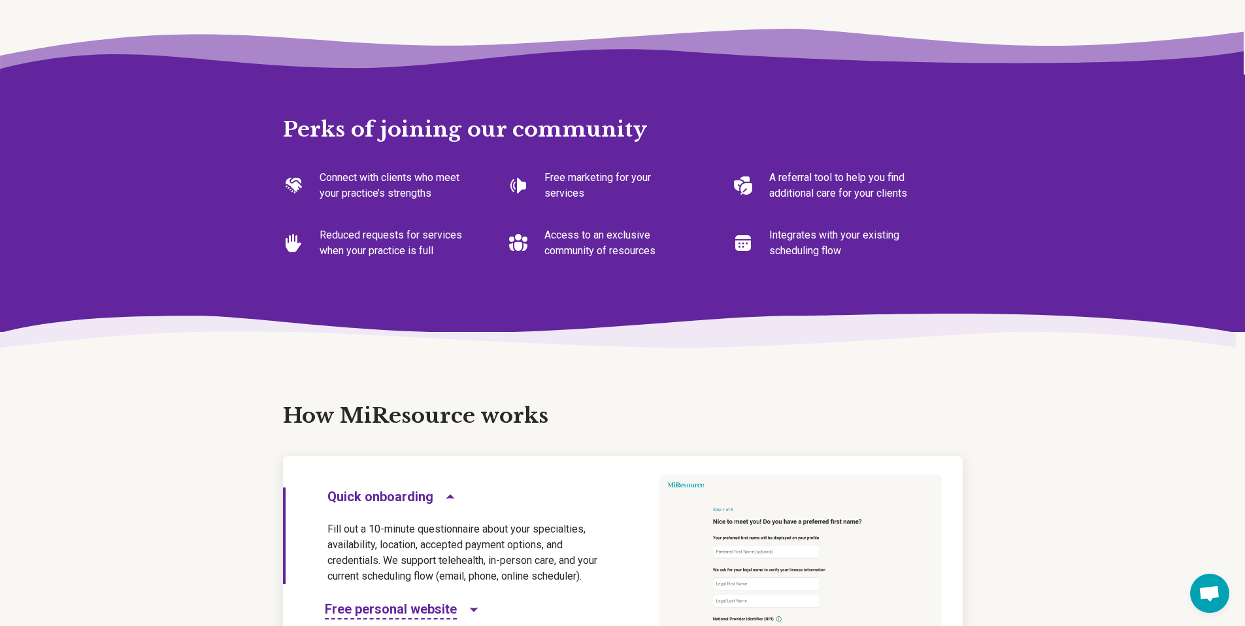
scroll to position [298, 0]
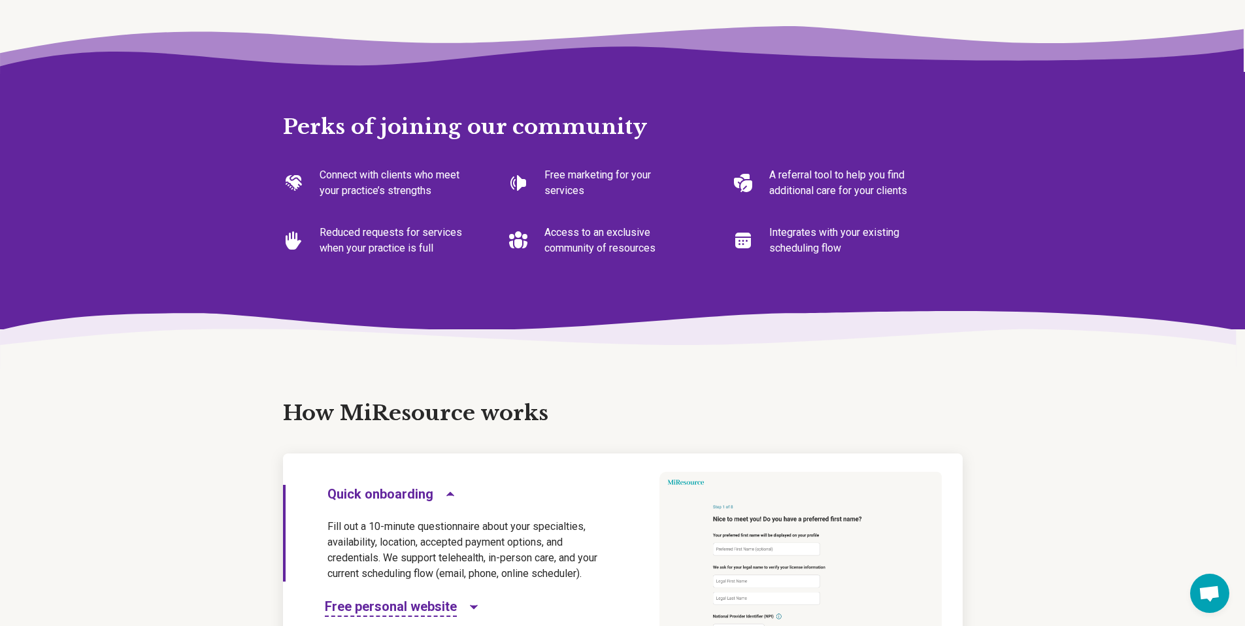
click at [1212, 590] on span "Open chat" at bounding box center [1210, 595] width 22 height 18
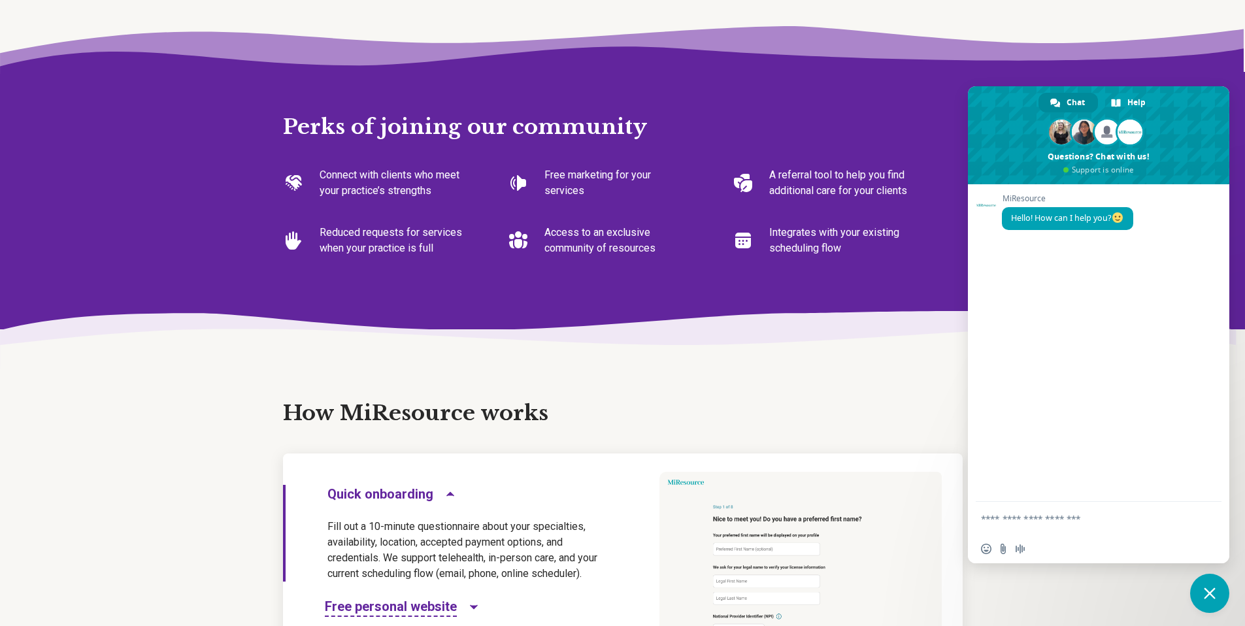
type textarea "*"
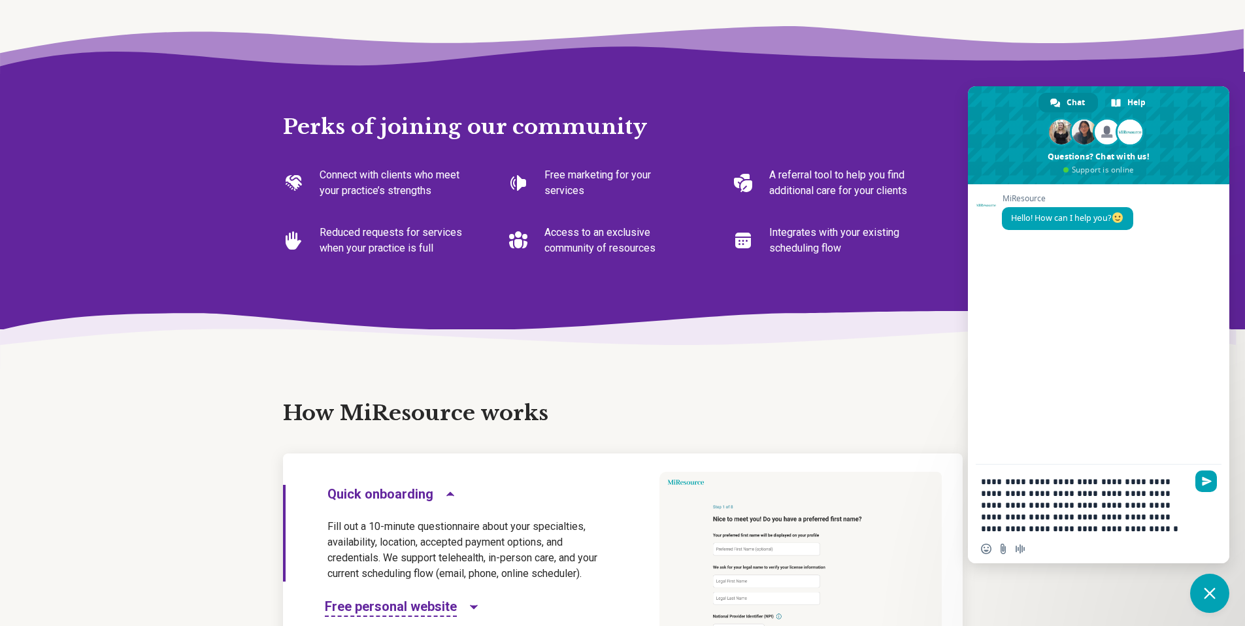
type textarea "**********"
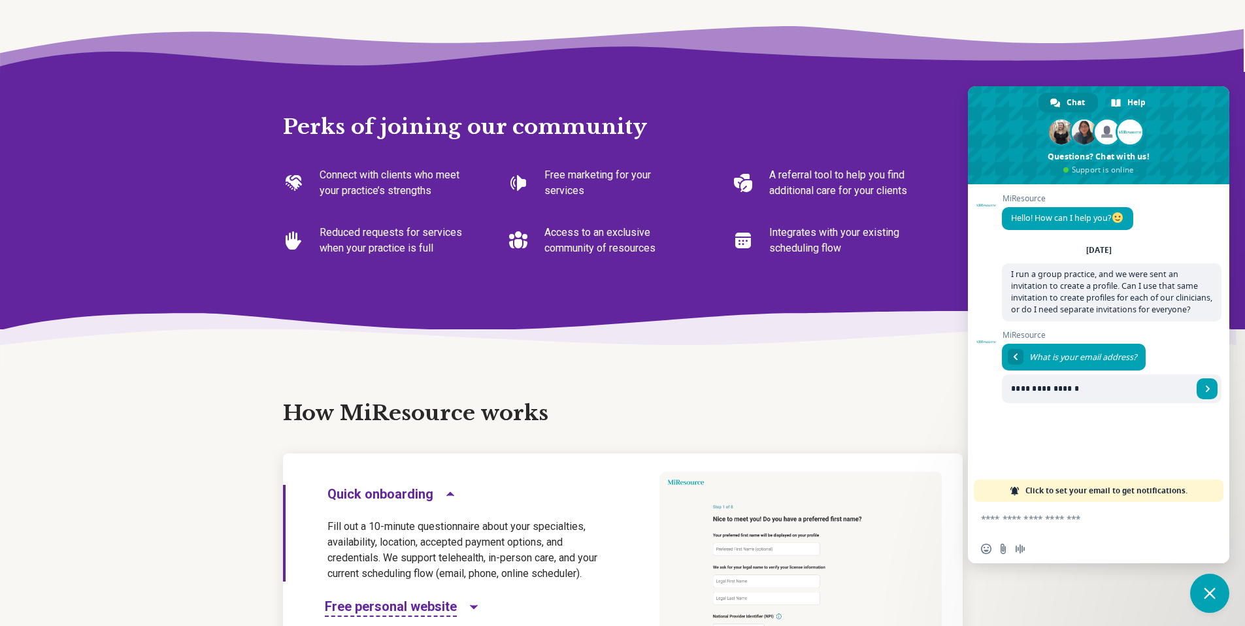
type input "**********"
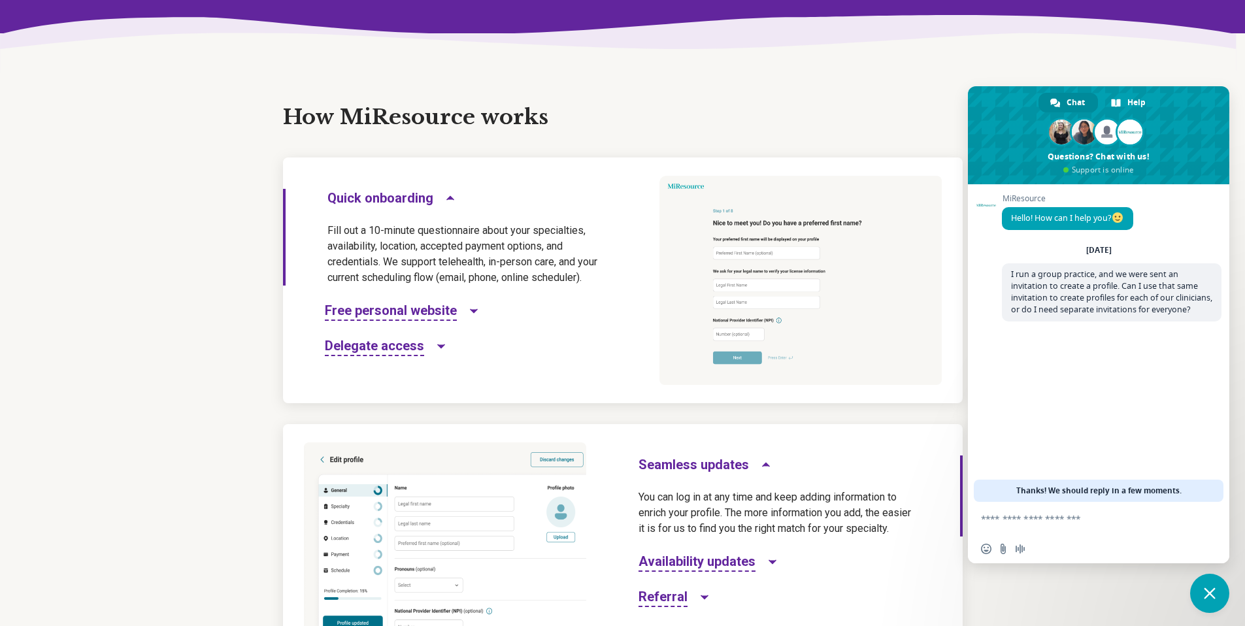
scroll to position [597, 0]
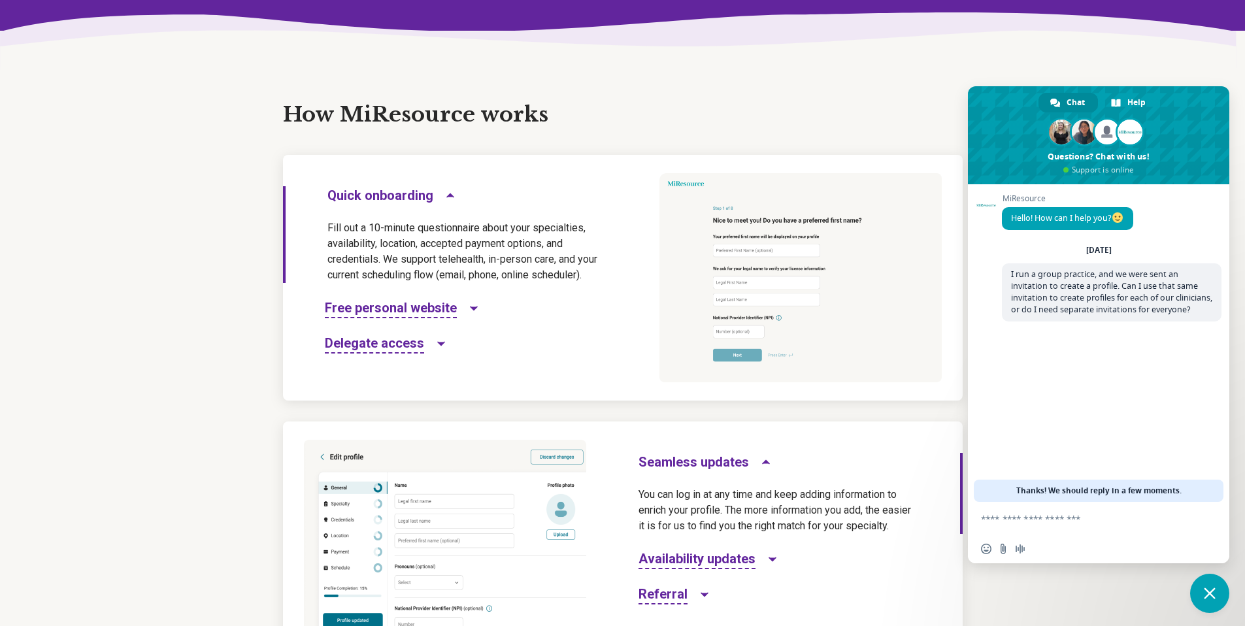
click at [403, 346] on span "Delegate access" at bounding box center [374, 344] width 99 height 20
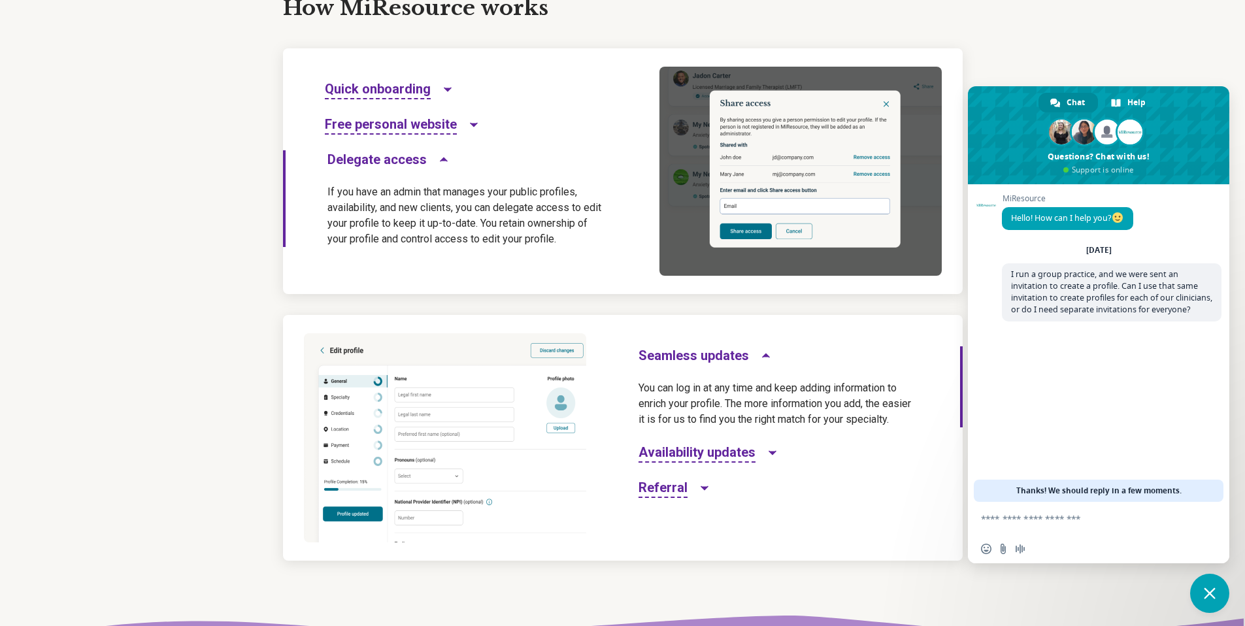
scroll to position [799, 0]
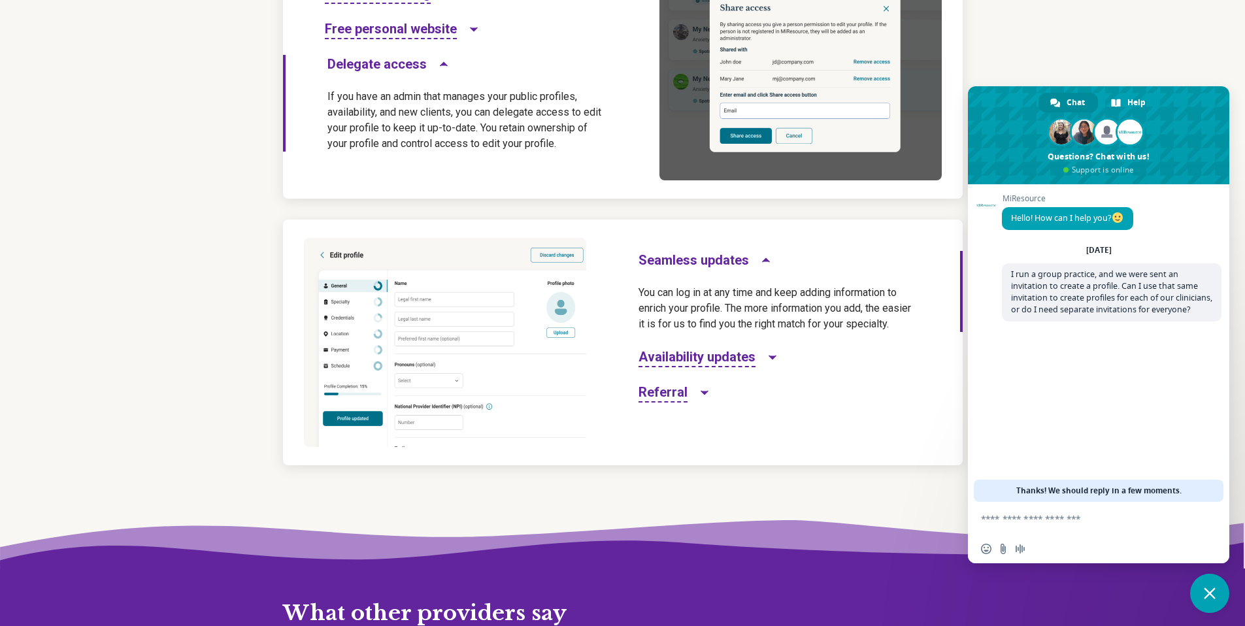
click at [672, 399] on span "Referral" at bounding box center [663, 393] width 49 height 20
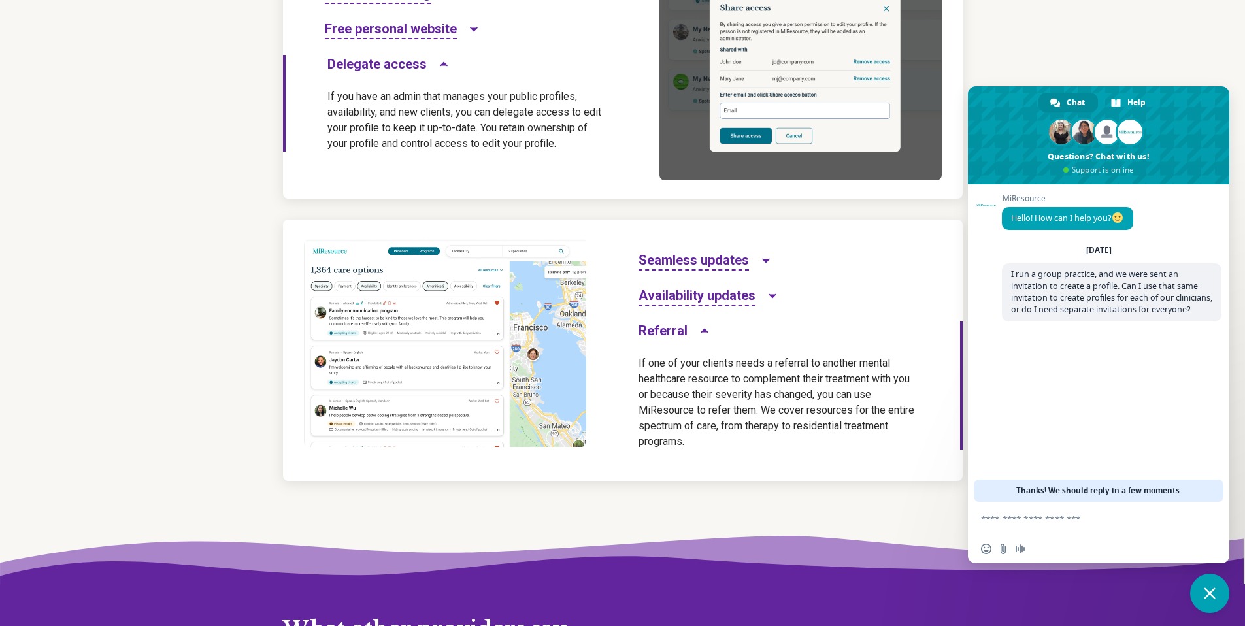
click at [698, 306] on div "Seamless updates Availability updates Referral If one of your clients needs a r…" at bounding box center [780, 350] width 366 height 261
click at [700, 302] on span "Availability updates" at bounding box center [697, 296] width 117 height 20
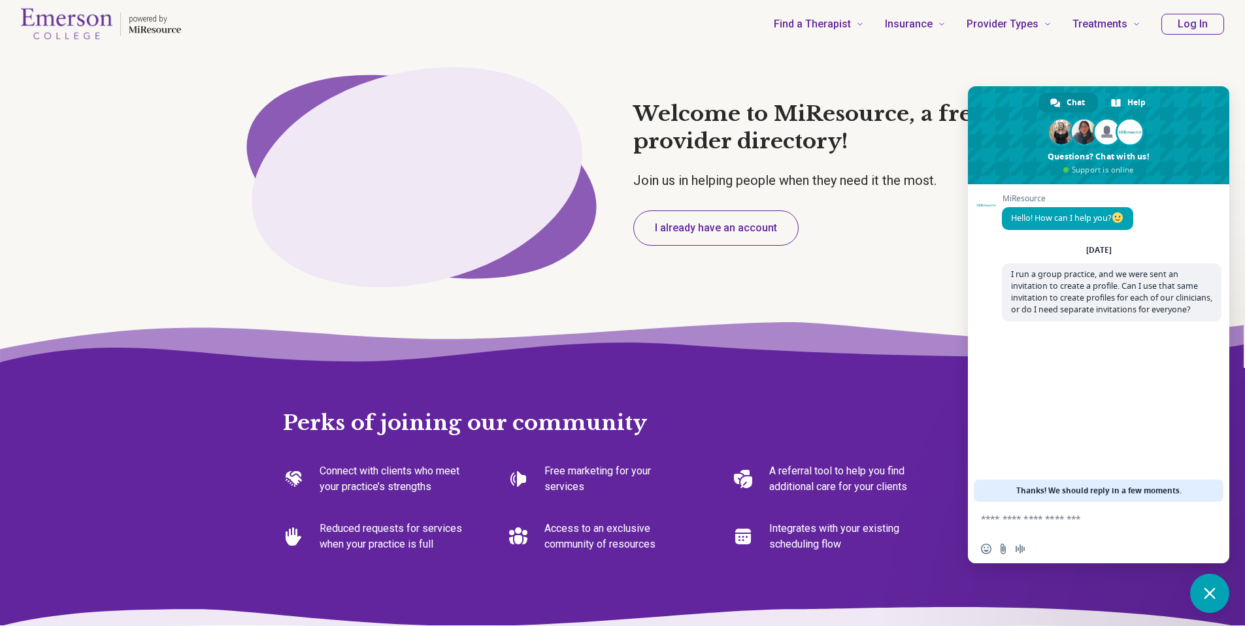
scroll to position [0, 0]
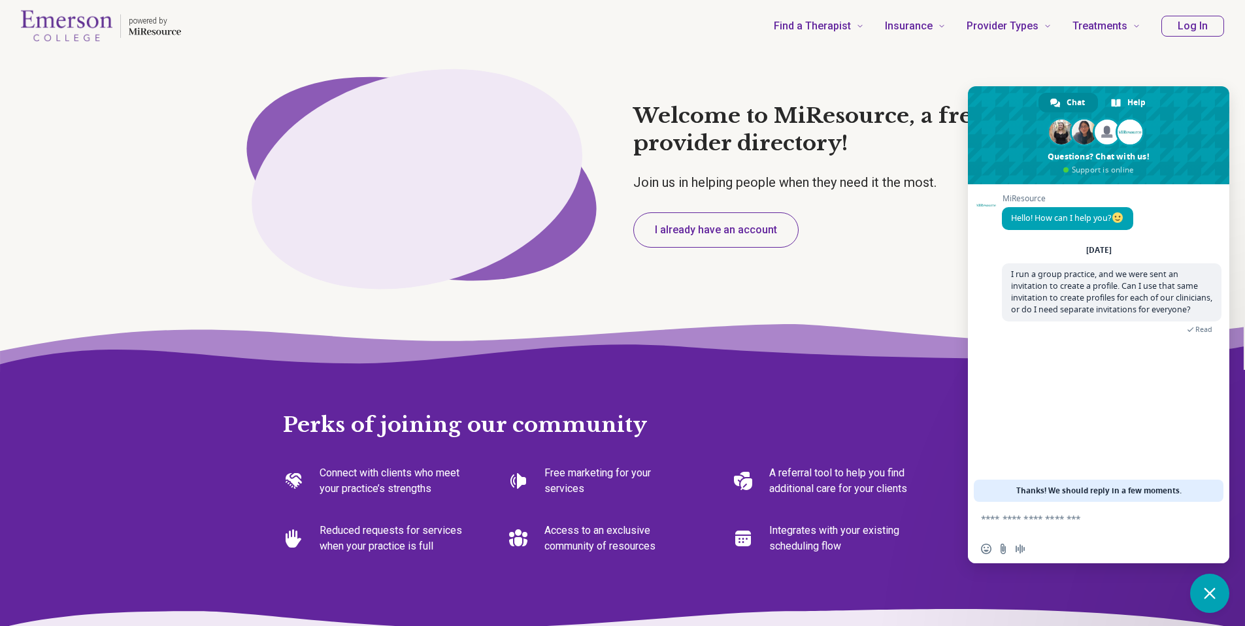
click at [1093, 535] on div "Insert an emoji Send a file Audio message" at bounding box center [1098, 549] width 261 height 29
click at [1077, 514] on textarea "Compose your message..." at bounding box center [1084, 519] width 207 height 12
